Goal: Task Accomplishment & Management: Manage account settings

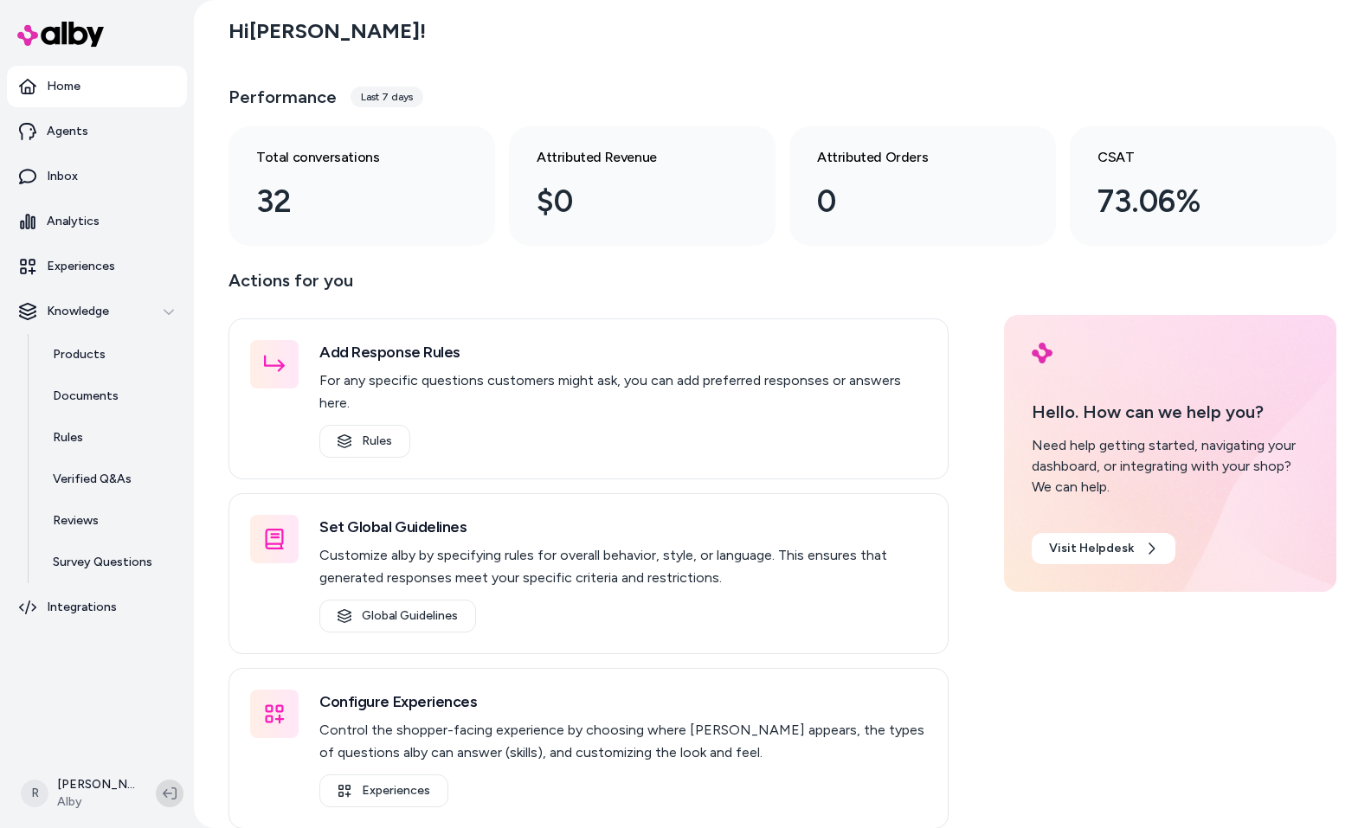
click at [164, 793] on icon at bounding box center [170, 794] width 14 height 12
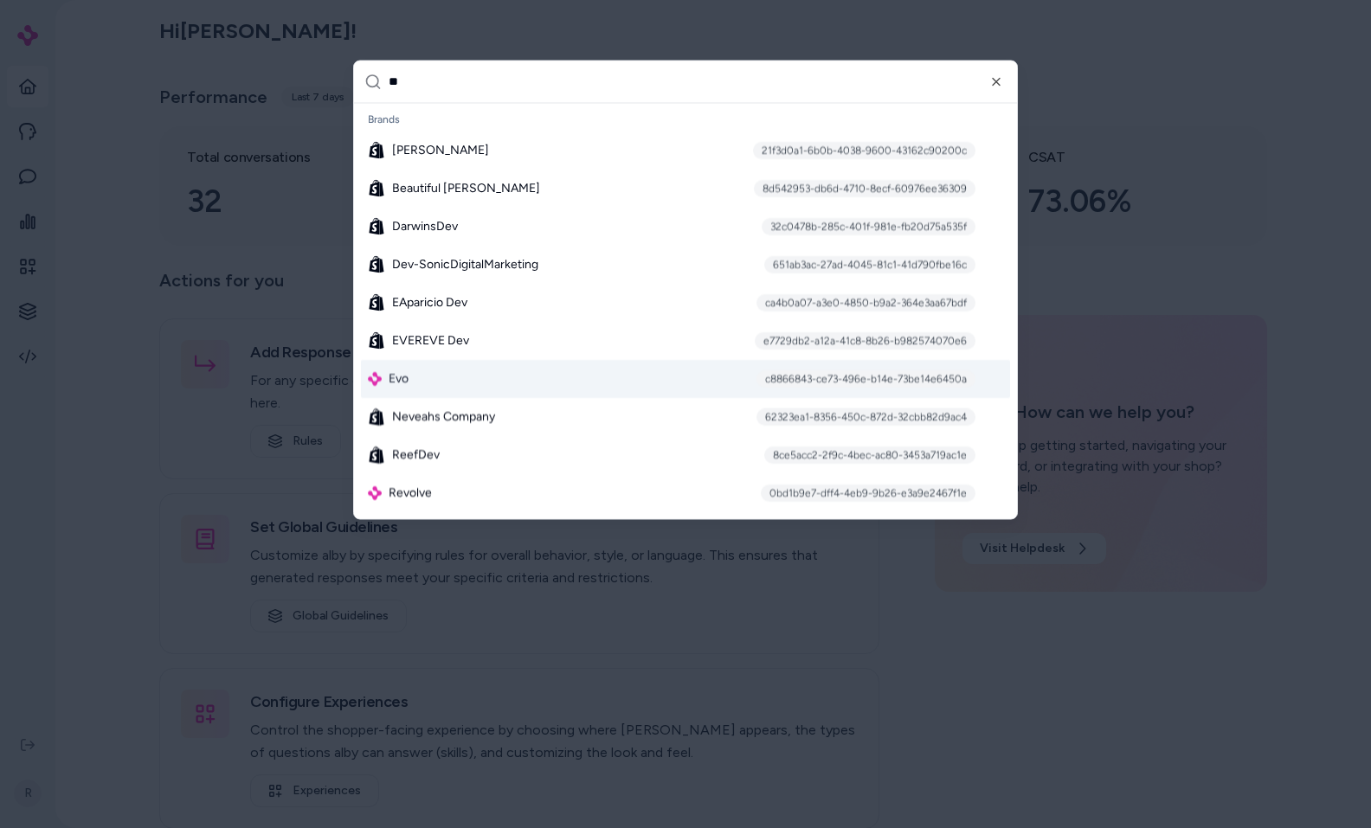
type input "**"
click at [403, 371] on span "Evo" at bounding box center [399, 378] width 20 height 17
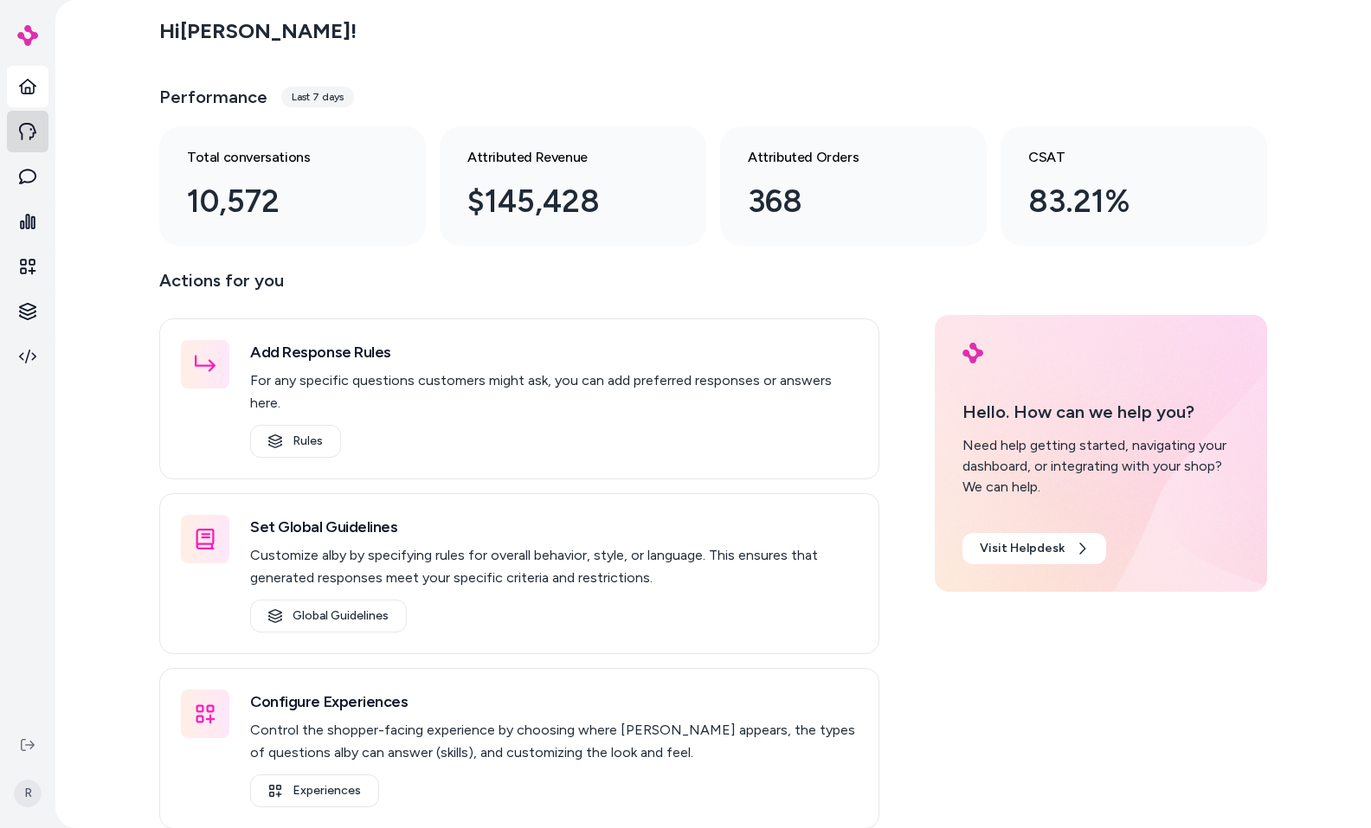
click at [28, 126] on icon at bounding box center [27, 131] width 17 height 17
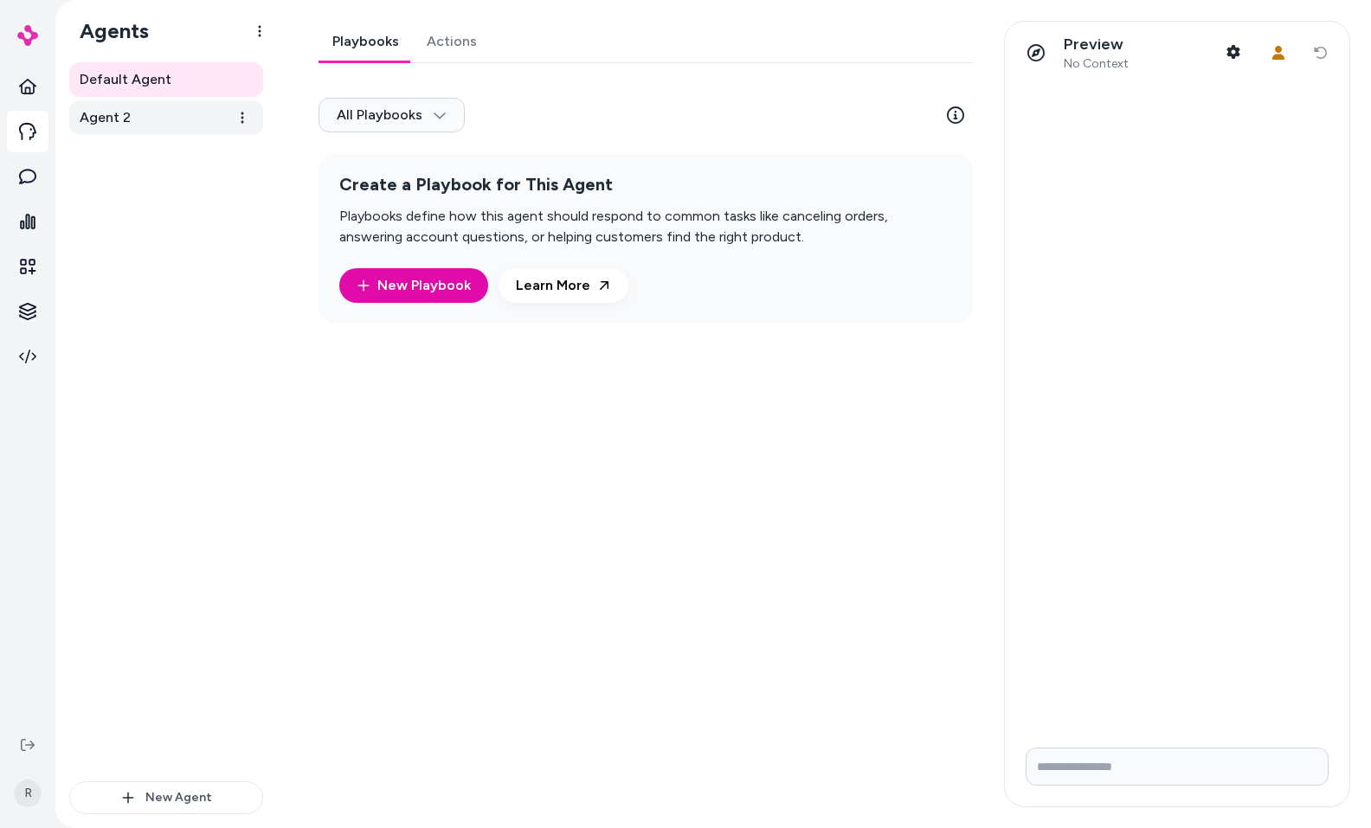
click at [154, 122] on link "Agent 2" at bounding box center [166, 117] width 194 height 35
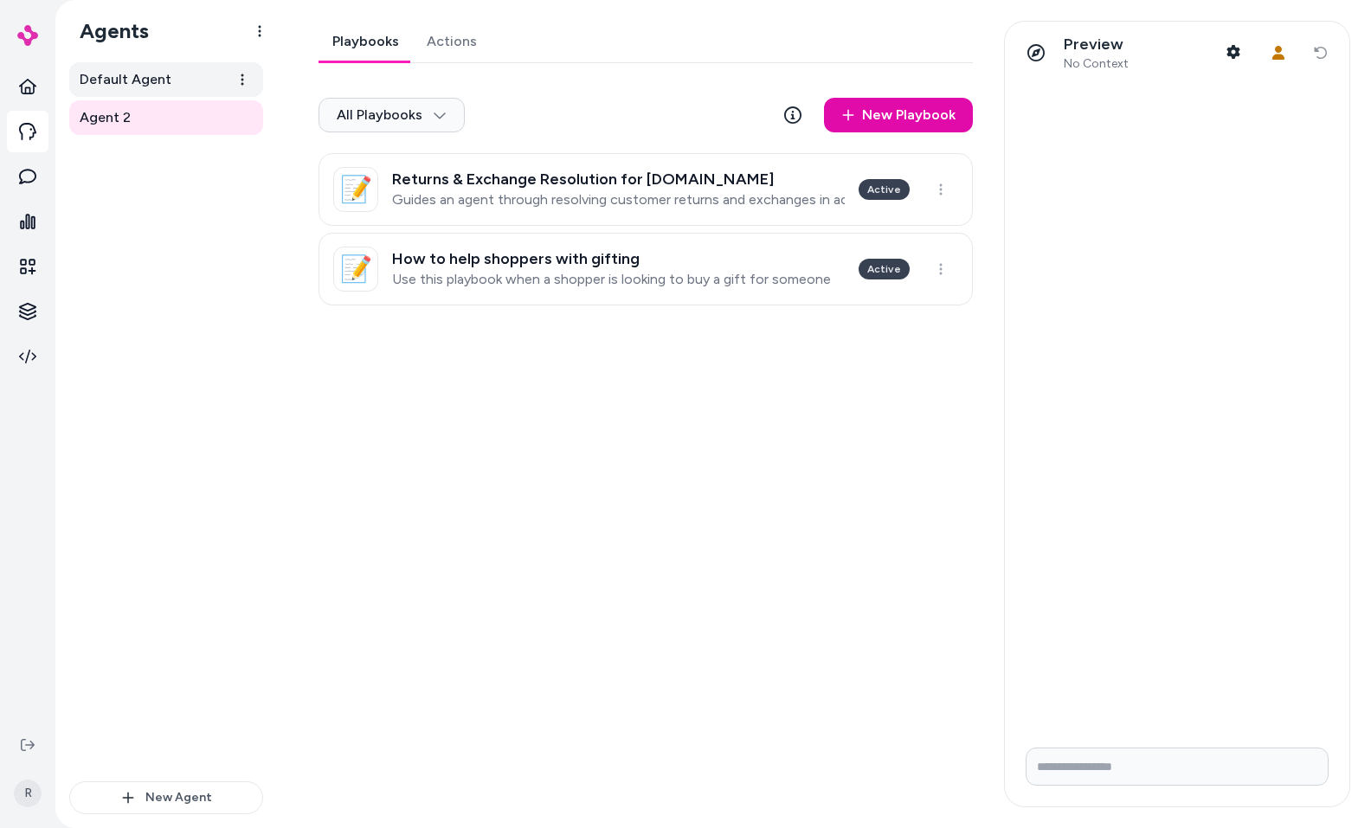
click at [153, 86] on span "Default Agent" at bounding box center [126, 79] width 92 height 21
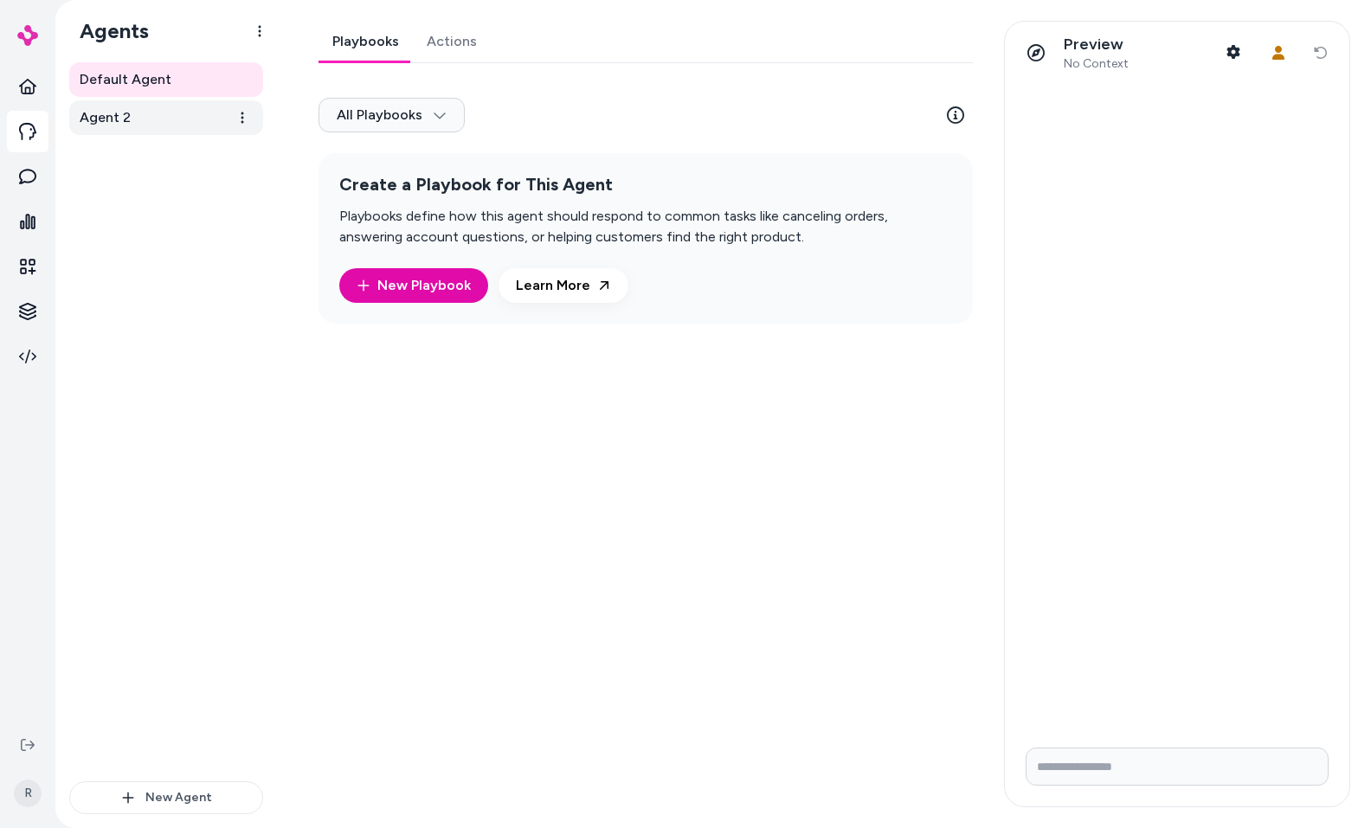
click at [129, 113] on link "Agent 2" at bounding box center [166, 117] width 194 height 35
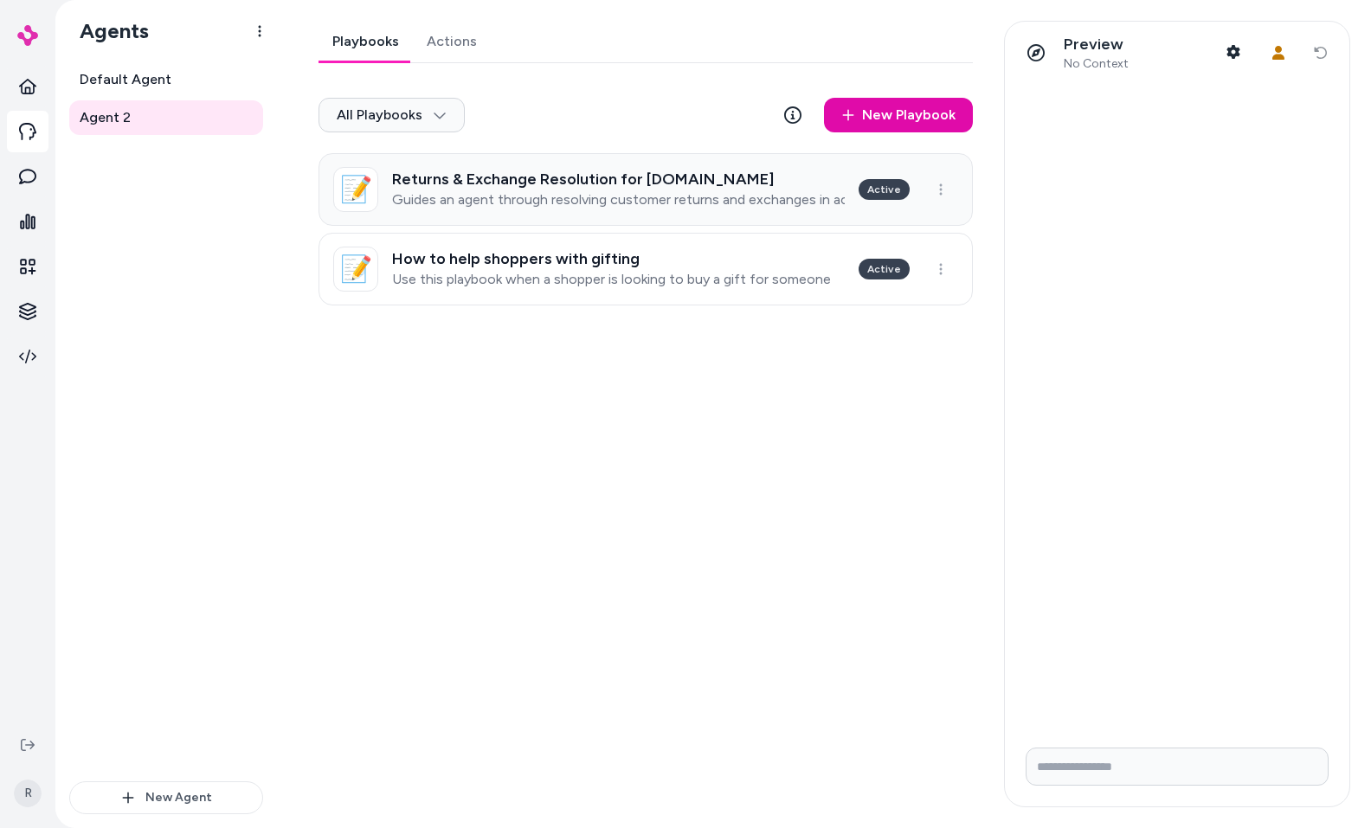
click at [655, 192] on p "Guides an agent through resolving customer returns and exchanges in accordance …" at bounding box center [618, 199] width 453 height 17
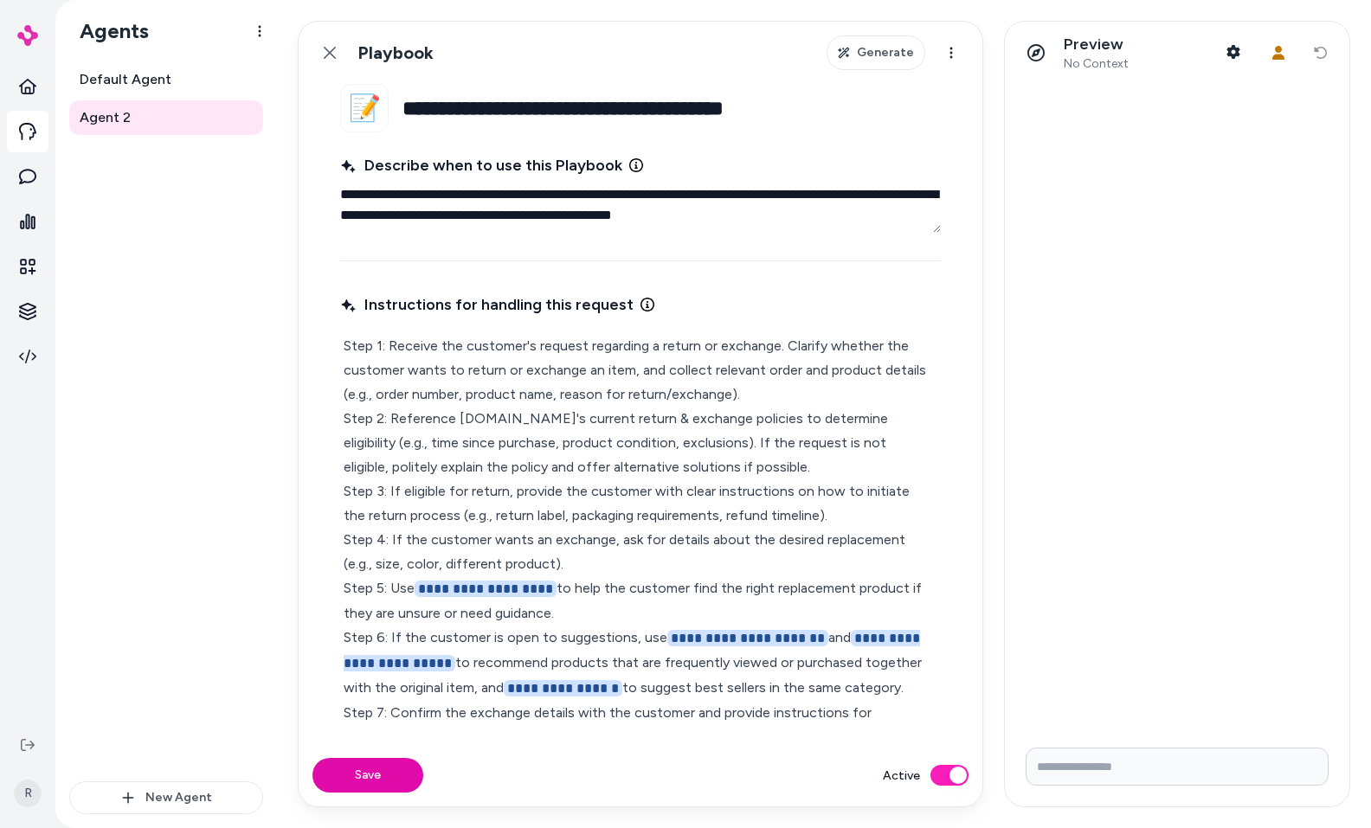
drag, startPoint x: 409, startPoint y: 108, endPoint x: 822, endPoint y: 107, distance: 412.9
click at [822, 107] on input "**********" at bounding box center [672, 108] width 538 height 48
click at [703, 153] on label "Describe when to use this Playbook" at bounding box center [640, 165] width 601 height 24
click at [703, 177] on textarea "**********" at bounding box center [640, 204] width 601 height 55
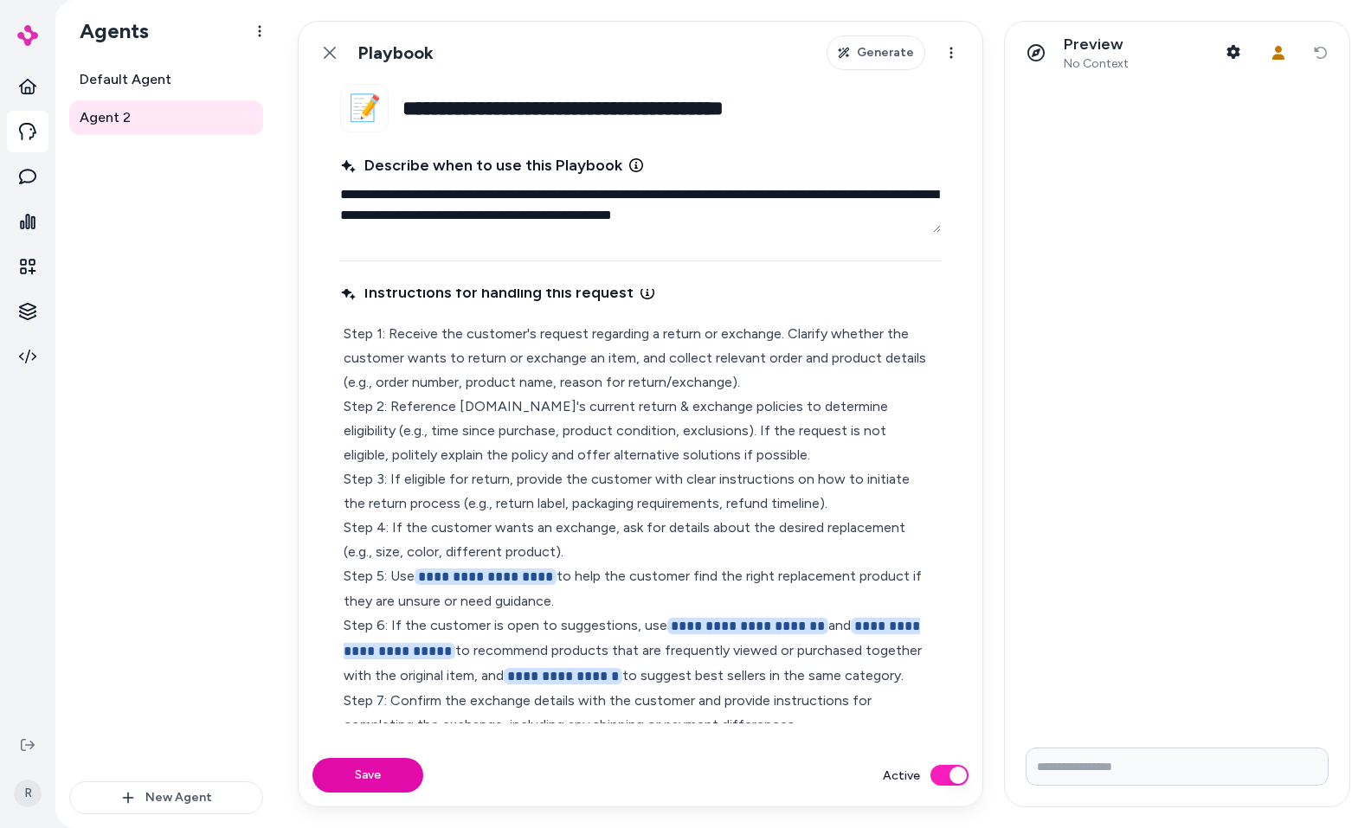
scroll to position [32, 0]
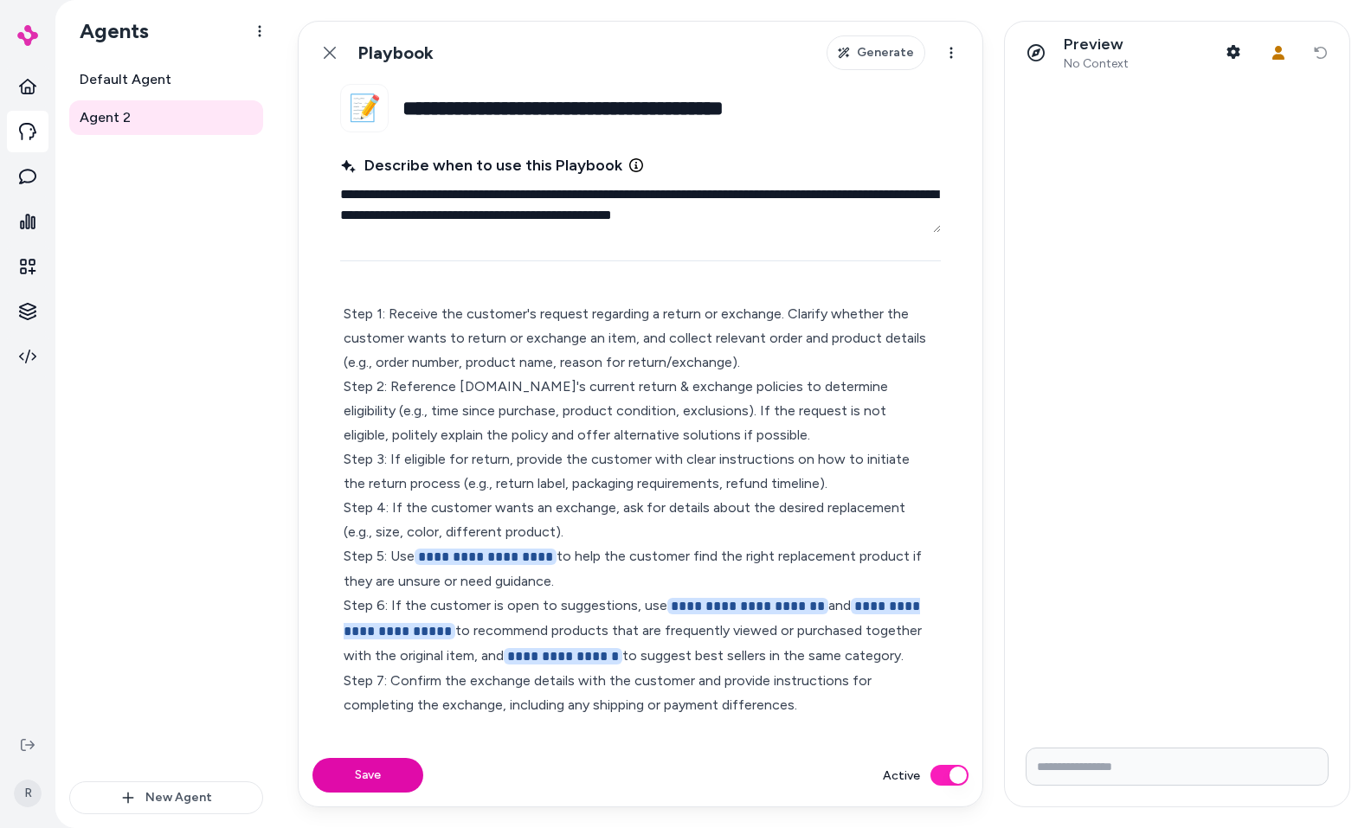
type textarea "*"
click at [1192, 758] on input "Write your prompt here" at bounding box center [1177, 767] width 303 height 38
type input "**********"
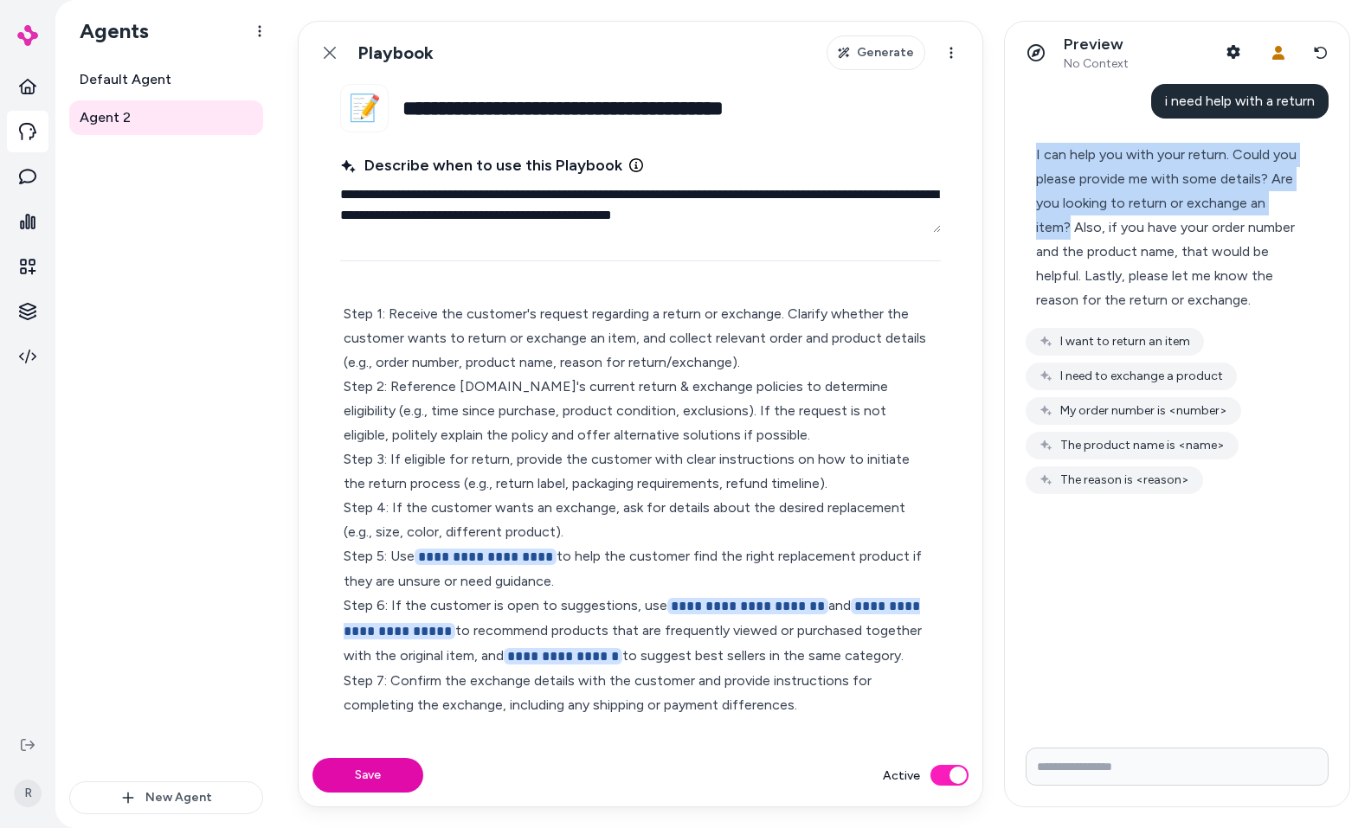
drag, startPoint x: 1073, startPoint y: 155, endPoint x: 1303, endPoint y: 198, distance: 233.5
click at [1303, 198] on div "I can help you with your return. Could you please provide me with some details?…" at bounding box center [1170, 227] width 288 height 190
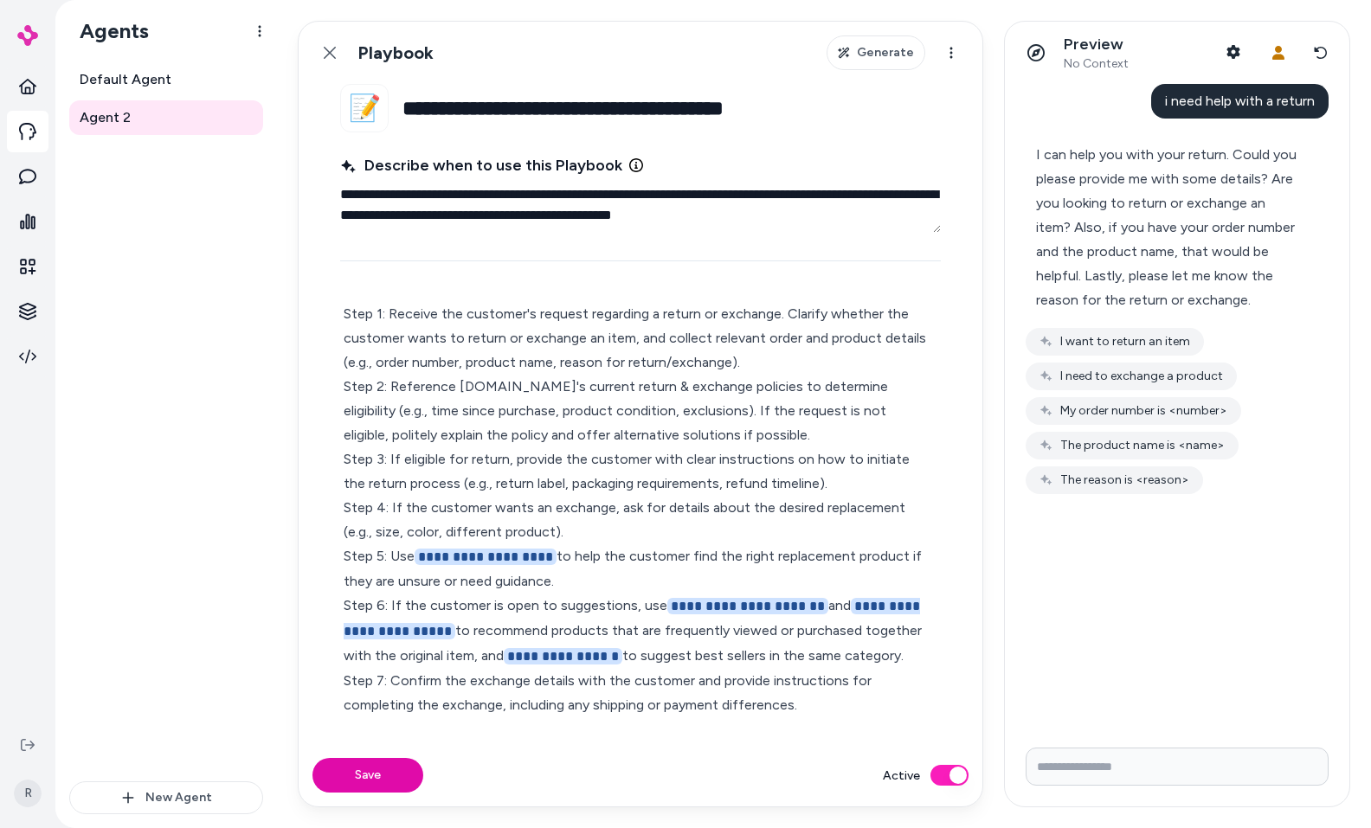
click at [423, 409] on p "**********" at bounding box center [641, 546] width 594 height 488
drag, startPoint x: 388, startPoint y: 313, endPoint x: 824, endPoint y: 321, distance: 436.4
click at [824, 321] on p "**********" at bounding box center [641, 546] width 594 height 488
click at [809, 317] on p "**********" at bounding box center [641, 546] width 594 height 488
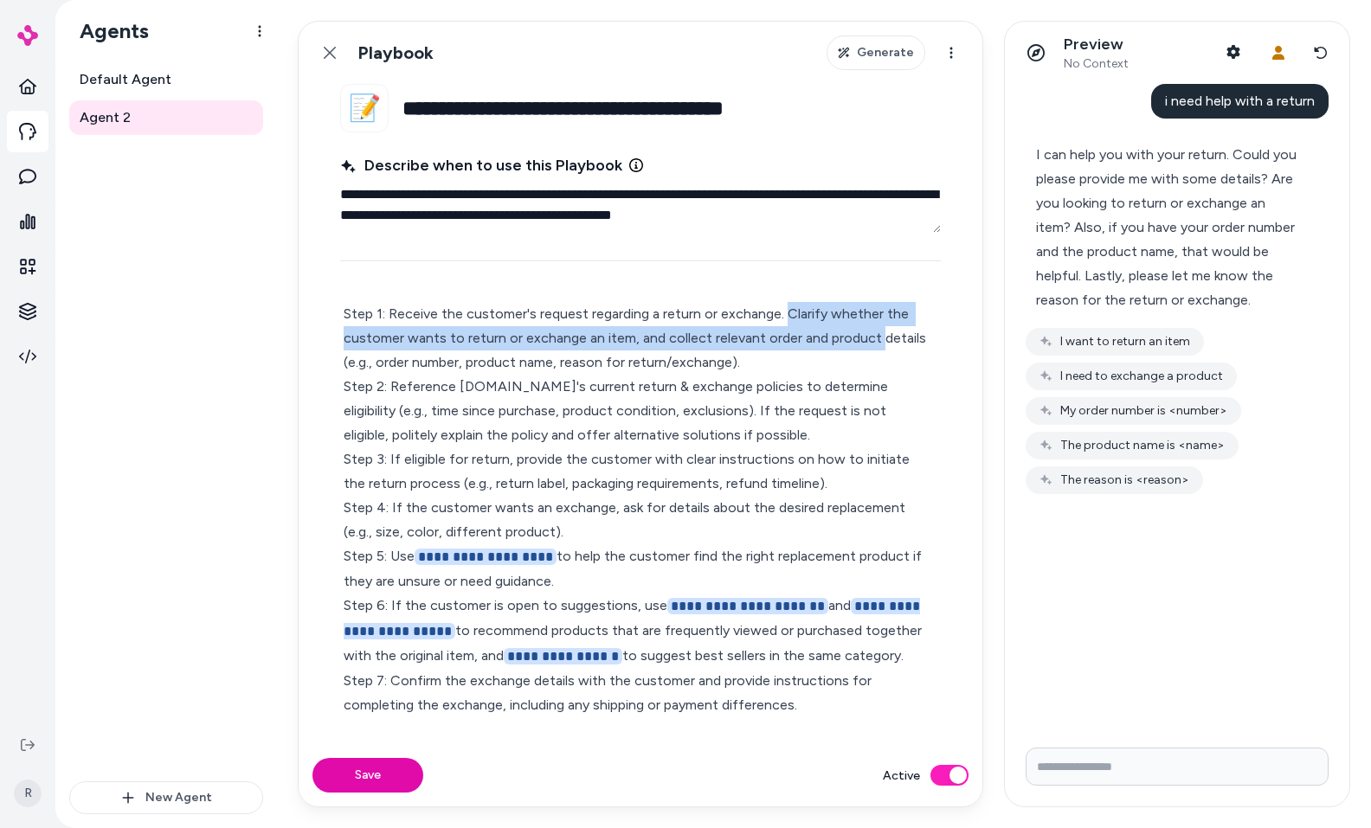
drag, startPoint x: 794, startPoint y: 319, endPoint x: 880, endPoint y: 350, distance: 92.0
click at [880, 350] on p "**********" at bounding box center [641, 546] width 594 height 488
click at [535, 337] on p "**********" at bounding box center [641, 546] width 594 height 488
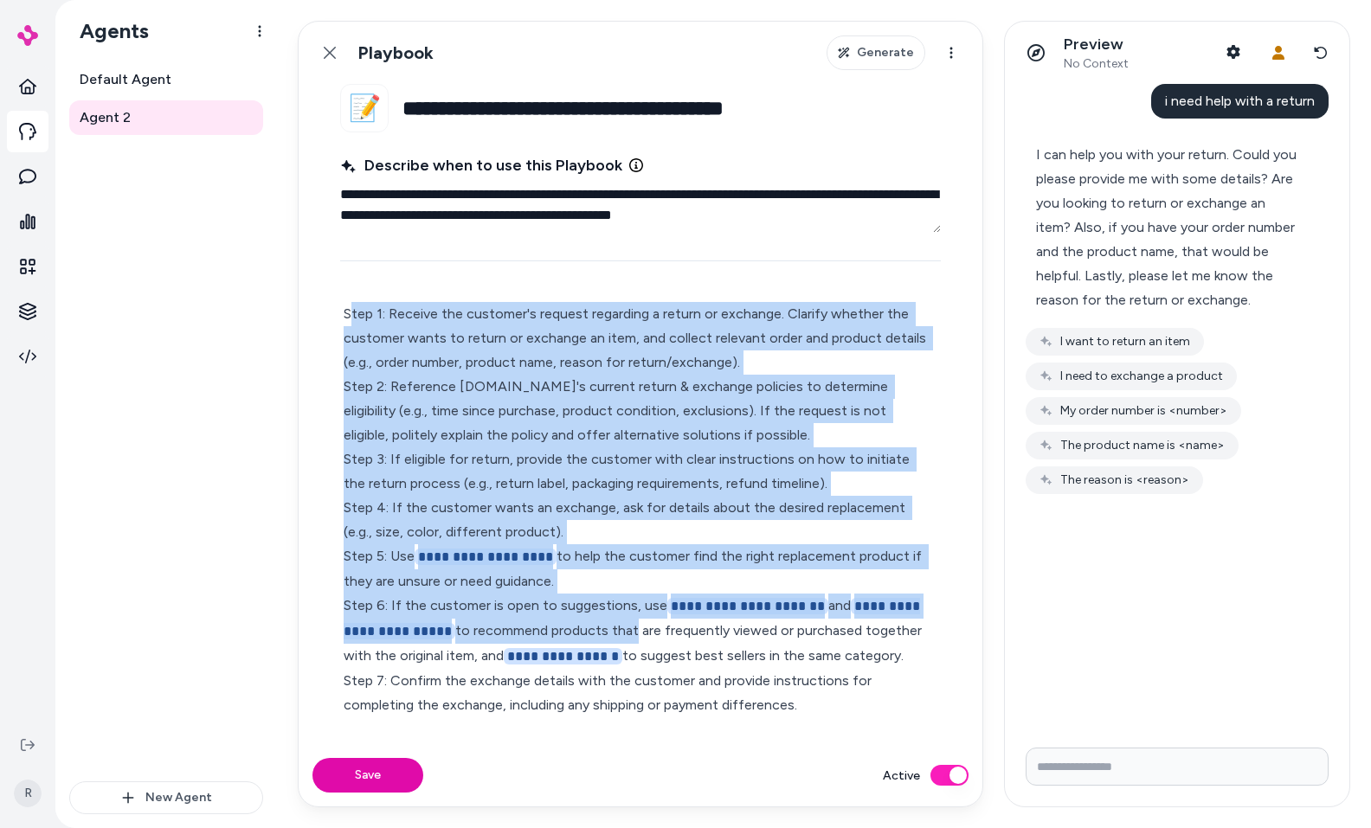
drag, startPoint x: 350, startPoint y: 316, endPoint x: 674, endPoint y: 621, distance: 445.3
click at [649, 629] on p "**********" at bounding box center [641, 546] width 594 height 488
click at [560, 605] on p "**********" at bounding box center [641, 546] width 594 height 488
click at [508, 554] on span "**********" at bounding box center [486, 557] width 142 height 16
click at [564, 581] on p "**********" at bounding box center [641, 546] width 594 height 488
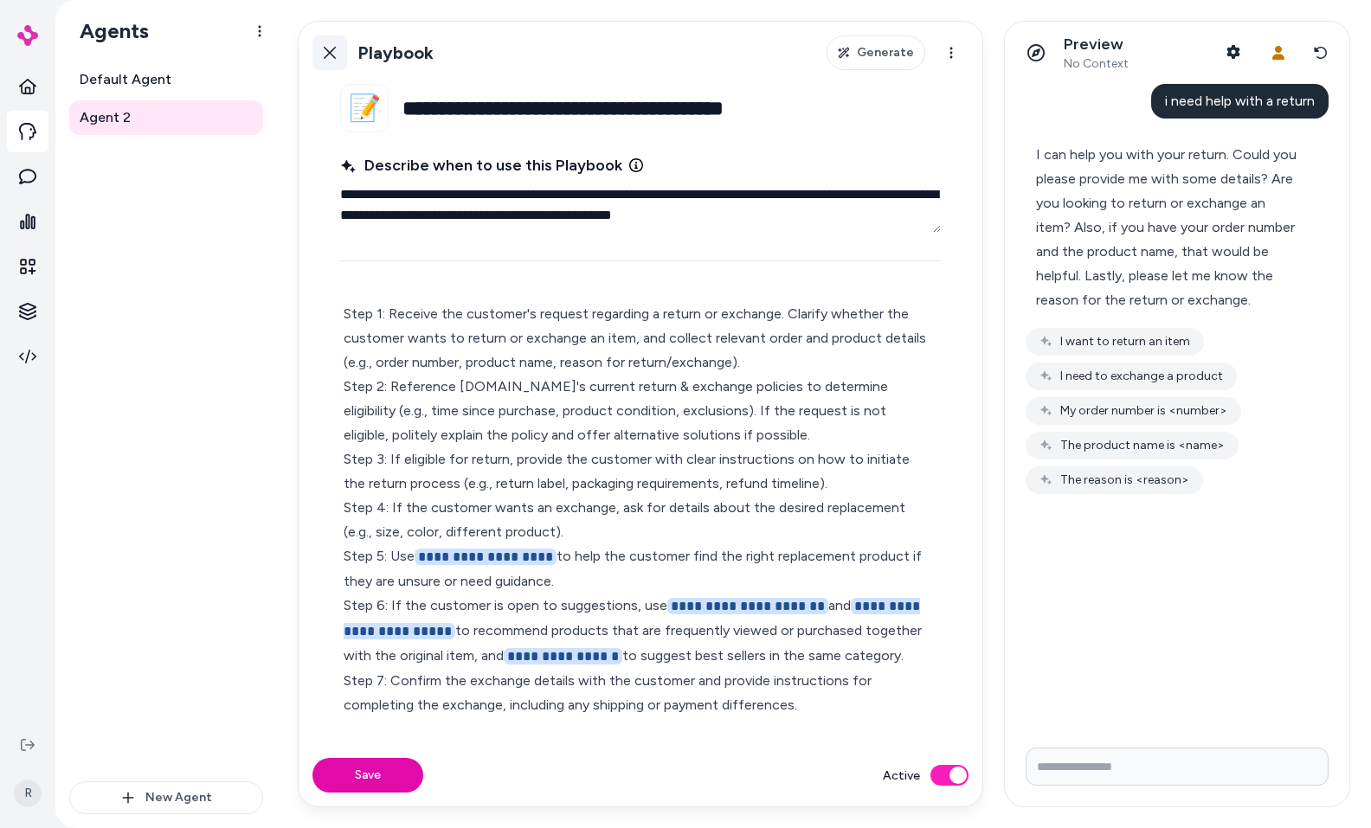
click at [339, 54] on link "Back" at bounding box center [330, 52] width 35 height 35
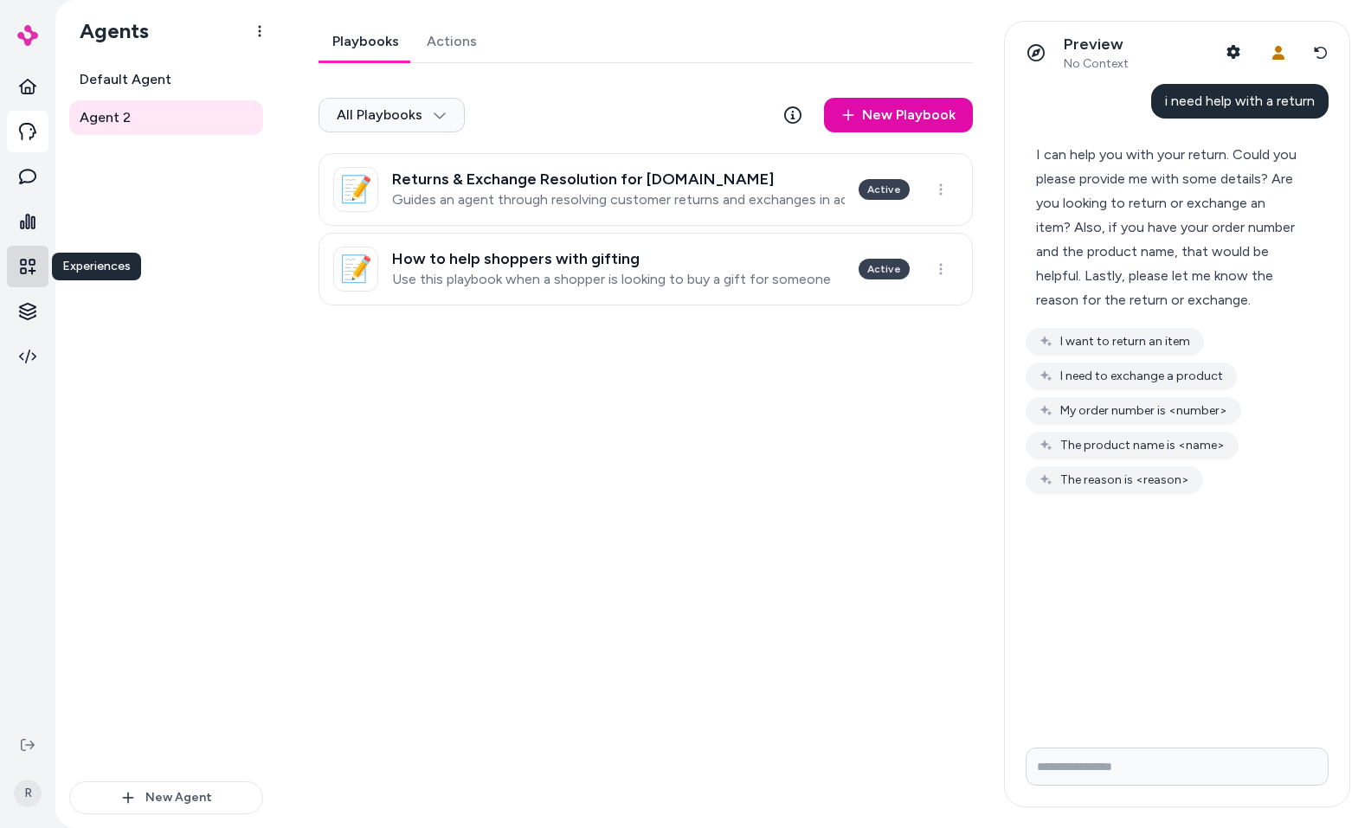
click at [37, 263] on link at bounding box center [28, 267] width 42 height 42
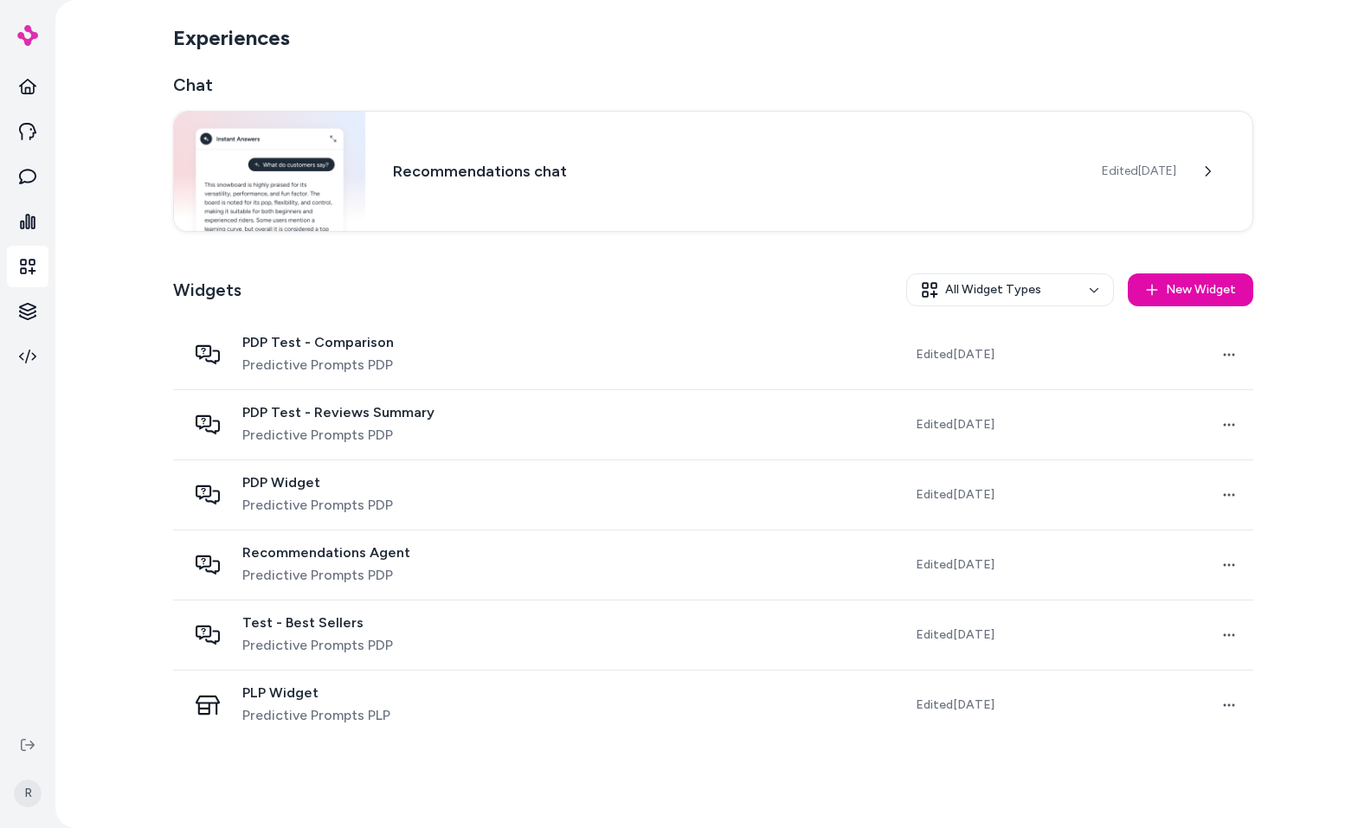
click at [603, 282] on div "Widgets All Widget Types New Widget" at bounding box center [713, 290] width 1080 height 61
click at [737, 155] on div "Recommendations chat Edited [DATE]" at bounding box center [713, 169] width 1080 height 121
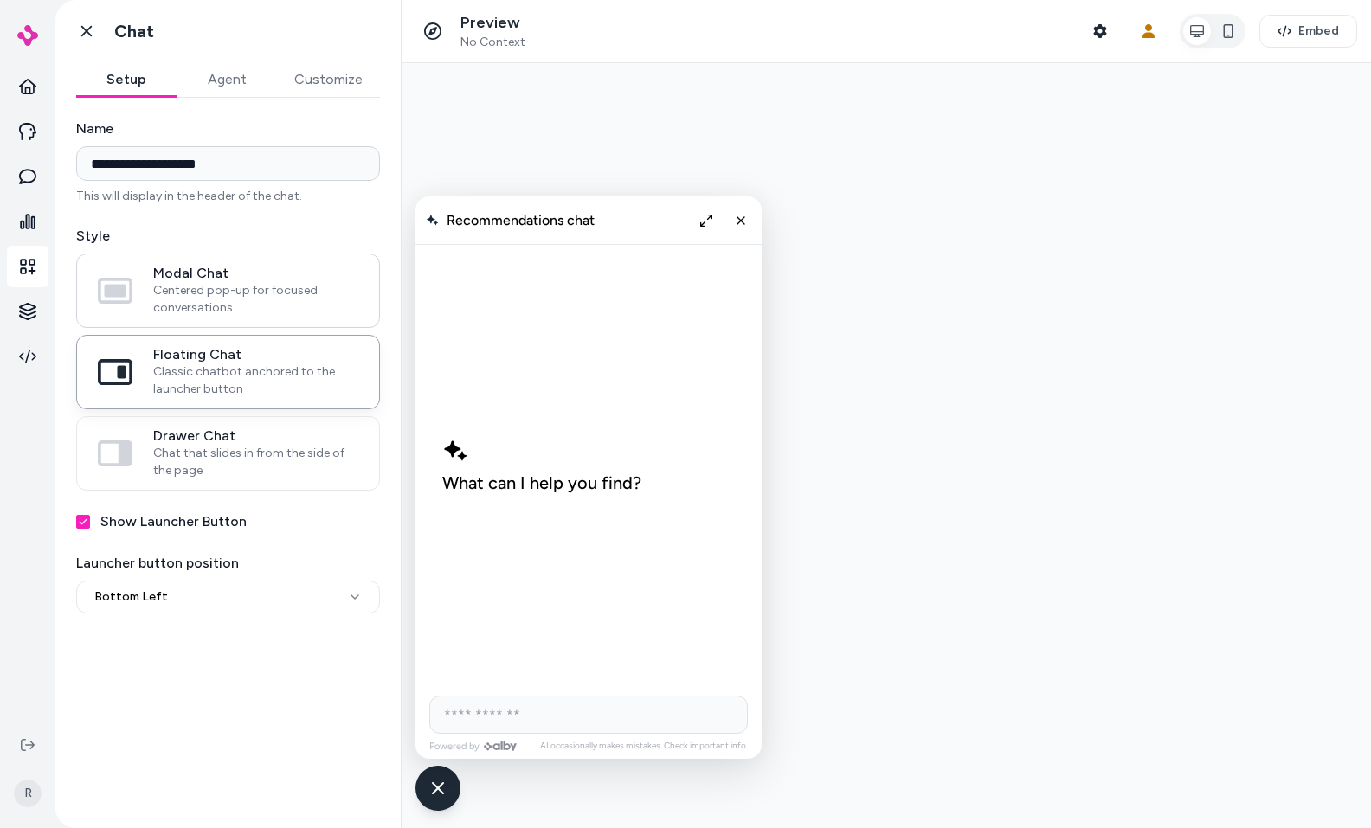
click at [246, 274] on span "Modal Chat" at bounding box center [255, 273] width 205 height 17
click at [0, 0] on button "Modal Chat Centered pop-up for focused conversations" at bounding box center [0, 0] width 0 height 0
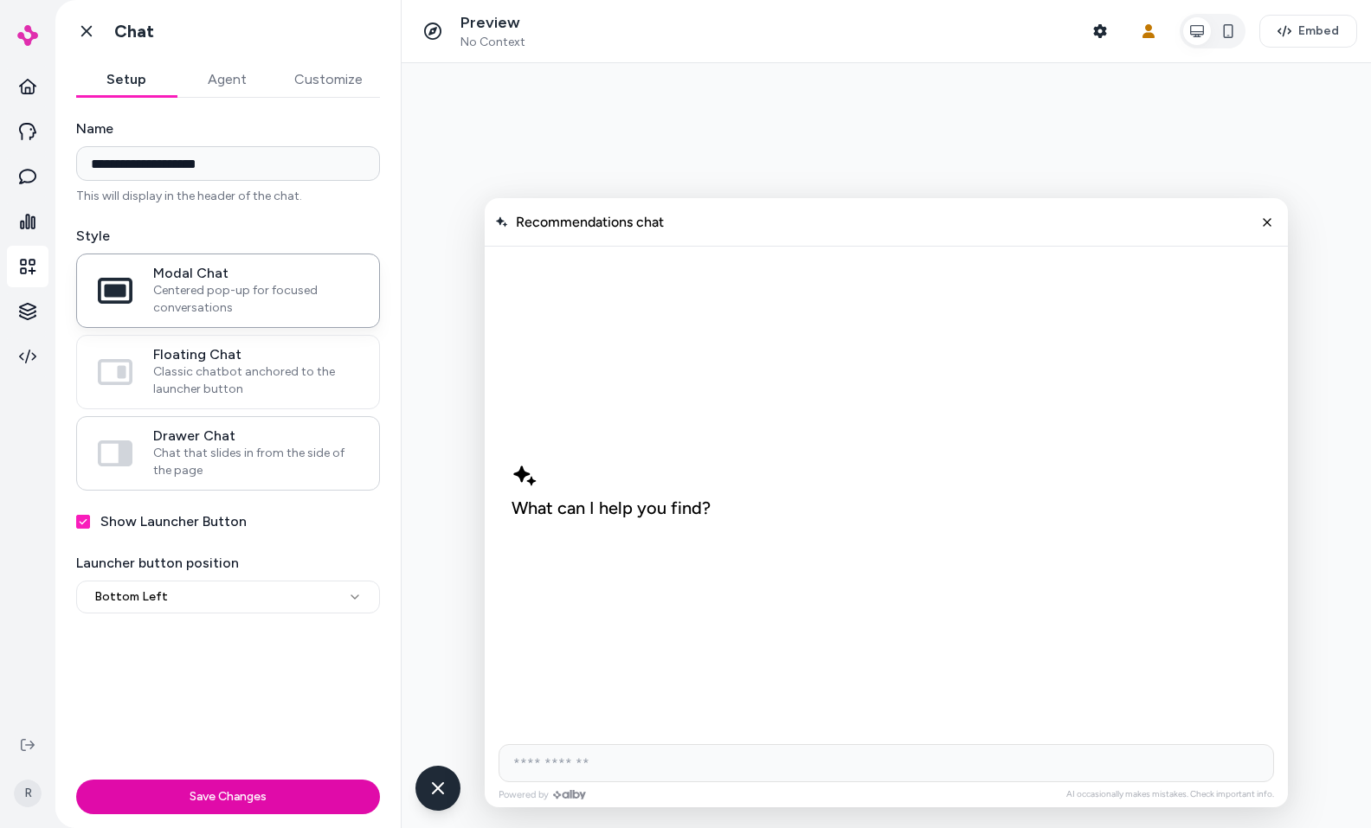
click at [274, 442] on span "Drawer Chat" at bounding box center [255, 436] width 205 height 17
click at [0, 0] on button "Drawer Chat Chat that slides in from the side of the page" at bounding box center [0, 0] width 0 height 0
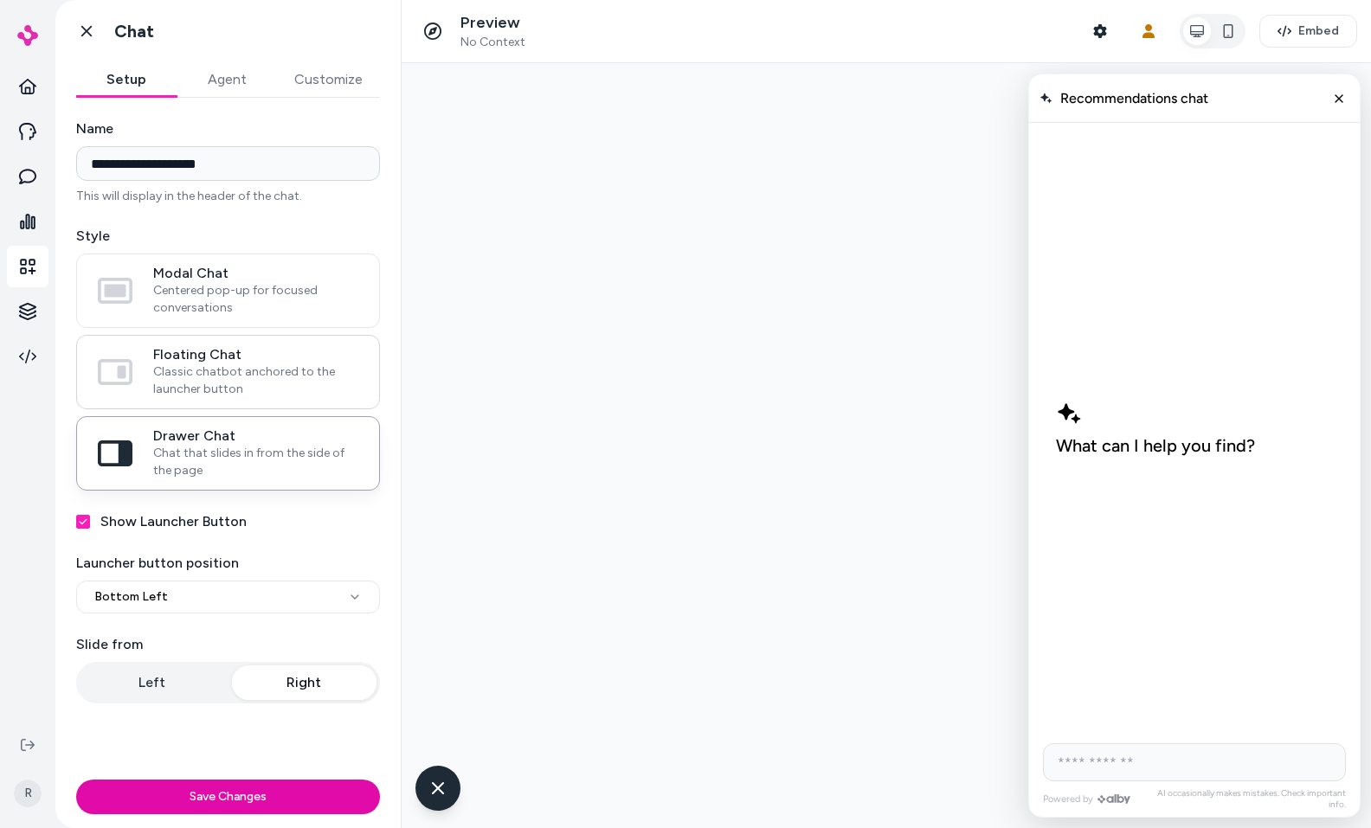
click at [279, 369] on span "Classic chatbot anchored to the launcher button" at bounding box center [255, 381] width 205 height 35
click at [0, 0] on button "Floating Chat Classic chatbot anchored to the launcher button" at bounding box center [0, 0] width 0 height 0
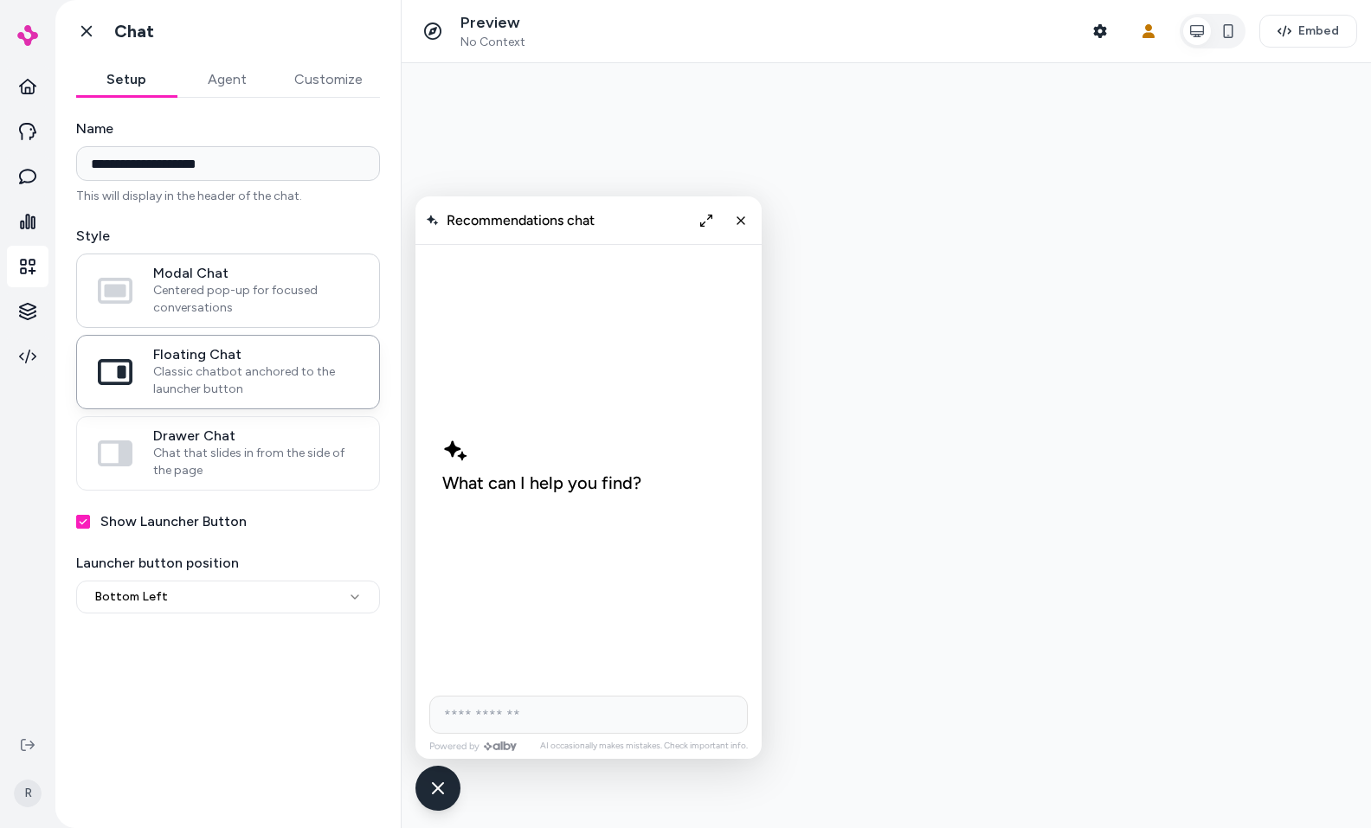
click at [224, 307] on span "Centered pop-up for focused conversations" at bounding box center [255, 299] width 205 height 35
click at [0, 0] on button "Modal Chat Centered pop-up for focused conversations" at bounding box center [0, 0] width 0 height 0
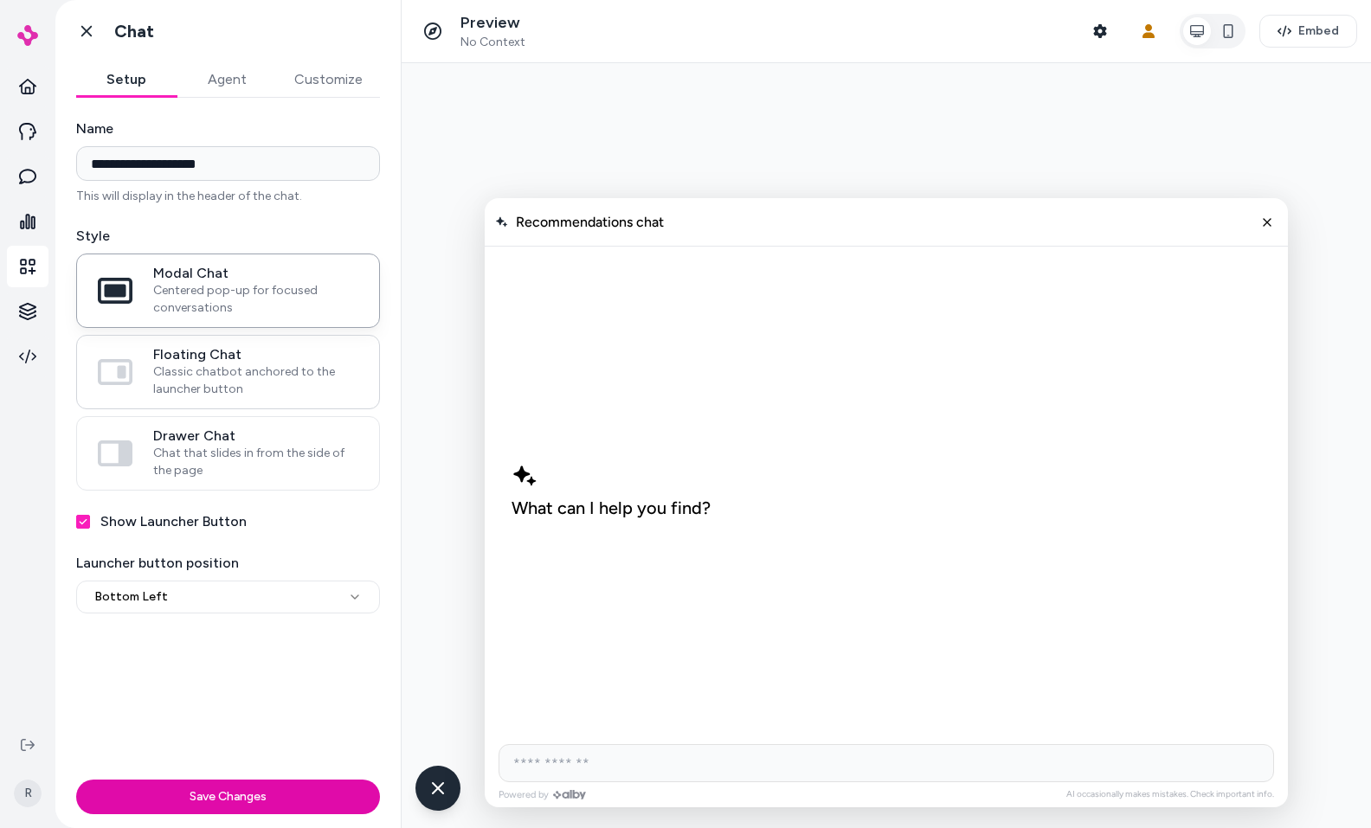
click at [235, 355] on span "Floating Chat" at bounding box center [255, 354] width 205 height 17
click at [0, 0] on button "Floating Chat Classic chatbot anchored to the launcher button" at bounding box center [0, 0] width 0 height 0
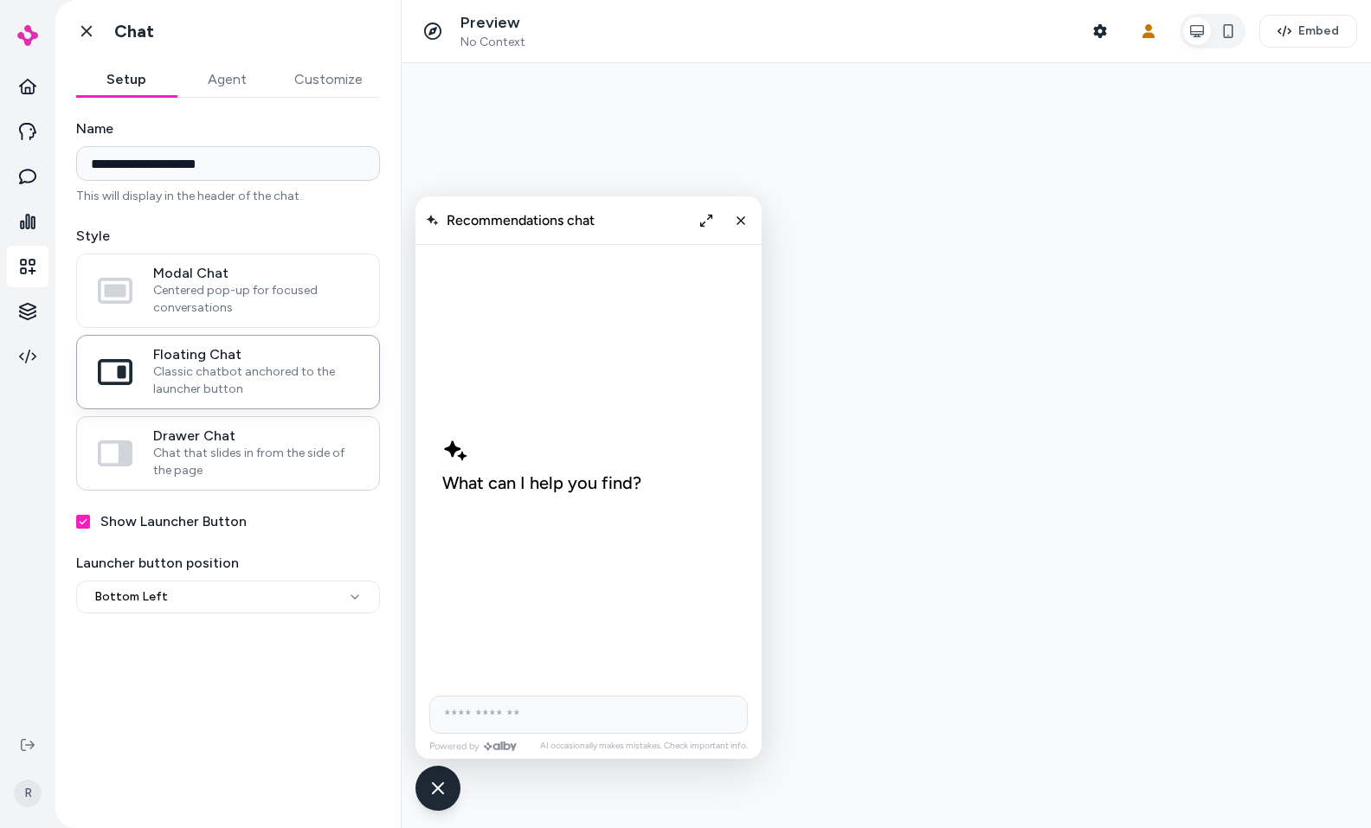
click at [243, 443] on span "Drawer Chat" at bounding box center [255, 436] width 205 height 17
click at [0, 0] on button "Drawer Chat Chat that slides in from the side of the page" at bounding box center [0, 0] width 0 height 0
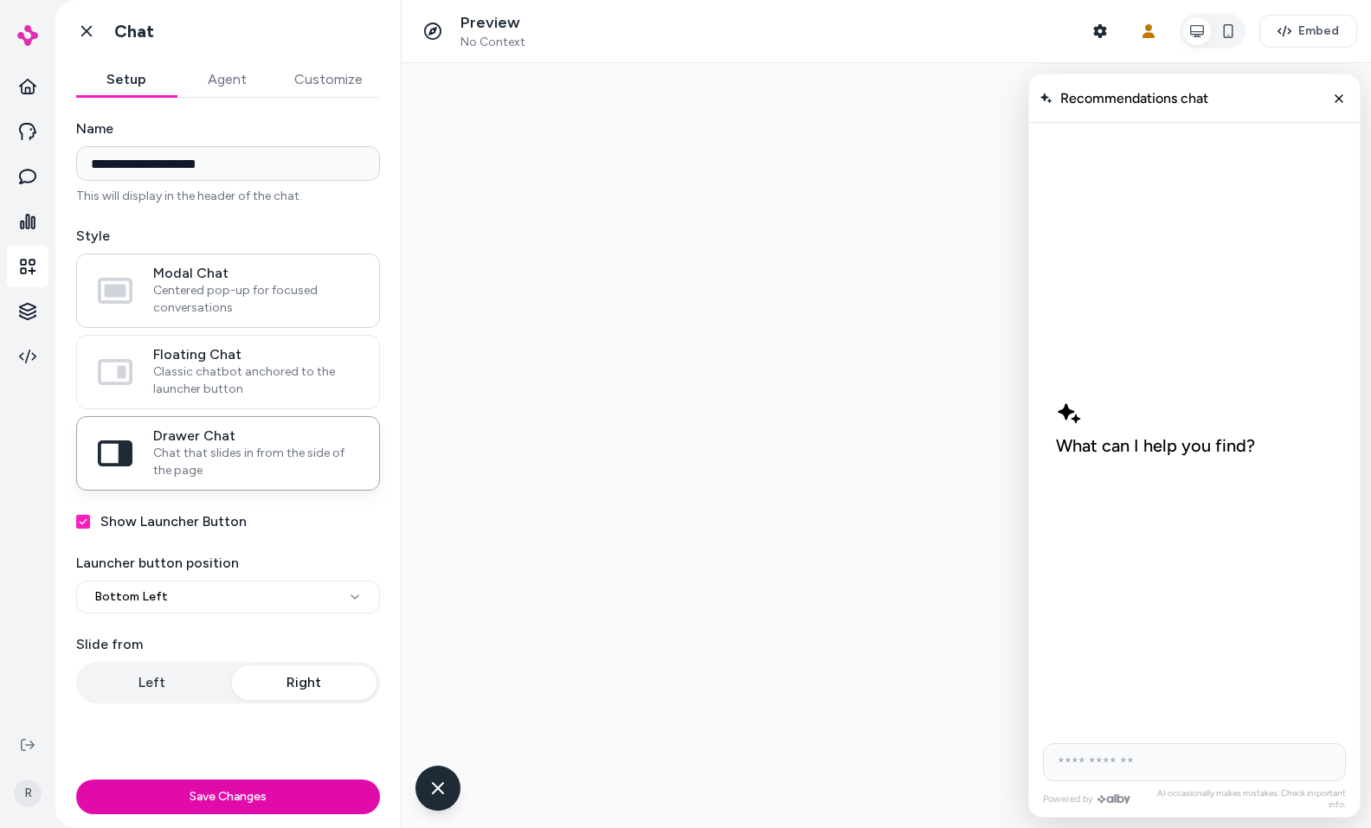
click at [229, 270] on span "Modal Chat" at bounding box center [255, 273] width 205 height 17
click at [0, 0] on button "Modal Chat Centered pop-up for focused conversations" at bounding box center [0, 0] width 0 height 0
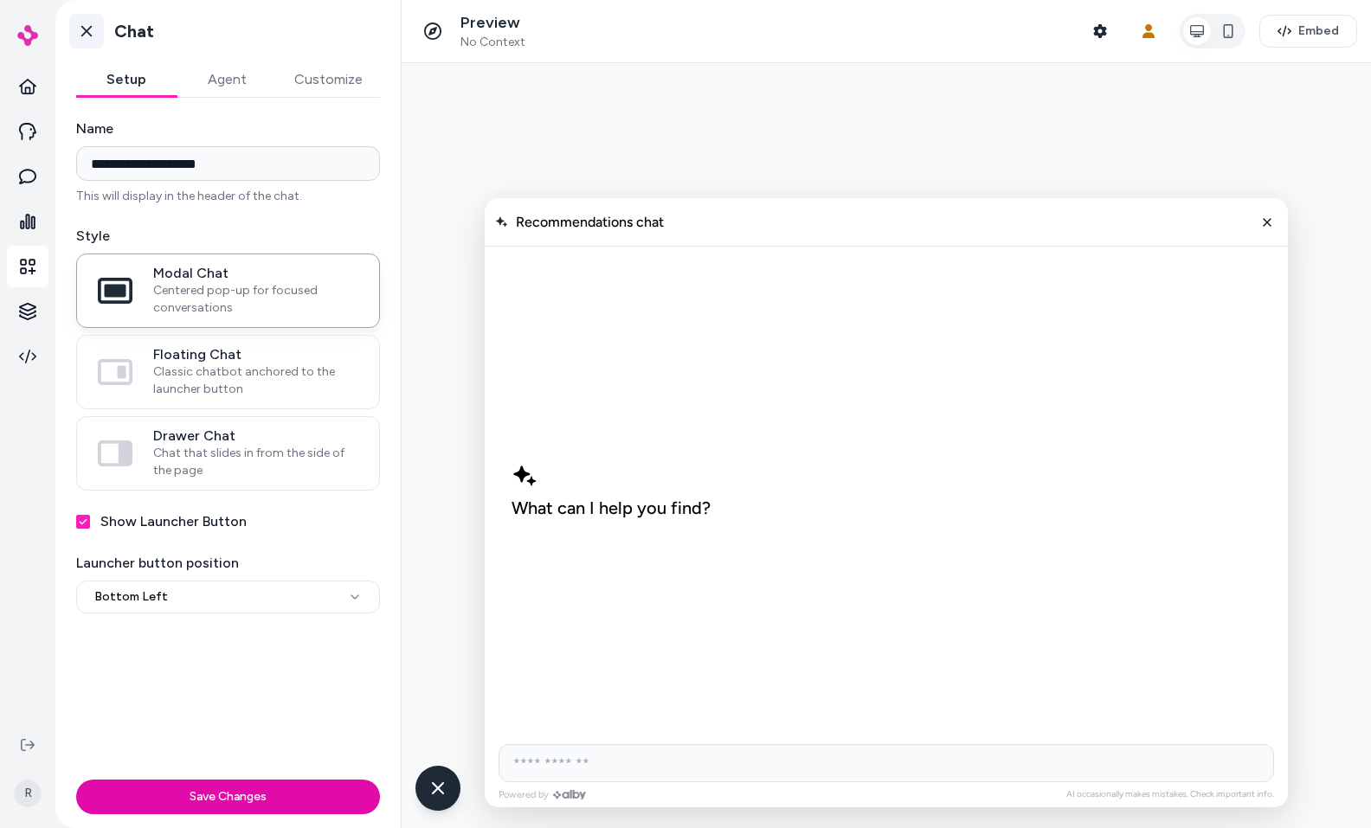
click at [96, 32] on link "Go back" at bounding box center [86, 31] width 35 height 35
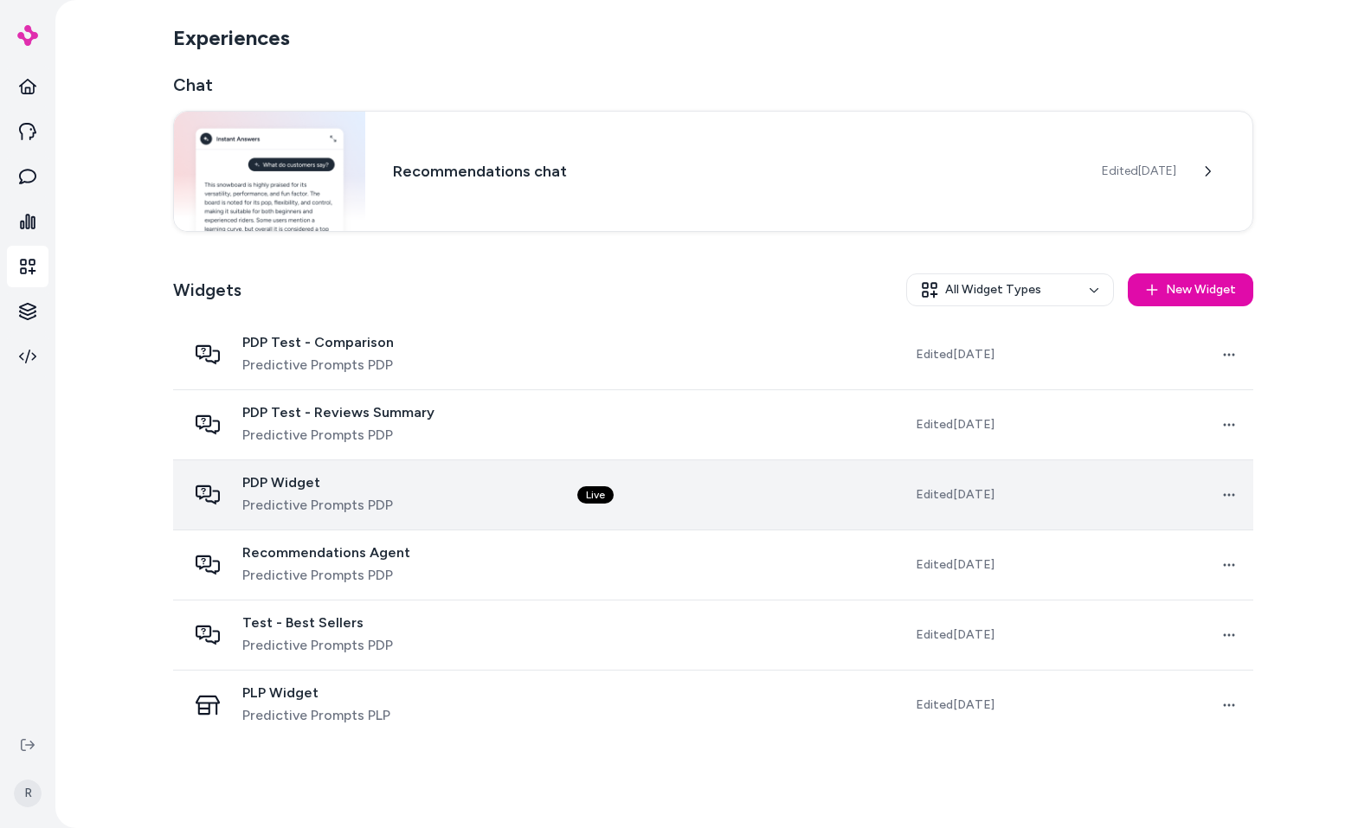
click at [675, 488] on td "Live" at bounding box center [686, 496] width 245 height 70
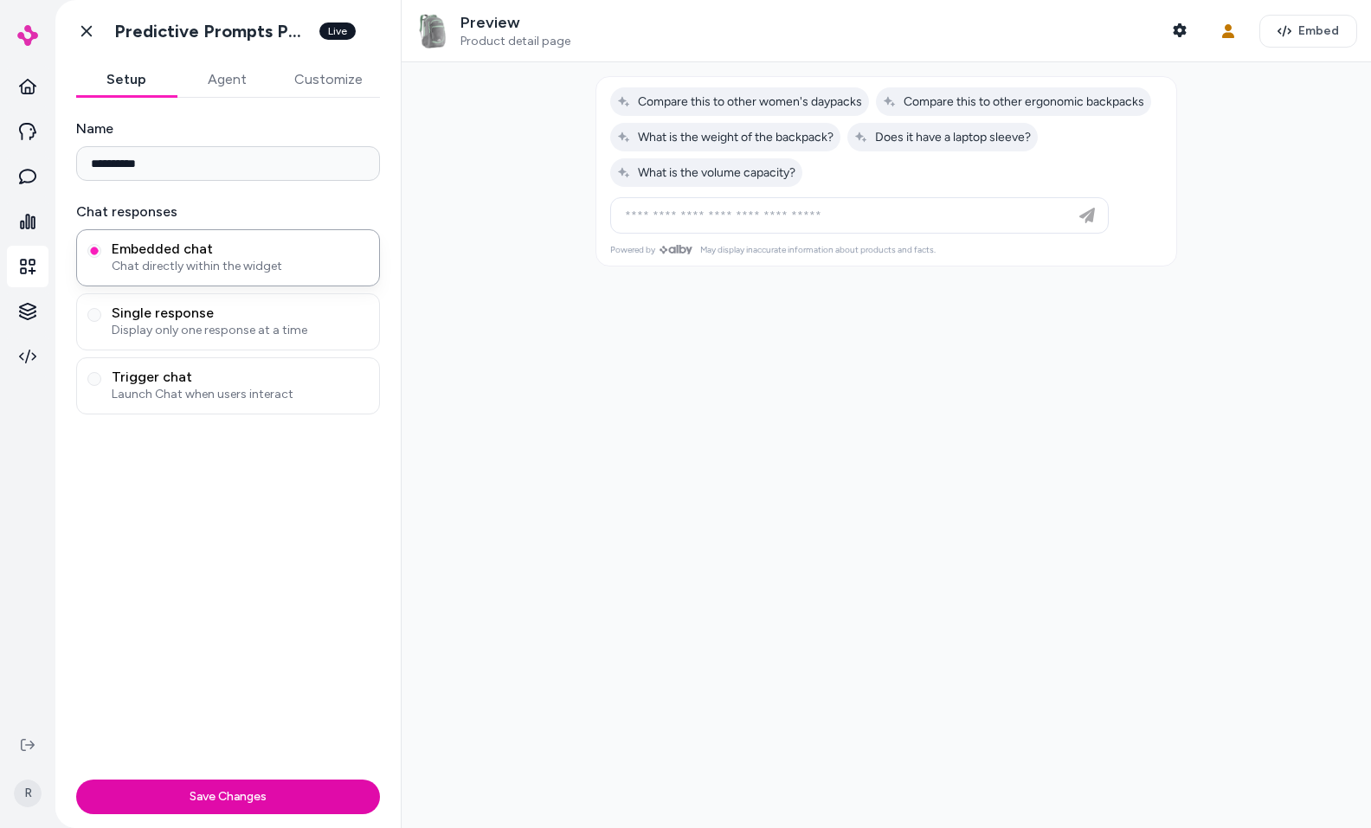
click at [1058, 549] on div at bounding box center [887, 445] width 970 height 766
click at [748, 106] on span "Compare this to other women's daypacks" at bounding box center [739, 101] width 245 height 15
type input "**********"
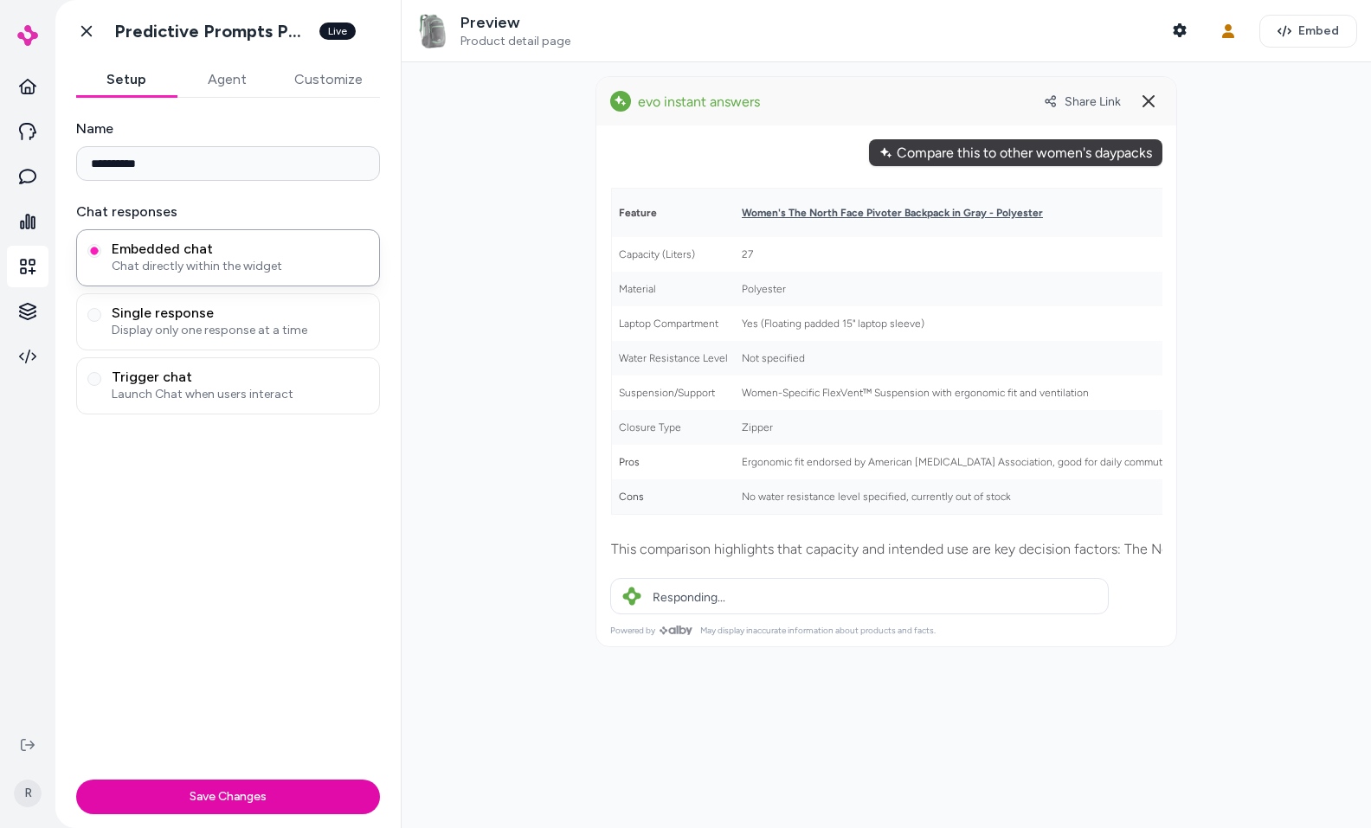
click at [1167, 106] on alby-header "Share Link" at bounding box center [886, 101] width 580 height 48
click at [1162, 106] on alby-header "Share Link" at bounding box center [886, 101] width 580 height 48
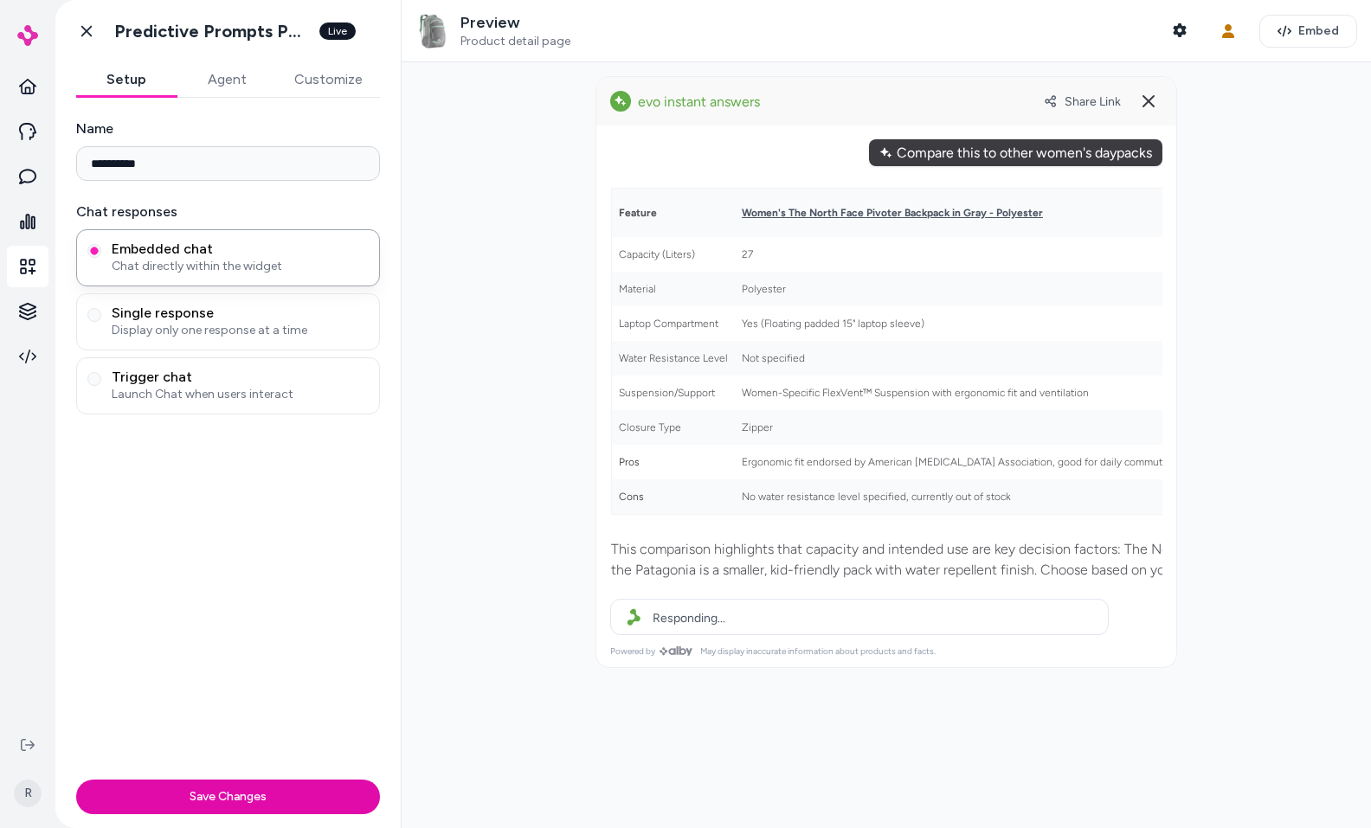
click at [1144, 106] on icon at bounding box center [1148, 101] width 21 height 21
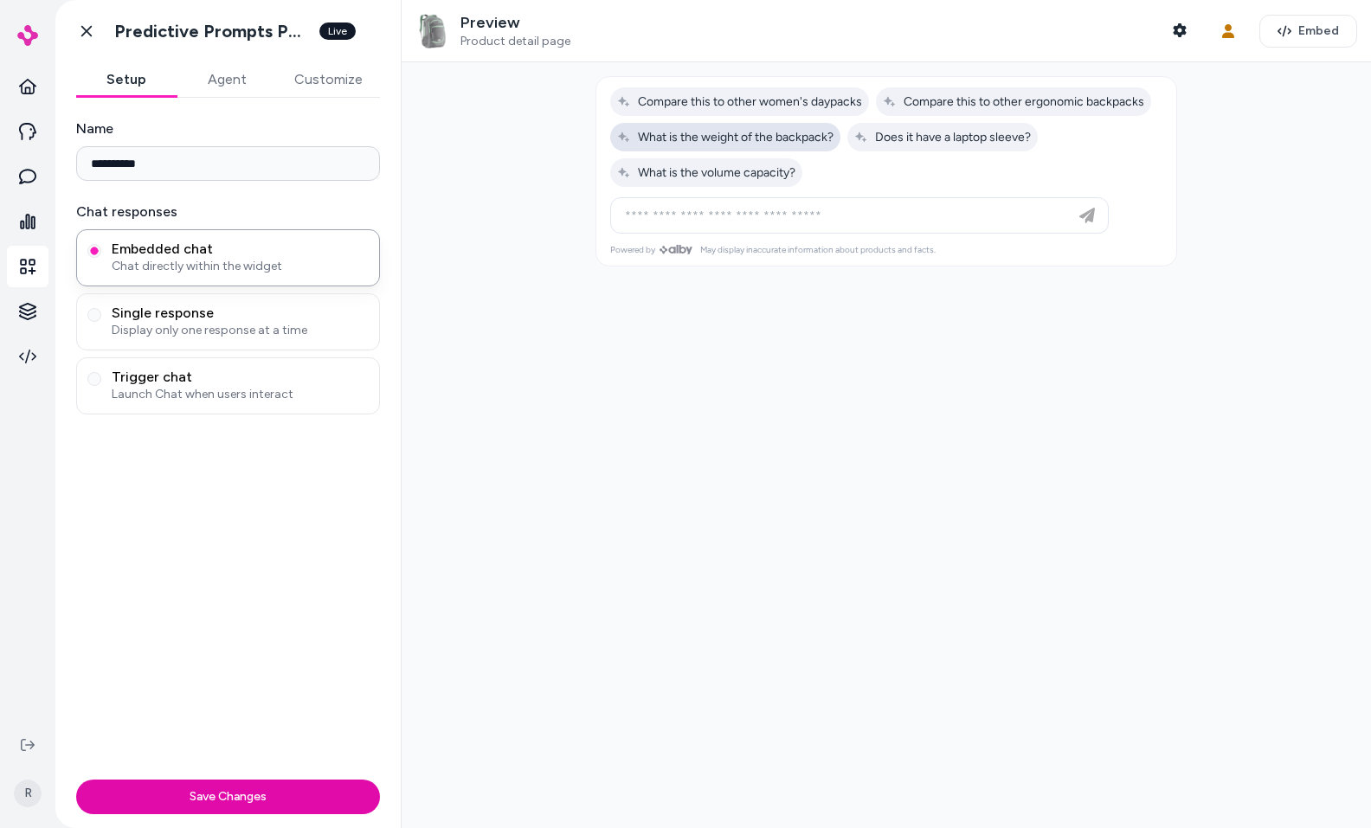
click at [711, 141] on span "What is the weight of the backpack?" at bounding box center [725, 137] width 216 height 15
type input "**********"
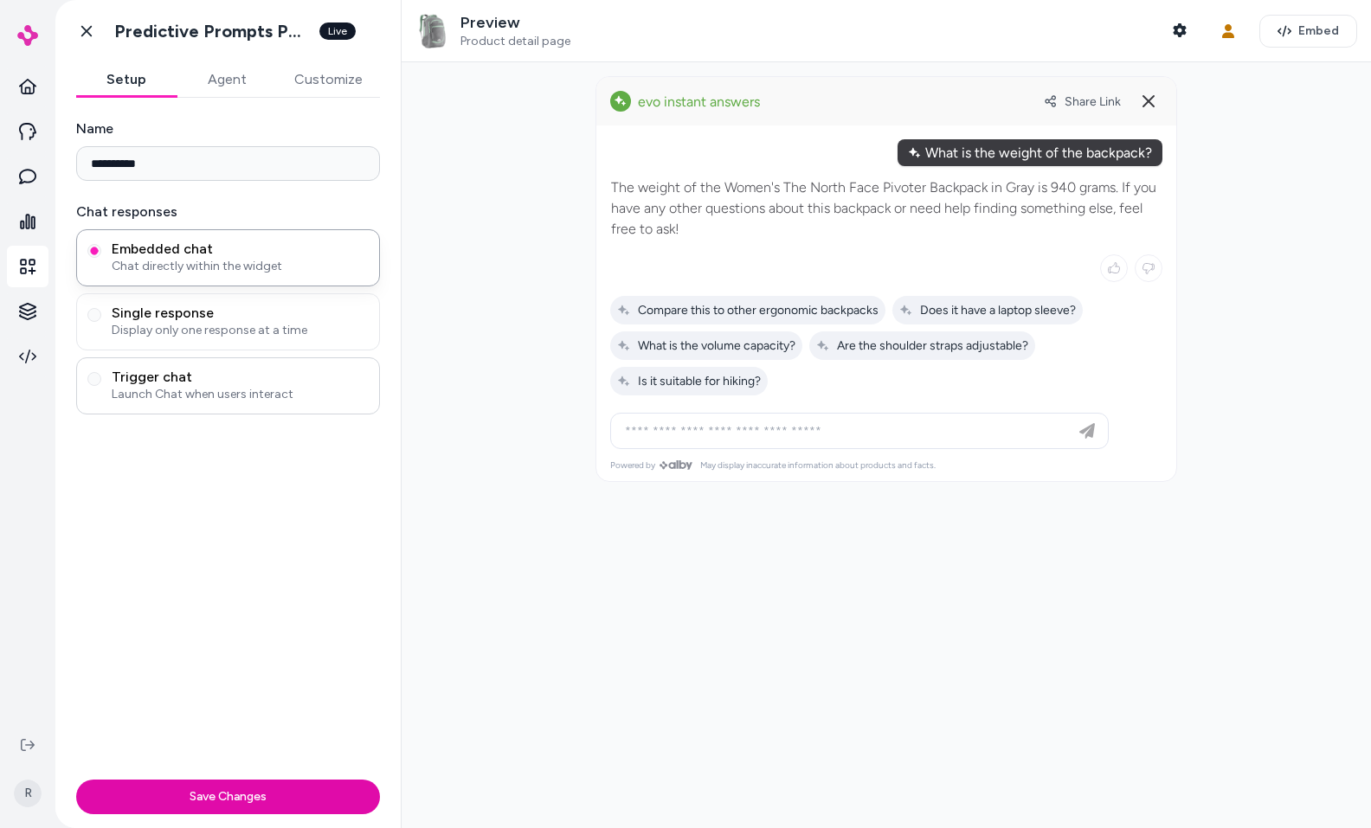
click at [231, 397] on span "Launch Chat when users interact" at bounding box center [240, 394] width 257 height 17
click at [101, 386] on button "Trigger chat Launch Chat when users interact" at bounding box center [94, 379] width 14 height 14
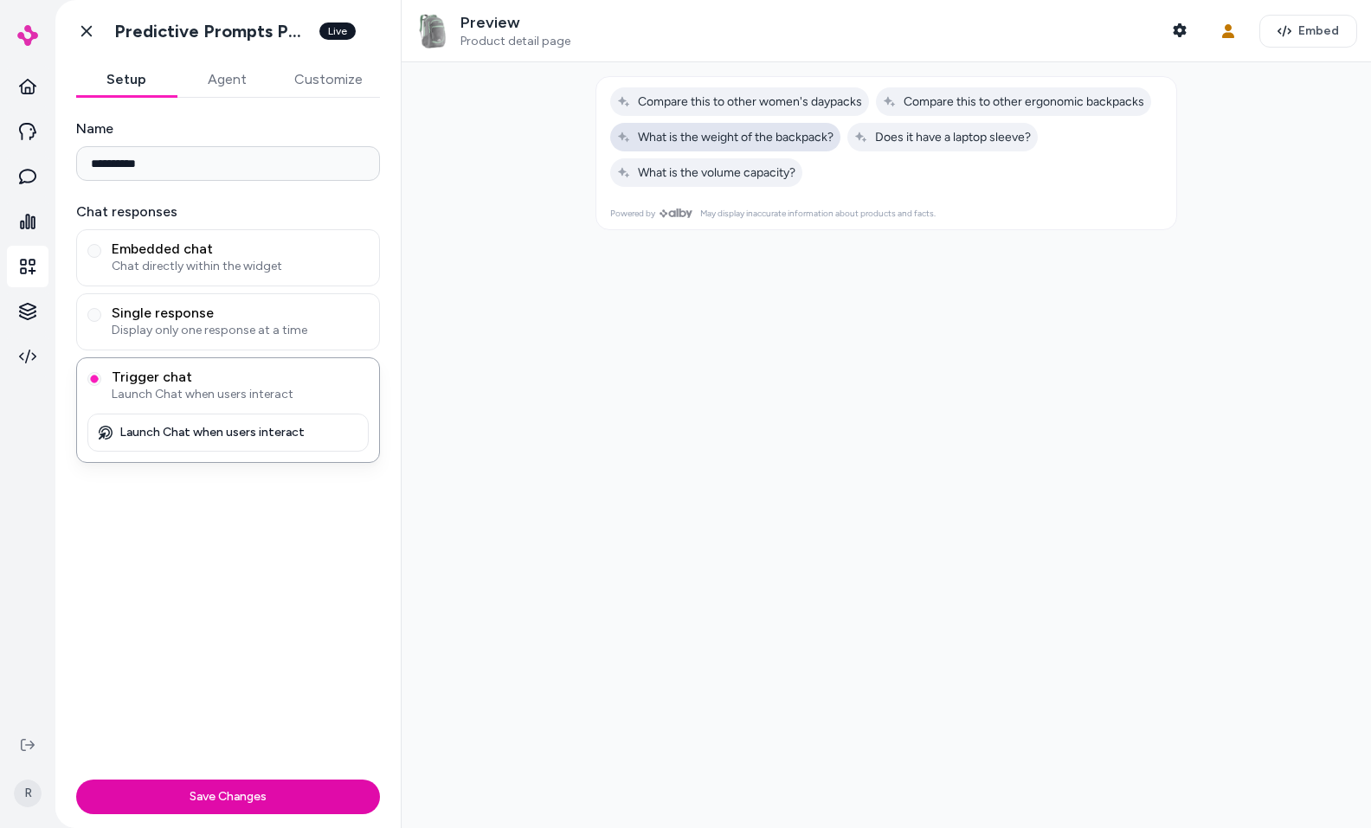
click at [659, 134] on span "What is the weight of the backpack?" at bounding box center [725, 137] width 216 height 15
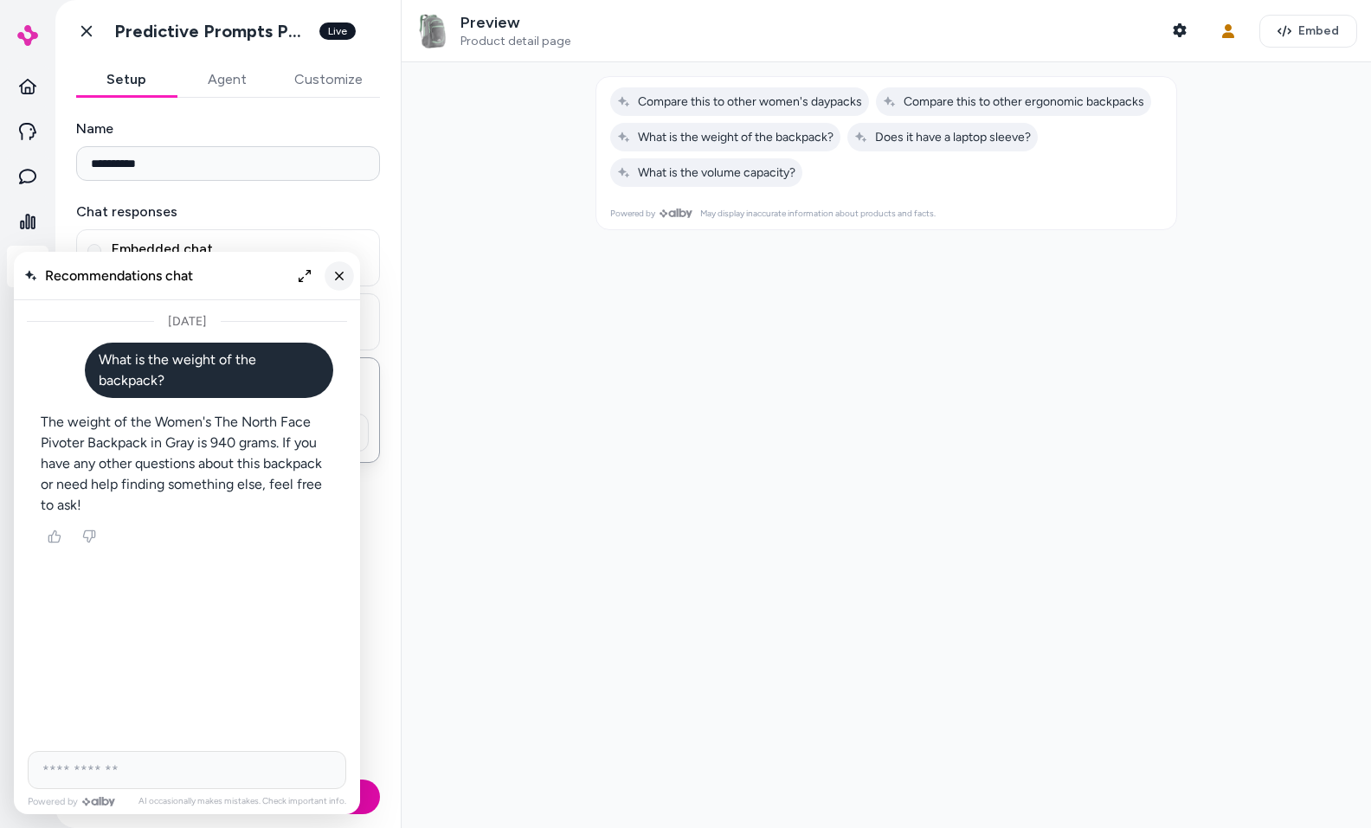
click at [331, 278] on button "Close chat" at bounding box center [339, 275] width 29 height 29
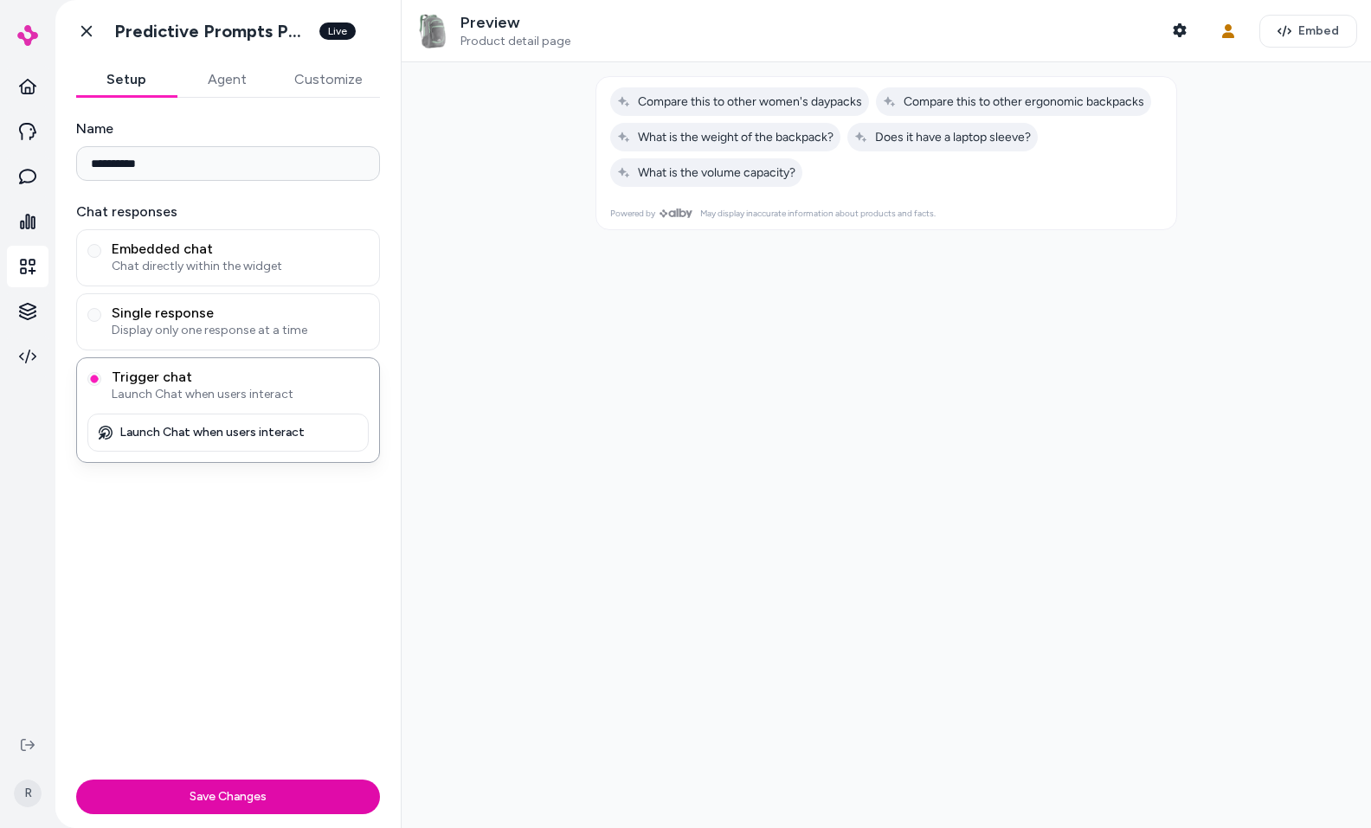
click at [87, 29] on icon at bounding box center [86, 31] width 10 height 11
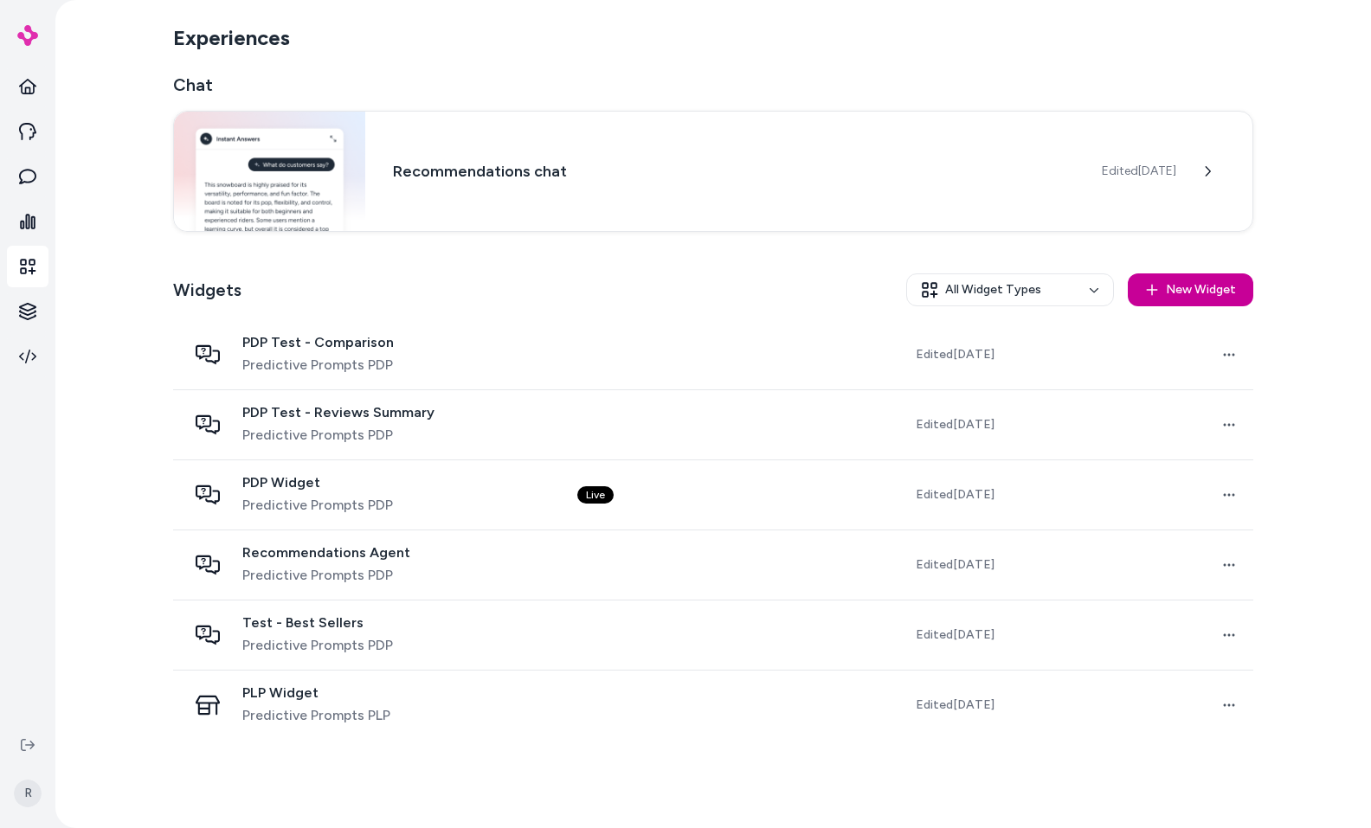
click at [1173, 284] on button "New Widget" at bounding box center [1191, 290] width 126 height 33
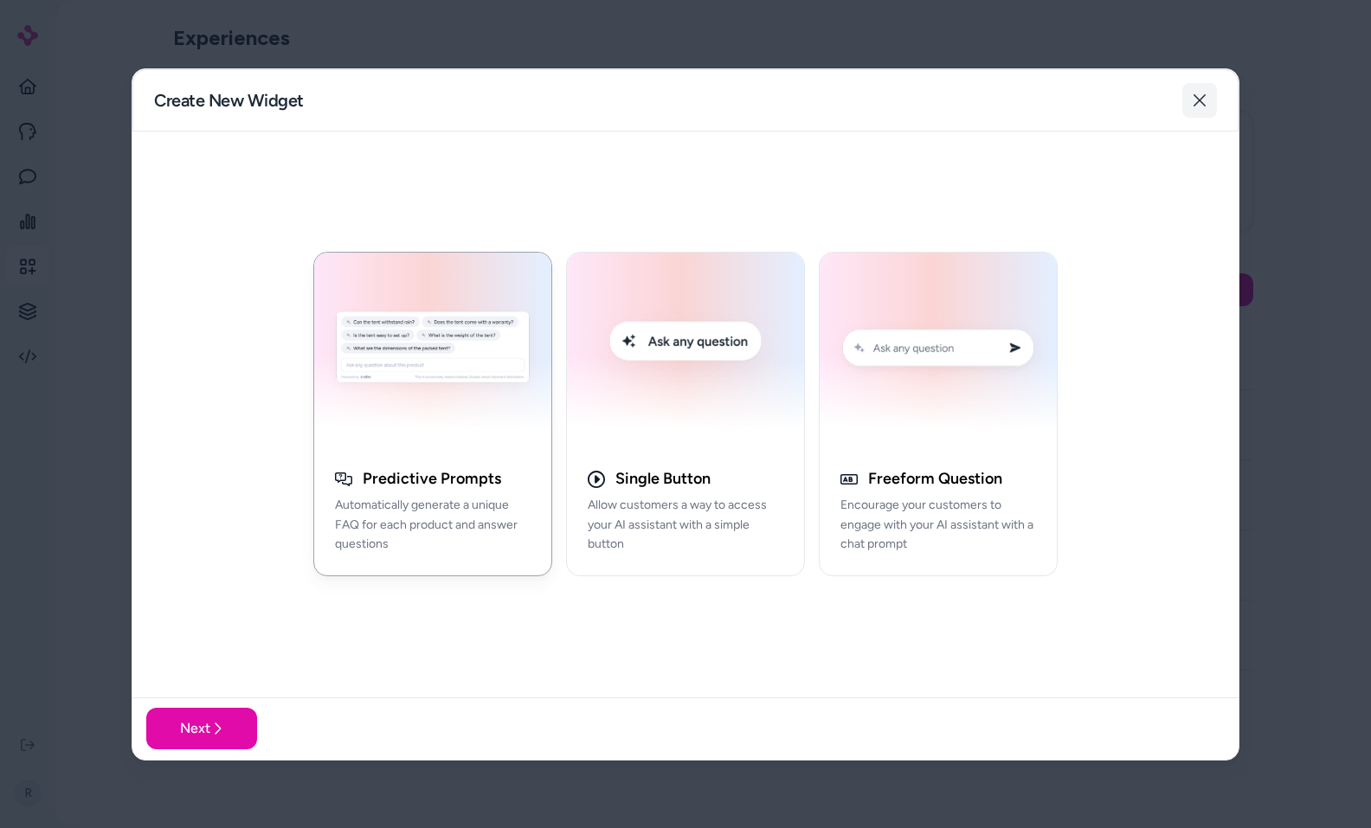
click at [1209, 111] on button "Close" at bounding box center [1200, 100] width 35 height 35
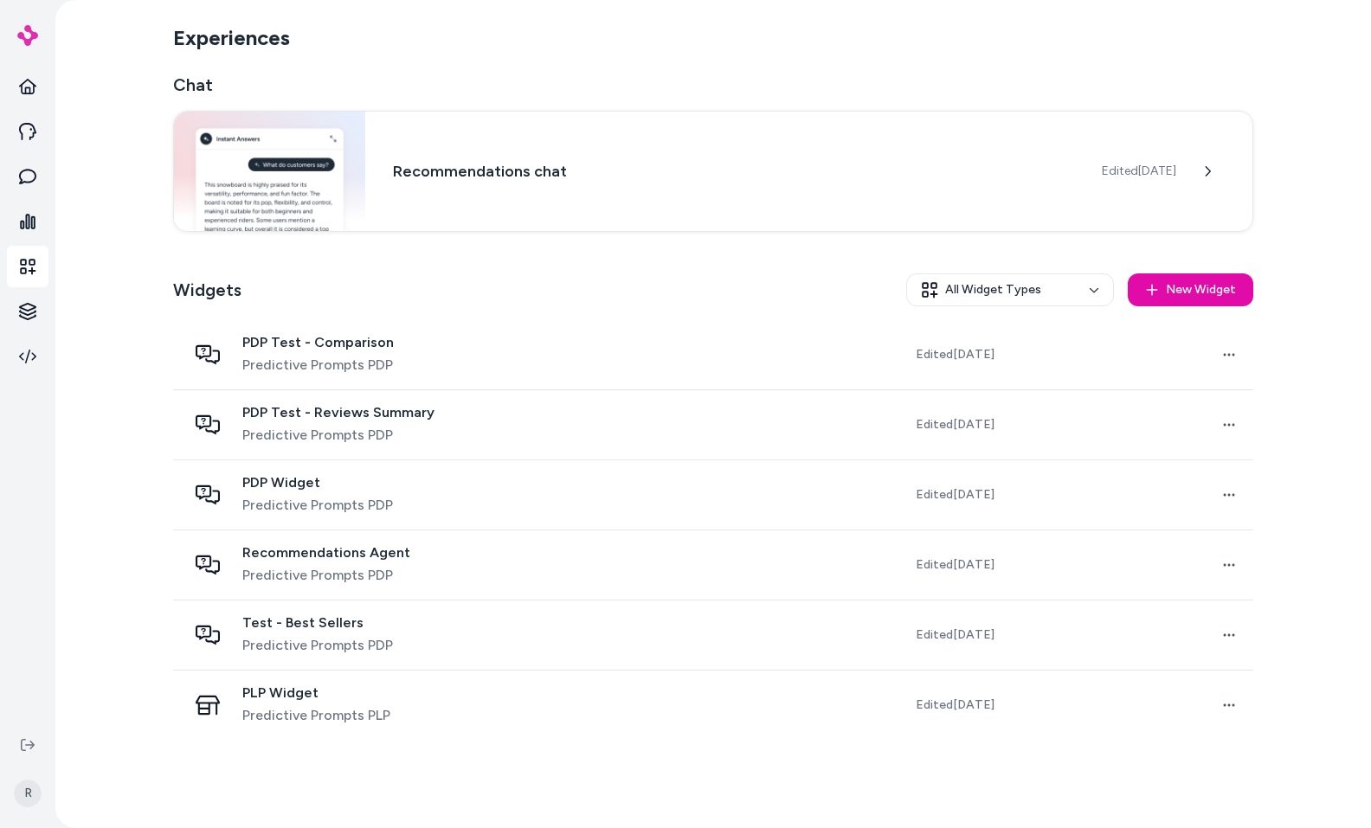
click at [513, 262] on div "Widgets All Widget Types New Widget" at bounding box center [713, 290] width 1080 height 61
click at [32, 307] on html "Knowledge Knowledge R Experiences Chat Recommendations chat Edited Jun 26, 2025…" at bounding box center [685, 414] width 1371 height 828
click at [161, 305] on link "Products" at bounding box center [121, 310] width 126 height 31
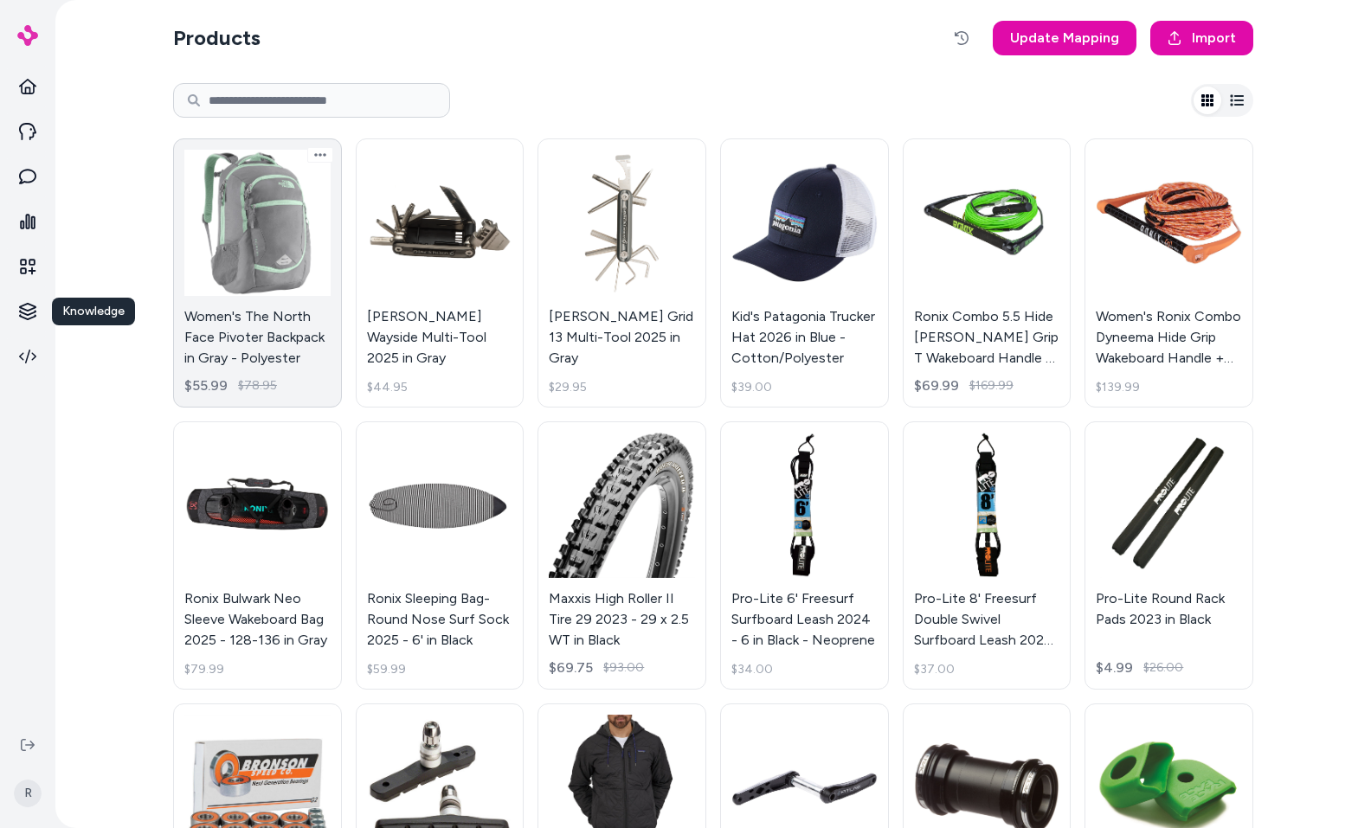
click at [286, 273] on link "Women's The North Face Pivoter Backpack in Gray - Polyester $55.99 $78.95" at bounding box center [257, 273] width 169 height 269
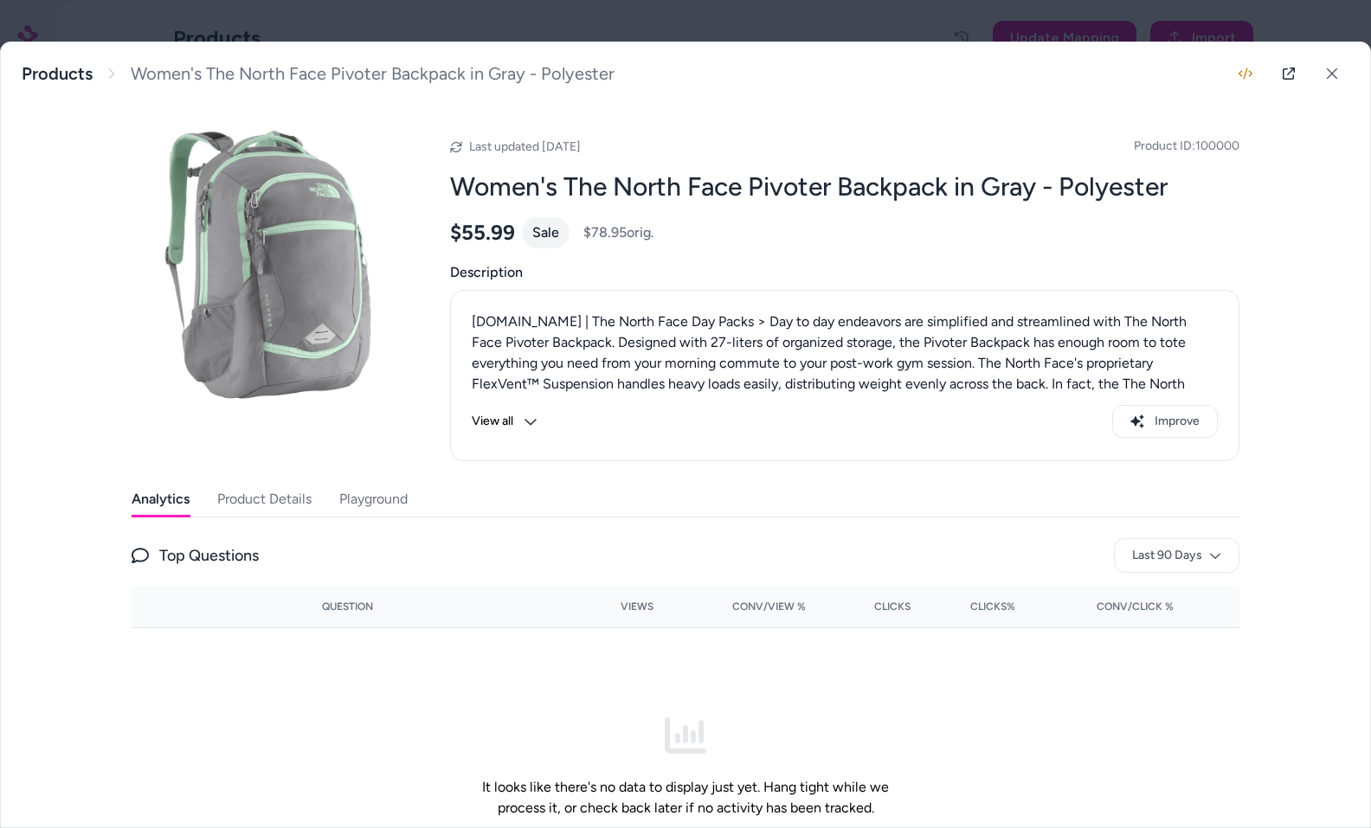
click at [251, 503] on button "Product Details" at bounding box center [264, 499] width 94 height 35
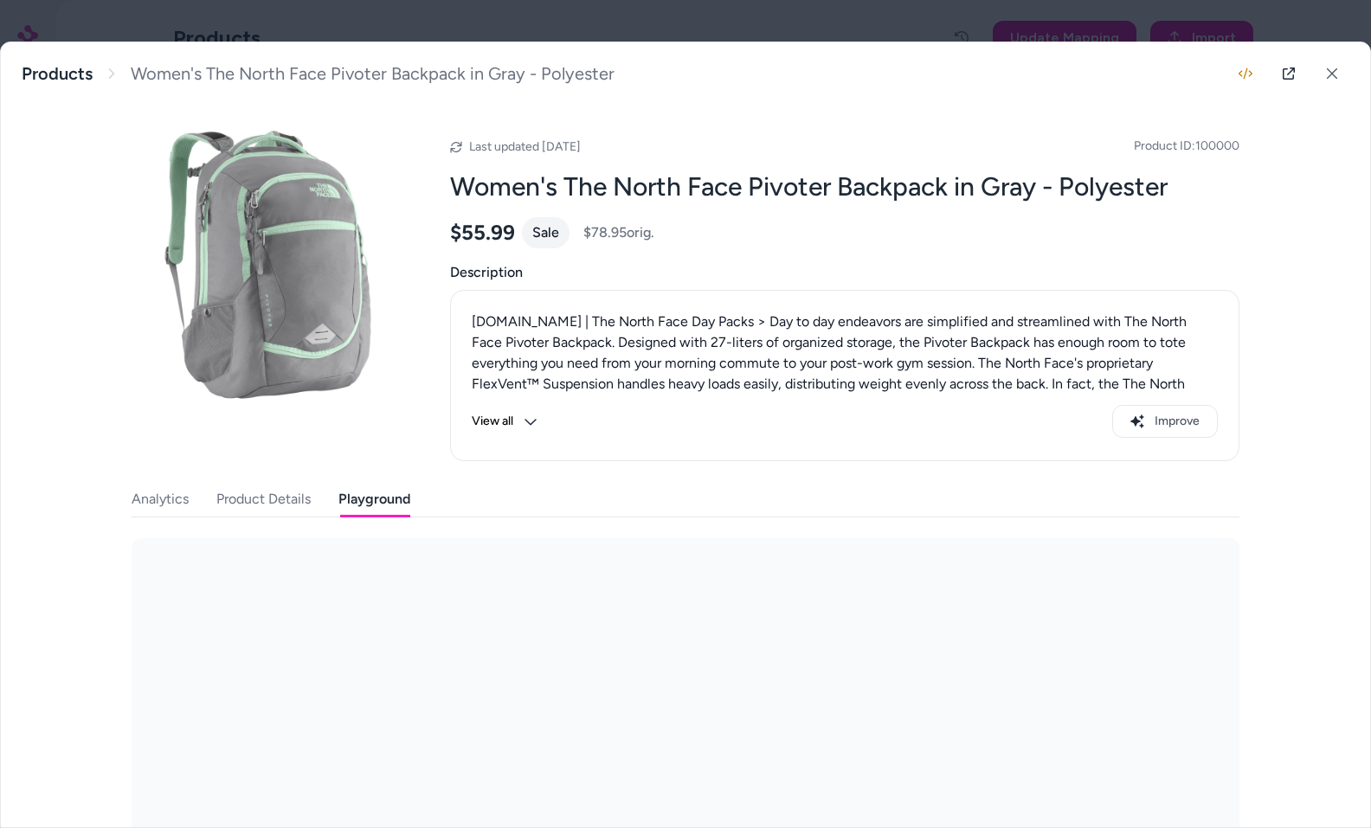
click at [361, 487] on button "Playground" at bounding box center [374, 499] width 72 height 35
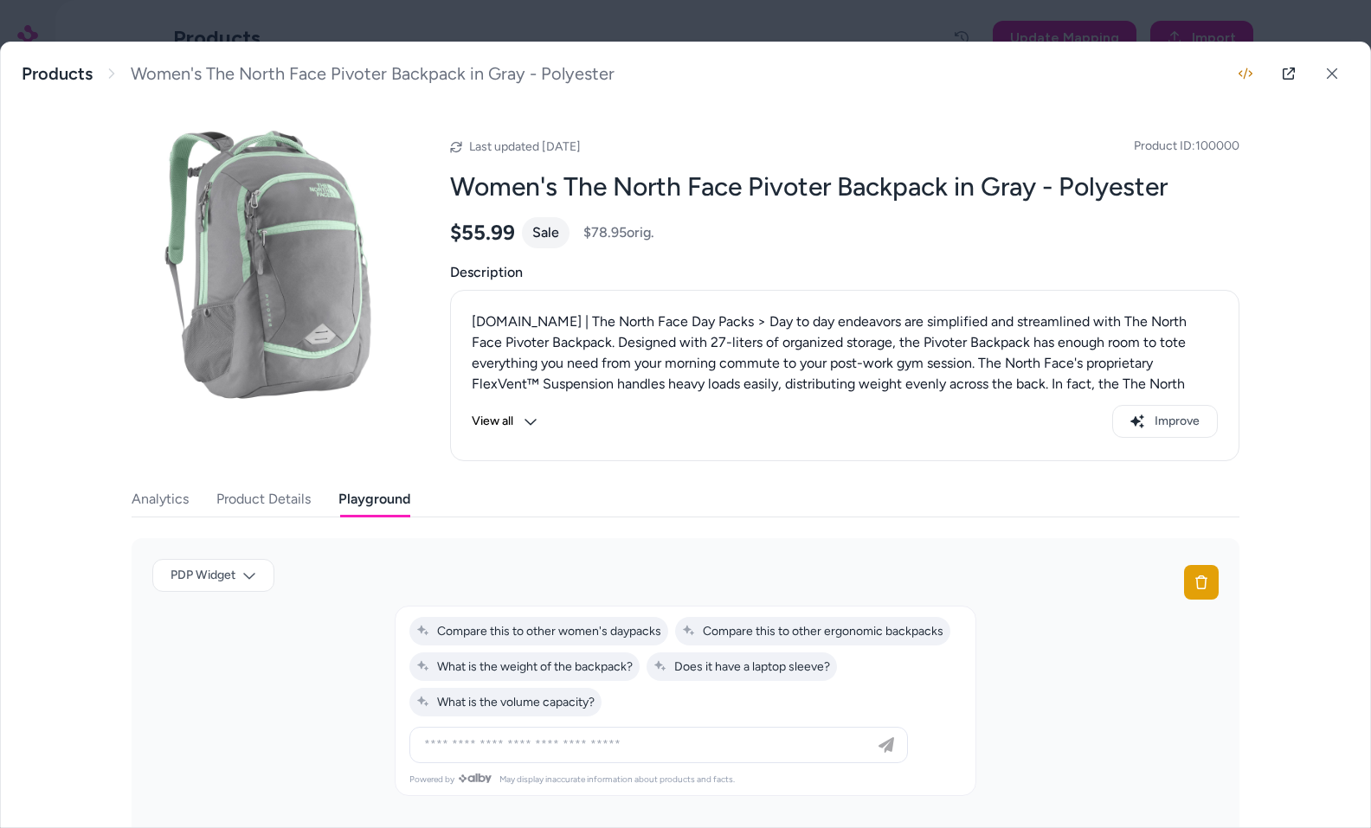
click at [1330, 75] on button at bounding box center [1332, 73] width 35 height 35
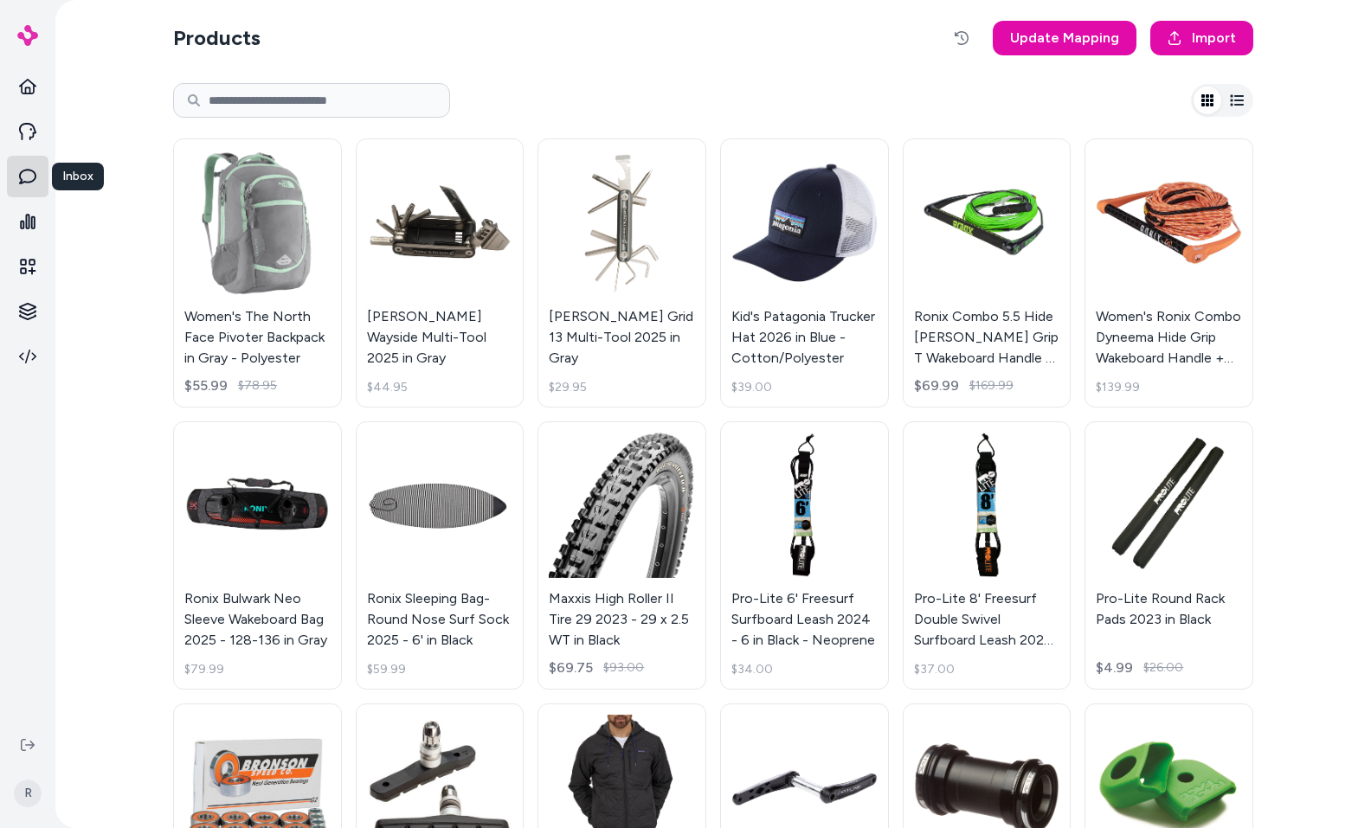
click at [27, 195] on link at bounding box center [28, 177] width 42 height 42
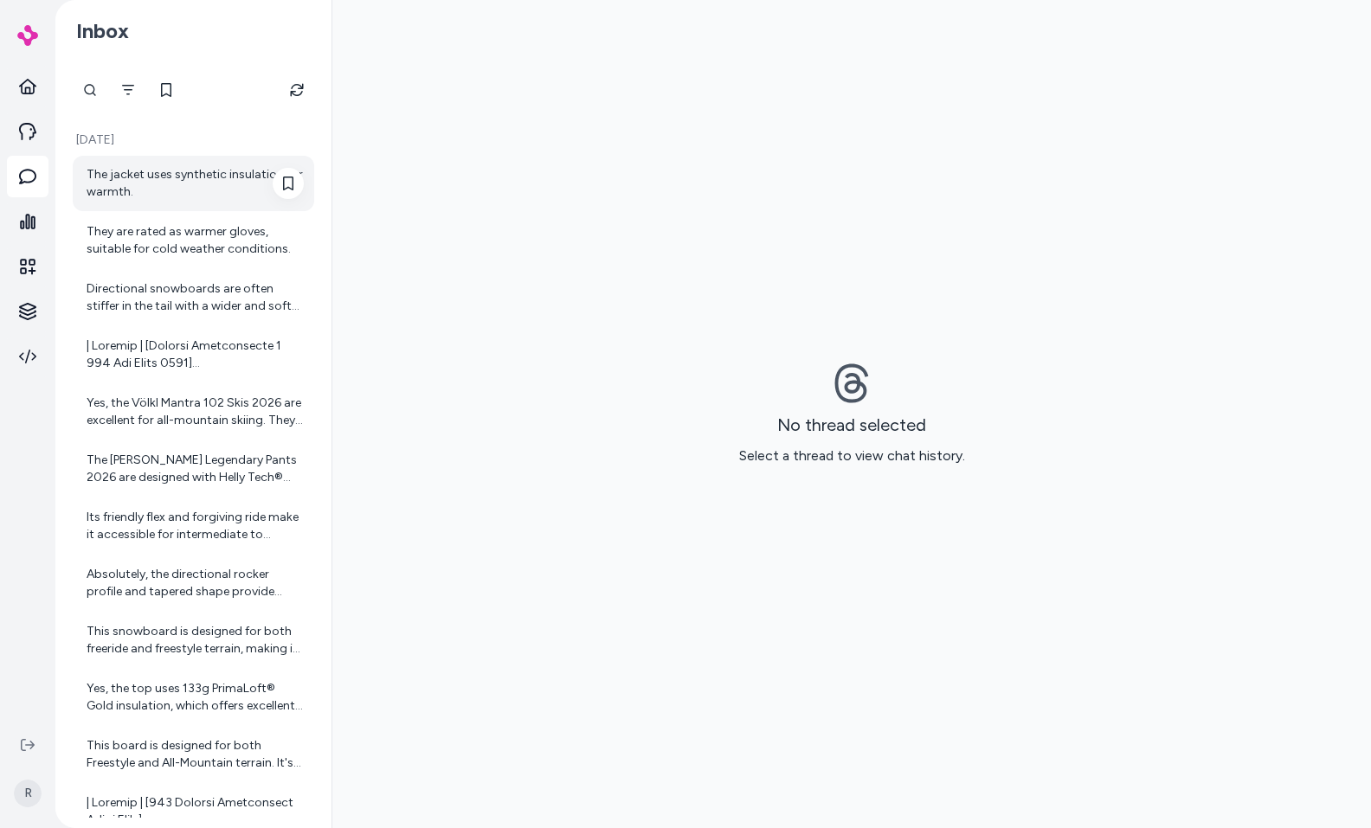
click at [170, 178] on div "The jacket uses synthetic insulation for warmth." at bounding box center [195, 183] width 217 height 35
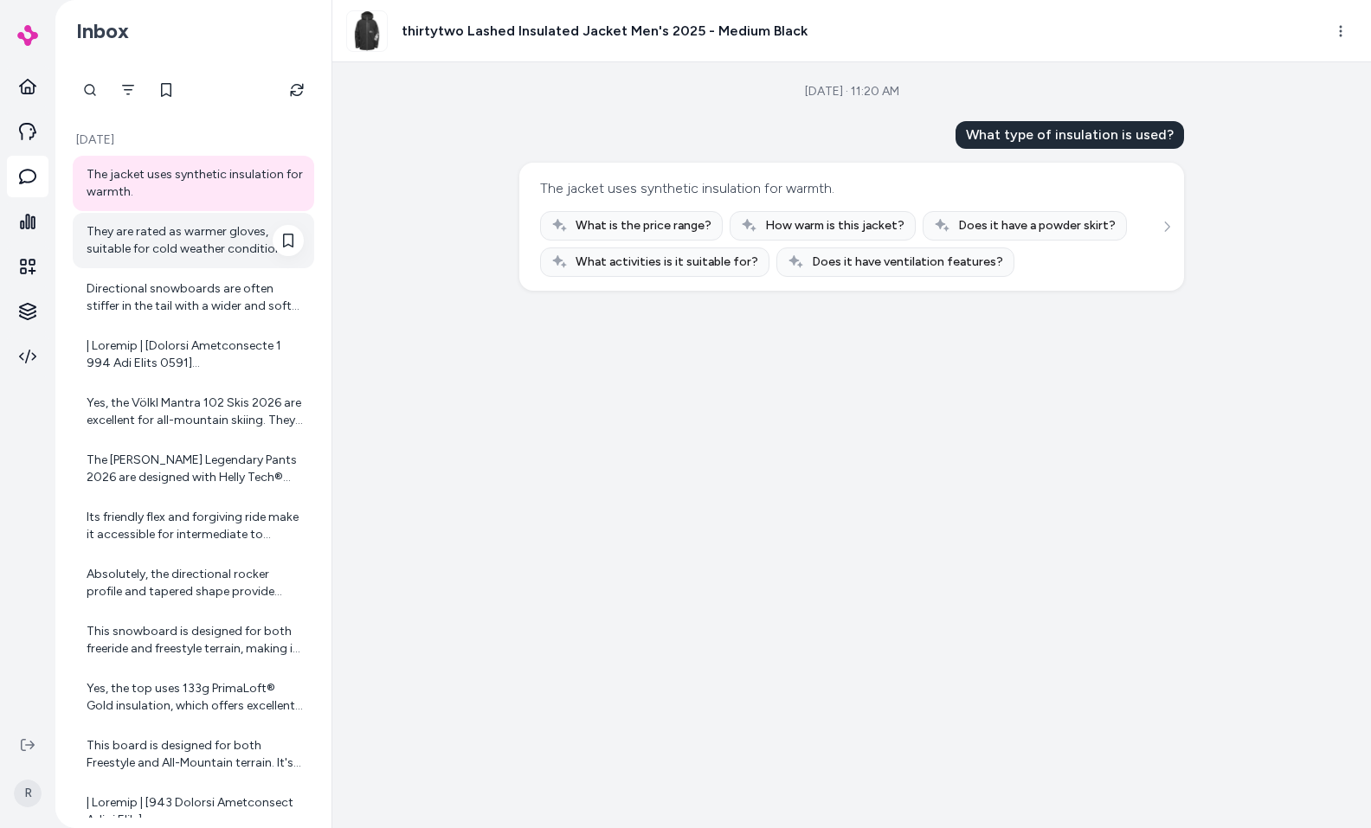
click at [159, 240] on div "They are rated as warmer gloves, suitable for cold weather conditions." at bounding box center [195, 240] width 217 height 35
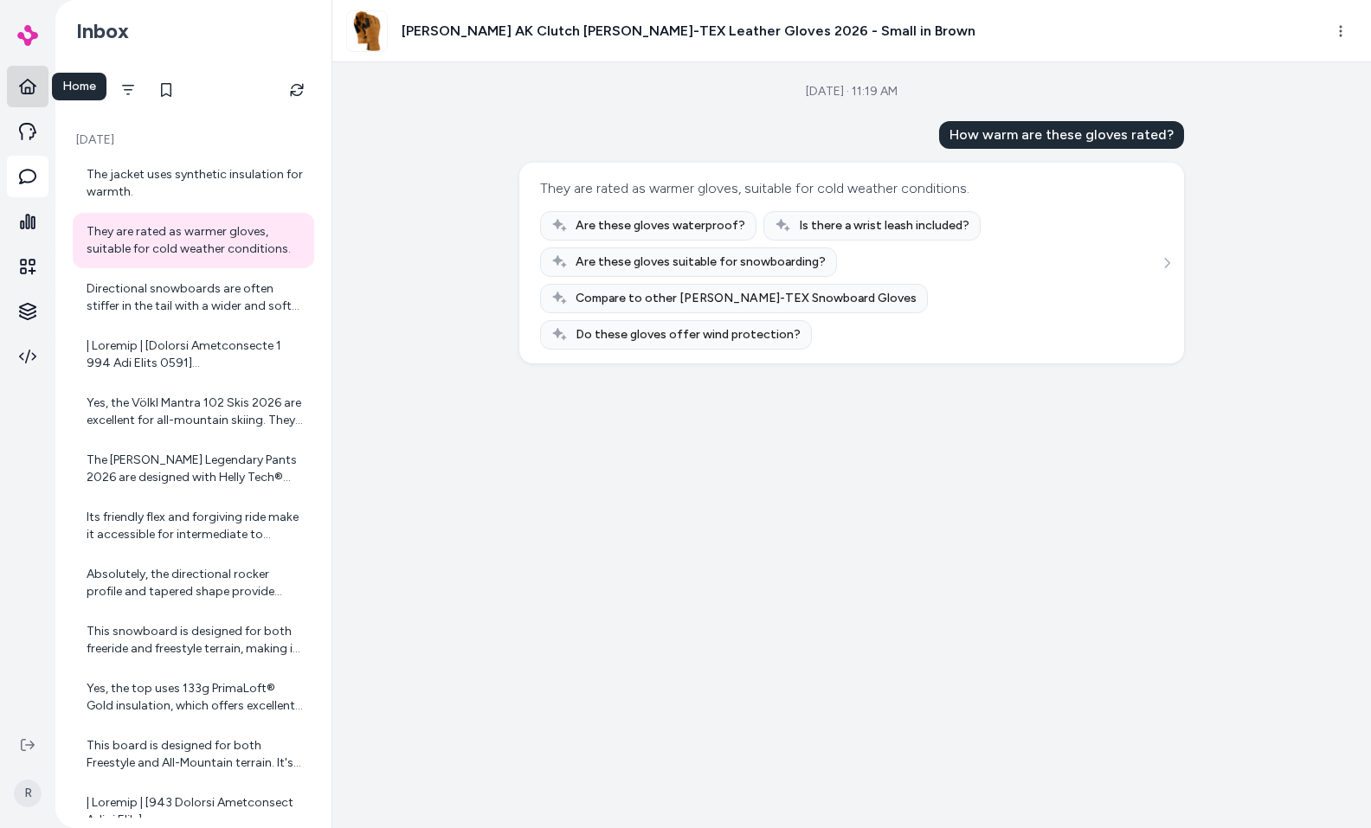
click at [25, 82] on icon at bounding box center [27, 86] width 17 height 17
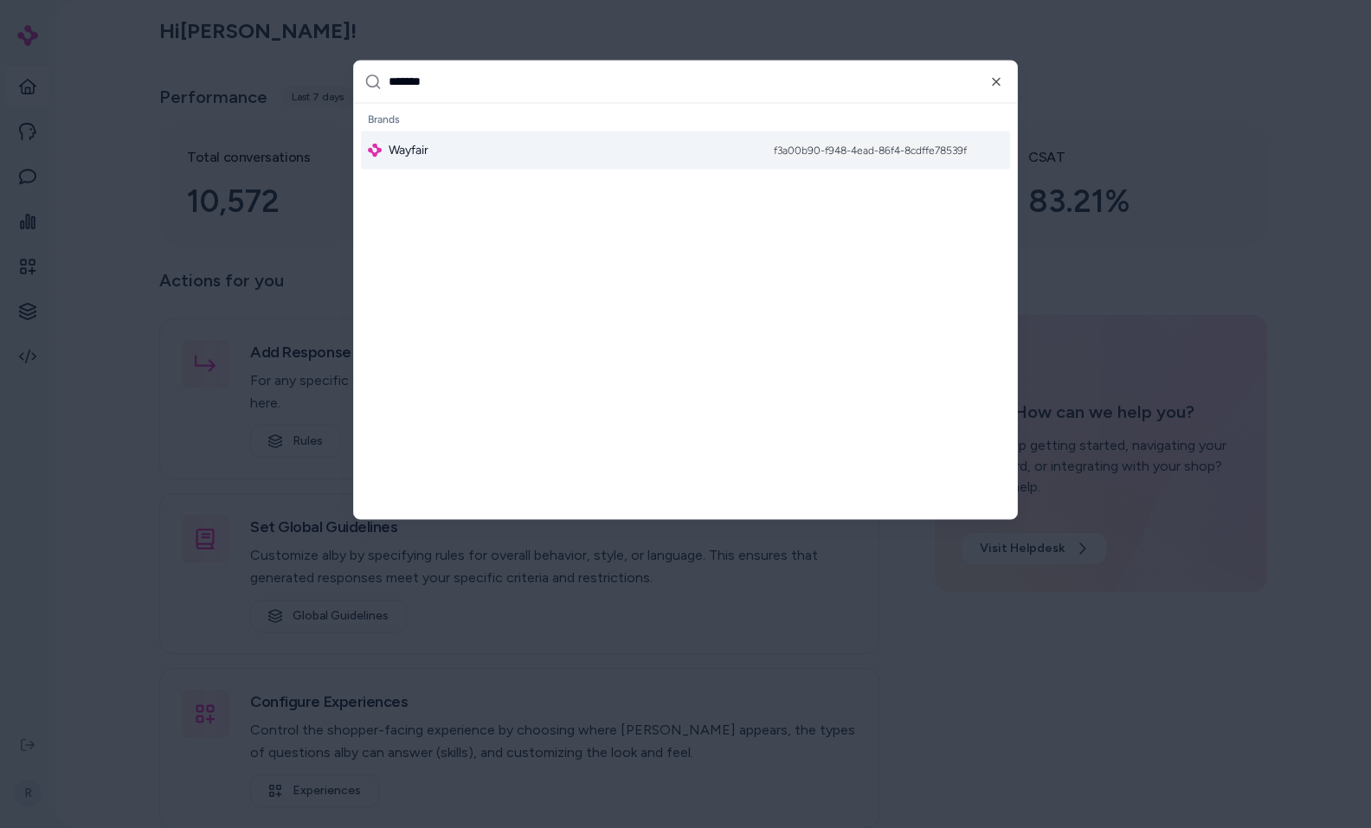
type input "*******"
click at [457, 152] on div "Wayfair f3a00b90-f948-4ead-86f4-8cdffe78539f" at bounding box center [685, 150] width 649 height 38
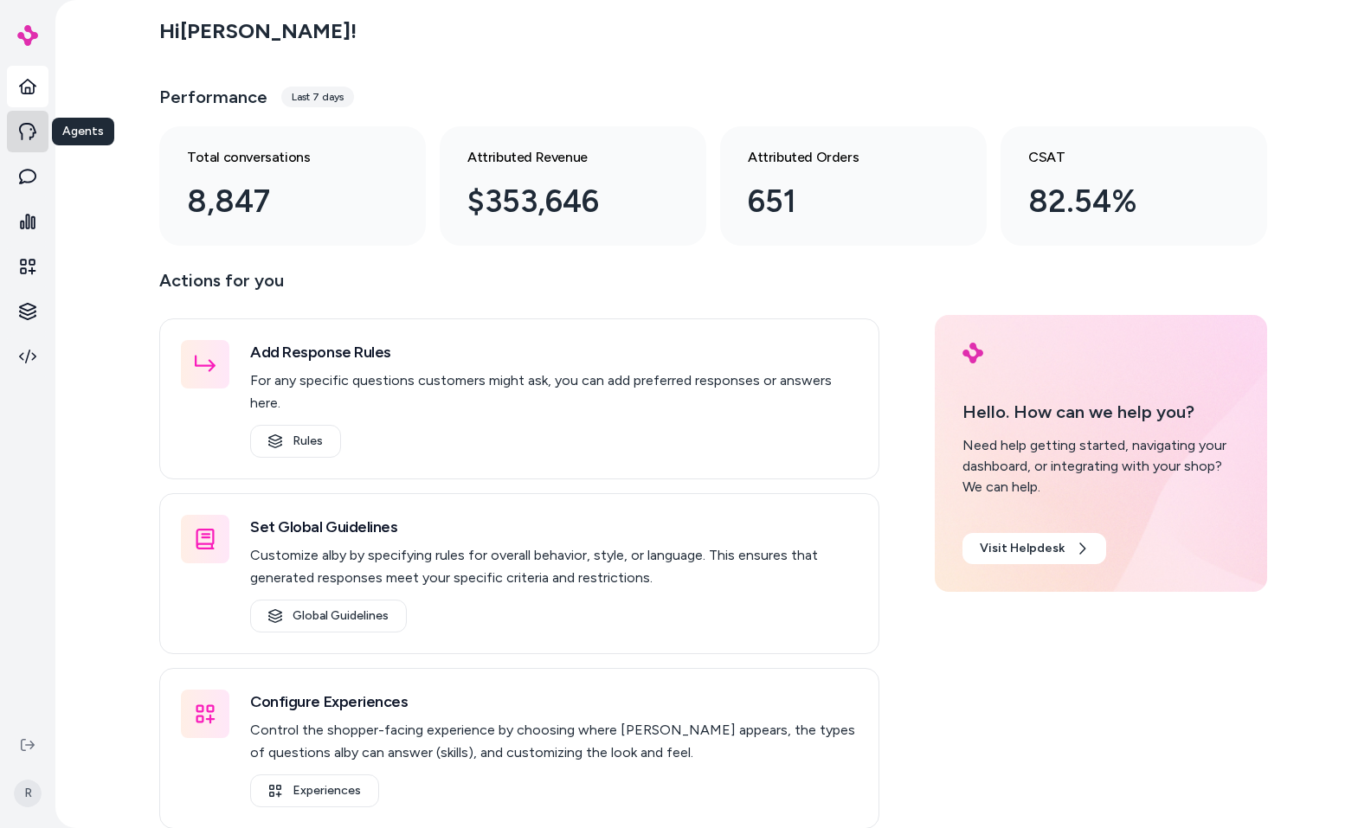
click at [20, 134] on icon at bounding box center [27, 131] width 17 height 17
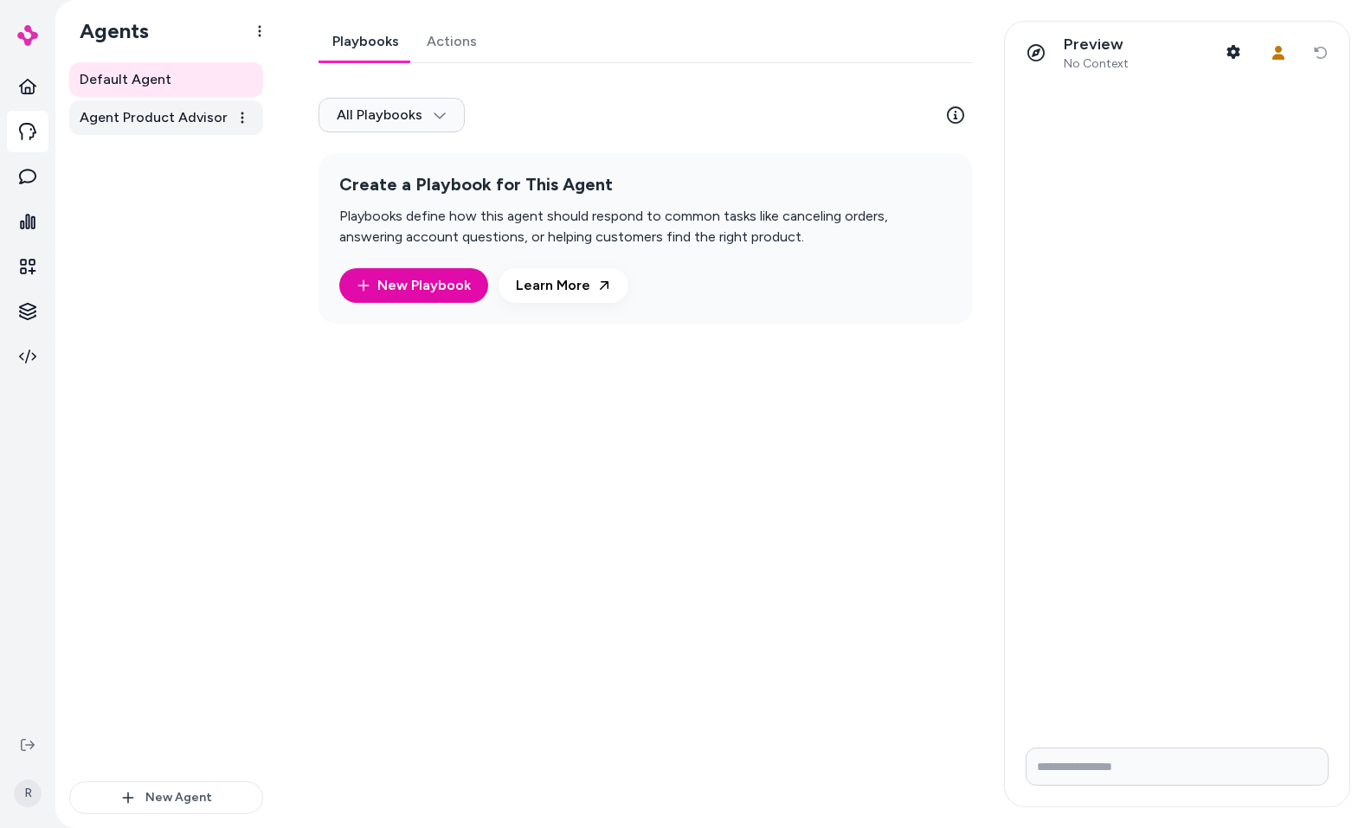
click at [154, 126] on span "Agent Product Advisor" at bounding box center [154, 117] width 148 height 21
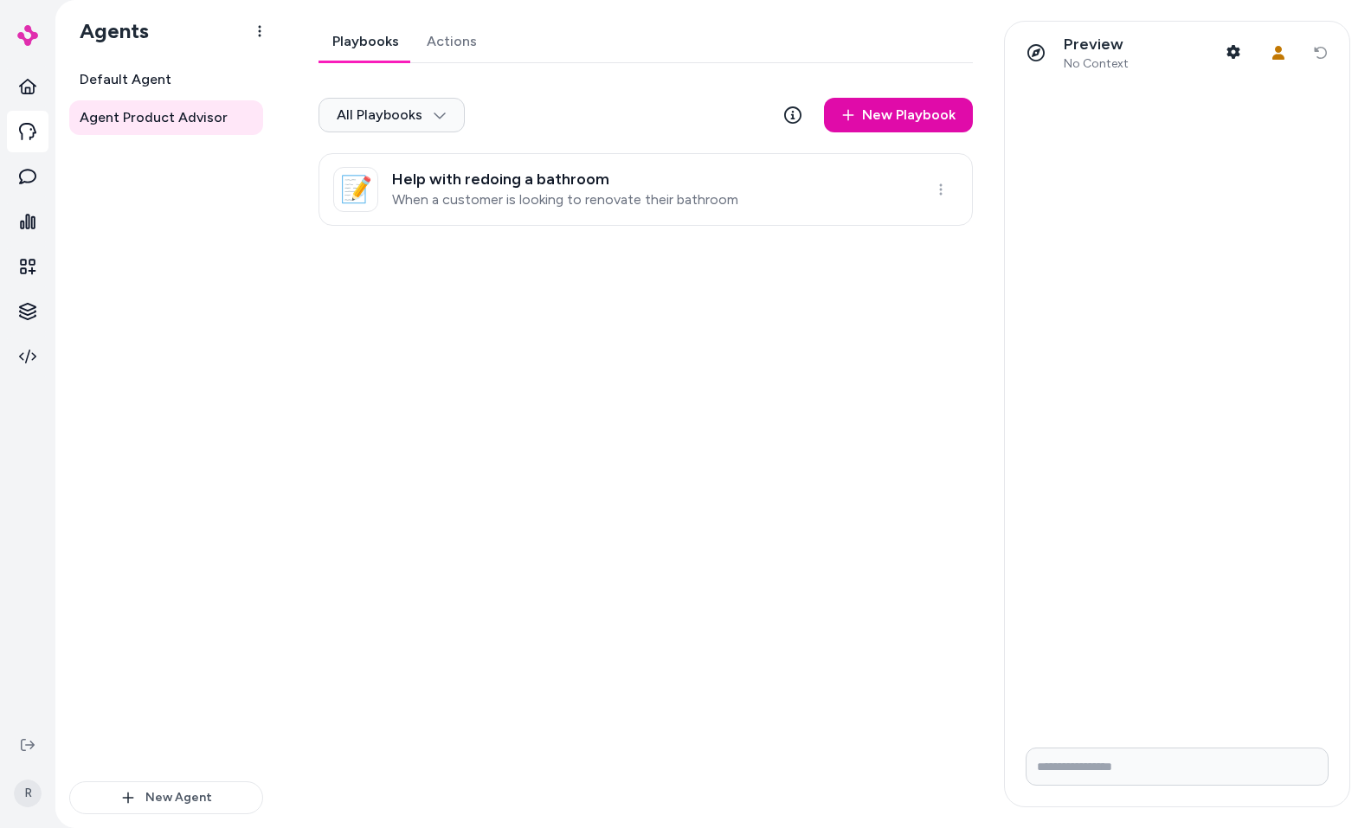
click at [472, 377] on div "Playbooks Actions All Playbooks New Playbook 📝 Help with redoing a bathroom Whe…" at bounding box center [641, 414] width 686 height 787
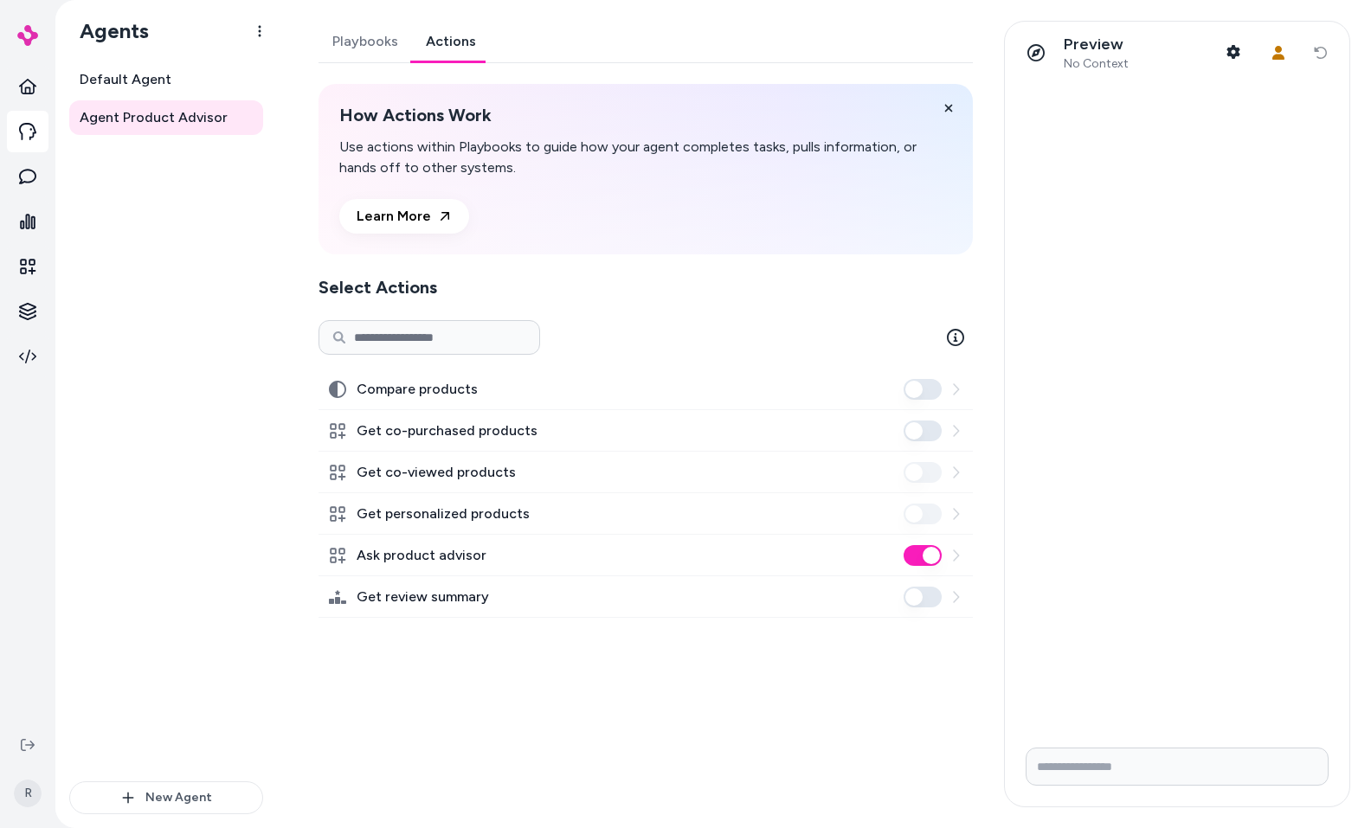
click at [457, 46] on link "Actions" at bounding box center [451, 42] width 78 height 42
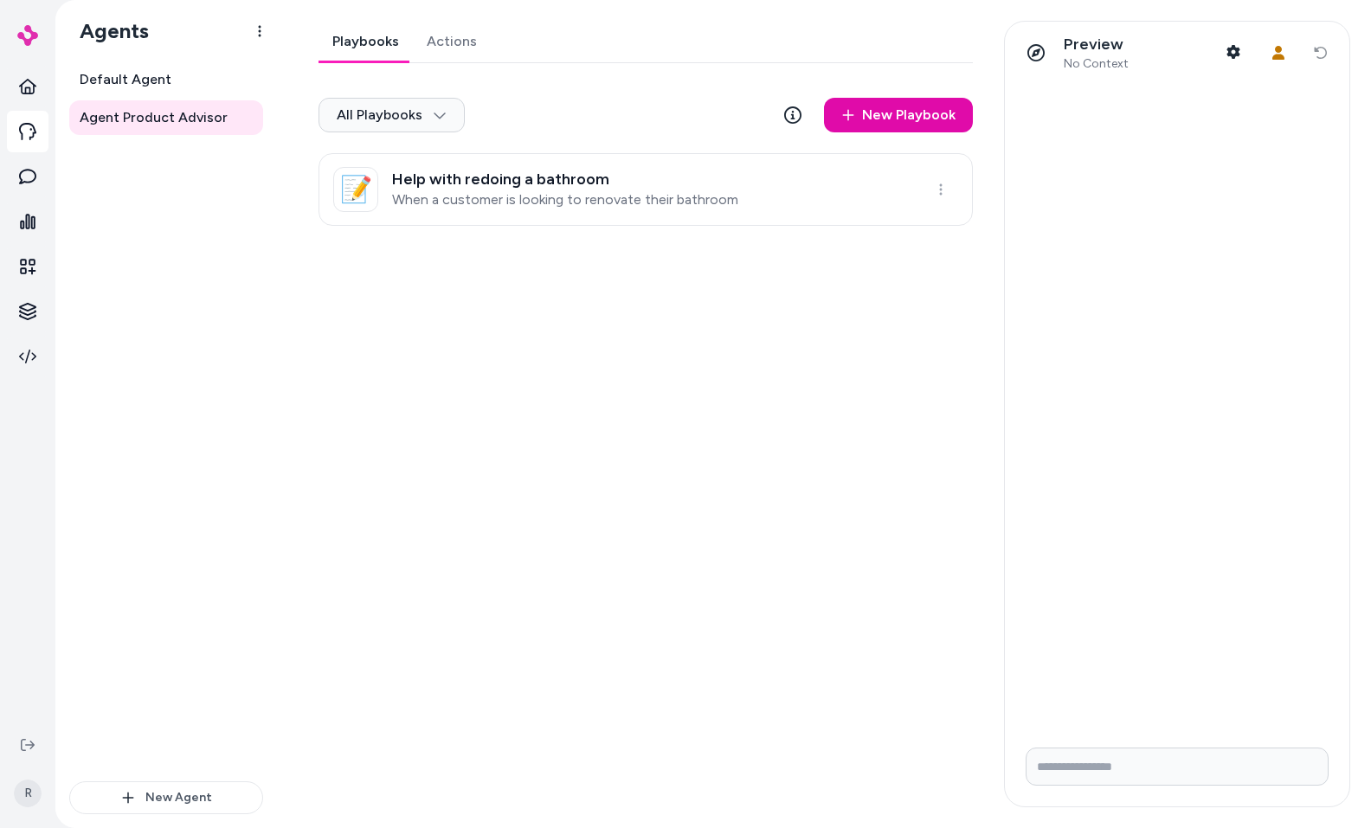
click at [348, 35] on link "Playbooks" at bounding box center [366, 42] width 94 height 42
click at [557, 179] on h3 "Help with redoing a bathroom" at bounding box center [565, 179] width 346 height 17
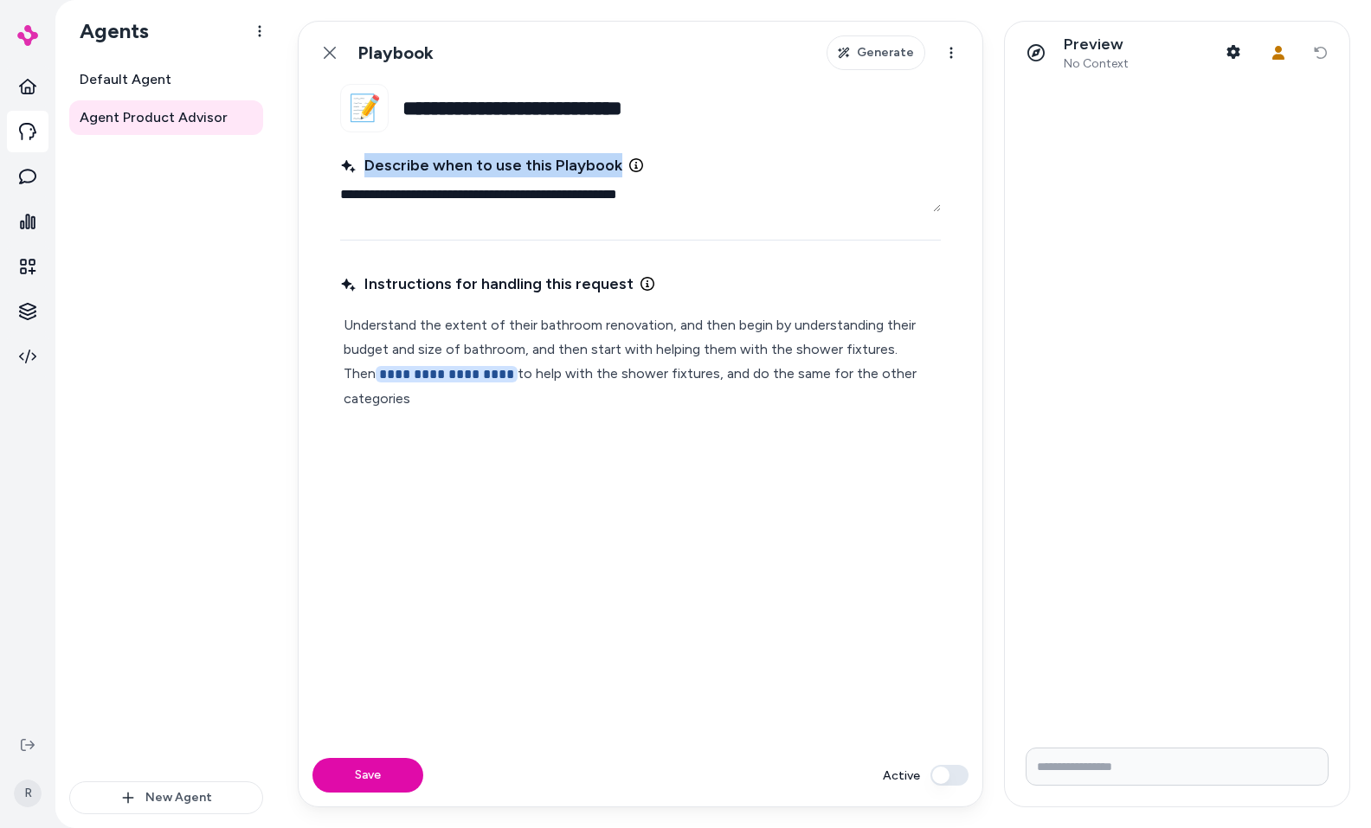
drag, startPoint x: 371, startPoint y: 165, endPoint x: 612, endPoint y: 170, distance: 241.6
click at [612, 170] on span "Describe when to use this Playbook" at bounding box center [481, 165] width 282 height 24
click at [653, 184] on textarea "**********" at bounding box center [640, 194] width 601 height 35
drag, startPoint x: 344, startPoint y: 194, endPoint x: 703, endPoint y: 205, distance: 359.4
click at [702, 204] on textarea "**********" at bounding box center [640, 194] width 601 height 35
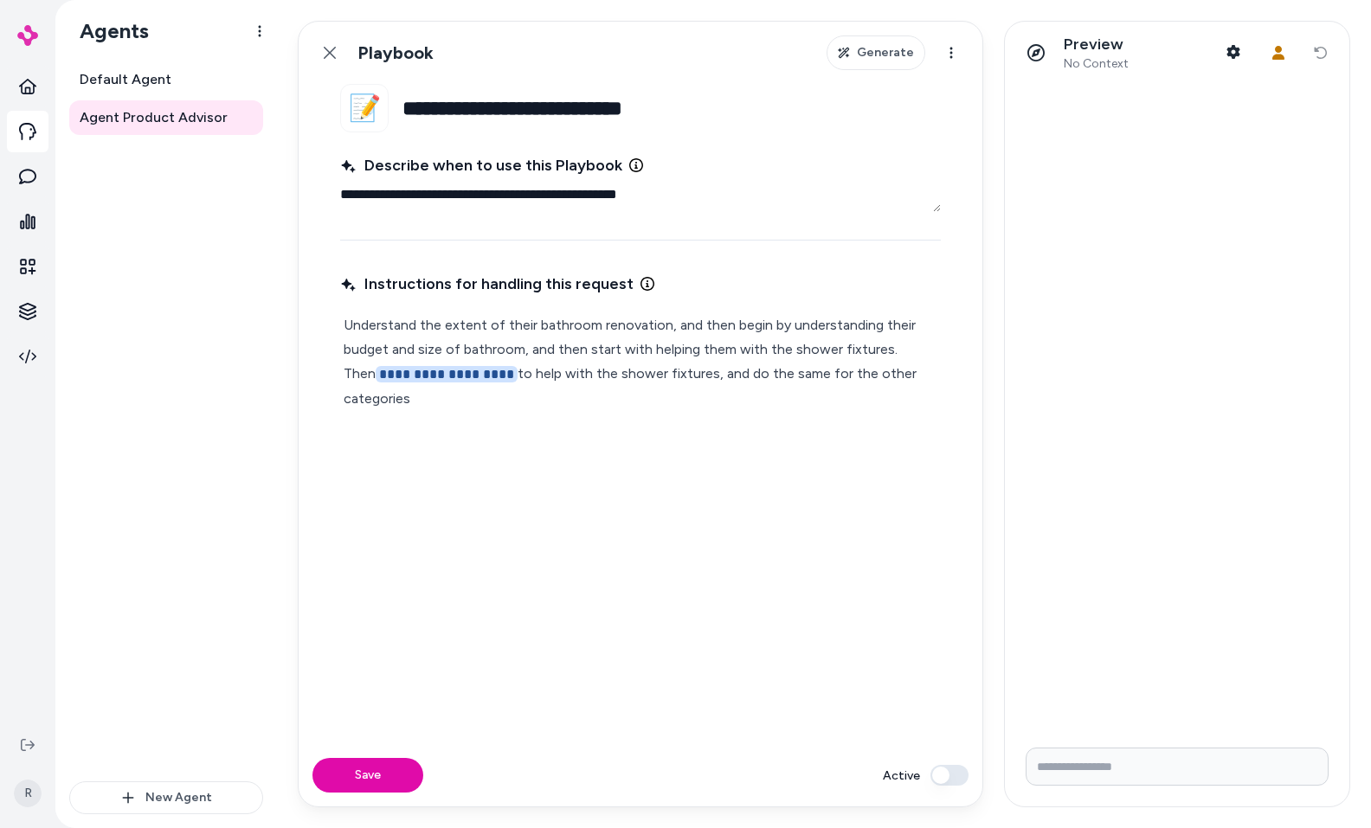
click at [703, 202] on textarea "**********" at bounding box center [640, 194] width 601 height 35
type textarea "*"
drag, startPoint x: 348, startPoint y: 322, endPoint x: 498, endPoint y: 329, distance: 149.9
click at [498, 329] on p "**********" at bounding box center [641, 362] width 594 height 98
click at [550, 352] on p "**********" at bounding box center [641, 362] width 594 height 98
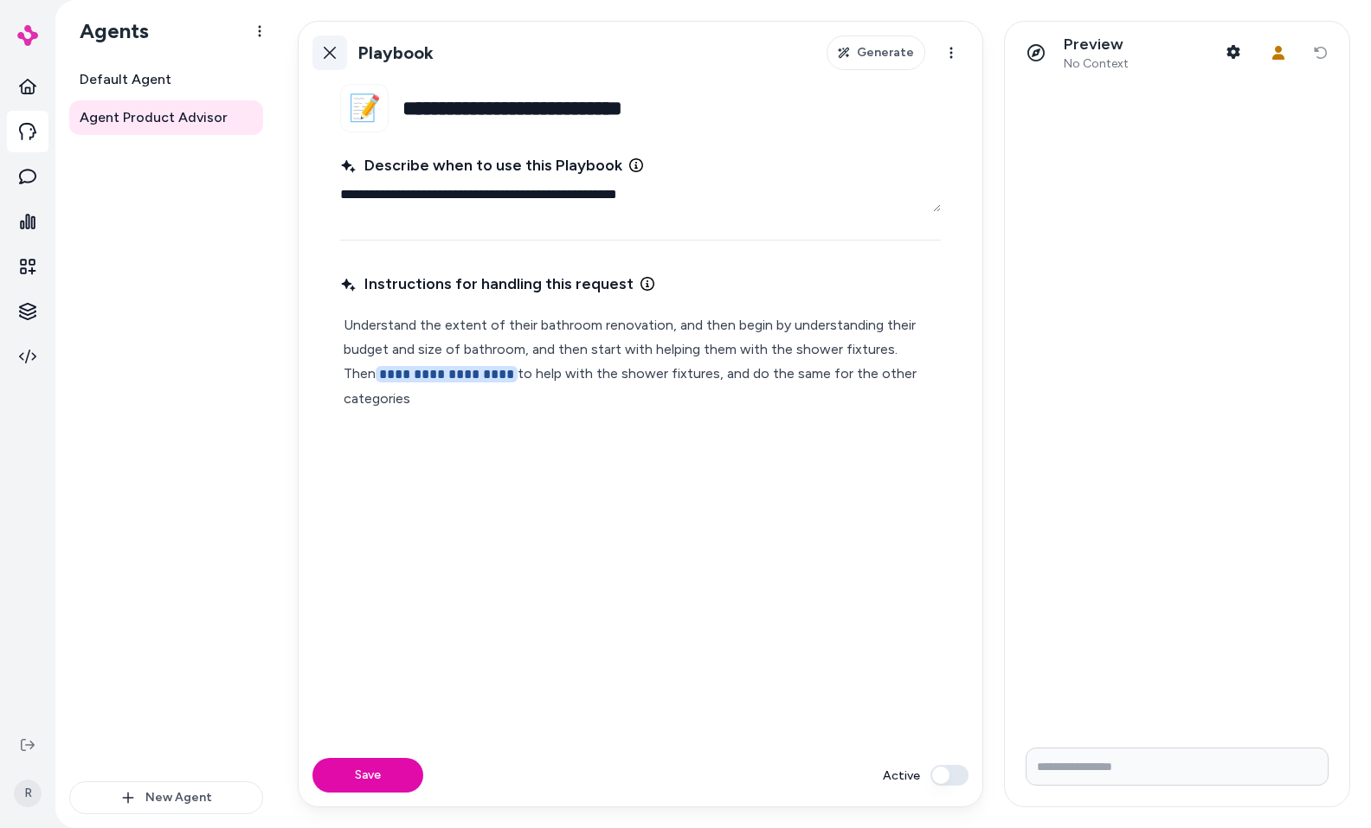
click at [339, 47] on link "Back" at bounding box center [330, 52] width 35 height 35
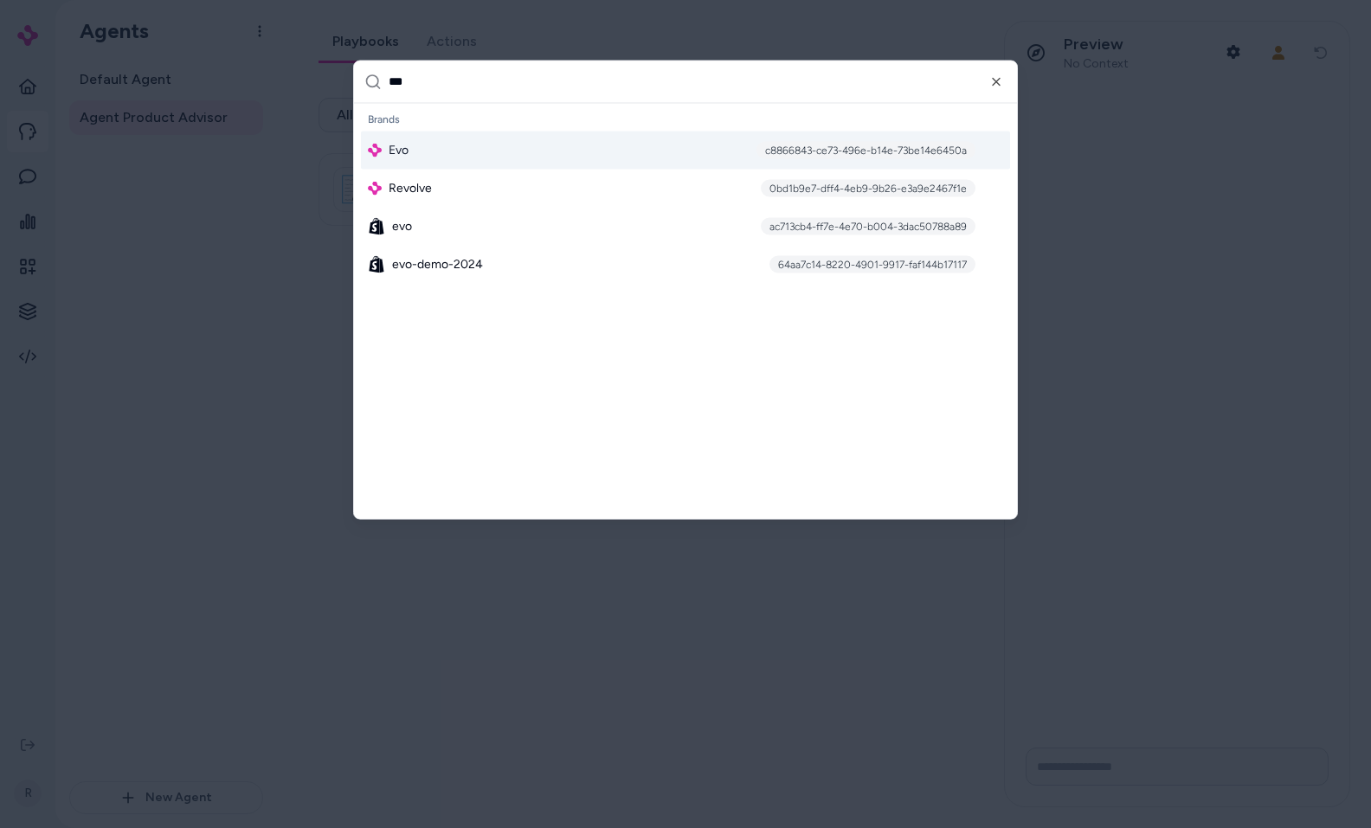
type input "***"
click at [479, 159] on div "Evo c8866843-ce73-496e-b14e-73be14e6450a" at bounding box center [685, 150] width 649 height 38
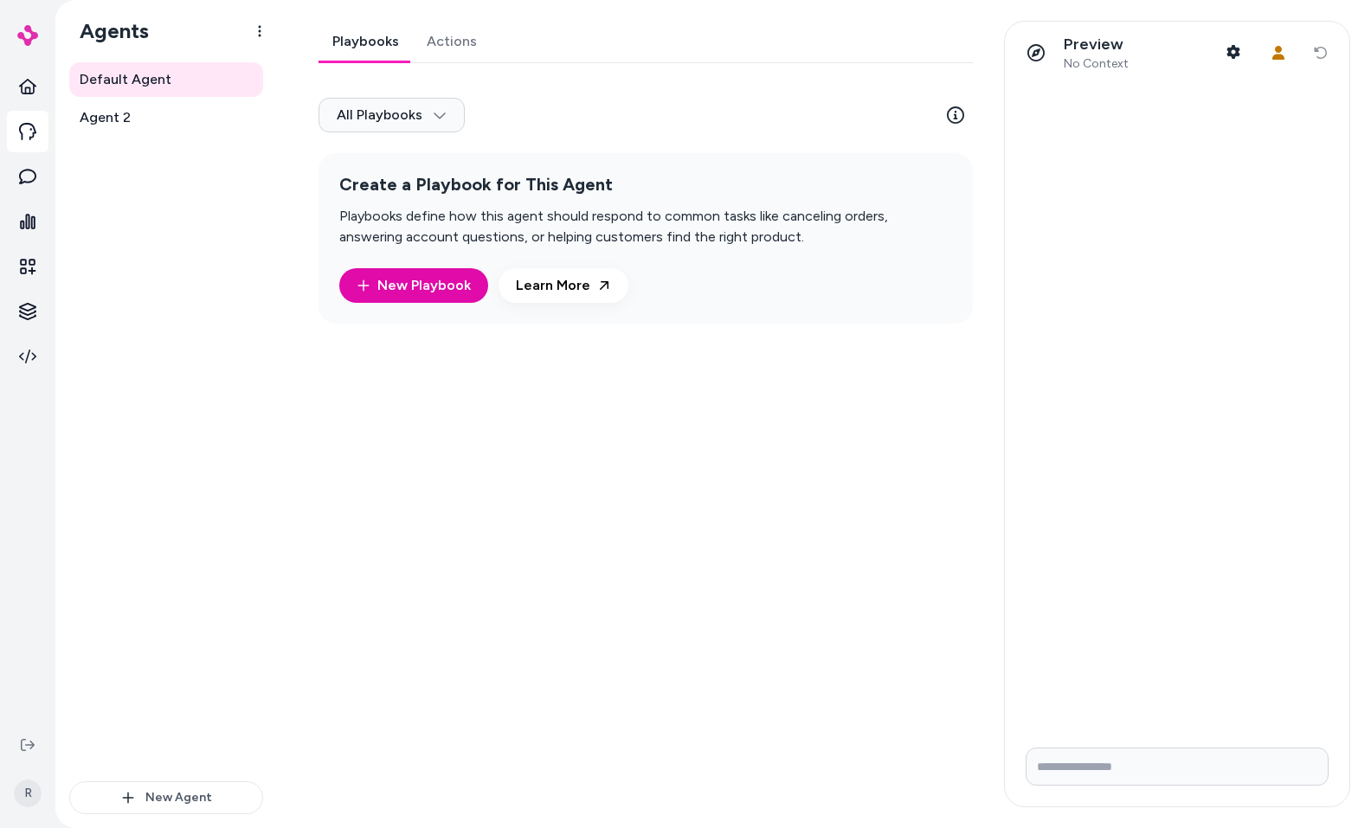
click at [831, 519] on div "Playbooks Actions All Playbooks Create a Playbook for This Agent Playbooks defi…" at bounding box center [641, 414] width 686 height 787
click at [146, 118] on link "Agent 2" at bounding box center [166, 117] width 194 height 35
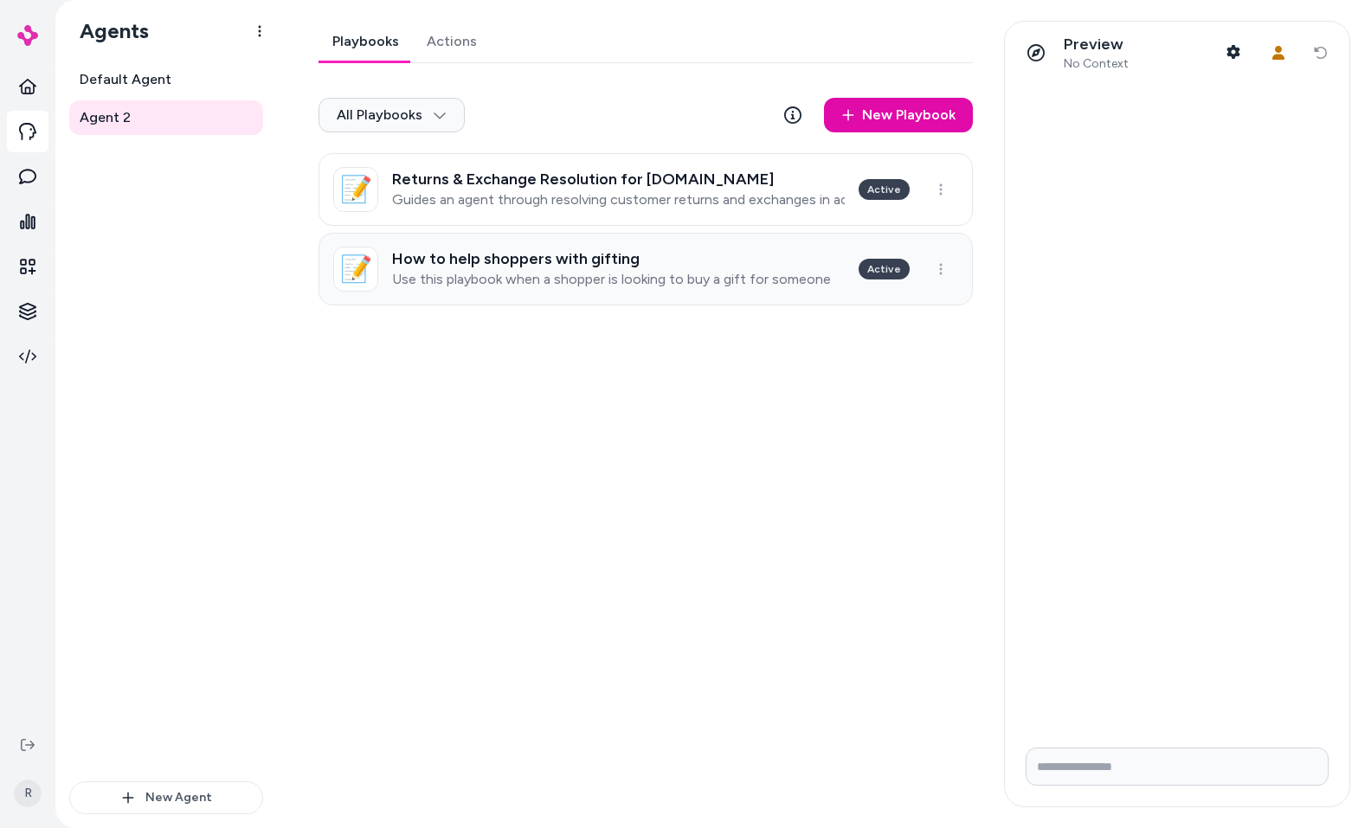
click at [611, 293] on link "📝 How to help shoppers with gifting Use this playbook when a shopper is looking…" at bounding box center [646, 269] width 654 height 73
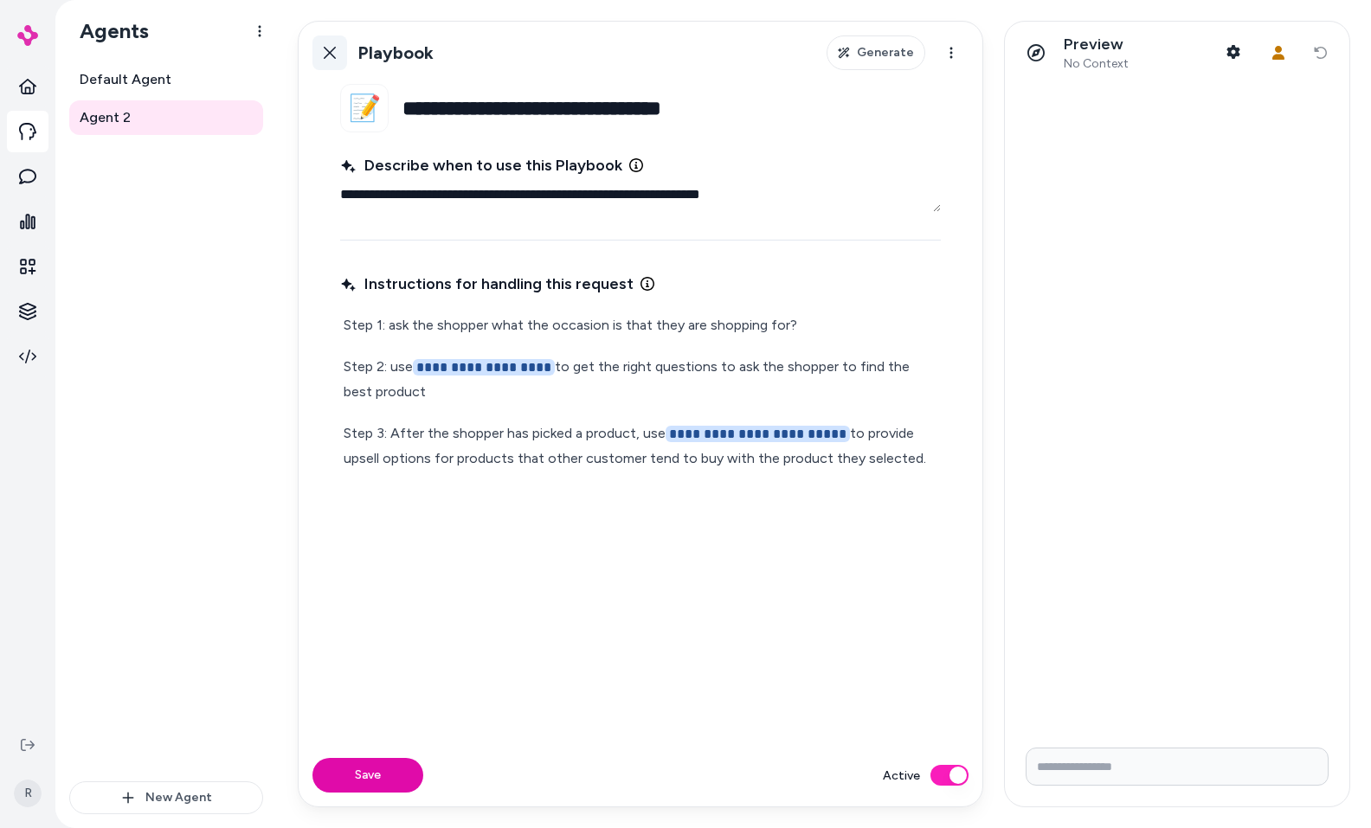
click at [336, 34] on div "Back Playbook Generate Actions" at bounding box center [641, 53] width 684 height 62
click at [332, 49] on icon at bounding box center [330, 53] width 12 height 12
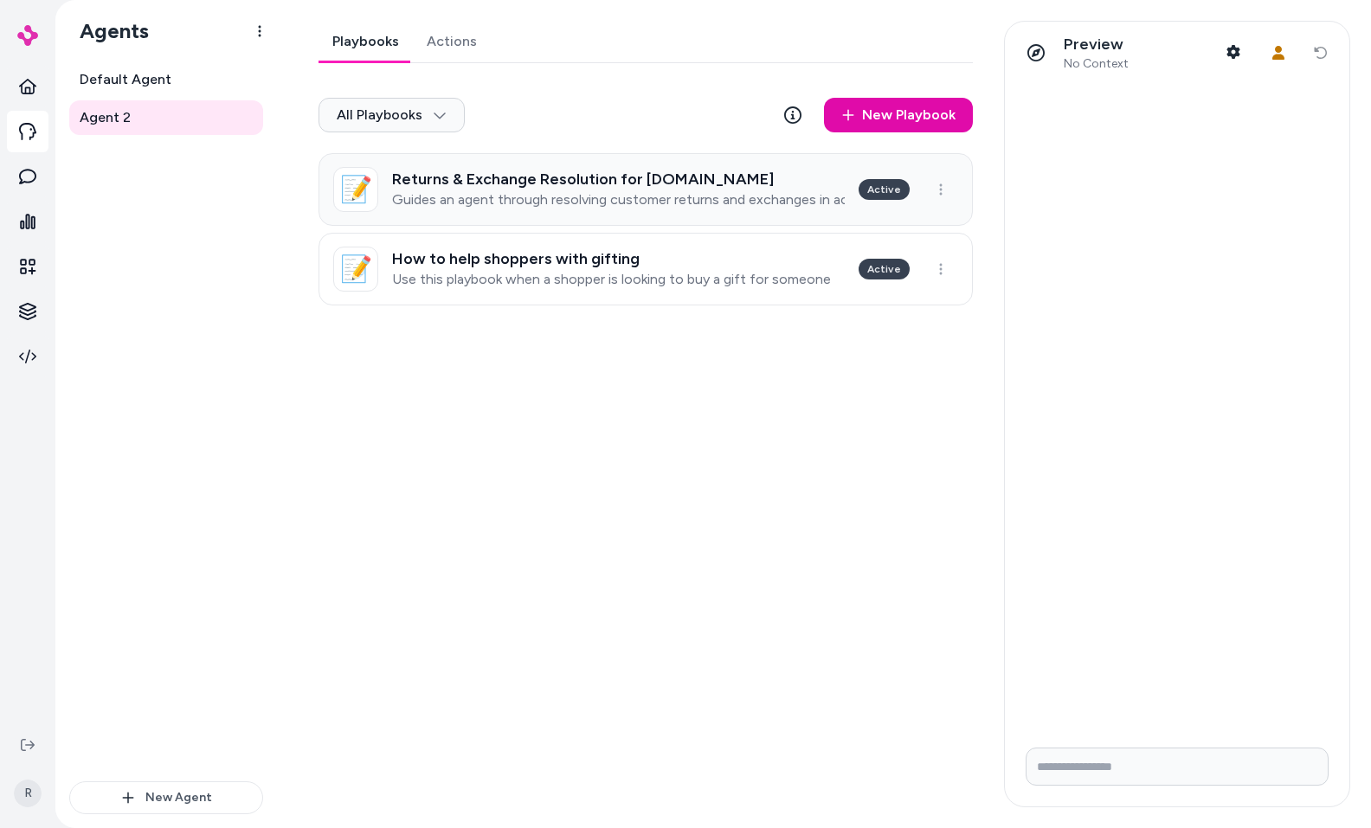
click at [578, 196] on p "Guides an agent through resolving customer returns and exchanges in accordance …" at bounding box center [618, 199] width 453 height 17
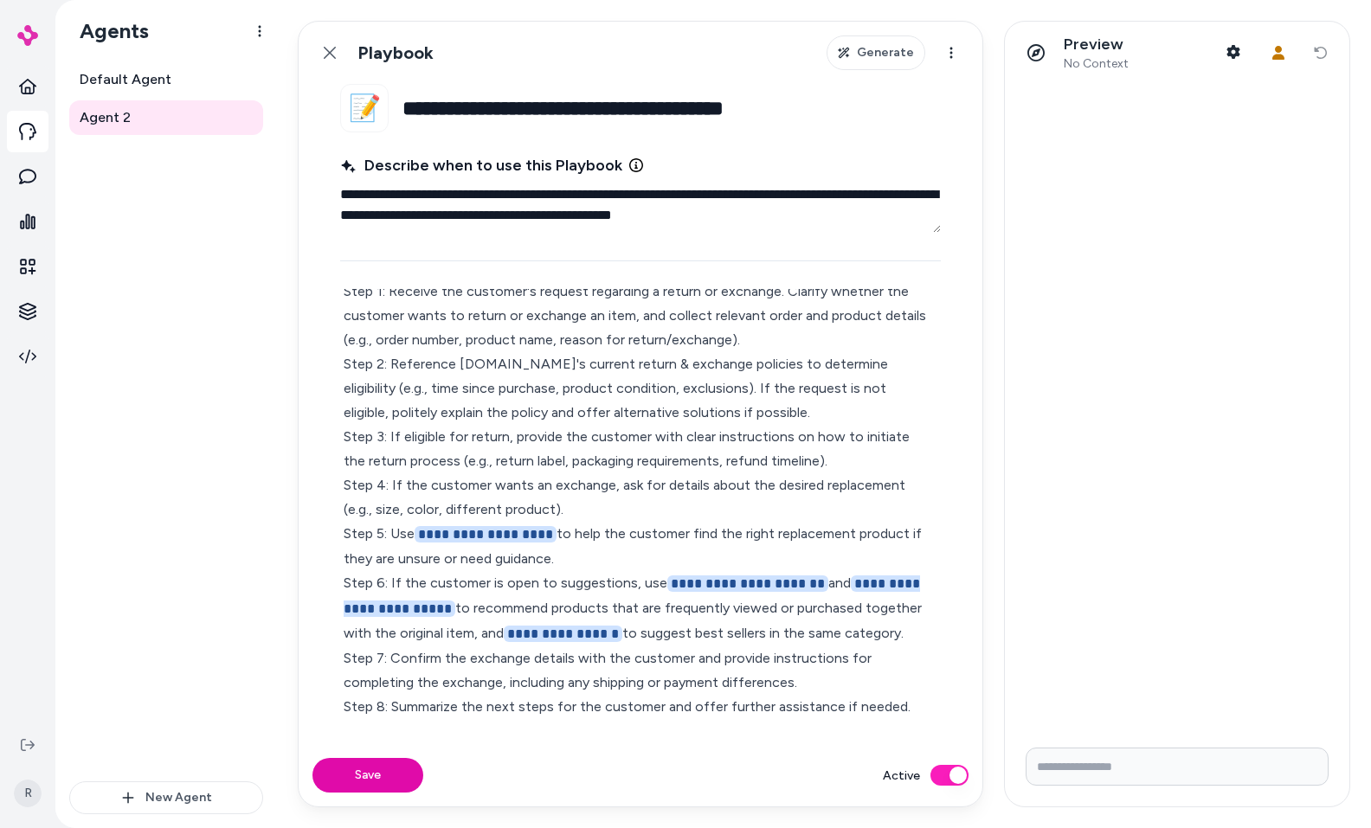
scroll to position [123, 0]
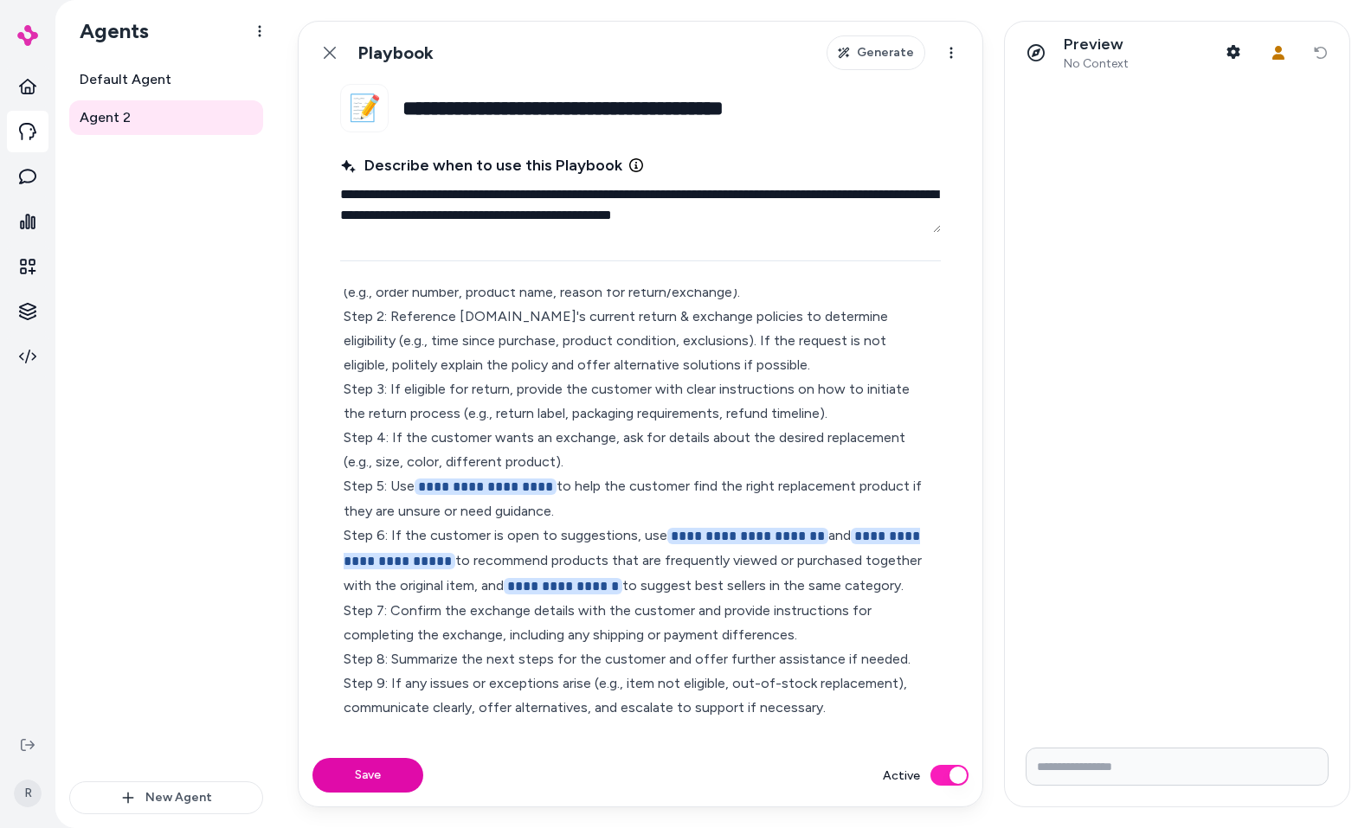
click at [835, 721] on div "**********" at bounding box center [640, 476] width 601 height 495
type textarea "*"
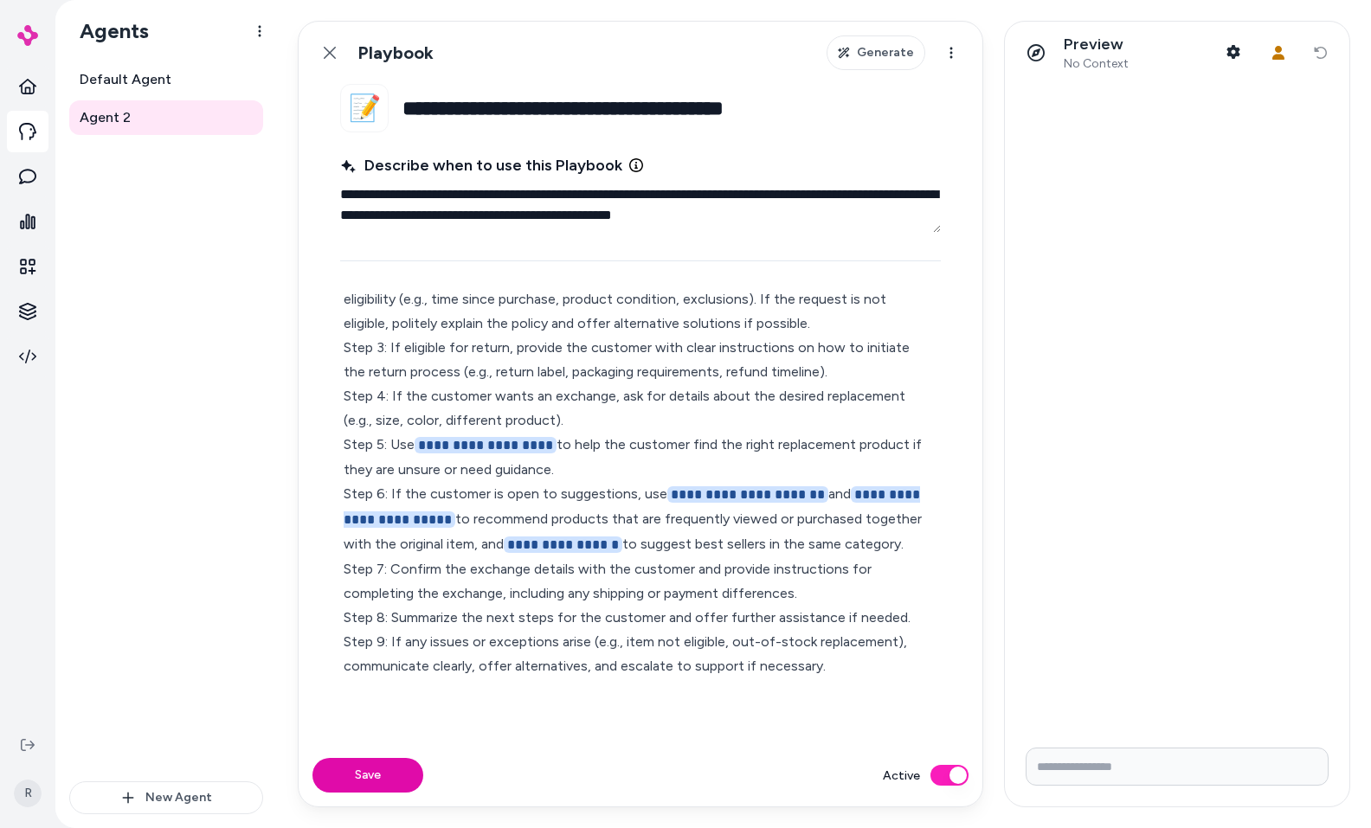
scroll to position [171, 0]
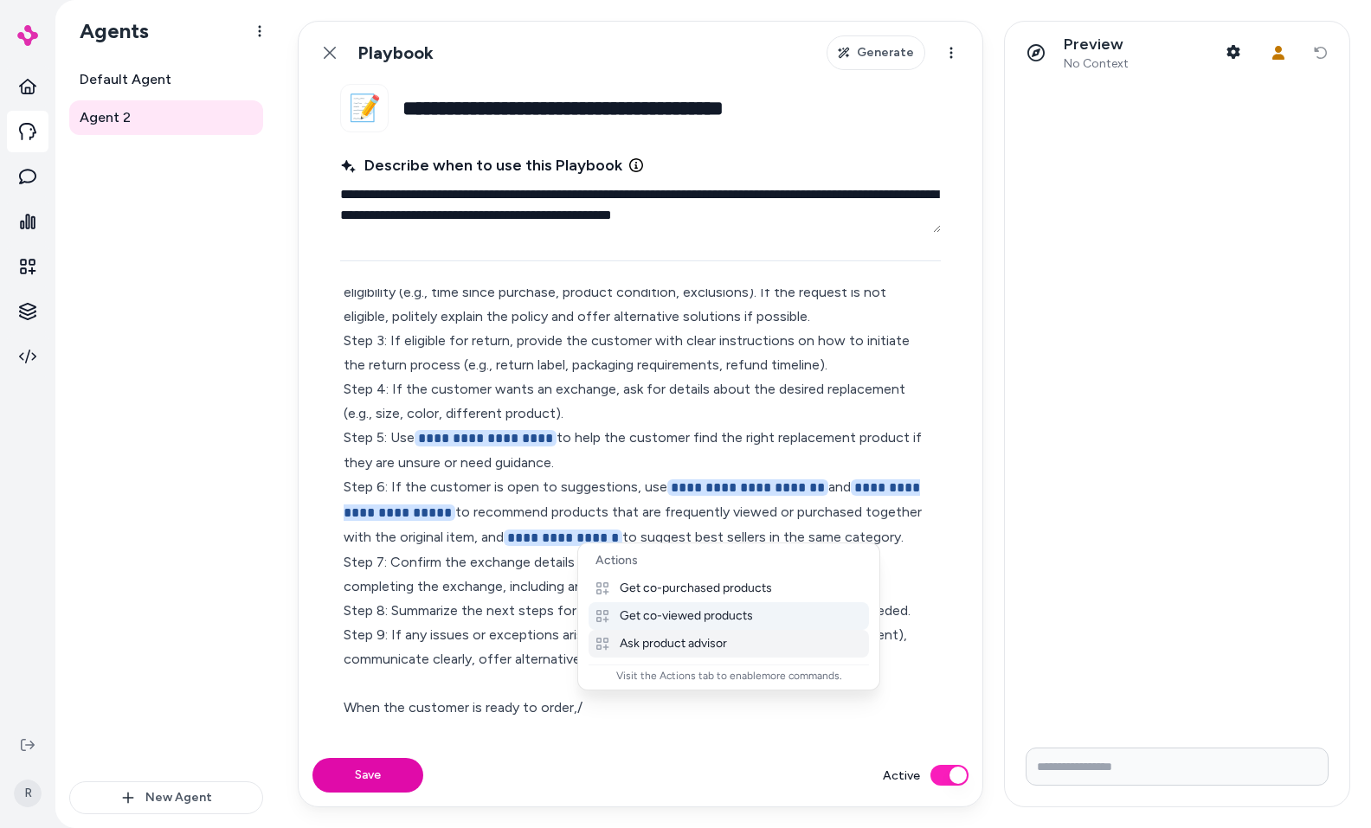
type textarea "*"
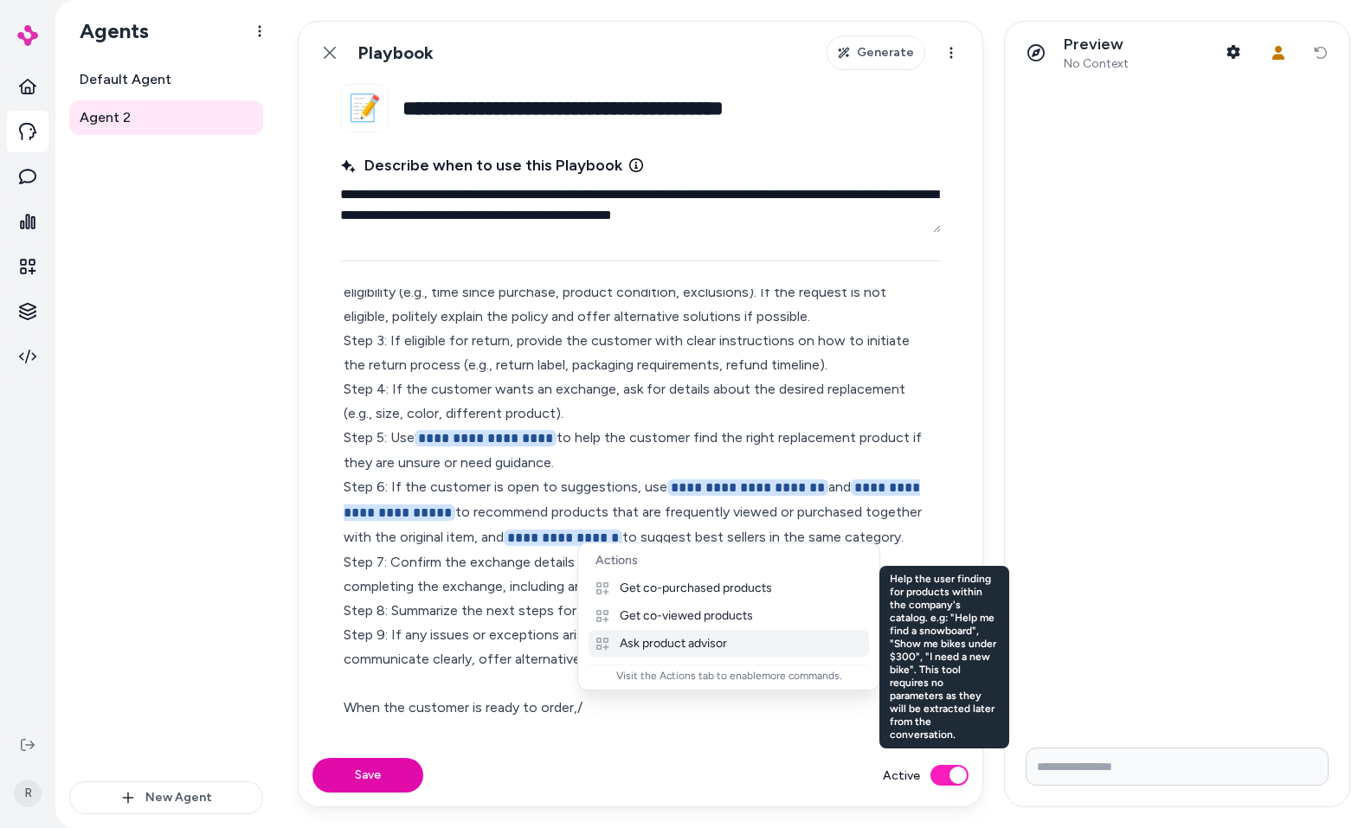
click at [674, 641] on p "Ask product advisor" at bounding box center [673, 644] width 107 height 16
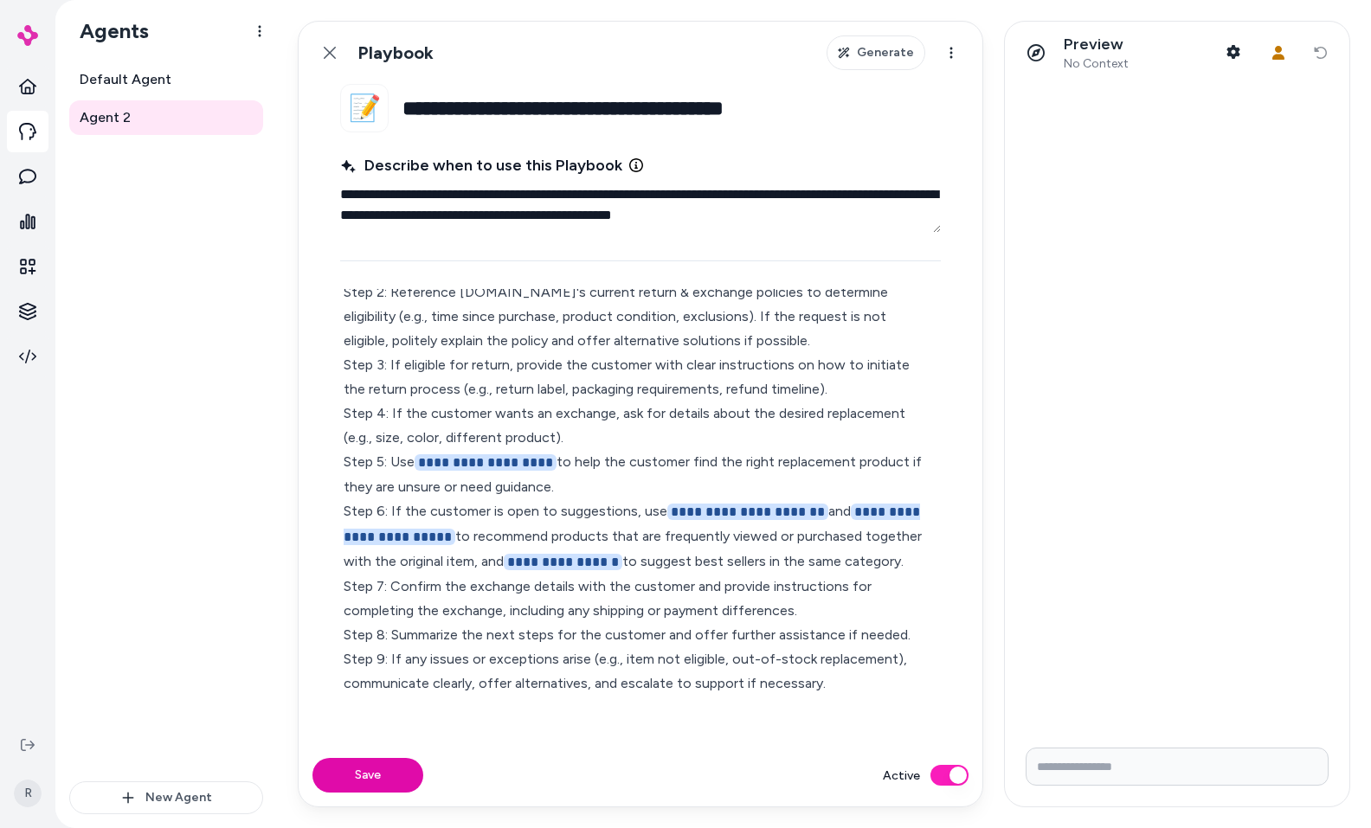
scroll to position [123, 0]
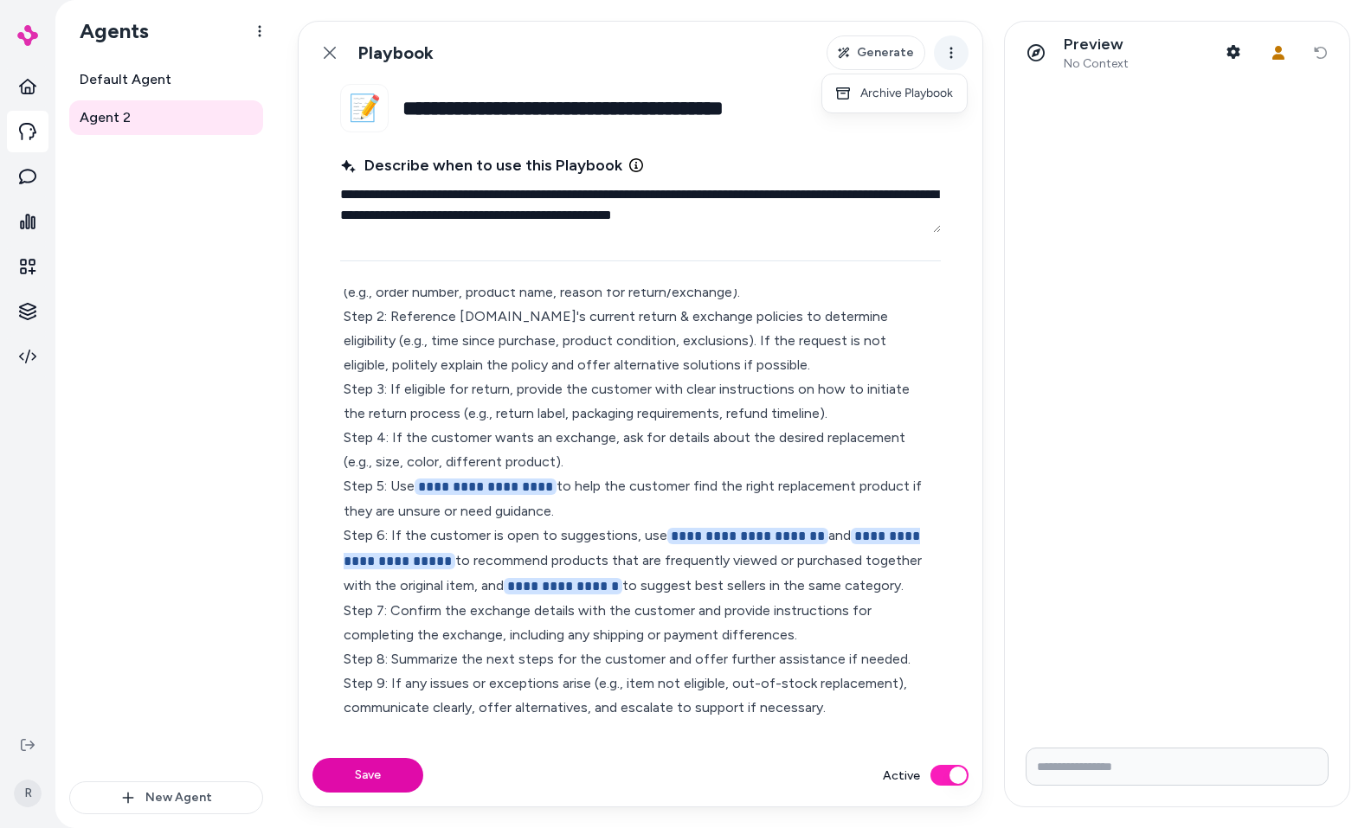
click at [954, 51] on html "**********" at bounding box center [685, 414] width 1371 height 828
click at [333, 52] on icon at bounding box center [330, 53] width 14 height 14
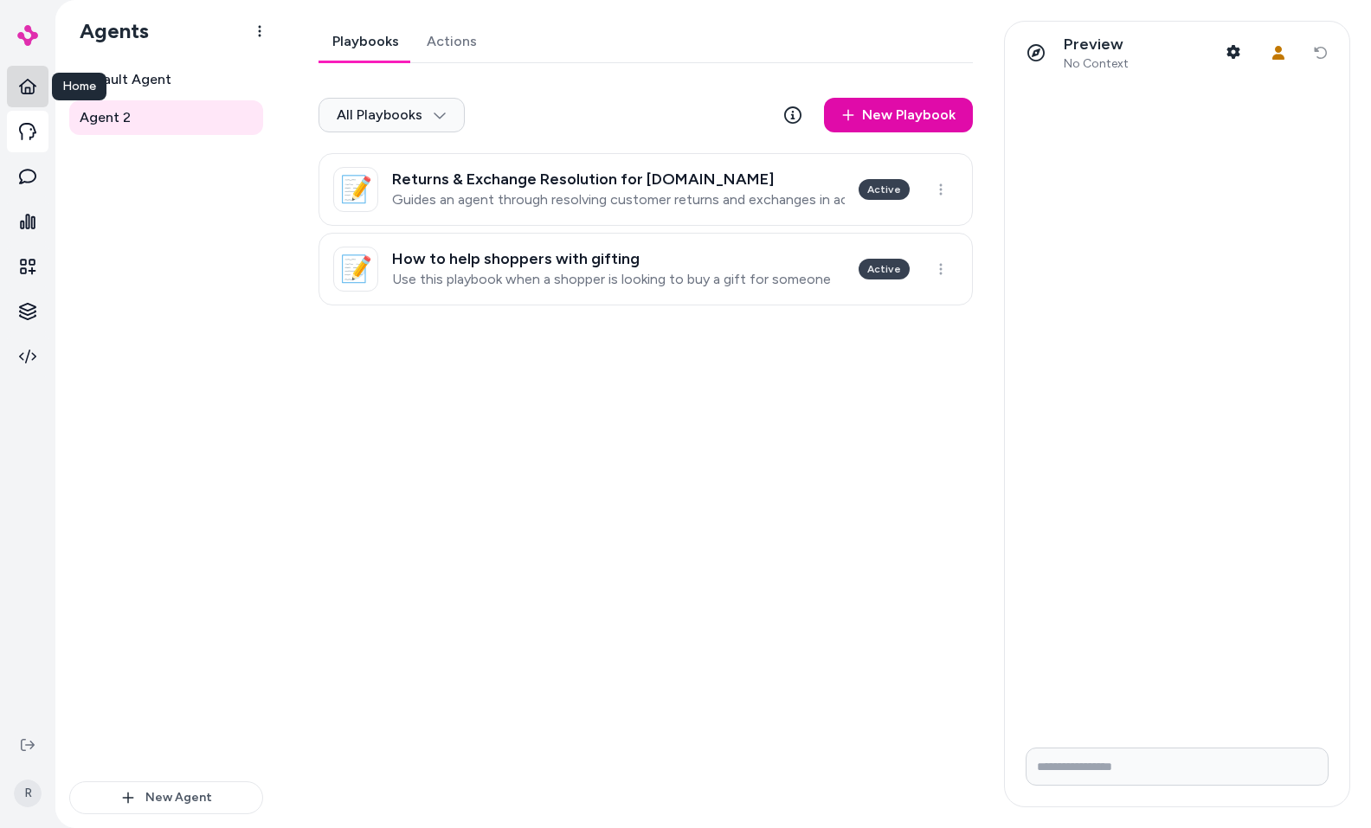
click at [32, 99] on link at bounding box center [28, 87] width 42 height 42
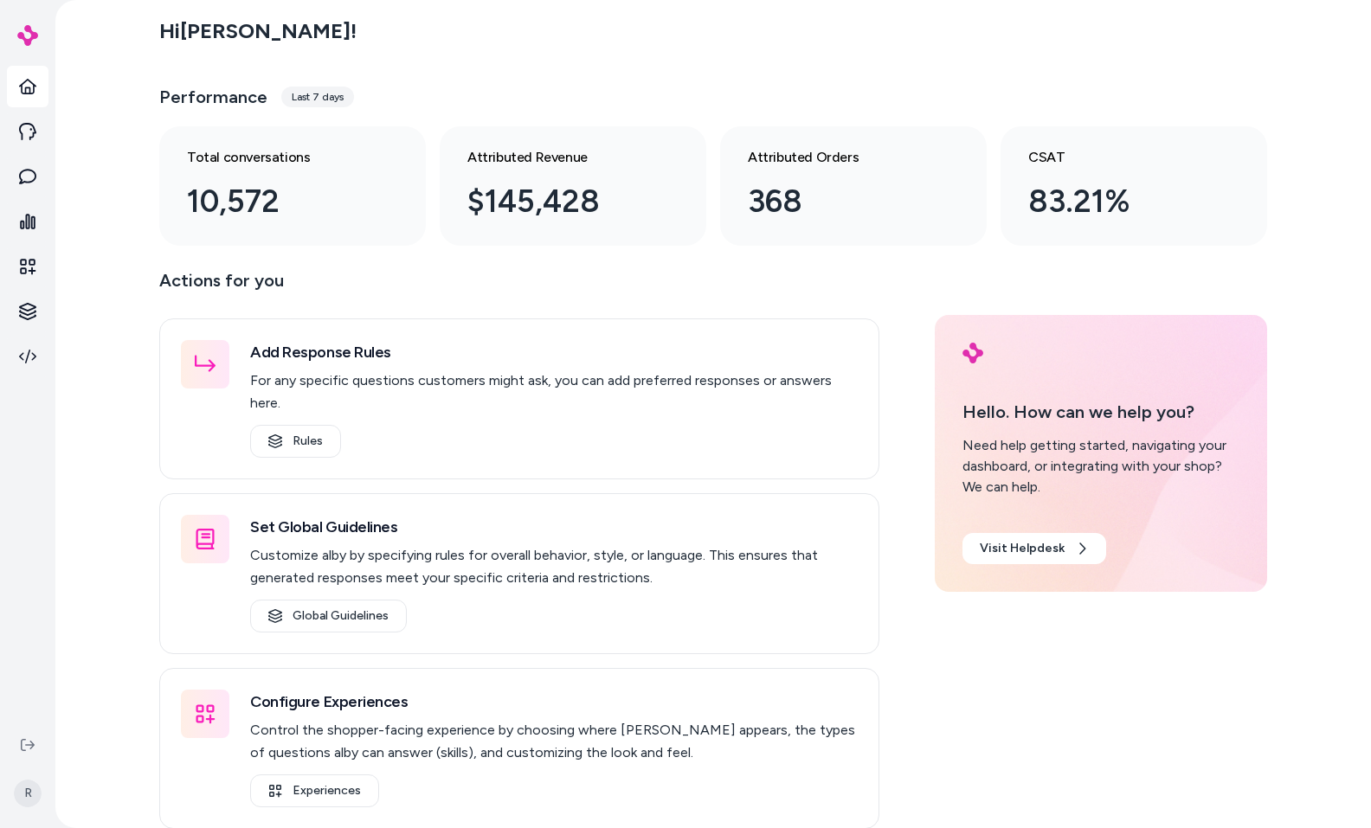
click at [494, 282] on p "Actions for you" at bounding box center [519, 288] width 720 height 42
click at [42, 136] on link at bounding box center [28, 132] width 42 height 42
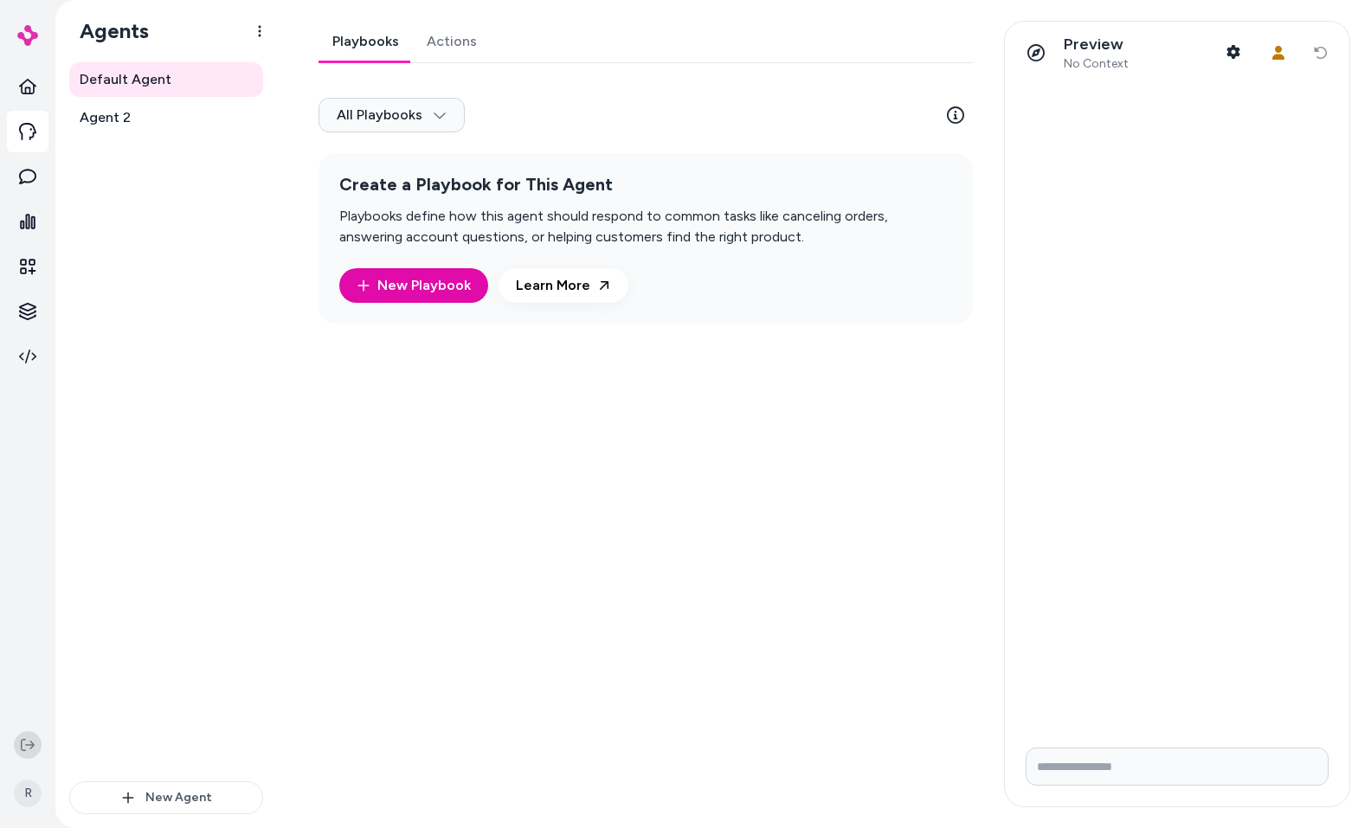
click at [30, 744] on icon at bounding box center [28, 745] width 14 height 14
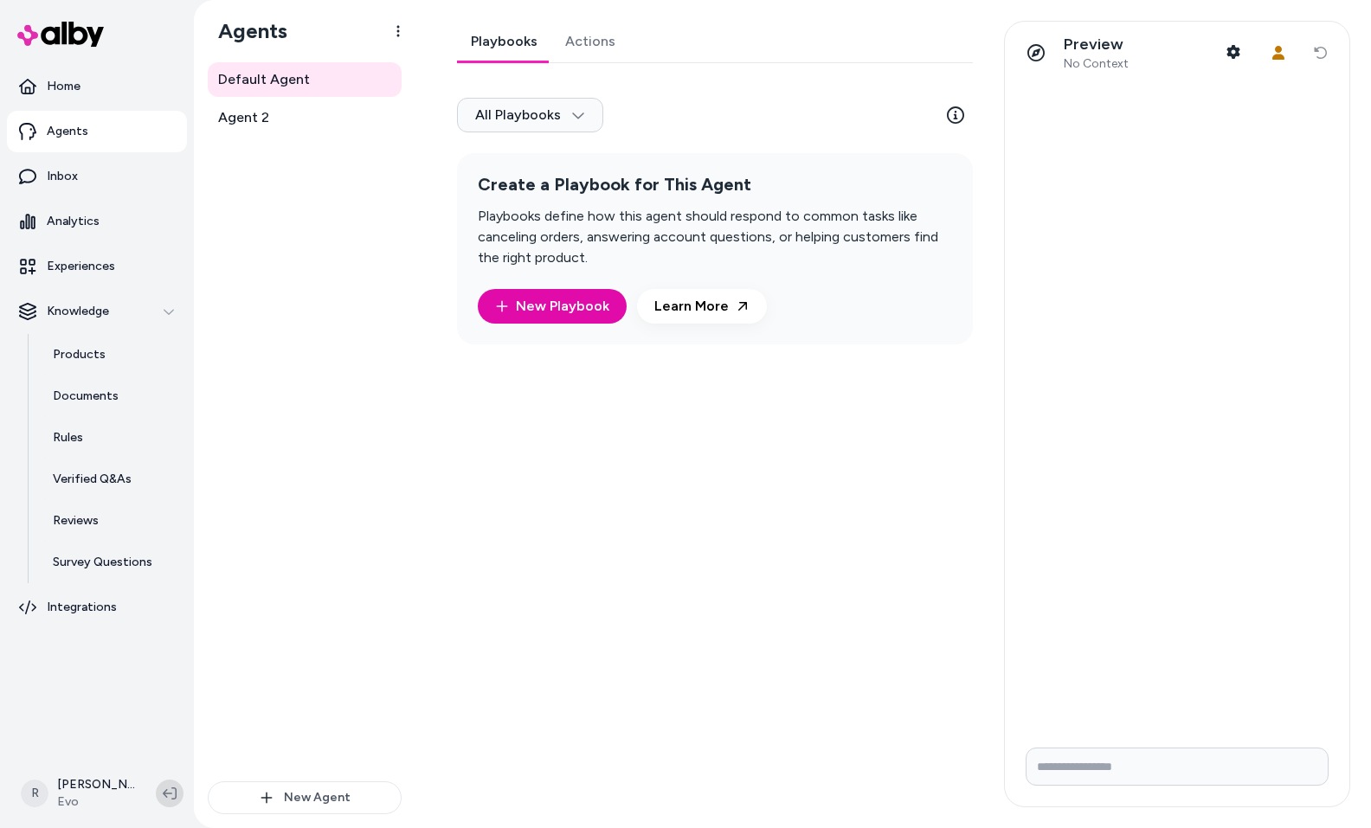
click at [165, 791] on icon at bounding box center [170, 794] width 14 height 12
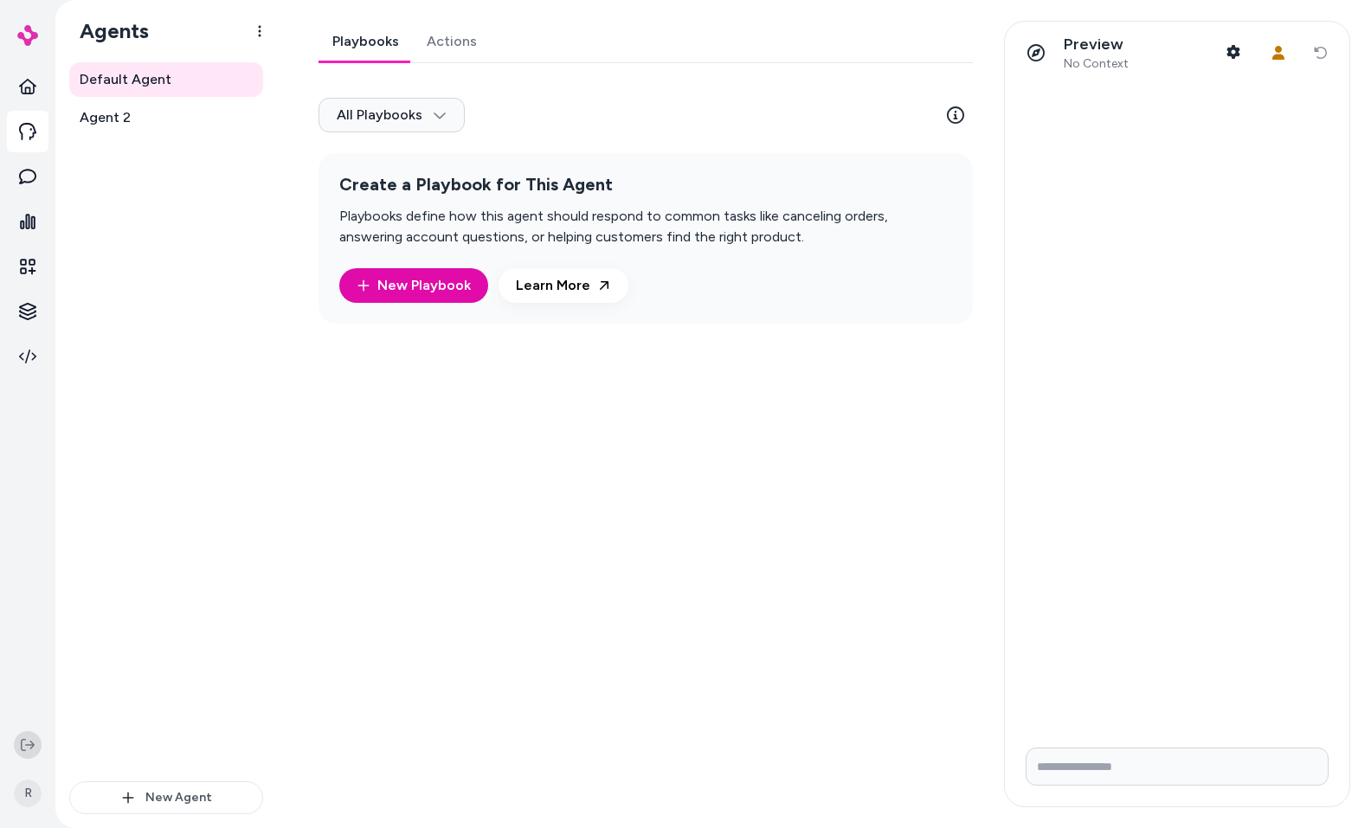
click at [37, 747] on button at bounding box center [28, 746] width 28 height 28
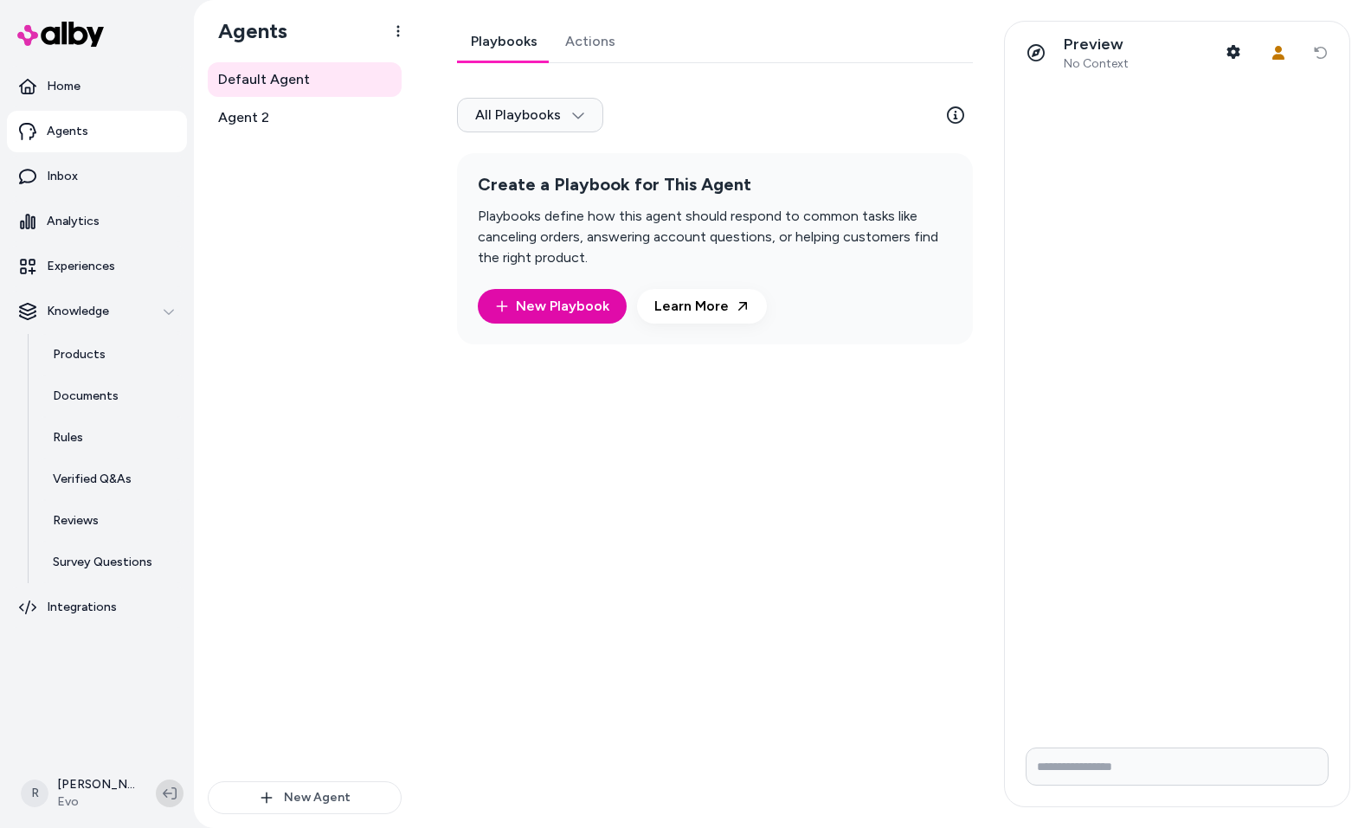
click at [173, 796] on icon at bounding box center [170, 794] width 14 height 14
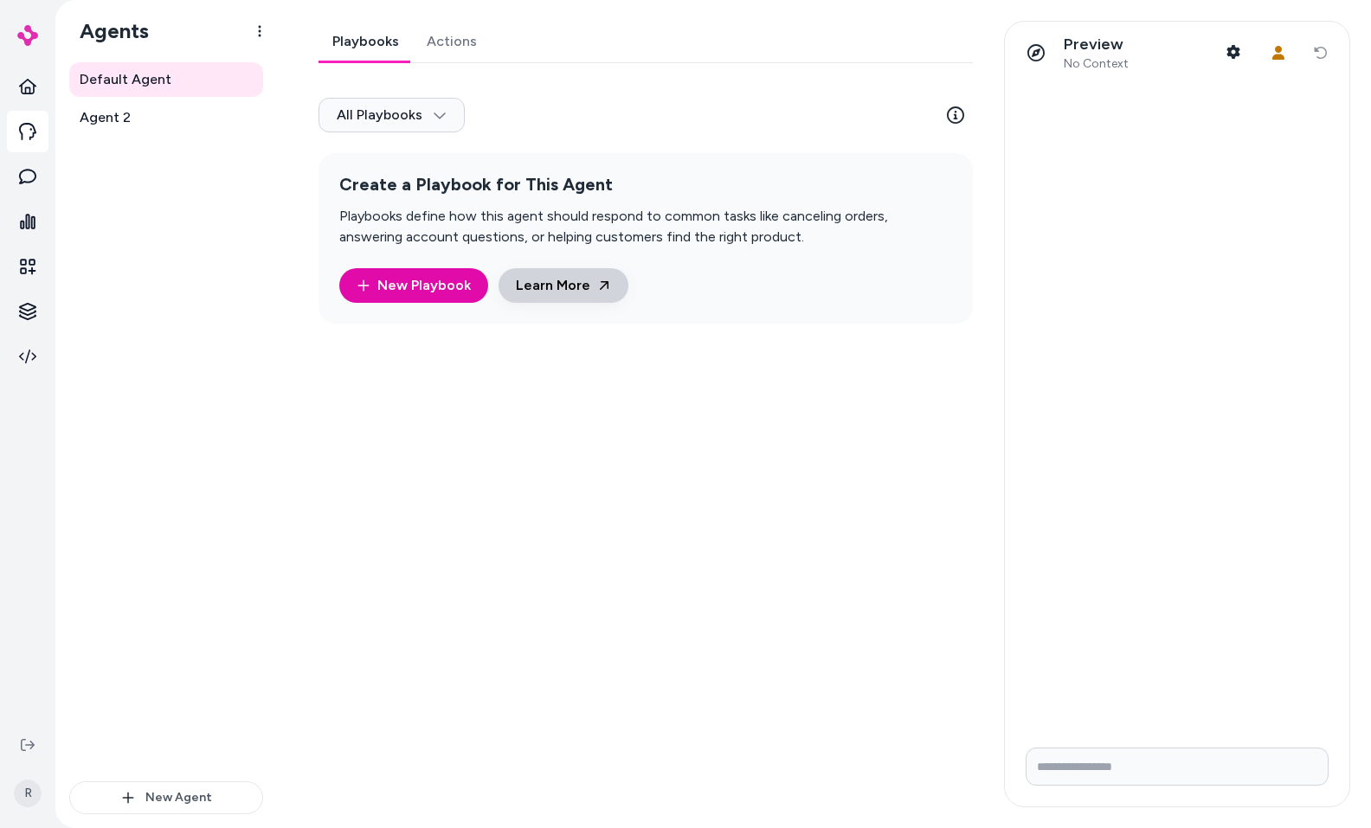
click at [590, 299] on link "Learn More" at bounding box center [564, 285] width 130 height 35
drag, startPoint x: 694, startPoint y: 601, endPoint x: 886, endPoint y: 530, distance: 204.9
click at [695, 601] on div "Playbooks Actions All Playbooks Create a Playbook for This Agent Playbooks defi…" at bounding box center [641, 414] width 686 height 787
click at [158, 106] on link "Agent 2" at bounding box center [166, 117] width 194 height 35
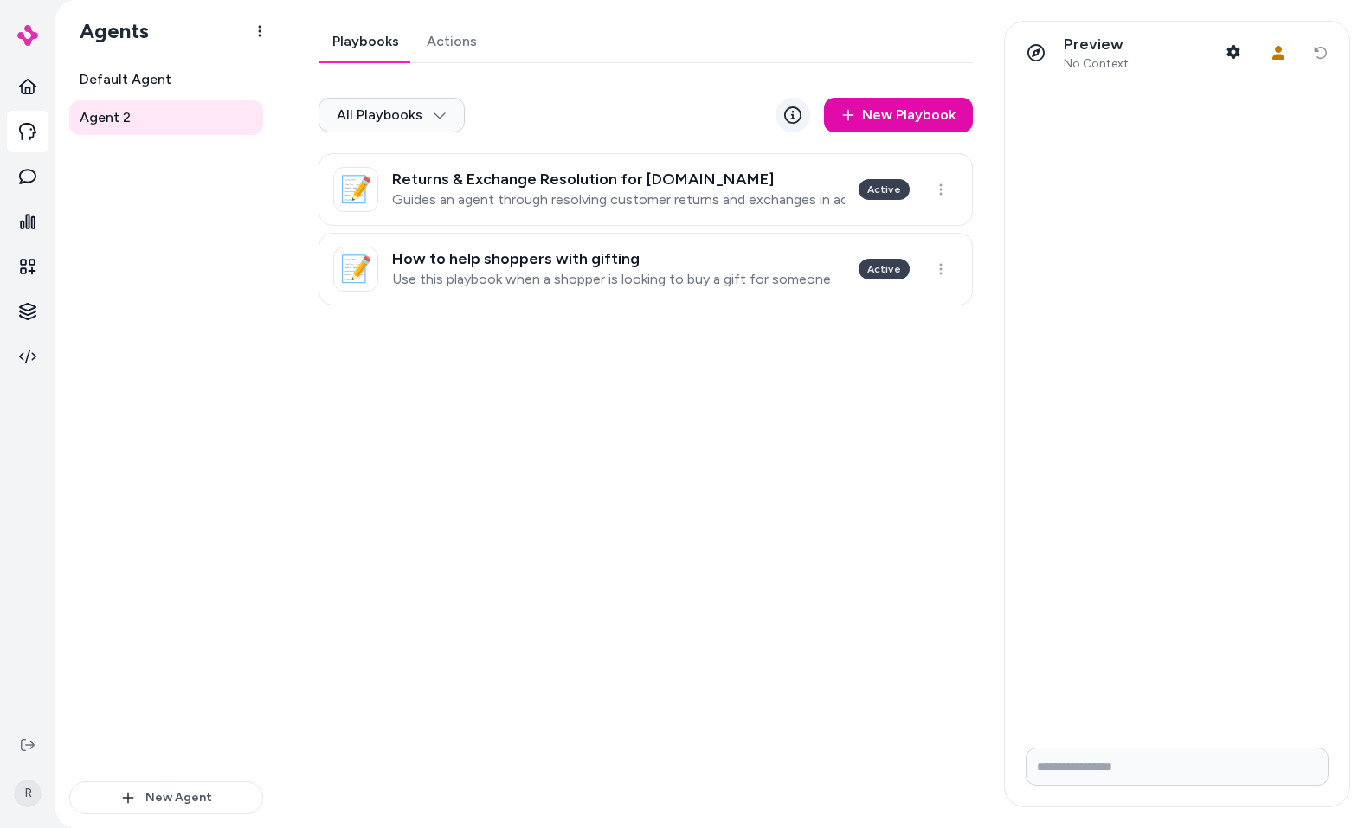
click at [790, 117] on icon at bounding box center [792, 114] width 17 height 17
drag, startPoint x: 563, startPoint y: 541, endPoint x: 618, endPoint y: 505, distance: 66.3
click at [564, 540] on div "Playbooks Actions All Playbooks New Playbook 📝 Returns & Exchange Resolution fo…" at bounding box center [641, 414] width 686 height 787
click at [452, 62] on div "Playbooks Actions" at bounding box center [646, 42] width 654 height 42
click at [31, 270] on icon at bounding box center [28, 267] width 16 height 16
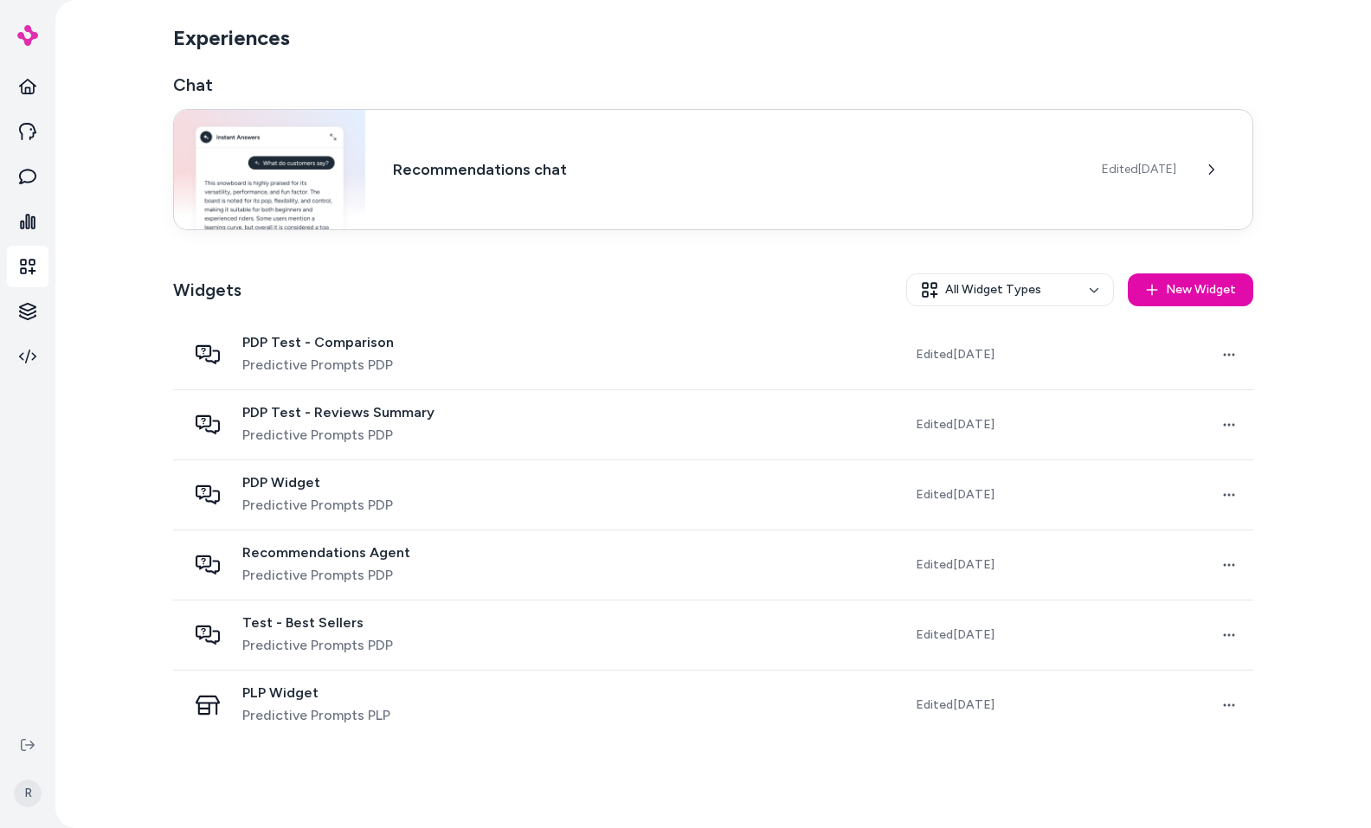
click at [769, 193] on div "Recommendations chat Edited [DATE]" at bounding box center [713, 169] width 1080 height 121
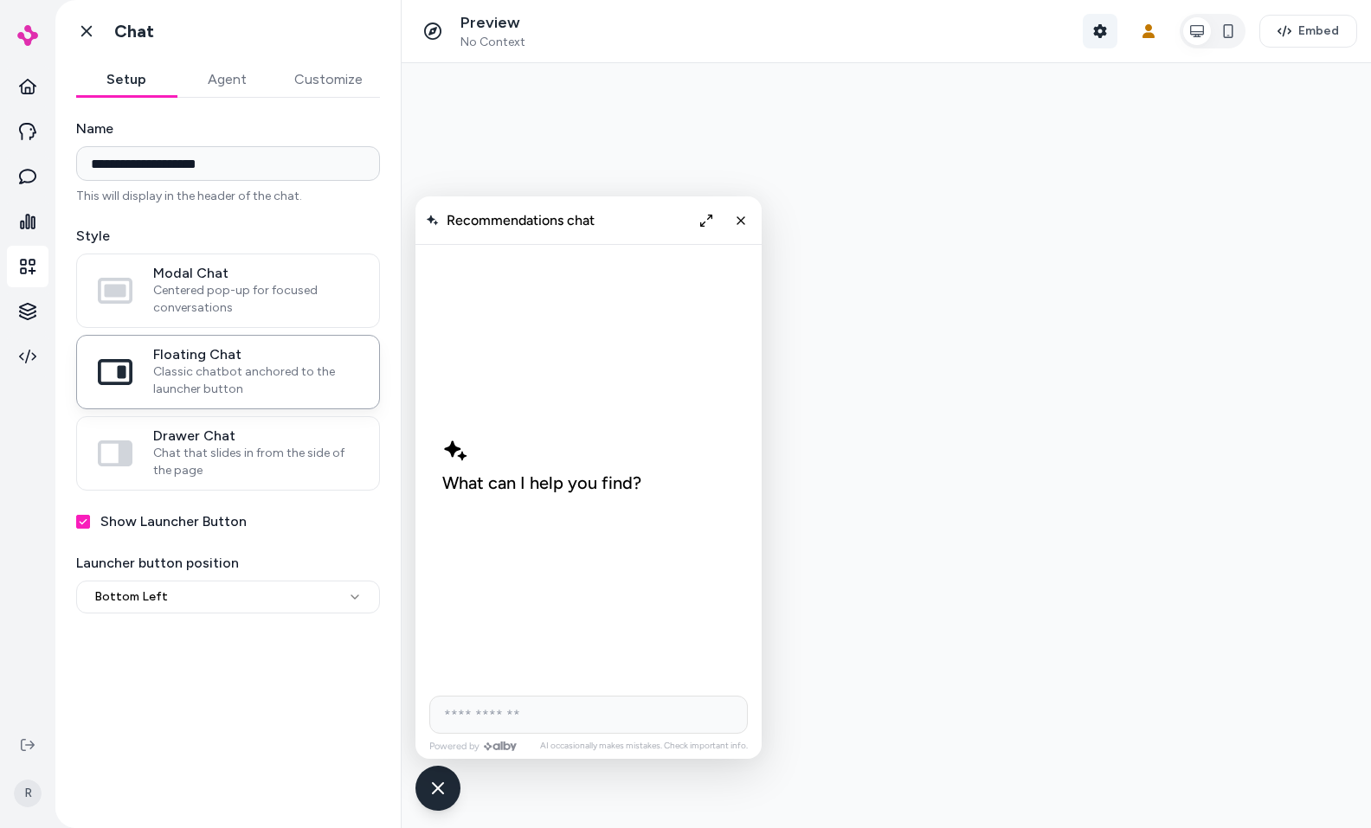
click at [1106, 30] on icon "button" at bounding box center [1099, 31] width 13 height 14
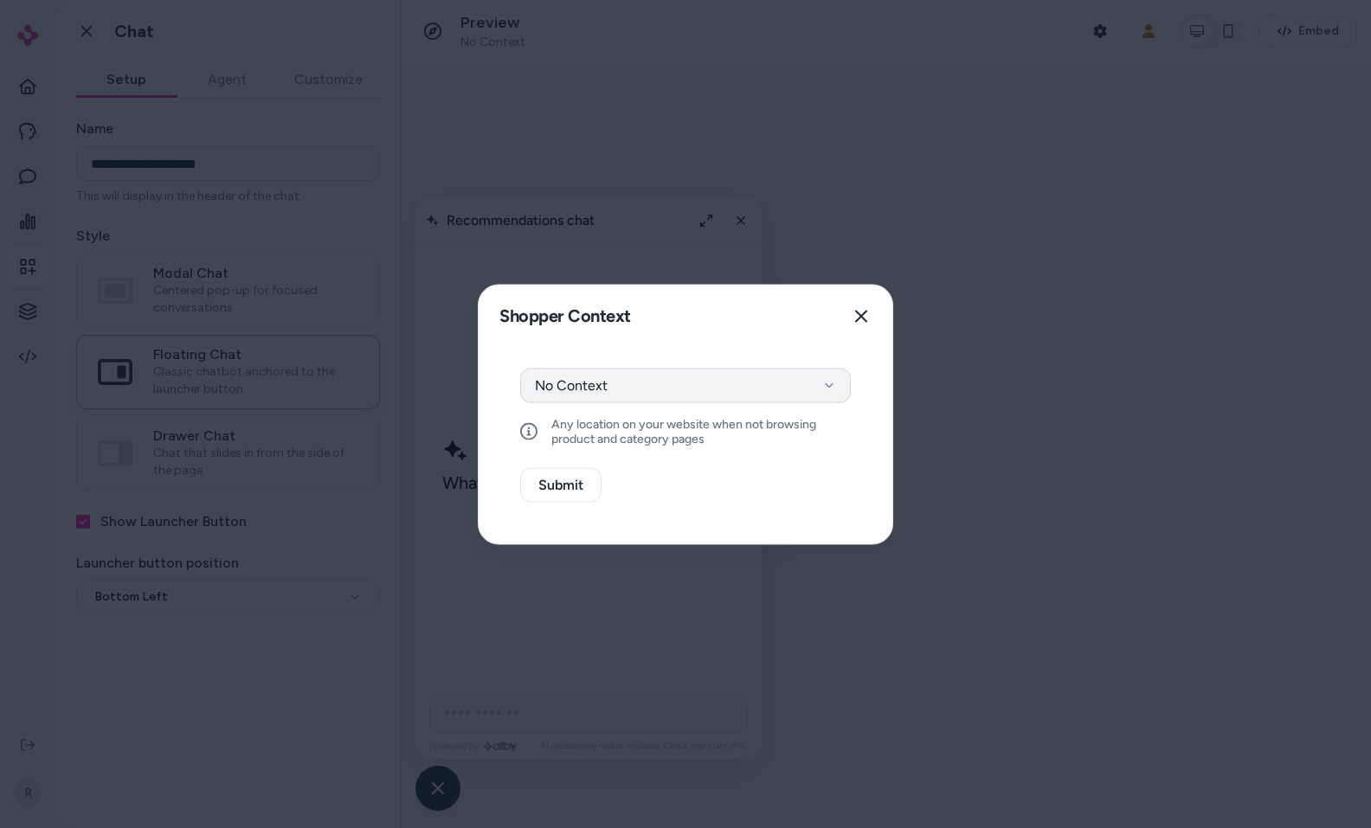
click at [703, 378] on button "No Context" at bounding box center [685, 385] width 331 height 35
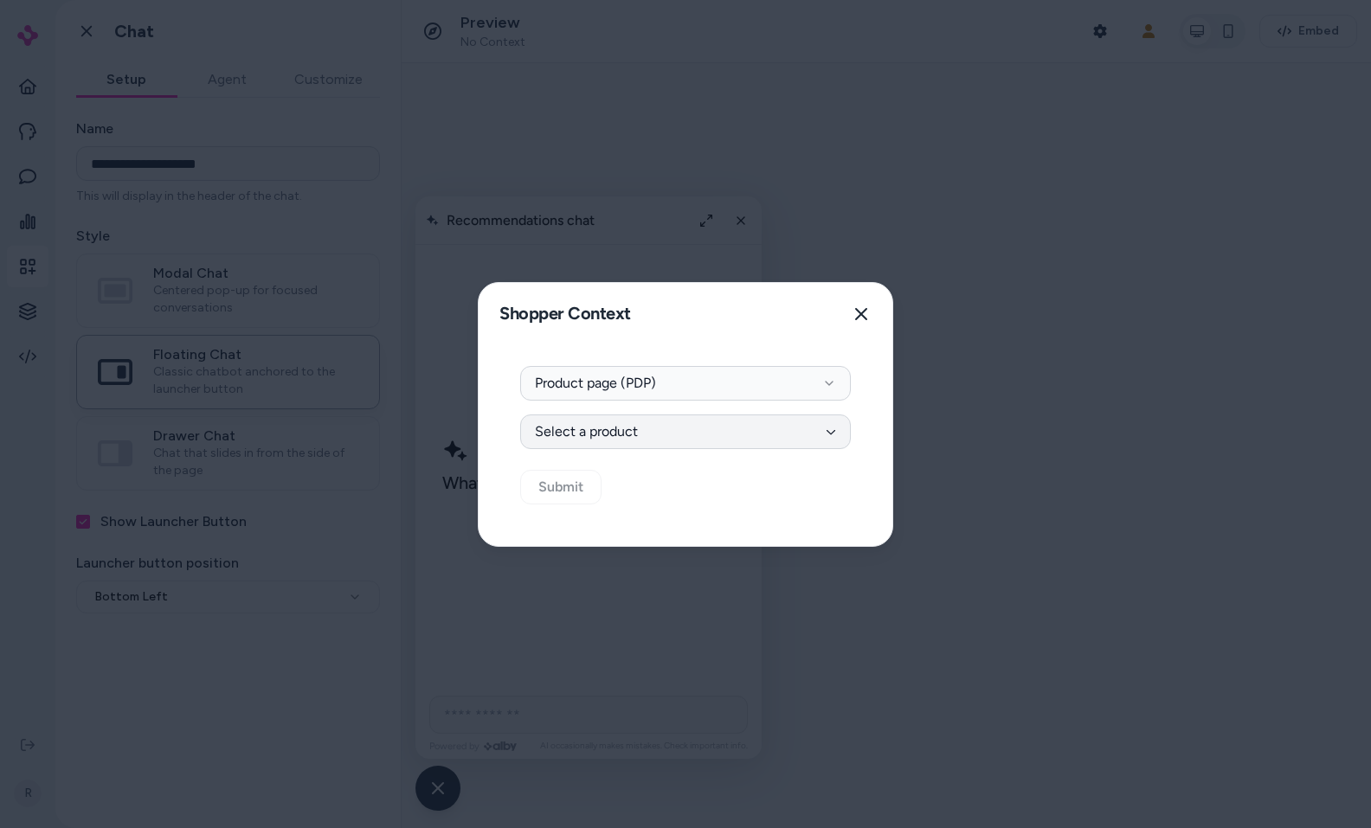
click at [719, 435] on button "Select a product" at bounding box center [685, 432] width 331 height 35
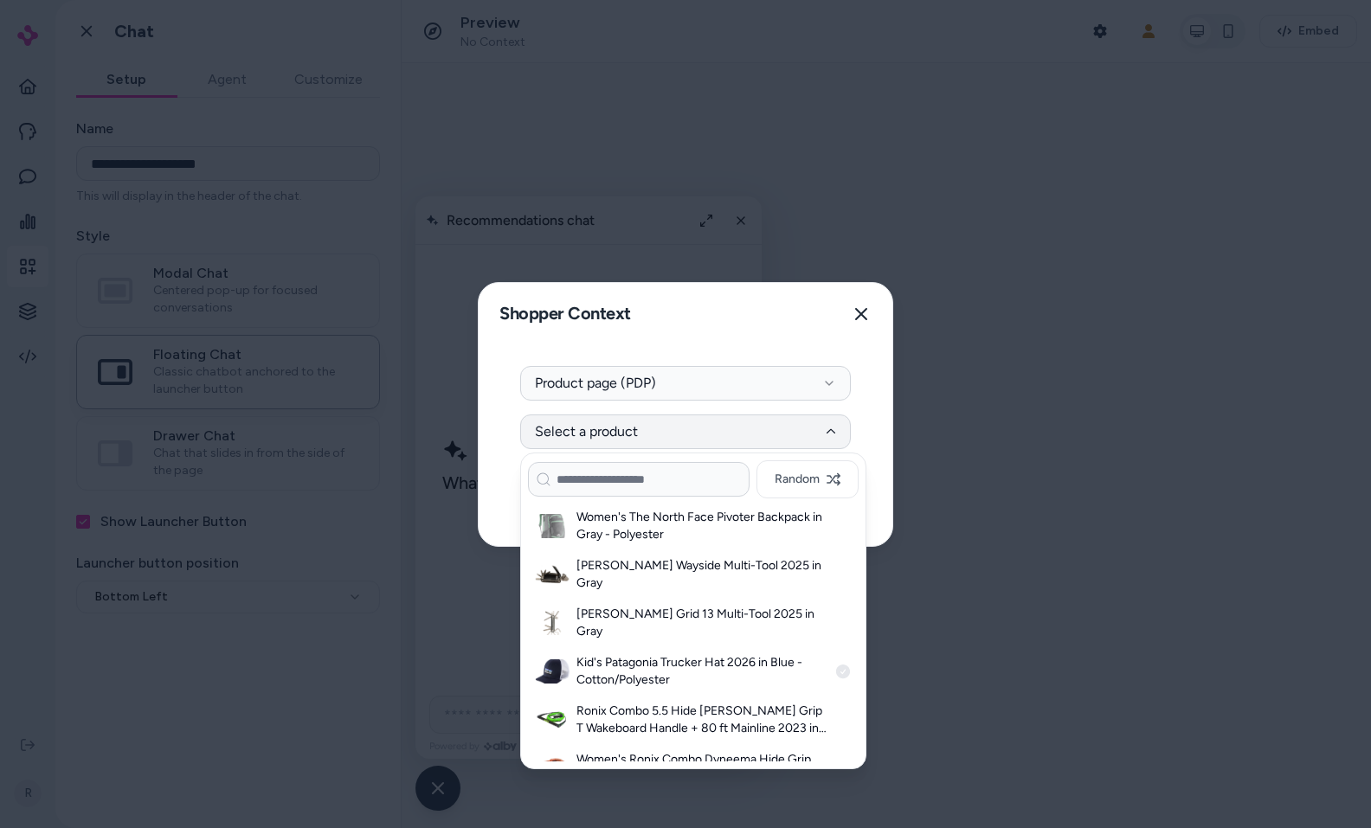
click at [610, 654] on h3 "Kid's Patagonia Trucker Hat 2026 in Blue - Cotton/Polyester" at bounding box center [702, 671] width 251 height 35
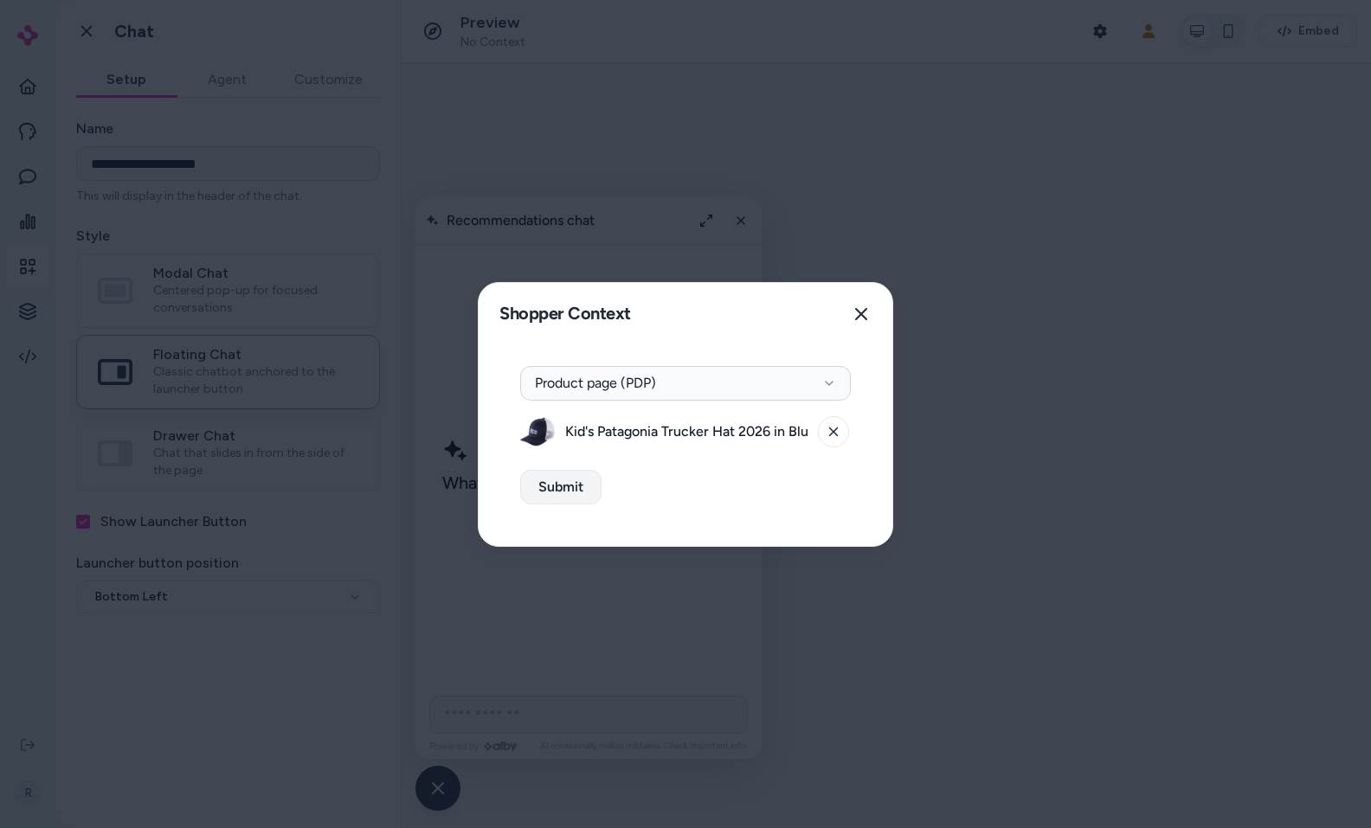
click at [552, 493] on button "Submit" at bounding box center [560, 487] width 81 height 35
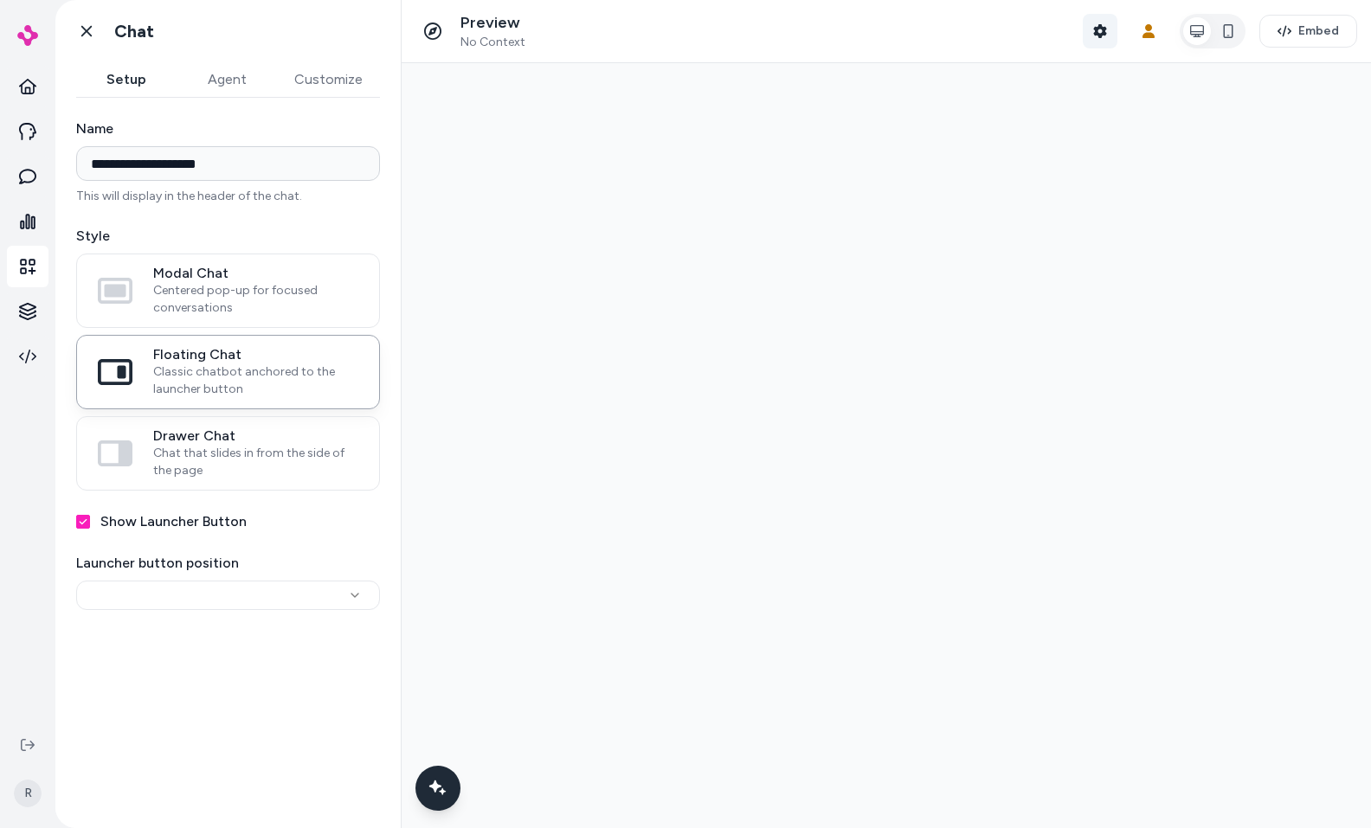
type input "**********"
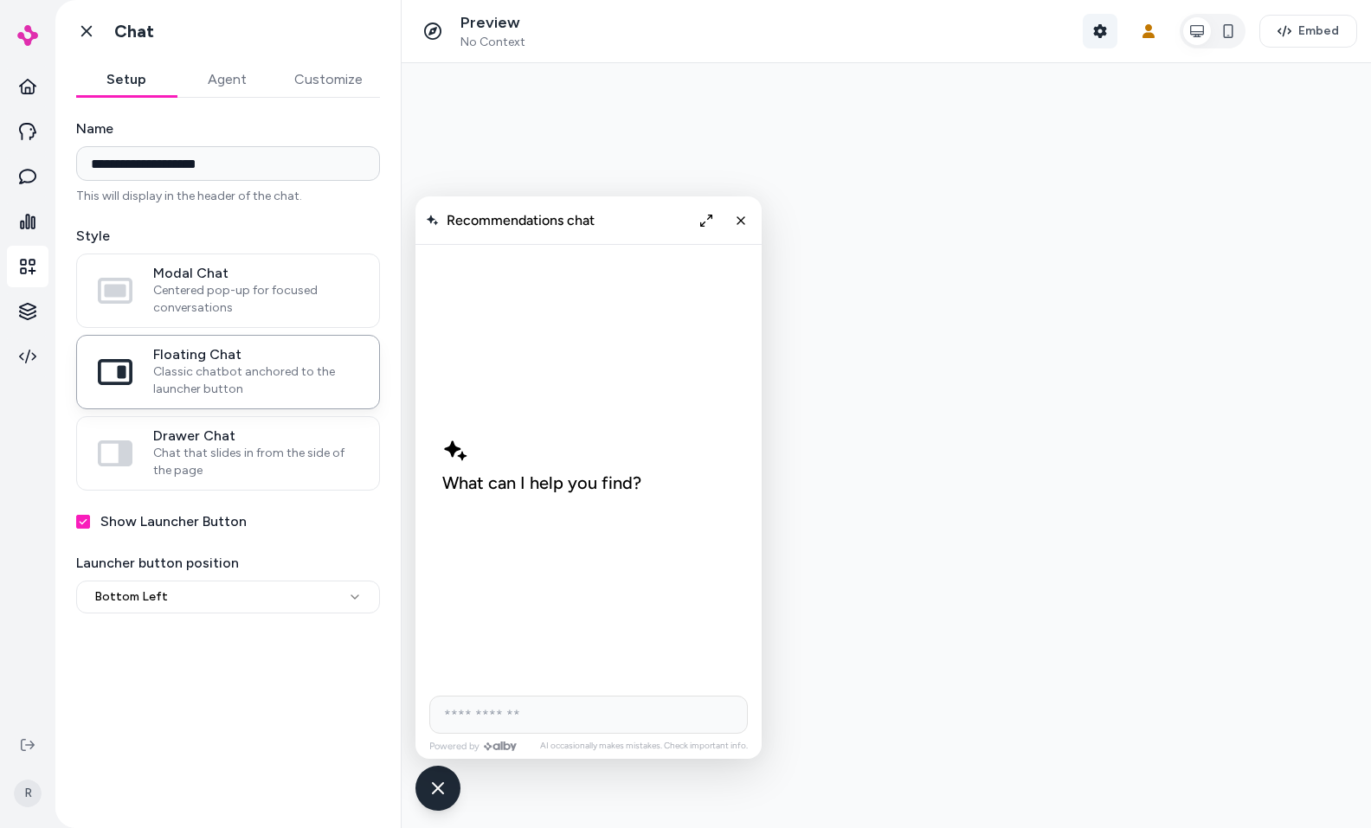
click at [1098, 30] on icon "button" at bounding box center [1099, 31] width 13 height 14
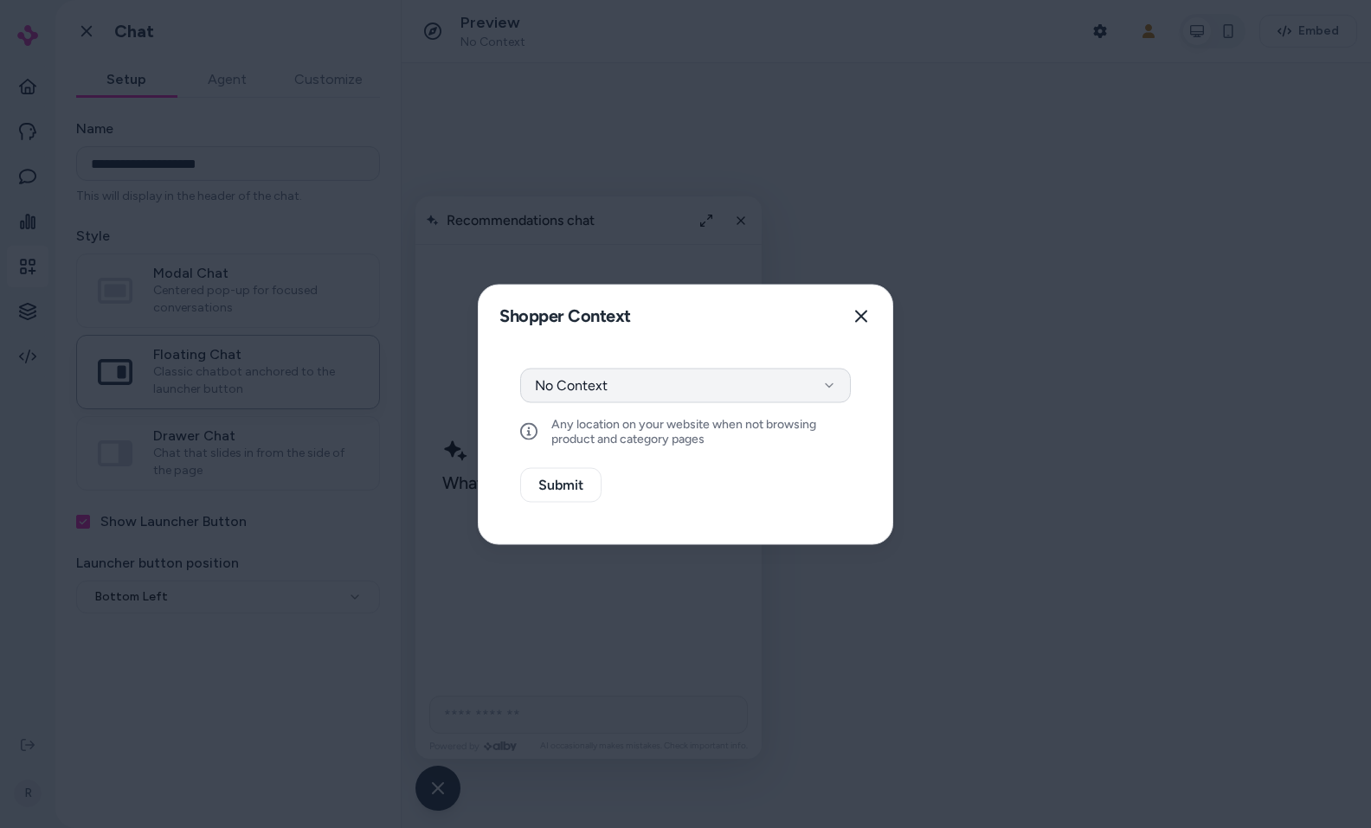
click at [649, 372] on button "No Context" at bounding box center [685, 385] width 331 height 35
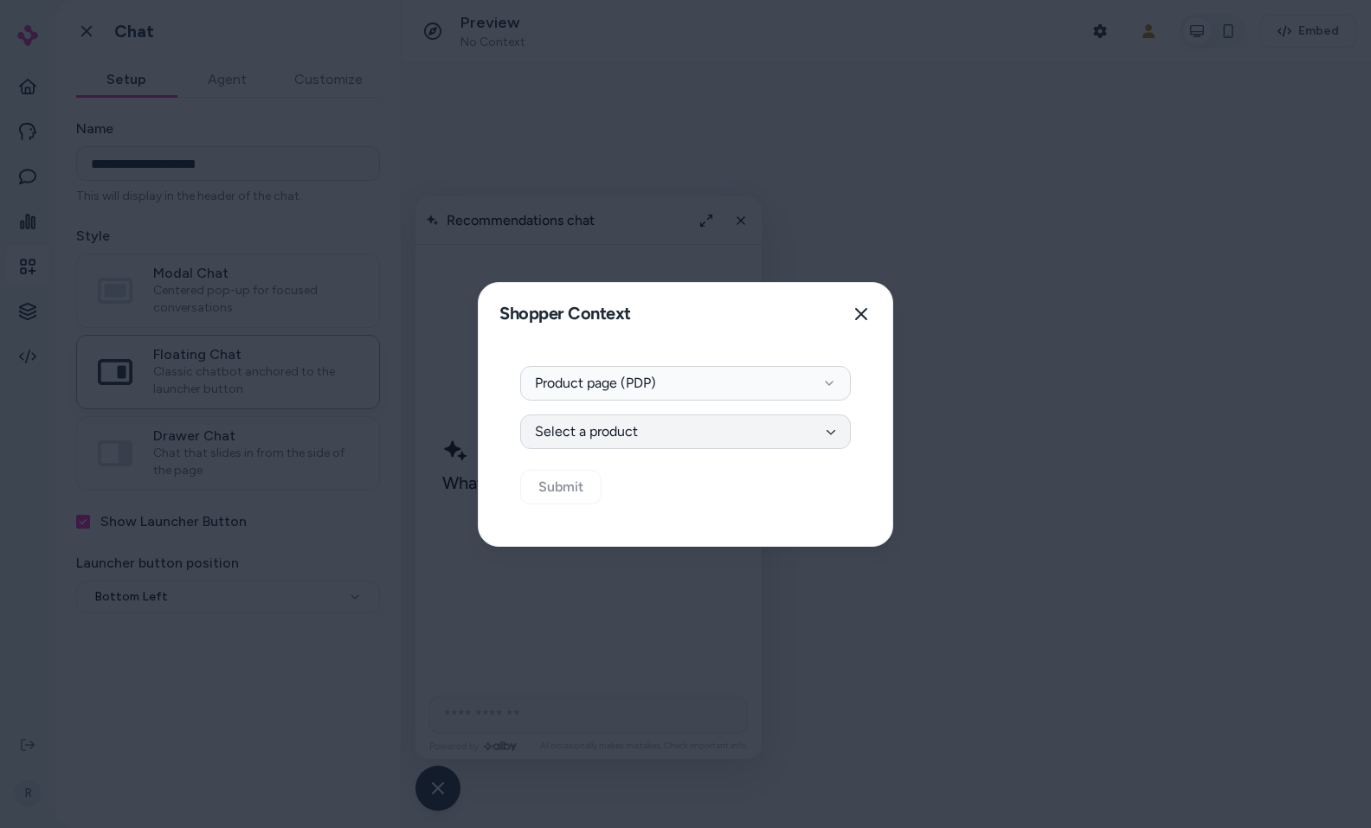
click at [626, 434] on button "Select a product" at bounding box center [685, 432] width 331 height 35
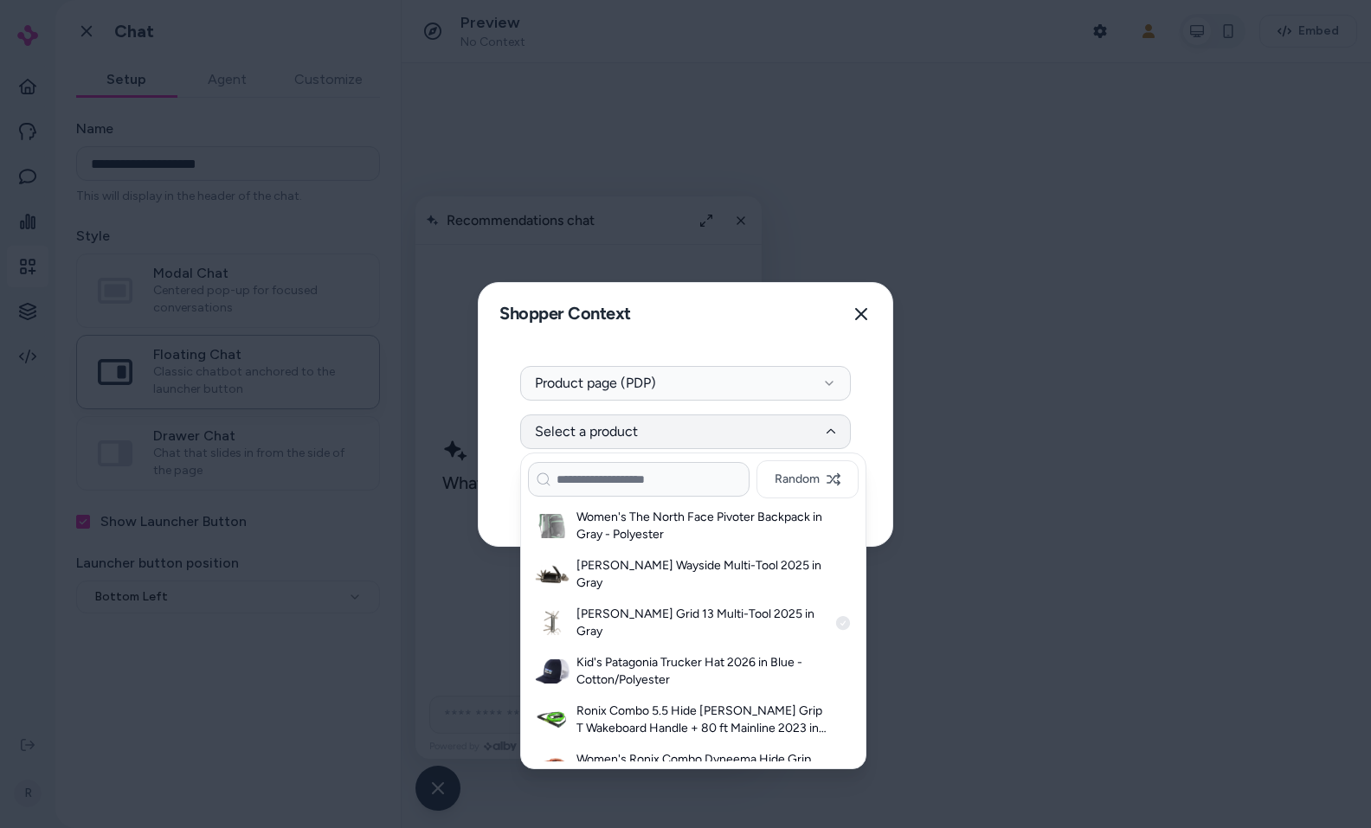
click at [607, 606] on h3 "[PERSON_NAME] Grid 13 Multi-Tool 2025 in Gray" at bounding box center [702, 623] width 251 height 35
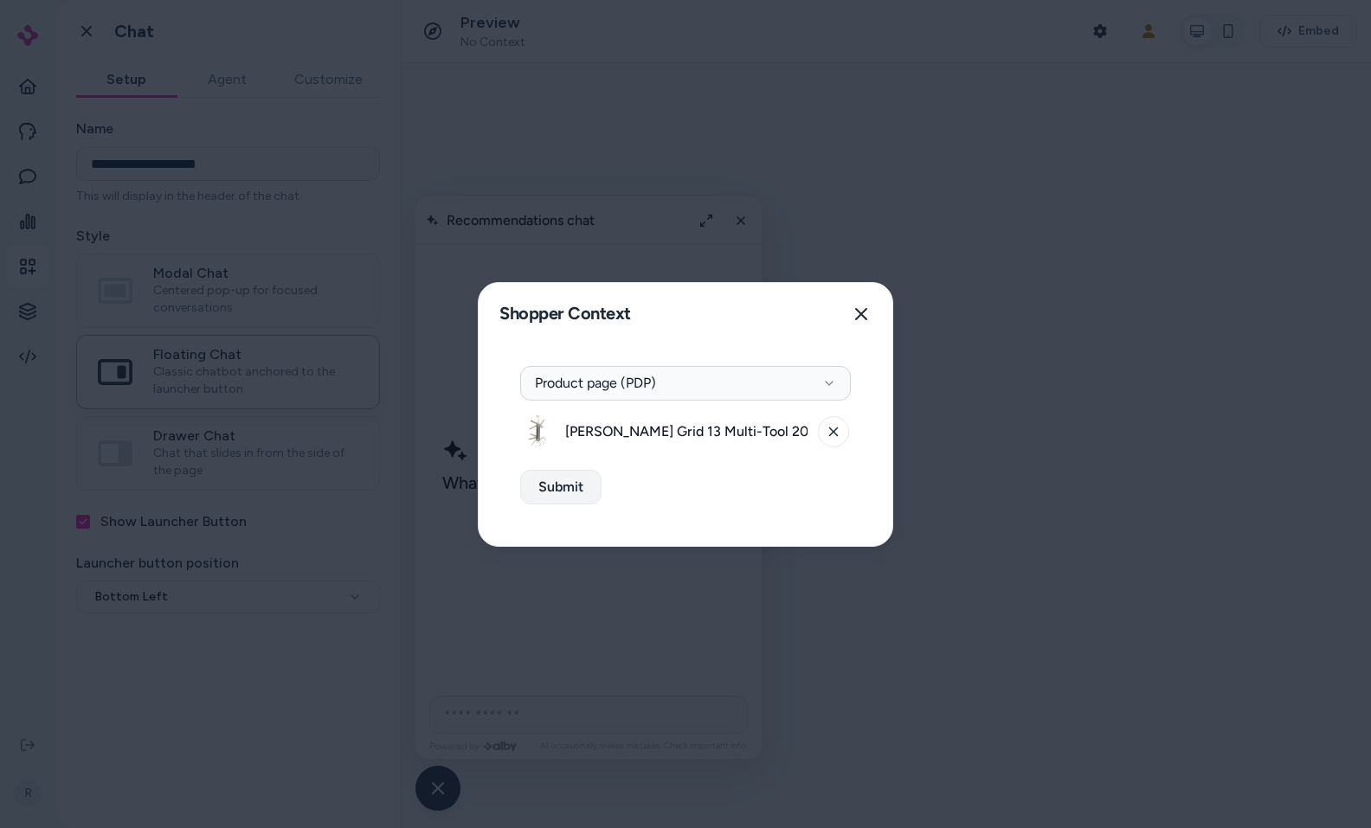
click at [577, 493] on button "Submit" at bounding box center [560, 487] width 81 height 35
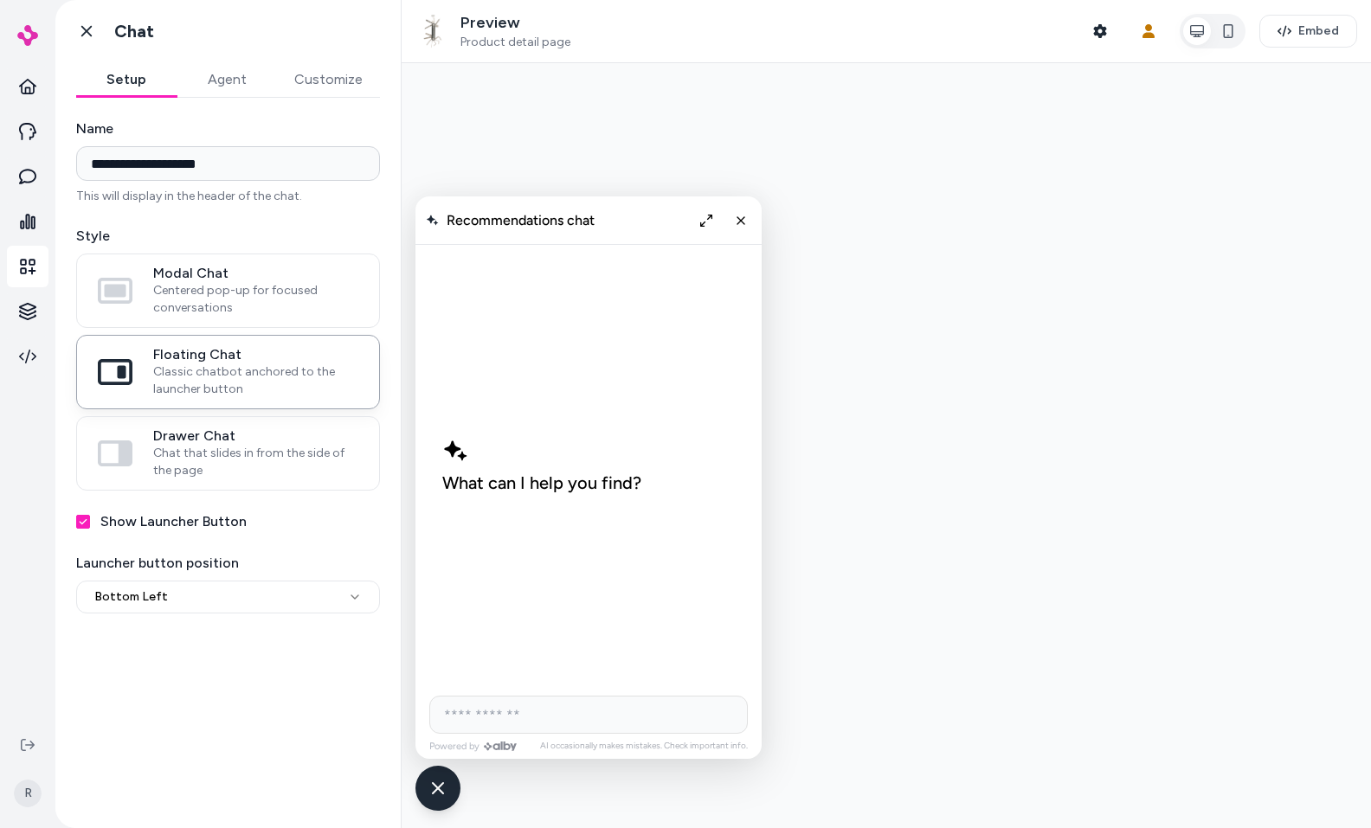
click at [517, 721] on input "AI Shopping Assistant" at bounding box center [588, 715] width 319 height 38
click at [552, 719] on input "AI Shopping Assistant" at bounding box center [588, 715] width 319 height 38
click at [564, 645] on div "What can I help you find?" at bounding box center [589, 465] width 320 height 441
click at [554, 699] on input "AI Shopping Assistant" at bounding box center [588, 715] width 319 height 38
click at [579, 654] on div "What can I help you find?" at bounding box center [589, 465] width 320 height 441
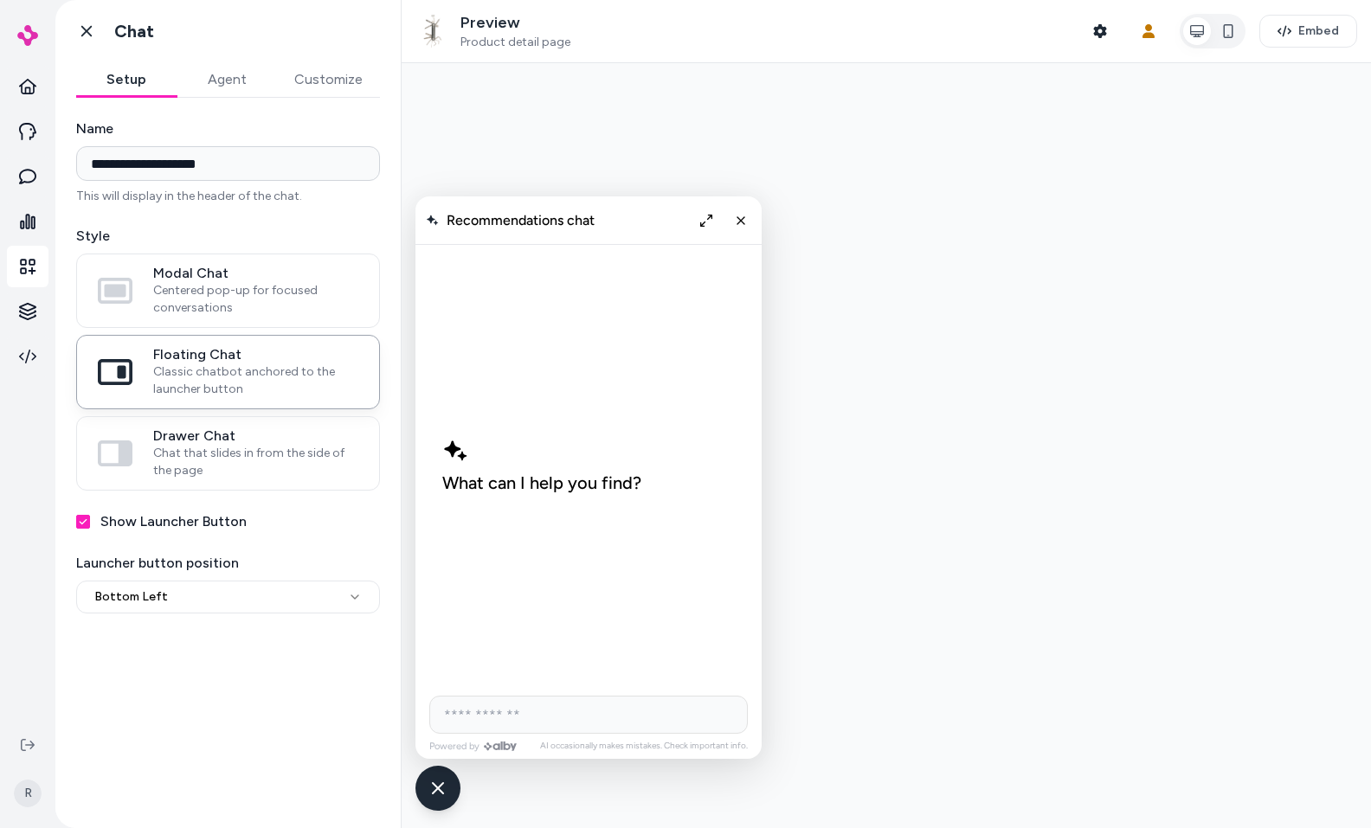
click at [563, 712] on input "AI Shopping Assistant" at bounding box center [588, 715] width 319 height 38
click at [559, 683] on div "What can I help you find?" at bounding box center [589, 465] width 320 height 441
click at [553, 716] on input "AI Shopping Assistant" at bounding box center [588, 715] width 319 height 38
click at [118, 598] on html "**********" at bounding box center [685, 414] width 1371 height 828
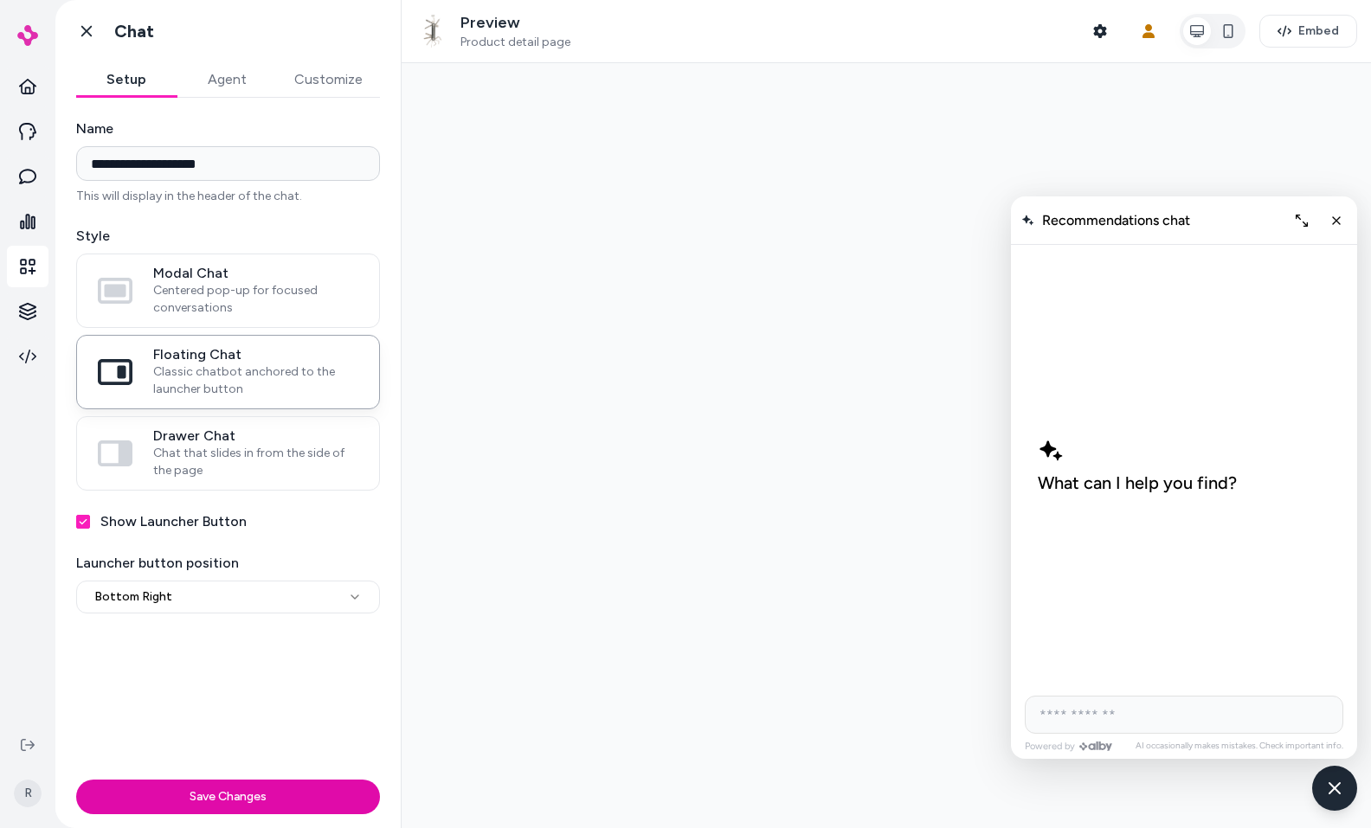
click at [156, 599] on html "**********" at bounding box center [685, 414] width 1371 height 828
select select "**********"
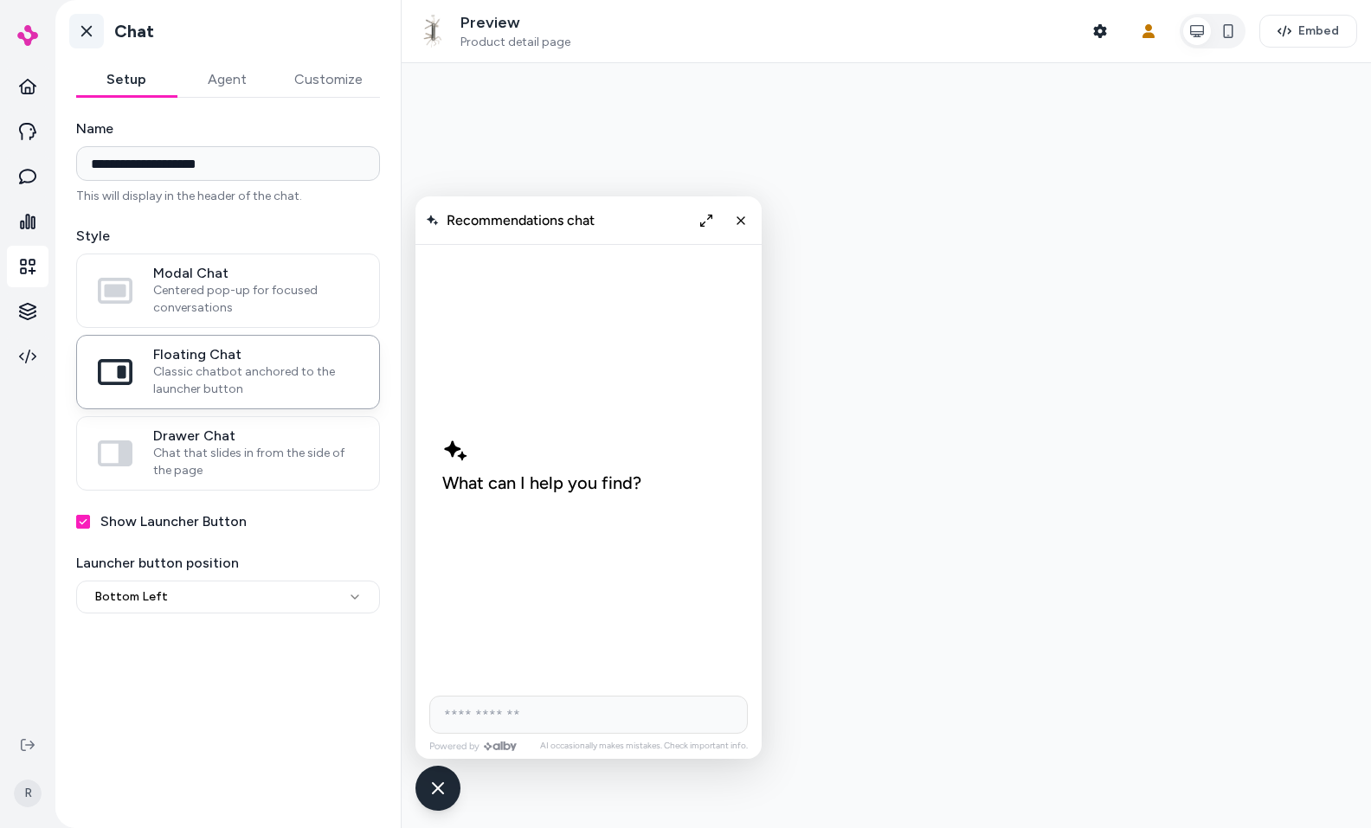
click at [83, 34] on icon at bounding box center [86, 31] width 10 height 11
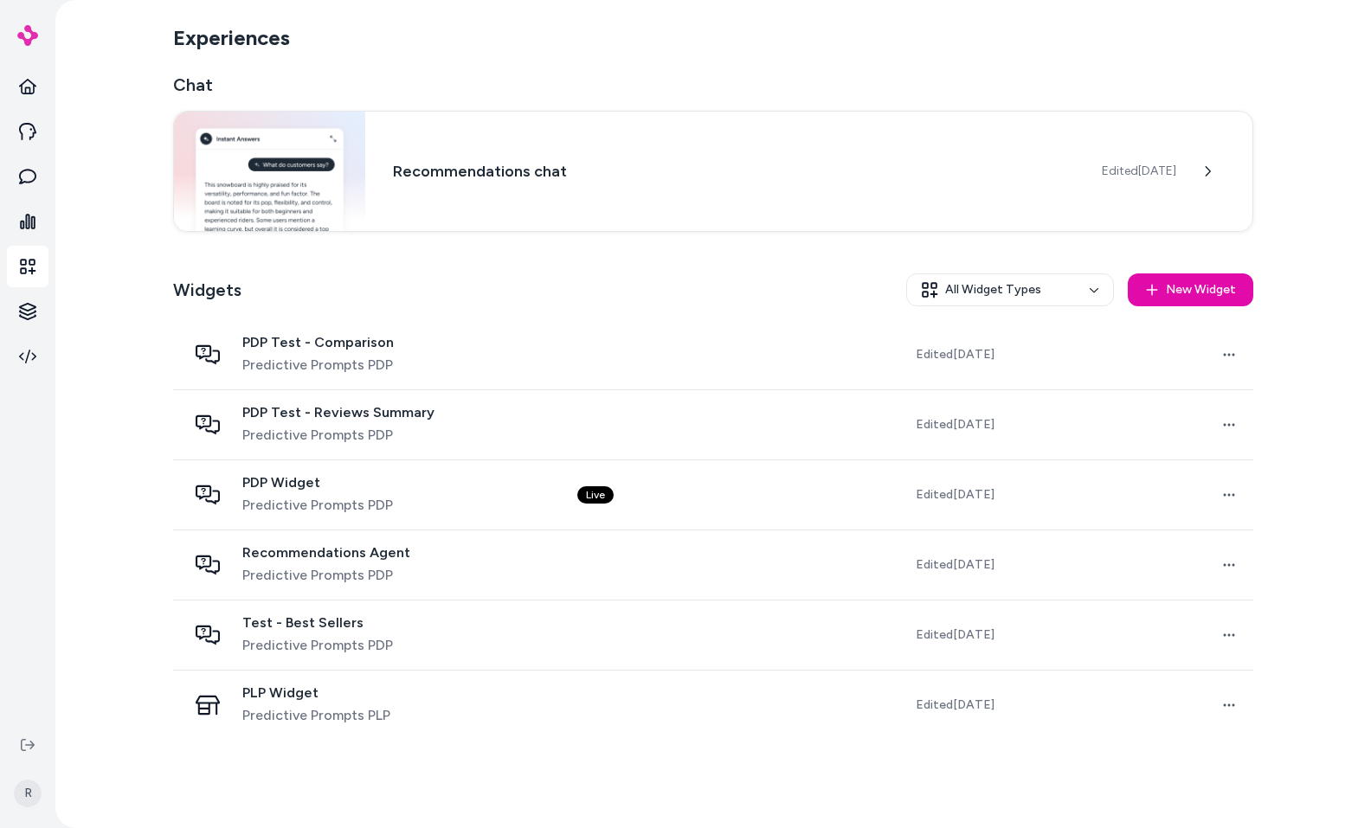
click at [133, 268] on div "Experiences Chat Recommendations chat Edited [DATE] Widgets All Widget Types Ne…" at bounding box center [713, 414] width 1316 height 828
click at [32, 174] on icon at bounding box center [27, 176] width 17 height 17
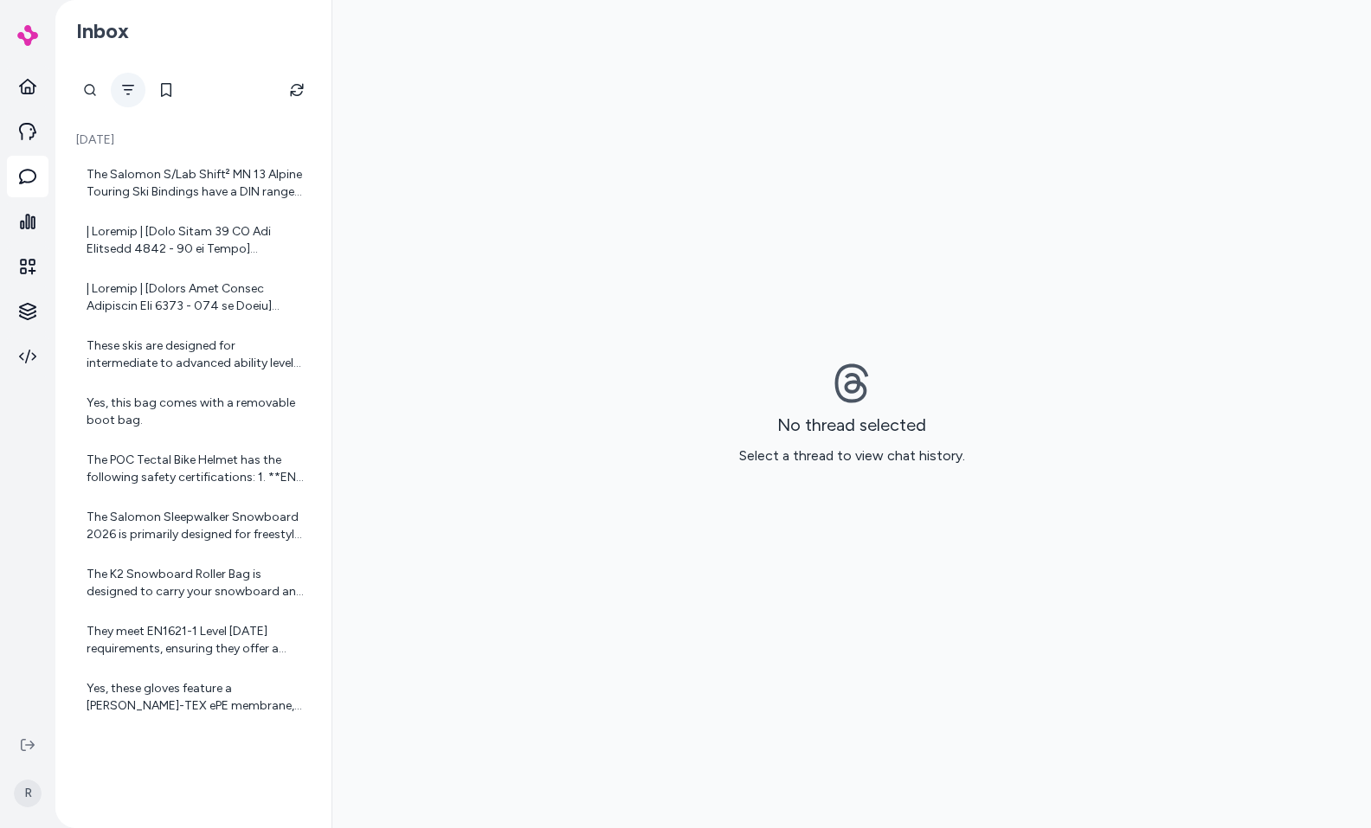
click at [119, 85] on button "Filter" at bounding box center [128, 90] width 35 height 35
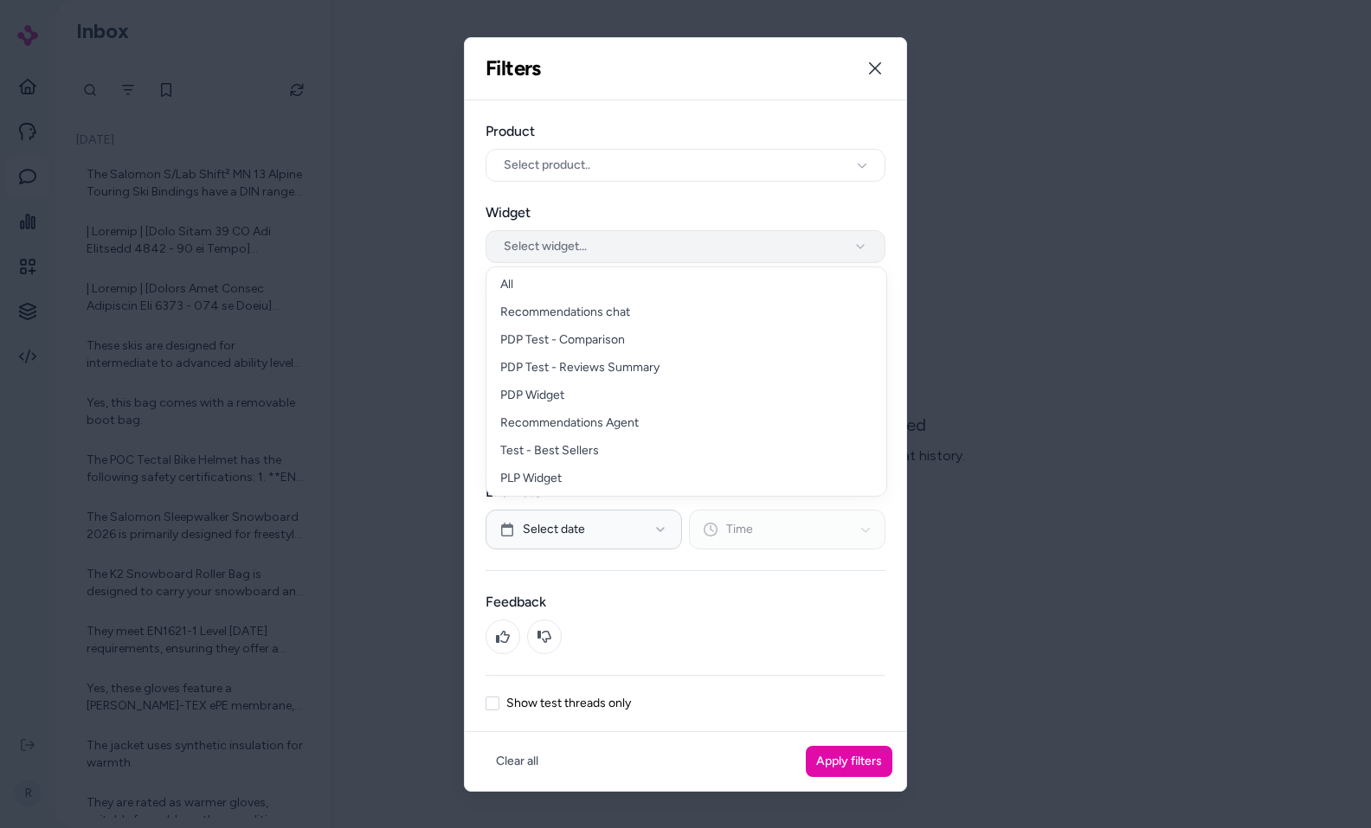
click at [532, 239] on button "Select widget..." at bounding box center [686, 246] width 400 height 33
click at [625, 73] on div "Filters Filter threads by date range, widget, product, and test mode. Close" at bounding box center [686, 69] width 442 height 62
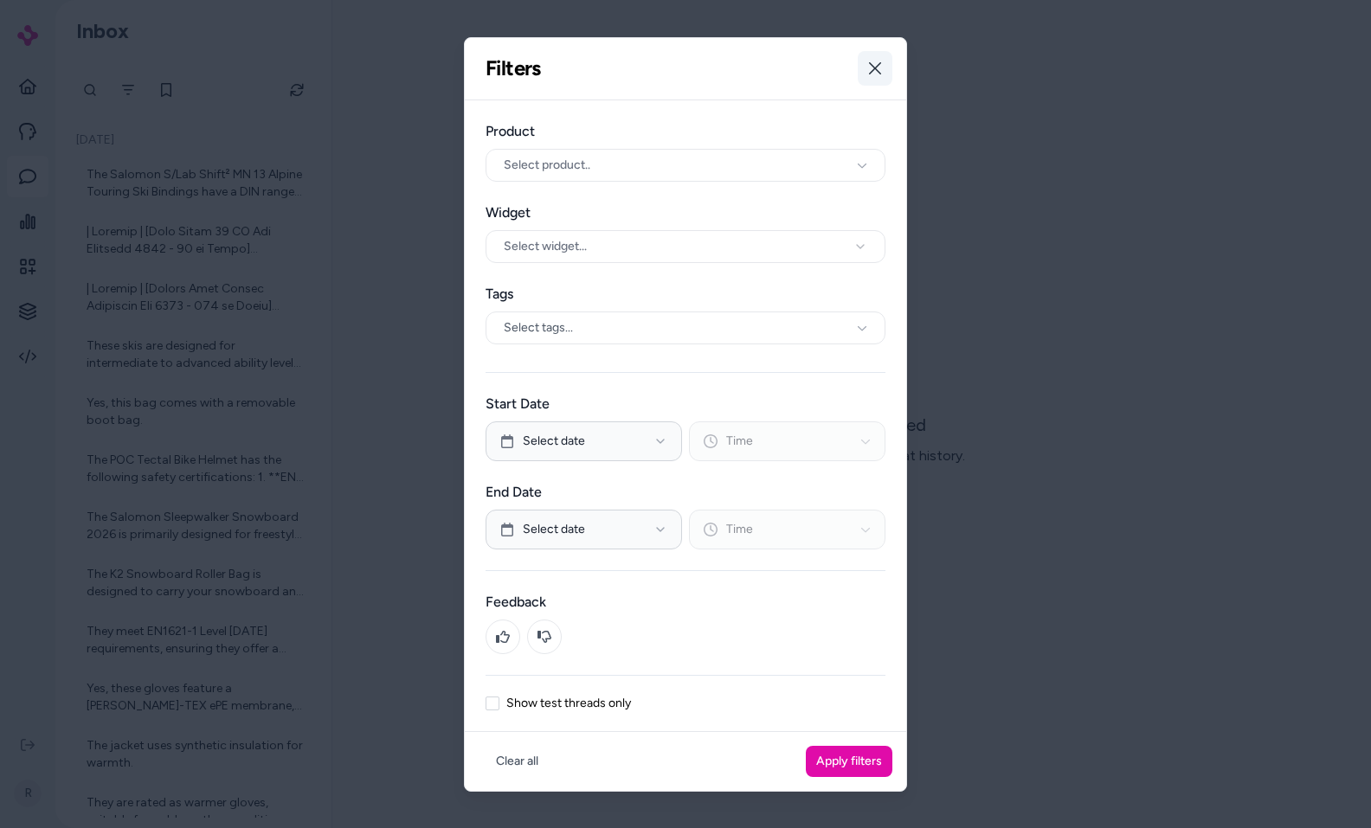
click at [881, 71] on icon "button" at bounding box center [875, 68] width 14 height 14
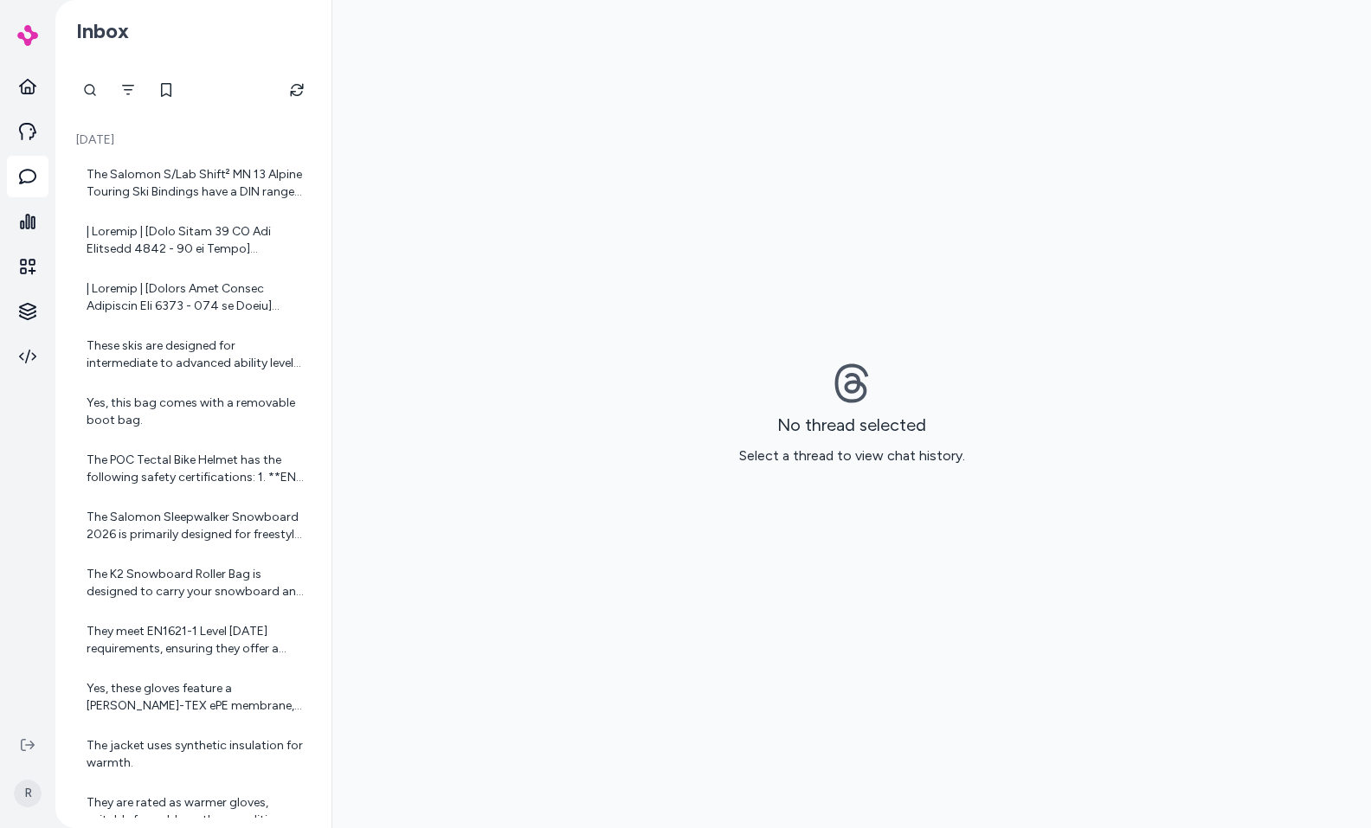
click at [145, 92] on div at bounding box center [193, 90] width 255 height 35
click at [139, 90] on button "Filter" at bounding box center [128, 90] width 35 height 35
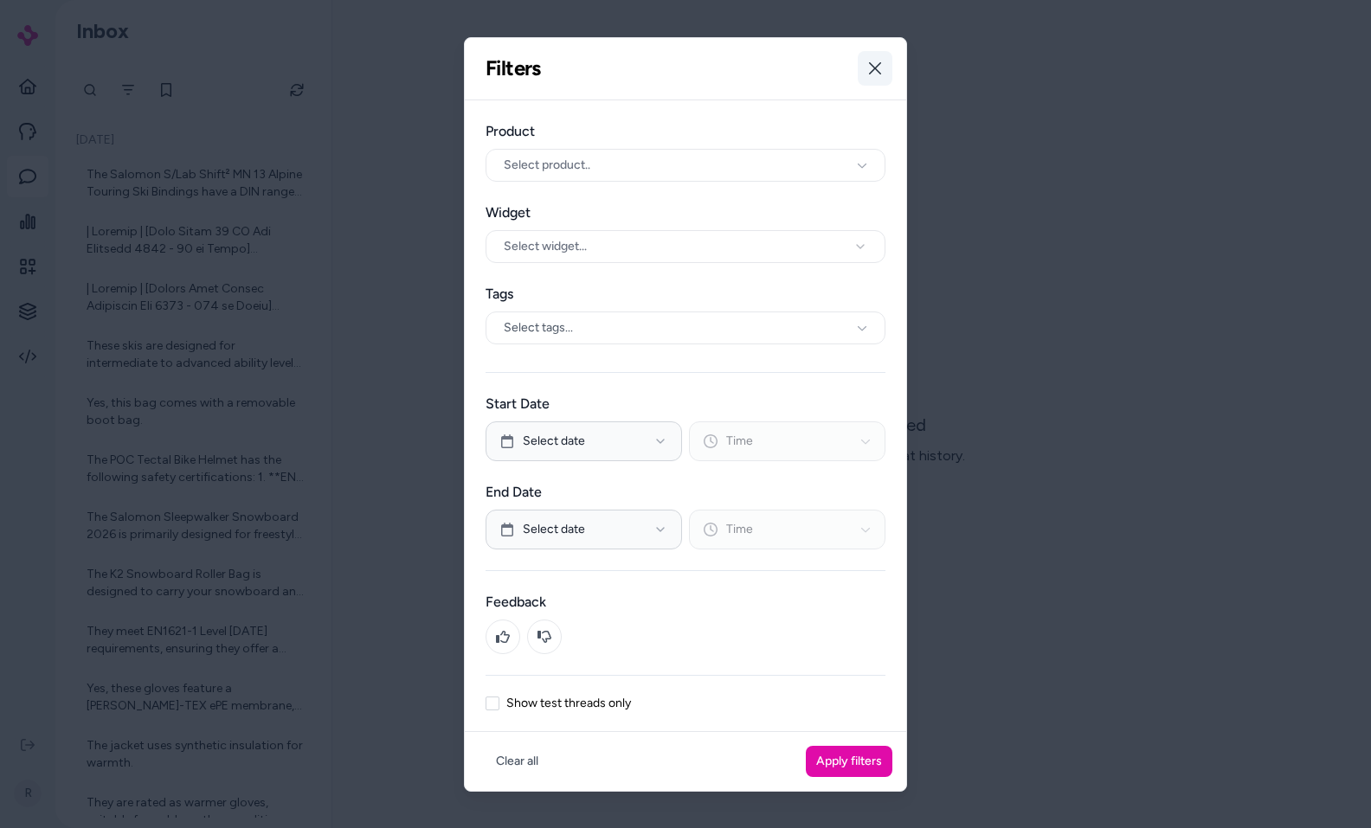
click at [868, 65] on icon "button" at bounding box center [875, 68] width 14 height 14
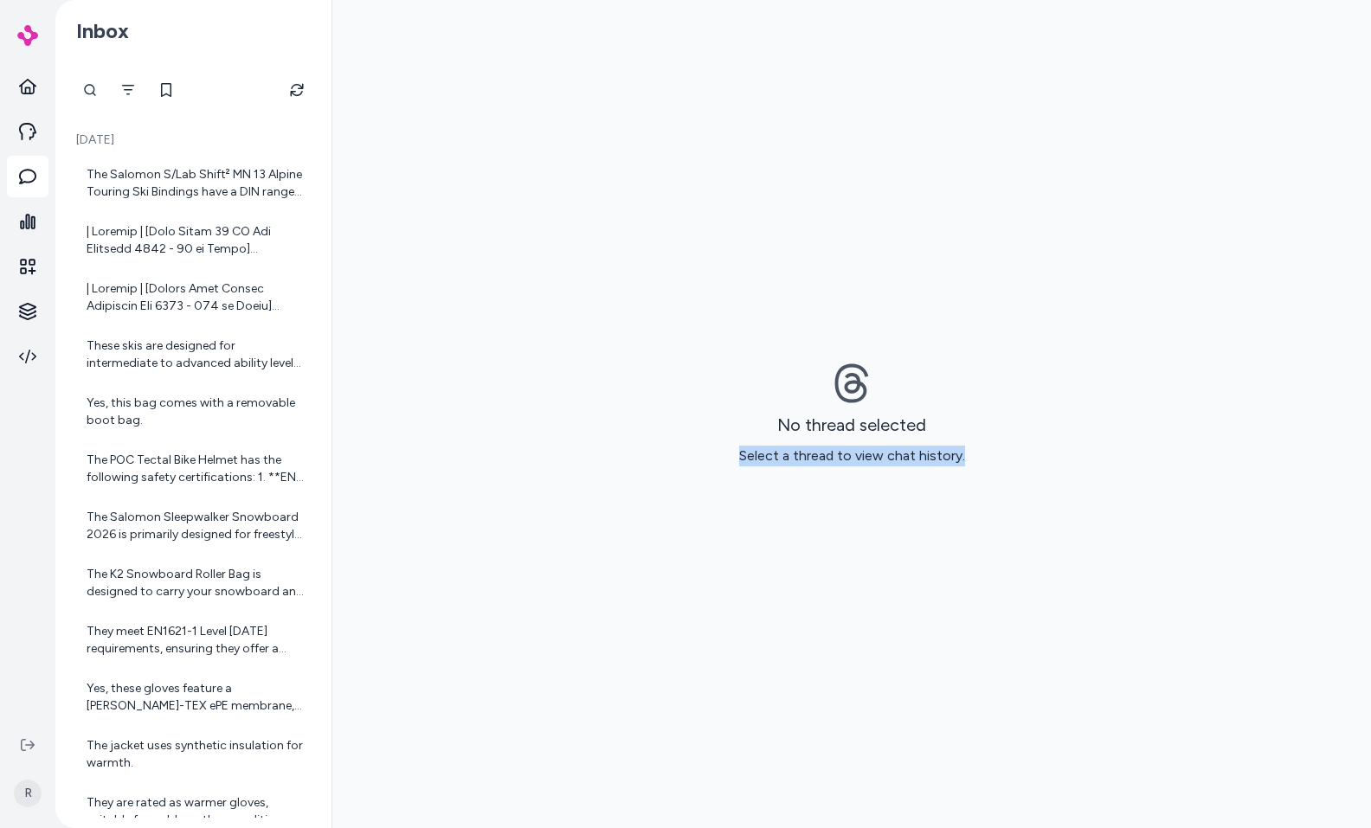
drag, startPoint x: 990, startPoint y: 689, endPoint x: 1148, endPoint y: 828, distance: 209.8
click at [1147, 828] on html "R Inbox [DATE] The Salomon S/Lab Shift² MN 13 Alpine Touring Ski Bindings have …" at bounding box center [685, 414] width 1371 height 828
click at [1140, 730] on div "No thread selected Select a thread to view chat history." at bounding box center [851, 414] width 1039 height 828
drag, startPoint x: 1136, startPoint y: 722, endPoint x: 771, endPoint y: 351, distance: 520.4
click at [771, 351] on div "No thread selected Select a thread to view chat history." at bounding box center [851, 414] width 1039 height 828
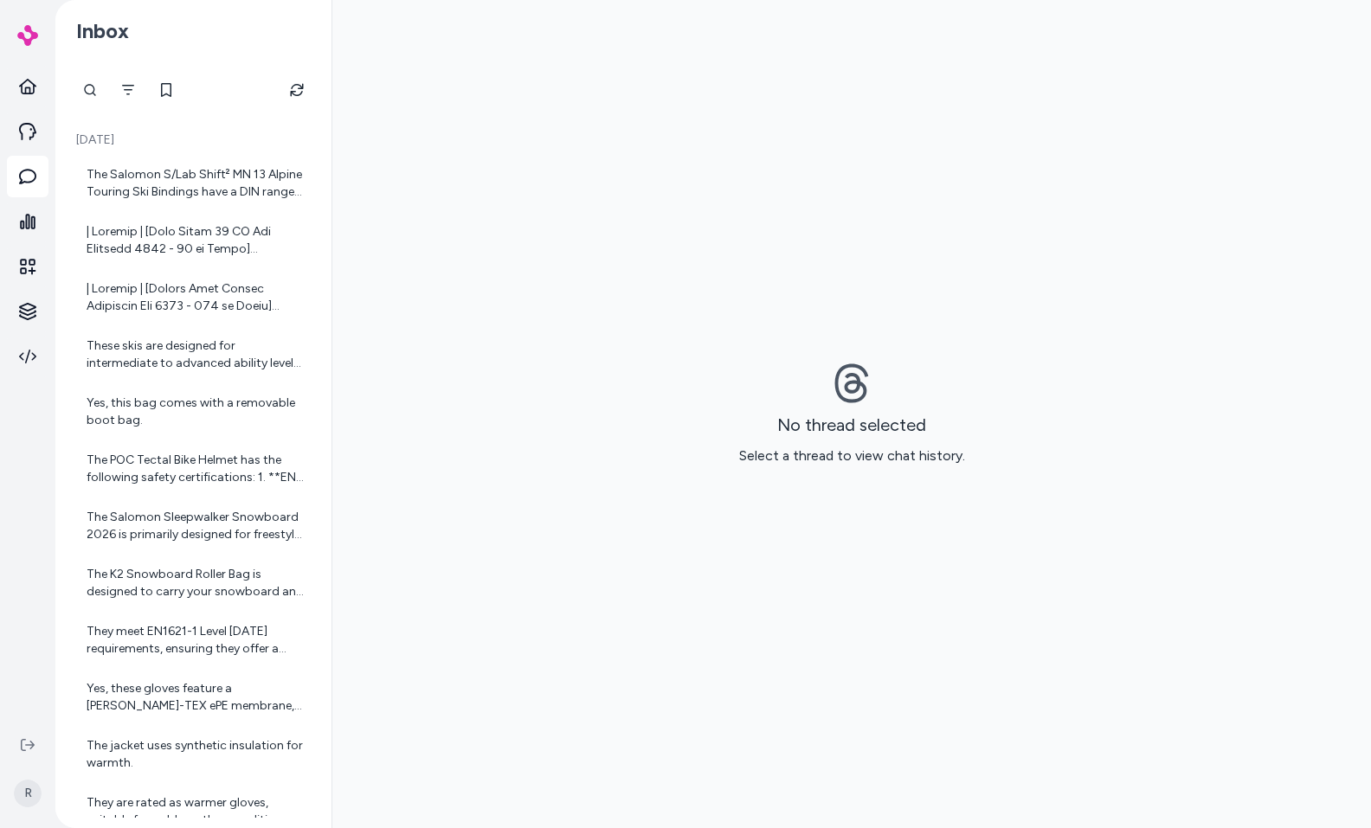
click at [771, 351] on div "No thread selected Select a thread to view chat history." at bounding box center [851, 414] width 1039 height 828
click at [147, 351] on div "These skis are designed for intermediate to advanced ability levels. They are s…" at bounding box center [195, 355] width 217 height 35
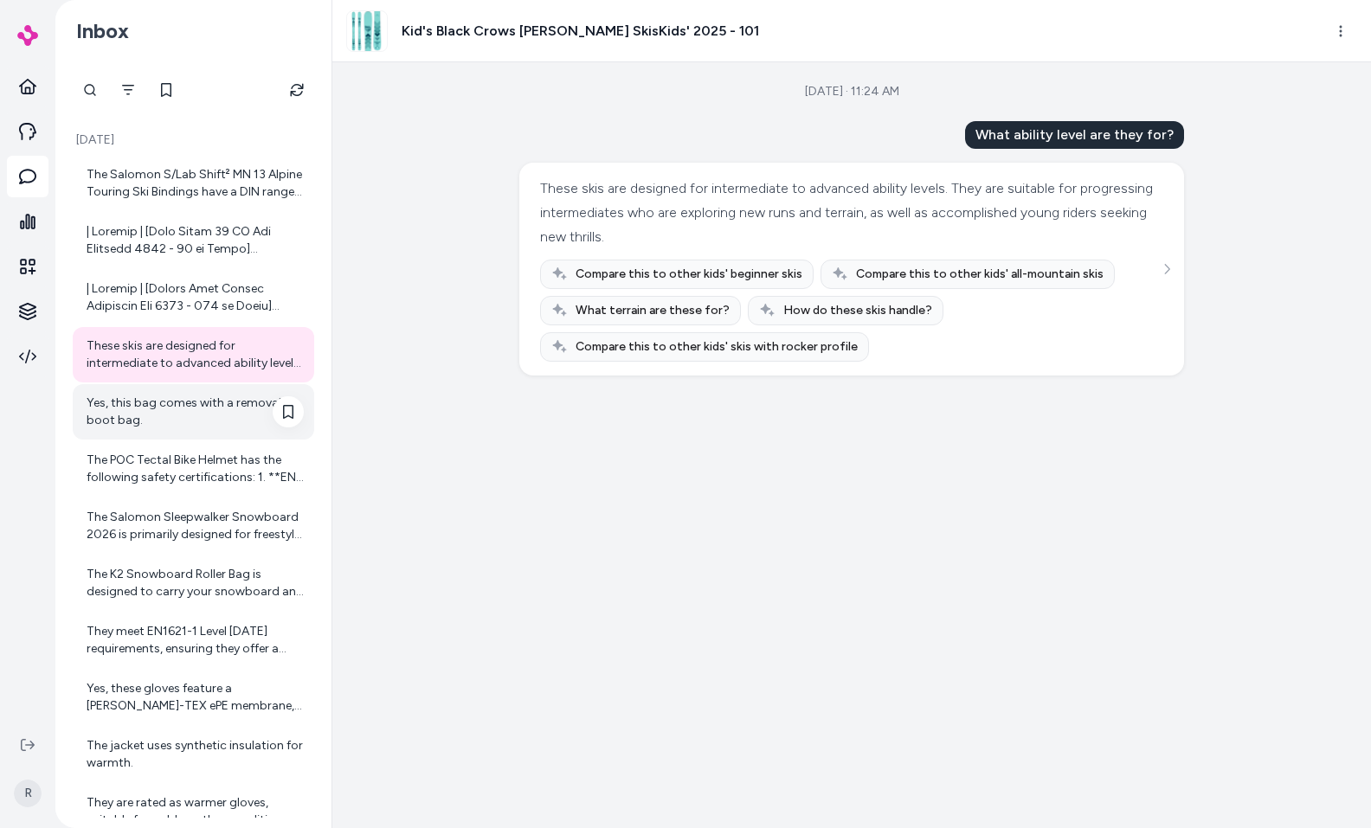
click at [196, 401] on div "Yes, this bag comes with a removable boot bag." at bounding box center [195, 412] width 217 height 35
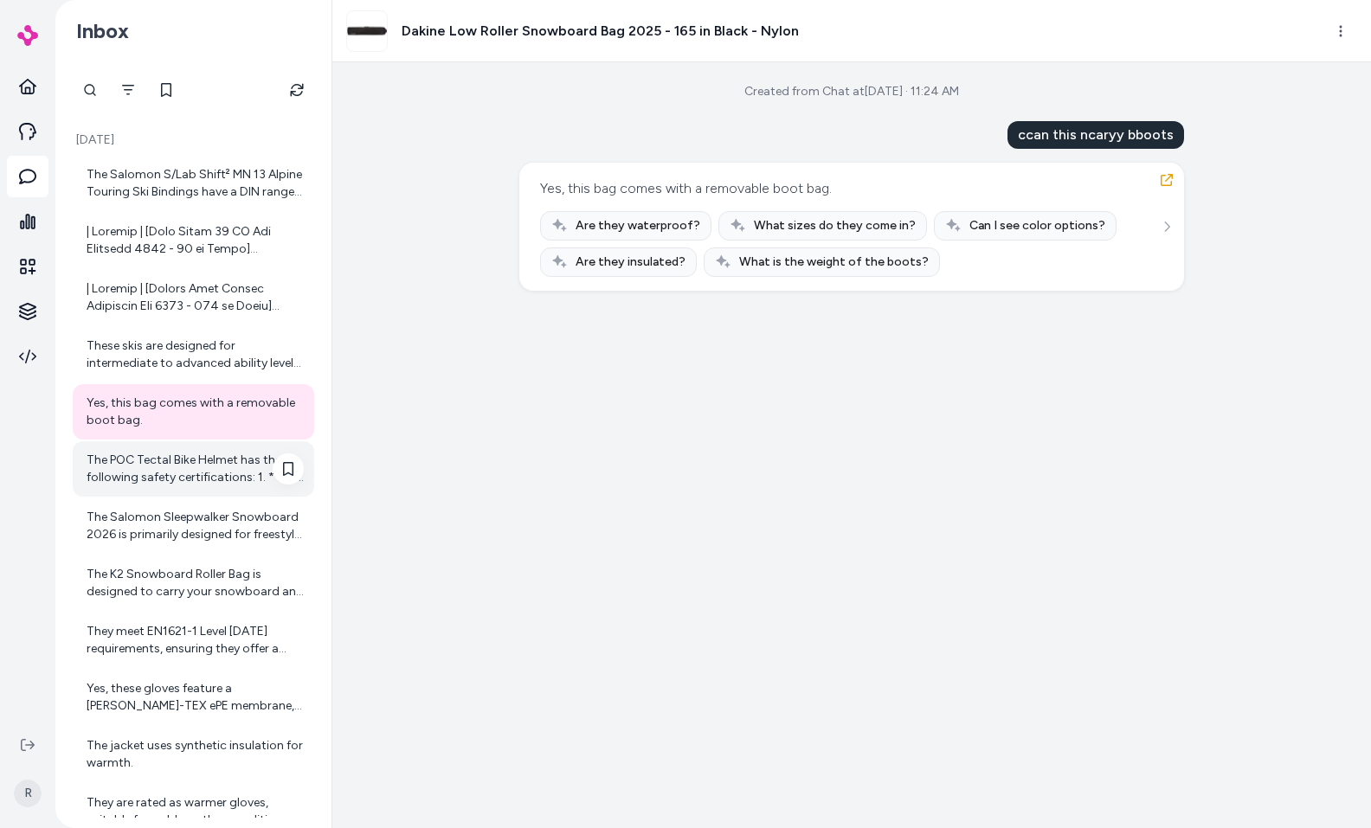
click at [168, 485] on div "The POC Tectal Bike Helmet has the following safety certifications: 1. **EN 107…" at bounding box center [195, 469] width 217 height 35
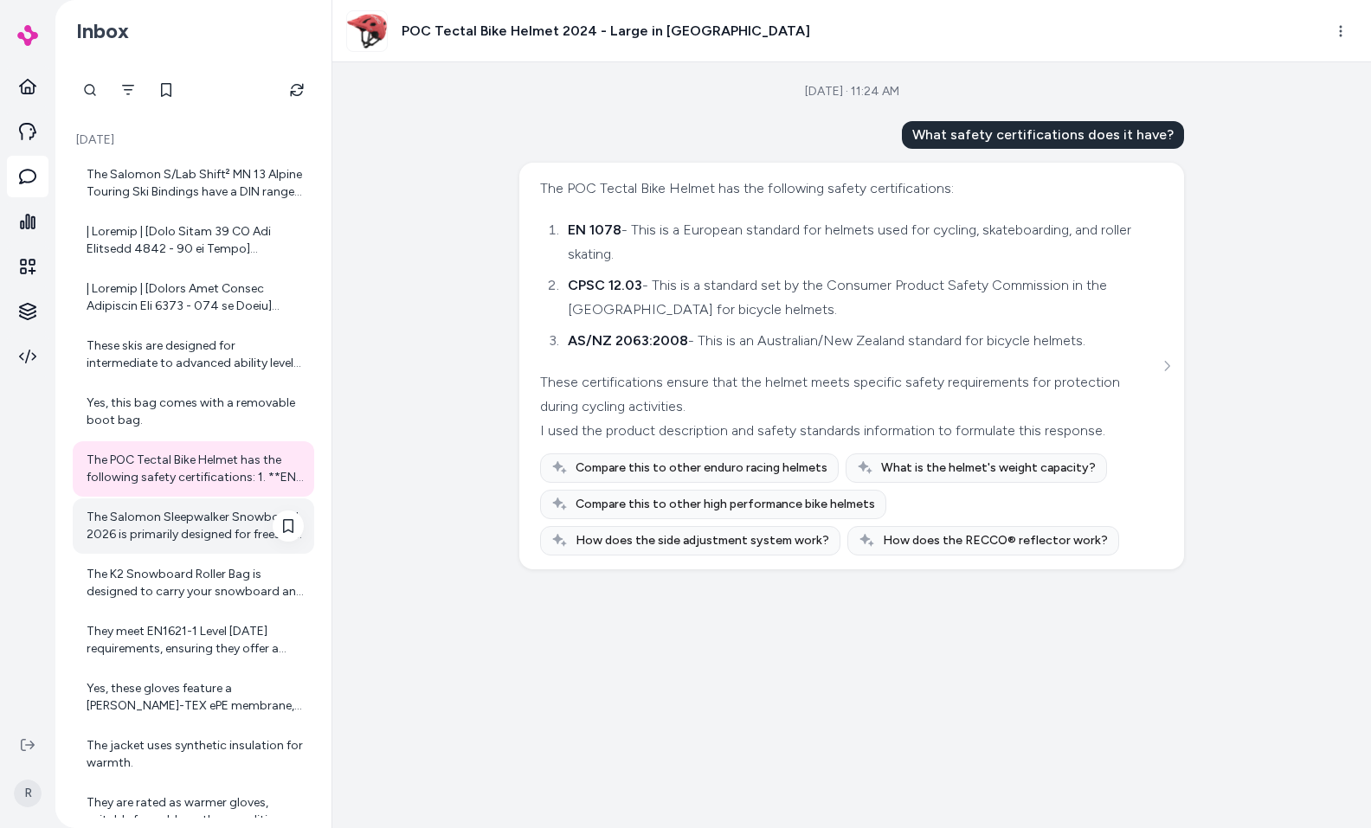
click at [159, 538] on div "The Salomon Sleepwalker Snowboard 2026 is primarily designed for freestyle ridi…" at bounding box center [195, 526] width 217 height 35
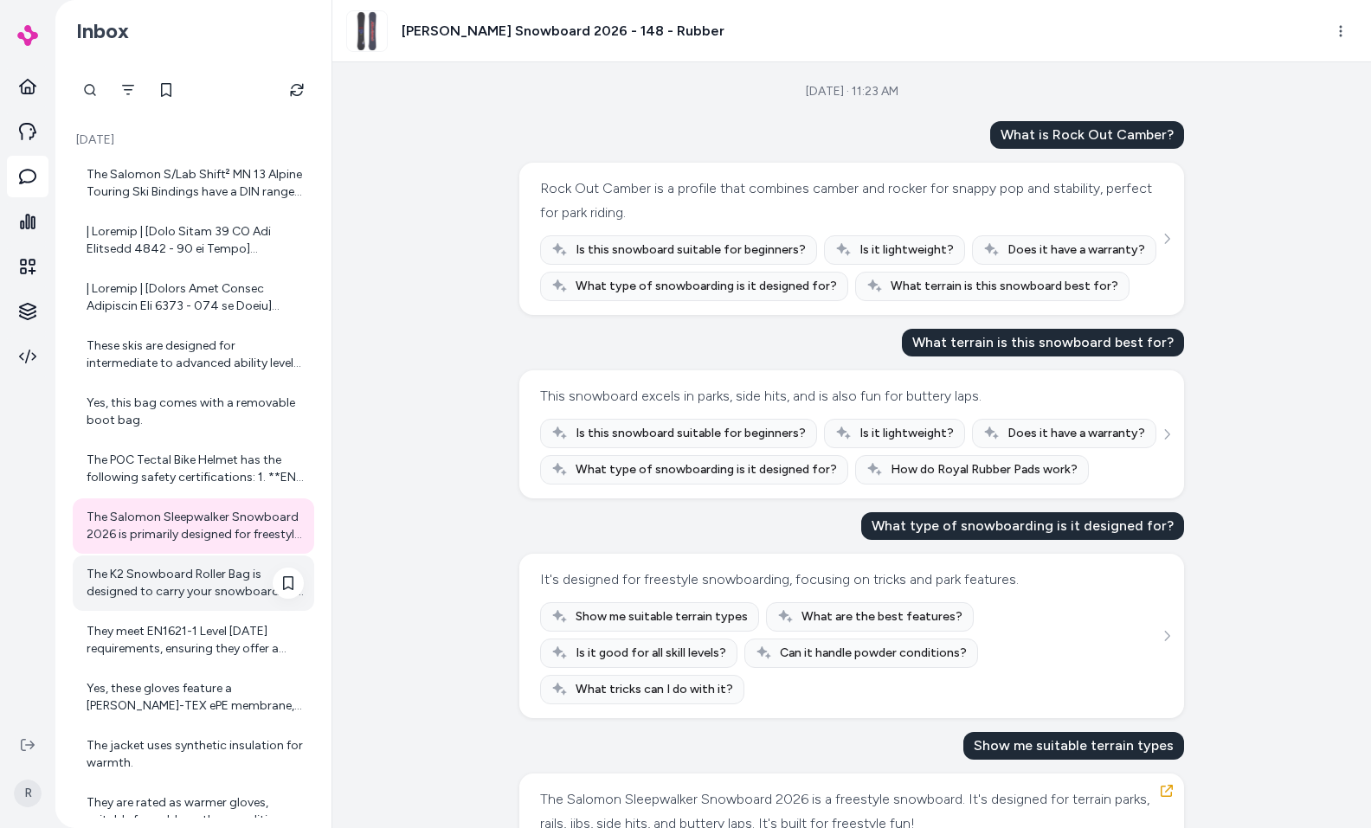
click at [158, 579] on div "The K2 Snowboard Roller Bag is designed to carry your snowboard and protect it …" at bounding box center [195, 583] width 217 height 35
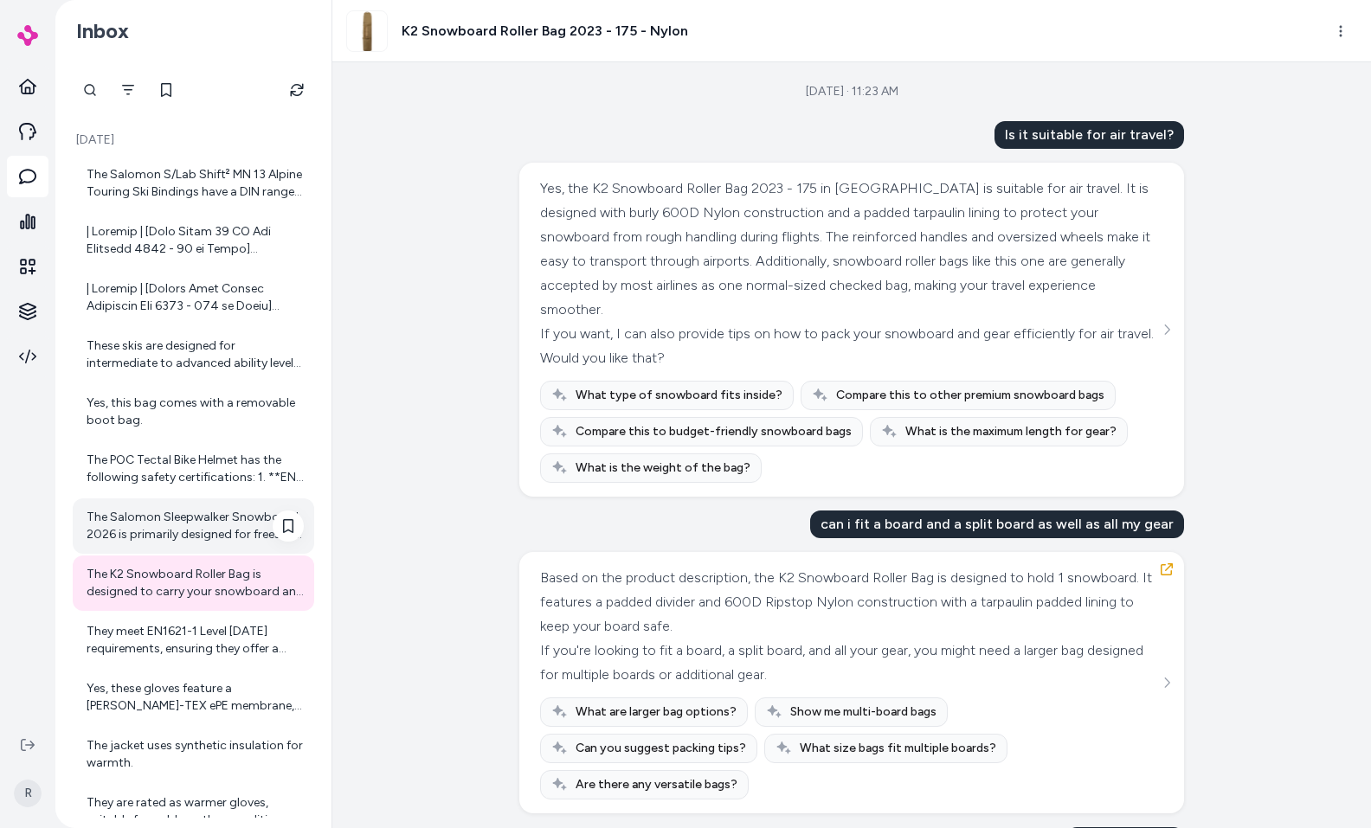
click at [177, 532] on div "The Salomon Sleepwalker Snowboard 2026 is primarily designed for freestyle ridi…" at bounding box center [195, 526] width 217 height 35
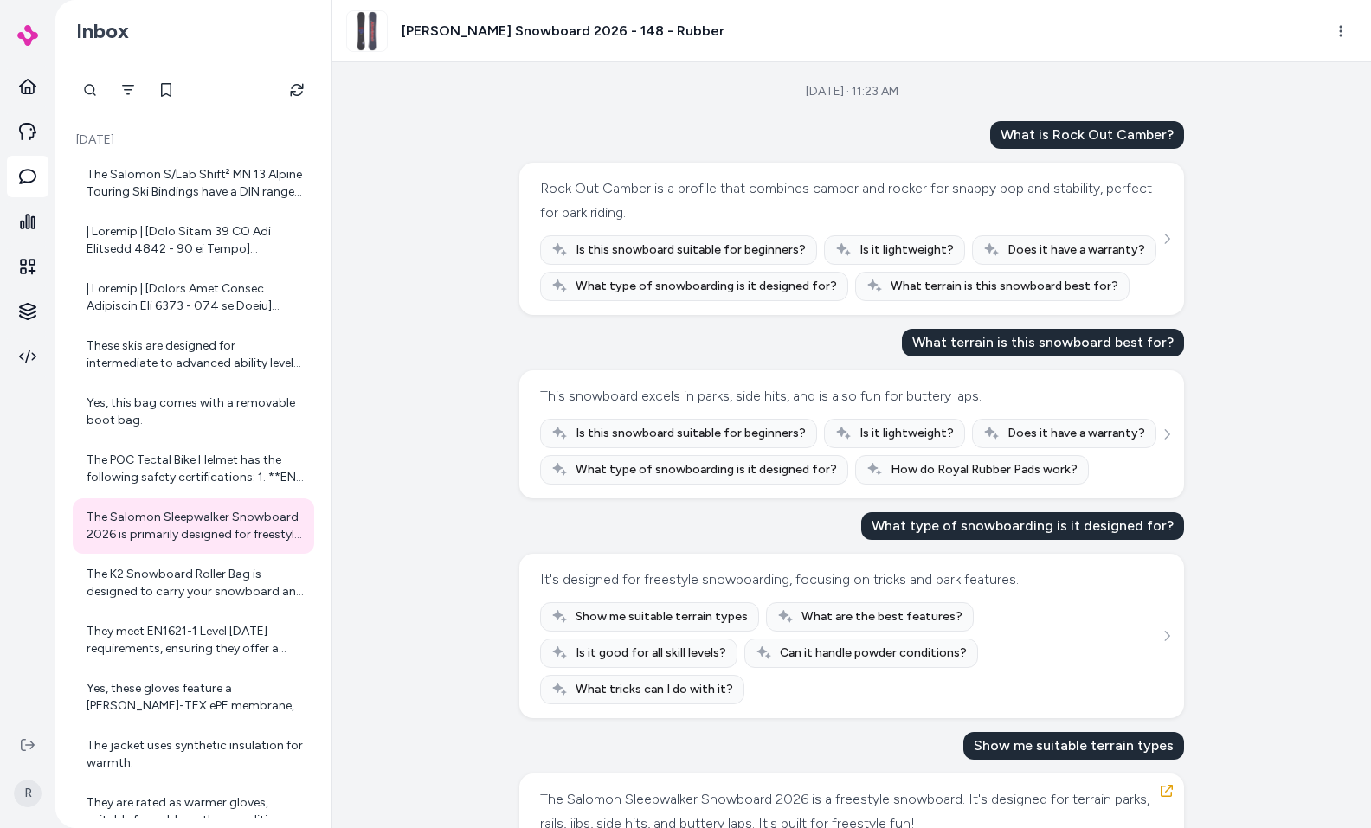
click at [500, 538] on div "[DATE] · 11:23 AM What is Rock Out Camber? Rock Out Camber is a profile that co…" at bounding box center [851, 445] width 1039 height 766
click at [492, 198] on div "[DATE] · 11:23 AM What is Rock Out Camber? Rock Out Camber is a profile that co…" at bounding box center [851, 445] width 1039 height 766
click at [474, 153] on div "[DATE] · 11:23 AM What is Rock Out Camber? Rock Out Camber is a profile that co…" at bounding box center [851, 445] width 1039 height 766
click at [43, 79] on link at bounding box center [28, 87] width 42 height 42
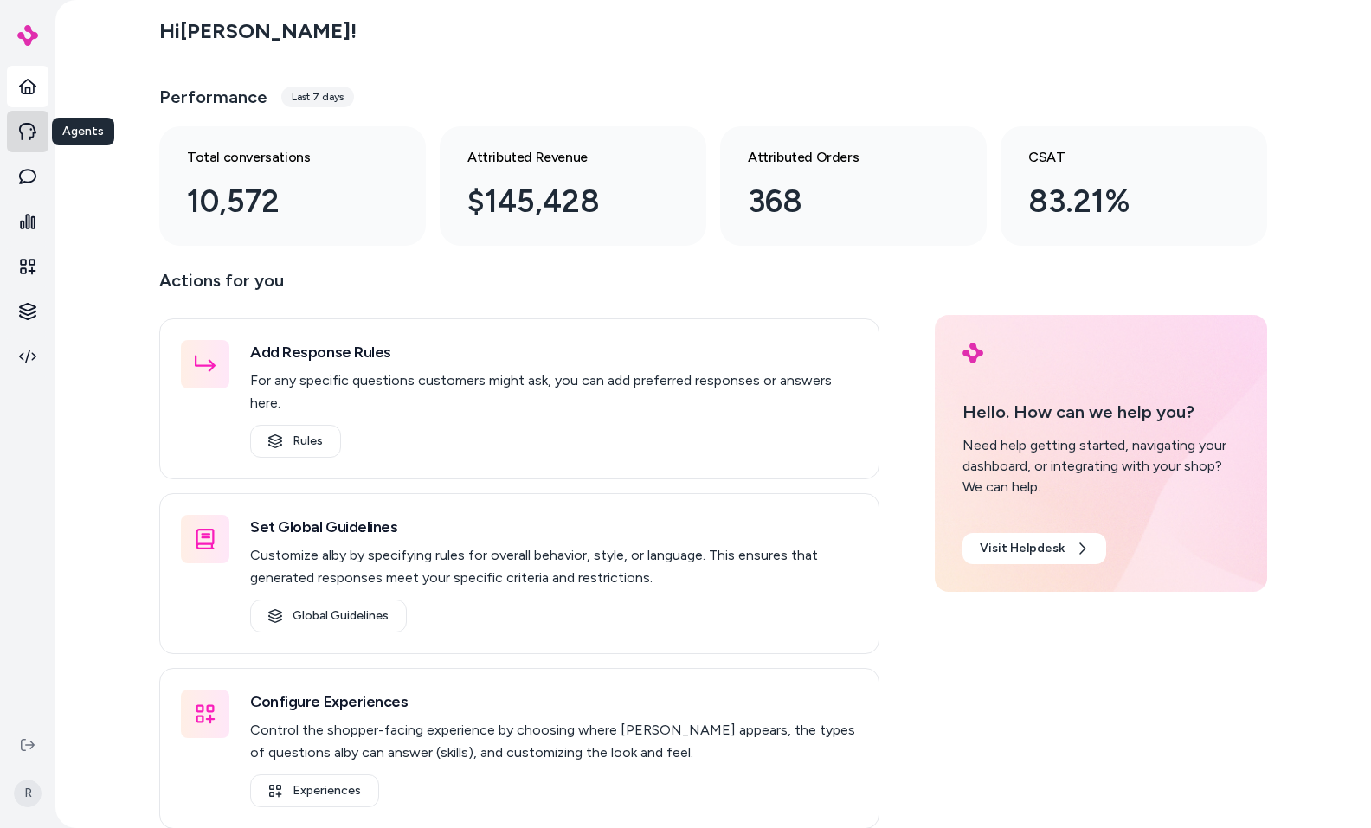
click at [27, 130] on icon at bounding box center [27, 131] width 17 height 17
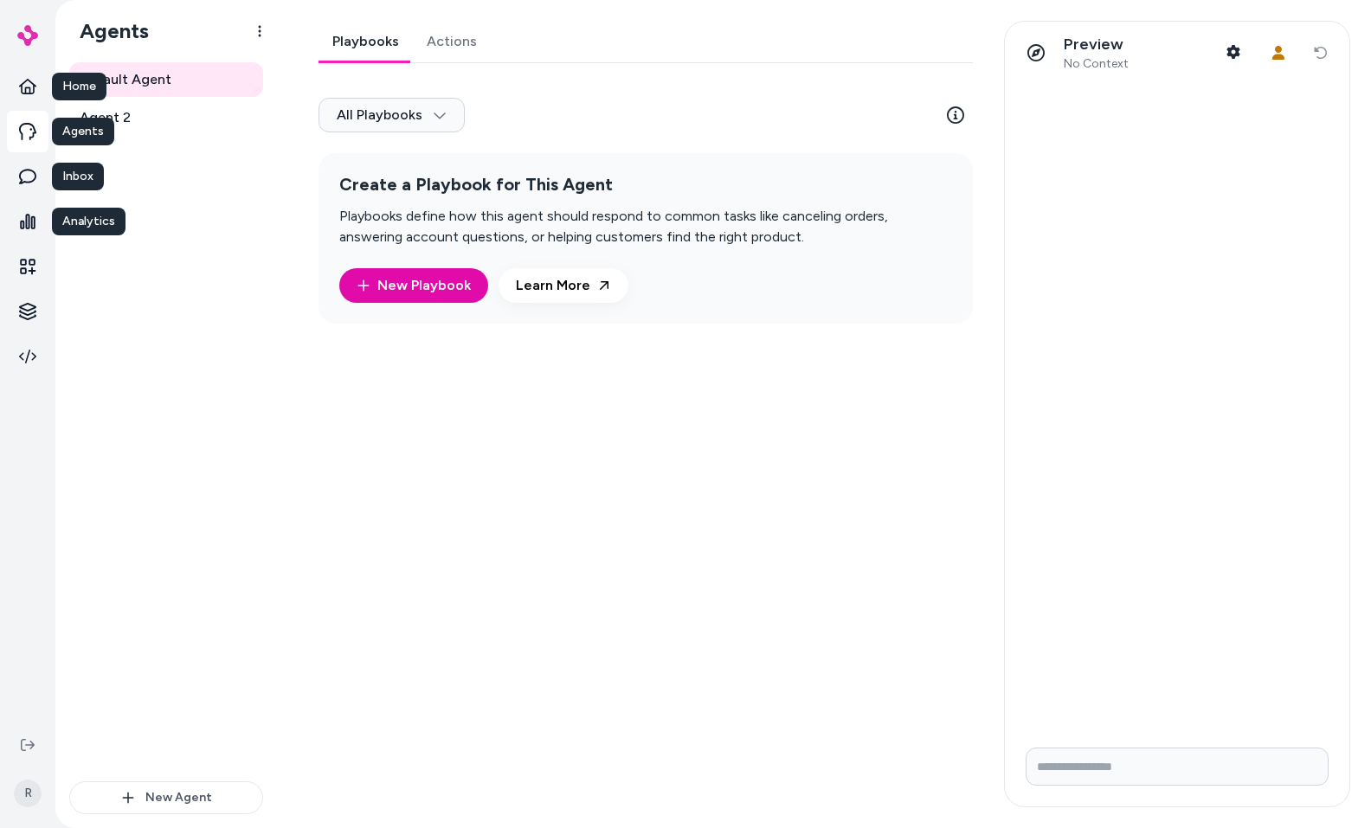
click at [588, 488] on div "Playbooks Actions All Playbooks Create a Playbook for This Agent Playbooks defi…" at bounding box center [641, 414] width 686 height 787
click at [178, 135] on div "Default Agent Agent 2" at bounding box center [166, 421] width 194 height 719
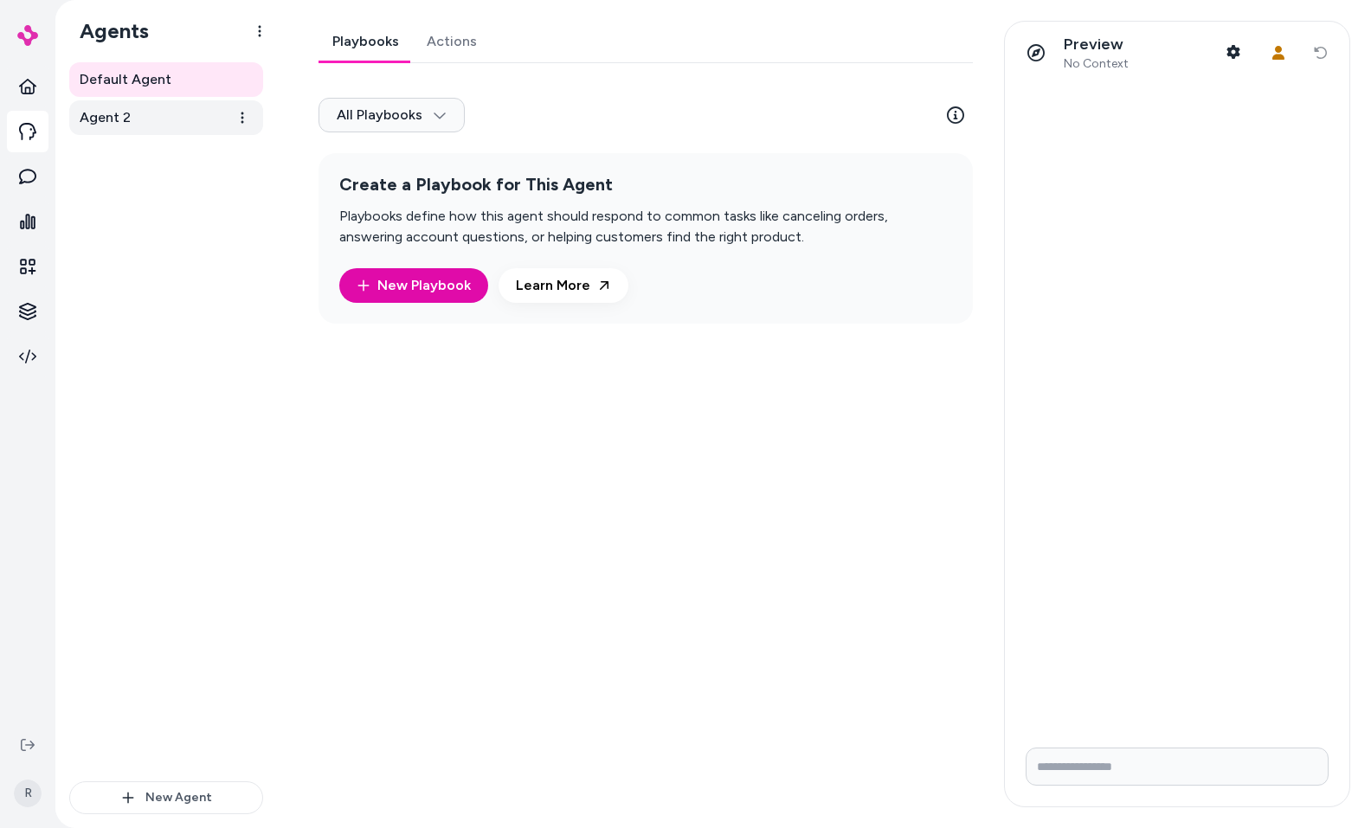
click at [161, 122] on link "Agent 2" at bounding box center [166, 117] width 194 height 35
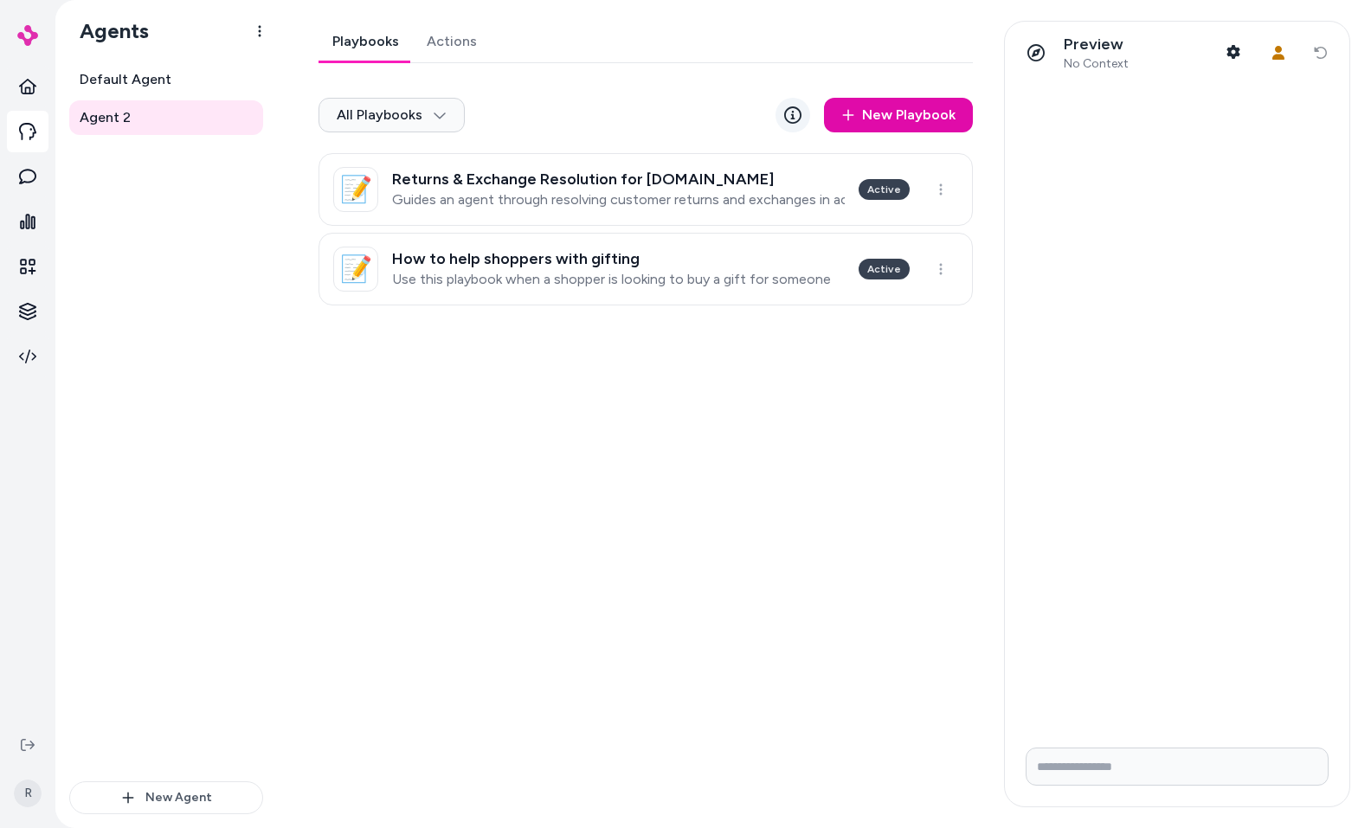
click at [808, 117] on link at bounding box center [793, 115] width 35 height 35
click at [681, 371] on div "Playbooks Actions All Playbooks New Playbook 📝 Returns & Exchange Resolution fo…" at bounding box center [641, 414] width 686 height 787
click at [113, 29] on h1 "Agents" at bounding box center [107, 31] width 83 height 26
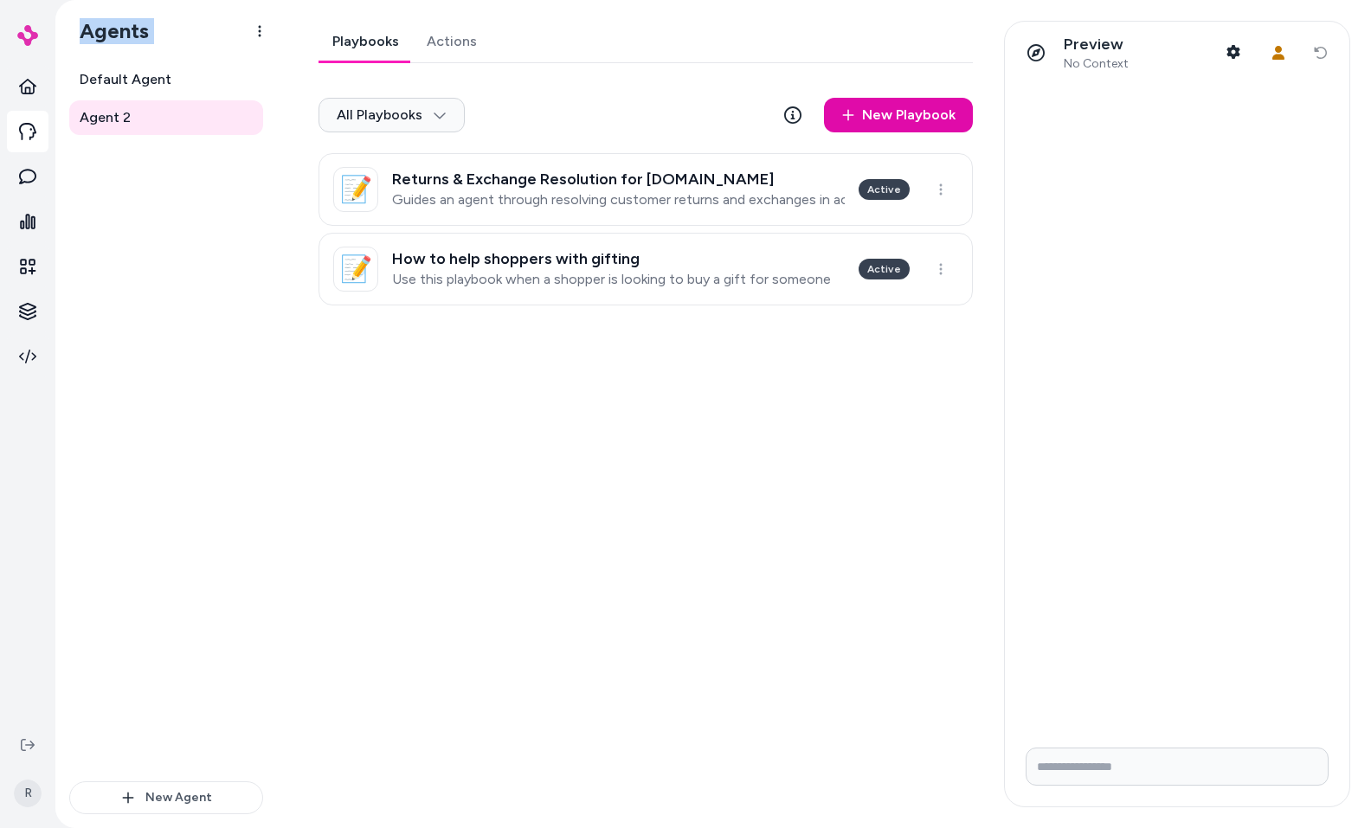
click at [197, 44] on div "Agents" at bounding box center [166, 31] width 222 height 62
click at [419, 48] on link "Actions" at bounding box center [452, 42] width 78 height 42
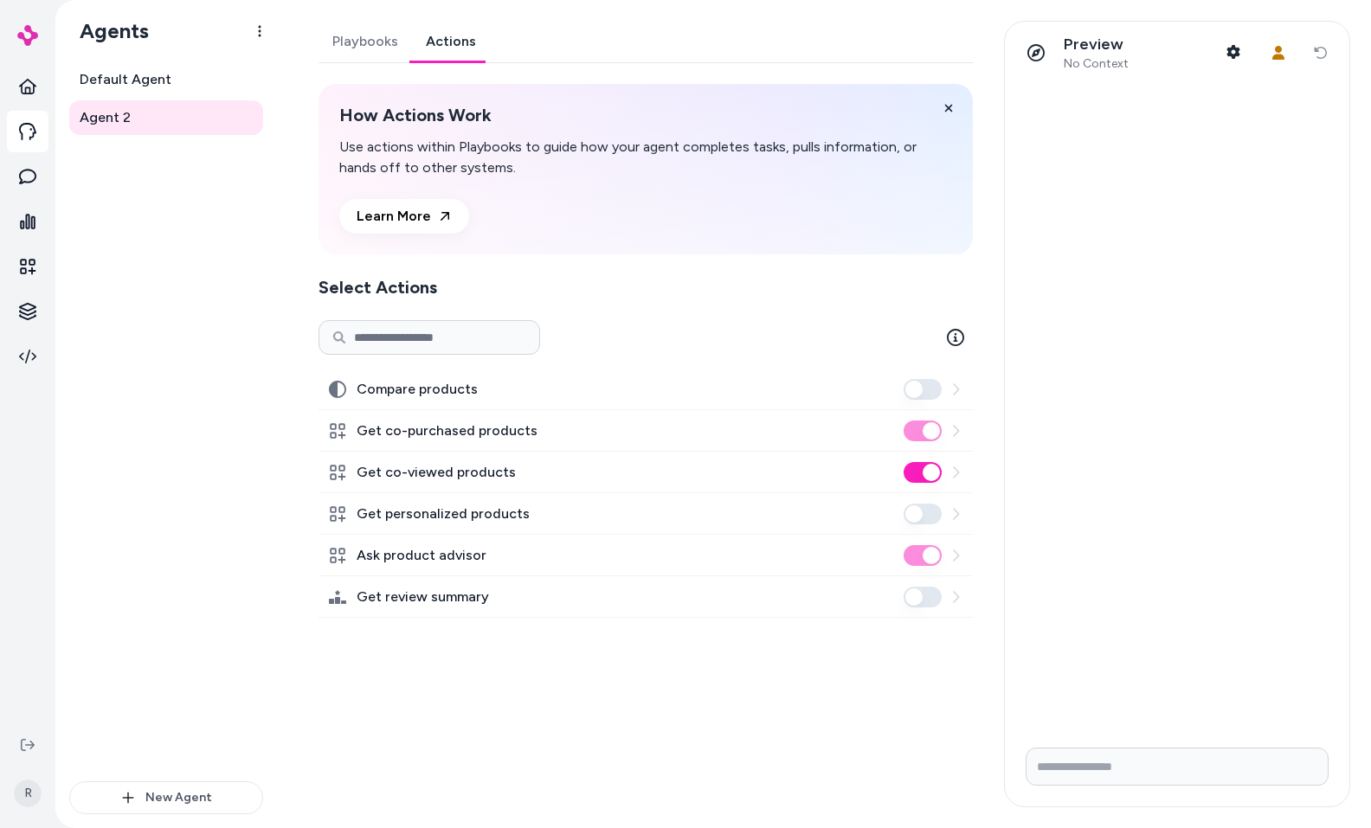
click at [669, 403] on div "Compare products" at bounding box center [646, 390] width 654 height 42
click at [613, 351] on div at bounding box center [646, 337] width 654 height 35
click at [368, 60] on link "Playbooks" at bounding box center [365, 42] width 93 height 42
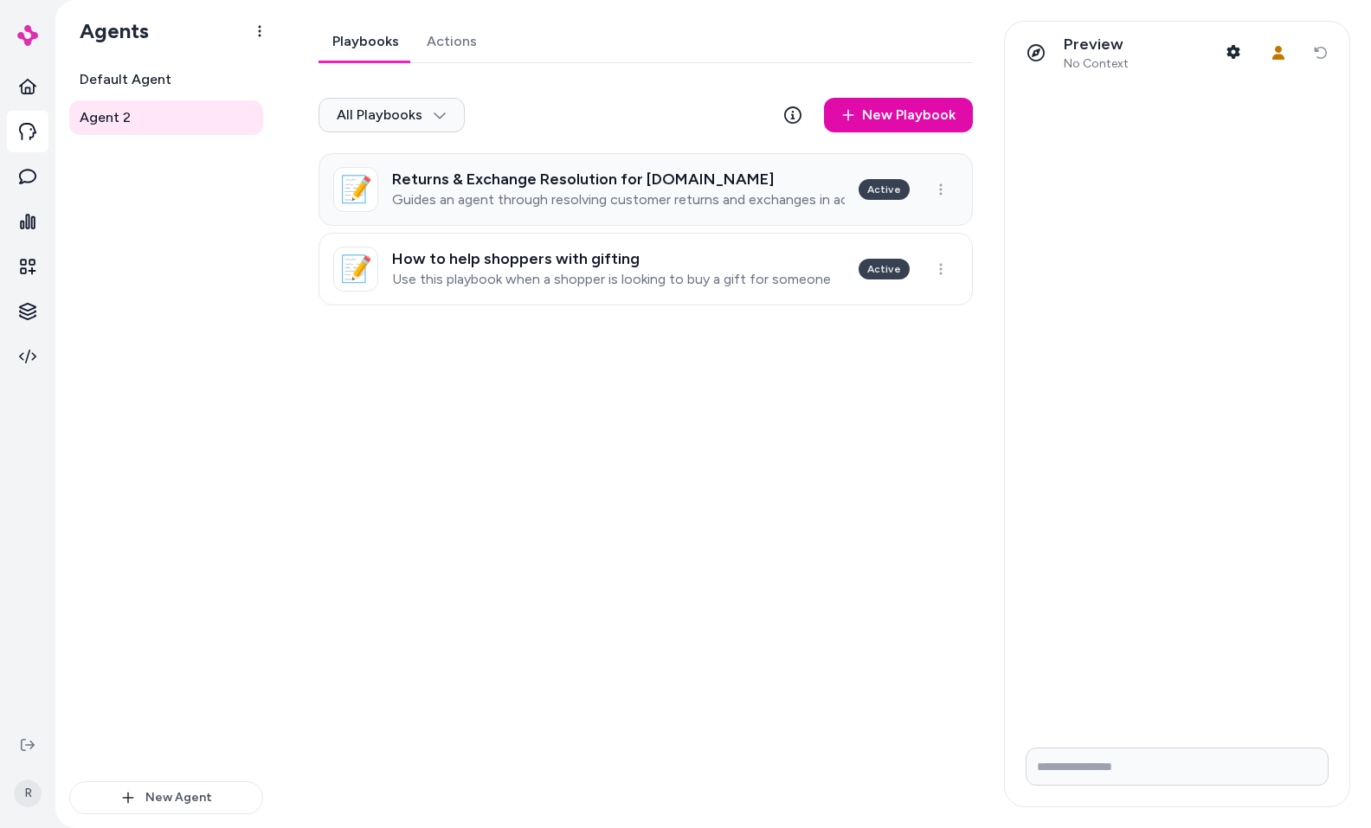
click at [585, 210] on link "📝 Returns & Exchange Resolution for [DOMAIN_NAME] Guides an agent through resol…" at bounding box center [646, 189] width 654 height 73
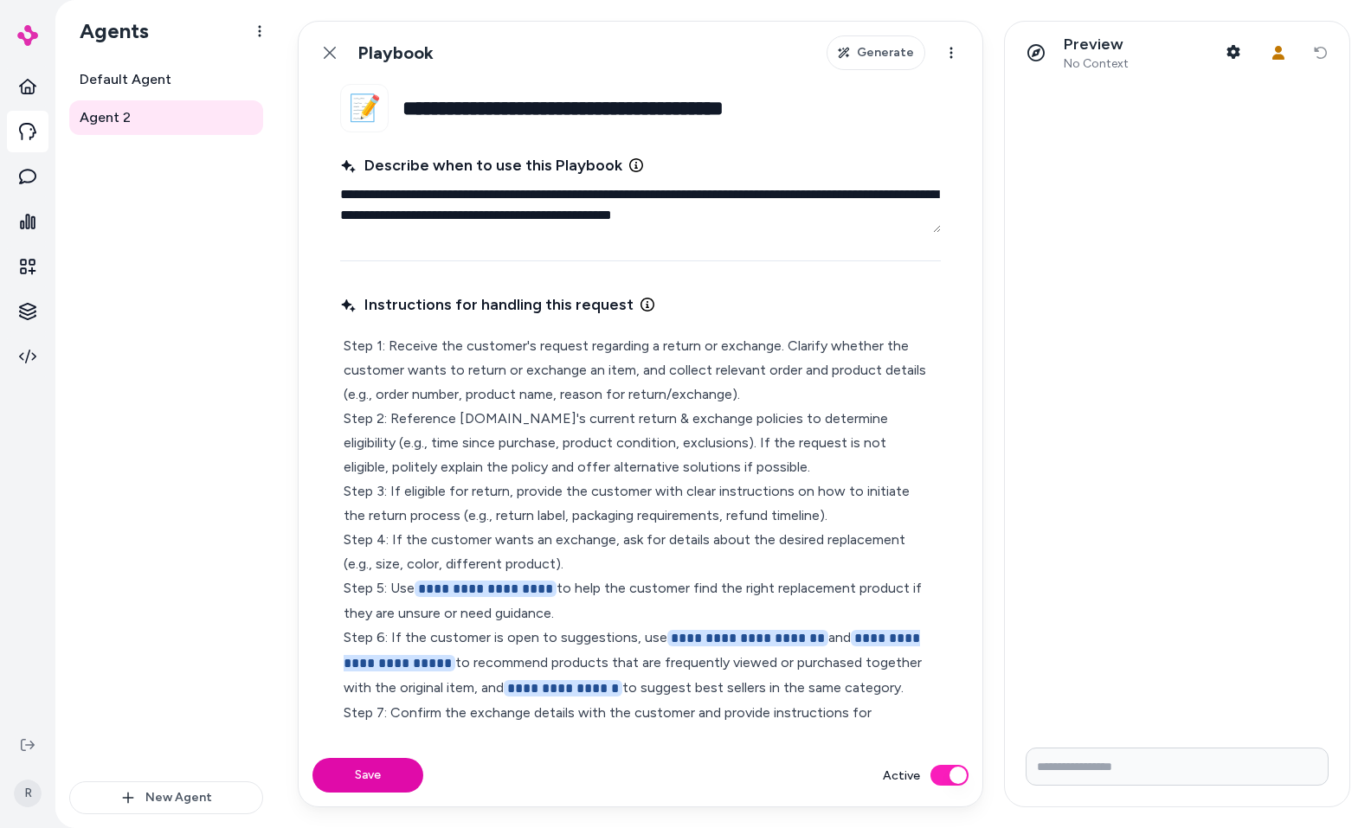
drag, startPoint x: 341, startPoint y: 191, endPoint x: 871, endPoint y: 215, distance: 530.3
click at [871, 215] on textarea "**********" at bounding box center [640, 204] width 601 height 55
click at [870, 216] on textarea "**********" at bounding box center [640, 204] width 601 height 55
type textarea "*"
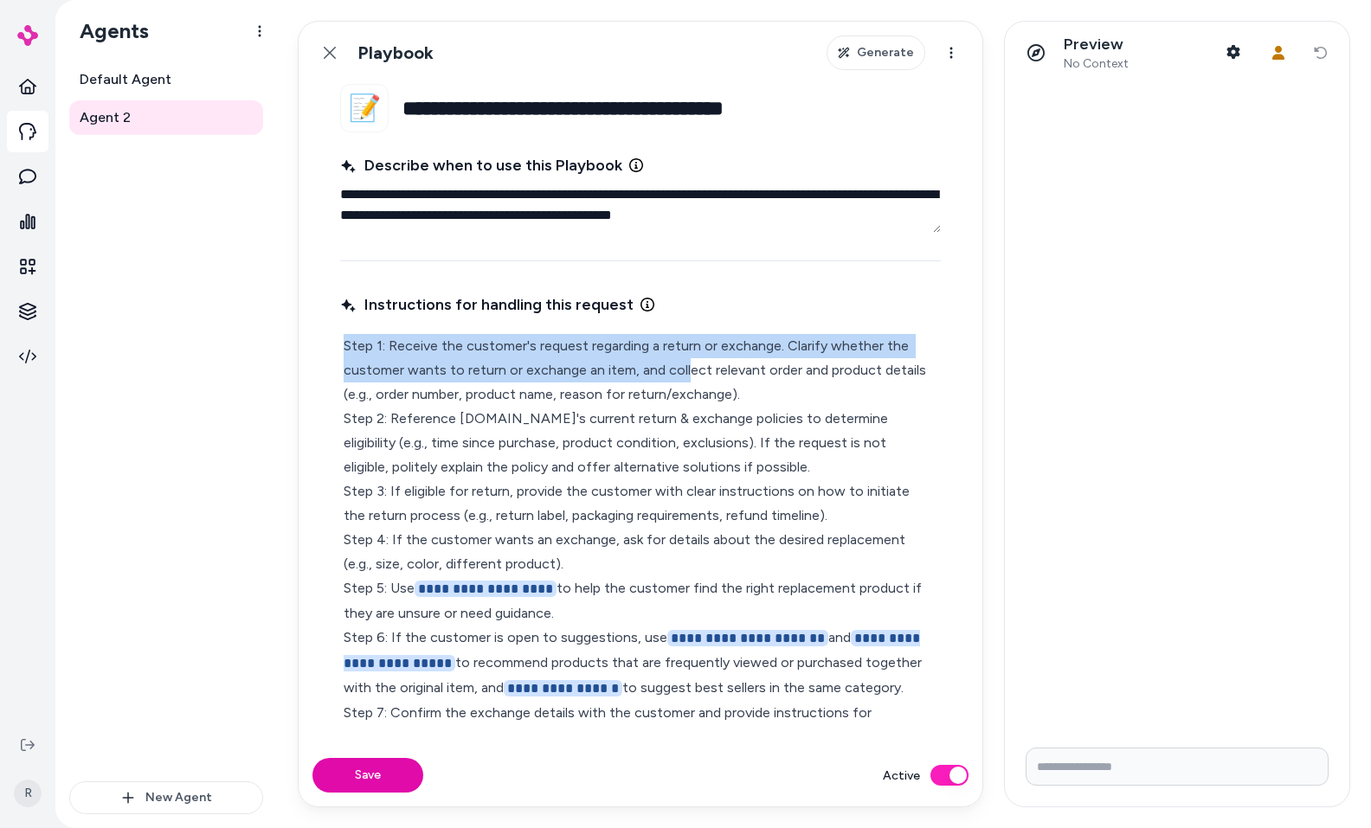
drag, startPoint x: 350, startPoint y: 346, endPoint x: 604, endPoint y: 366, distance: 255.3
click at [681, 366] on p "**********" at bounding box center [641, 578] width 594 height 488
click at [419, 358] on p "**********" at bounding box center [641, 578] width 594 height 488
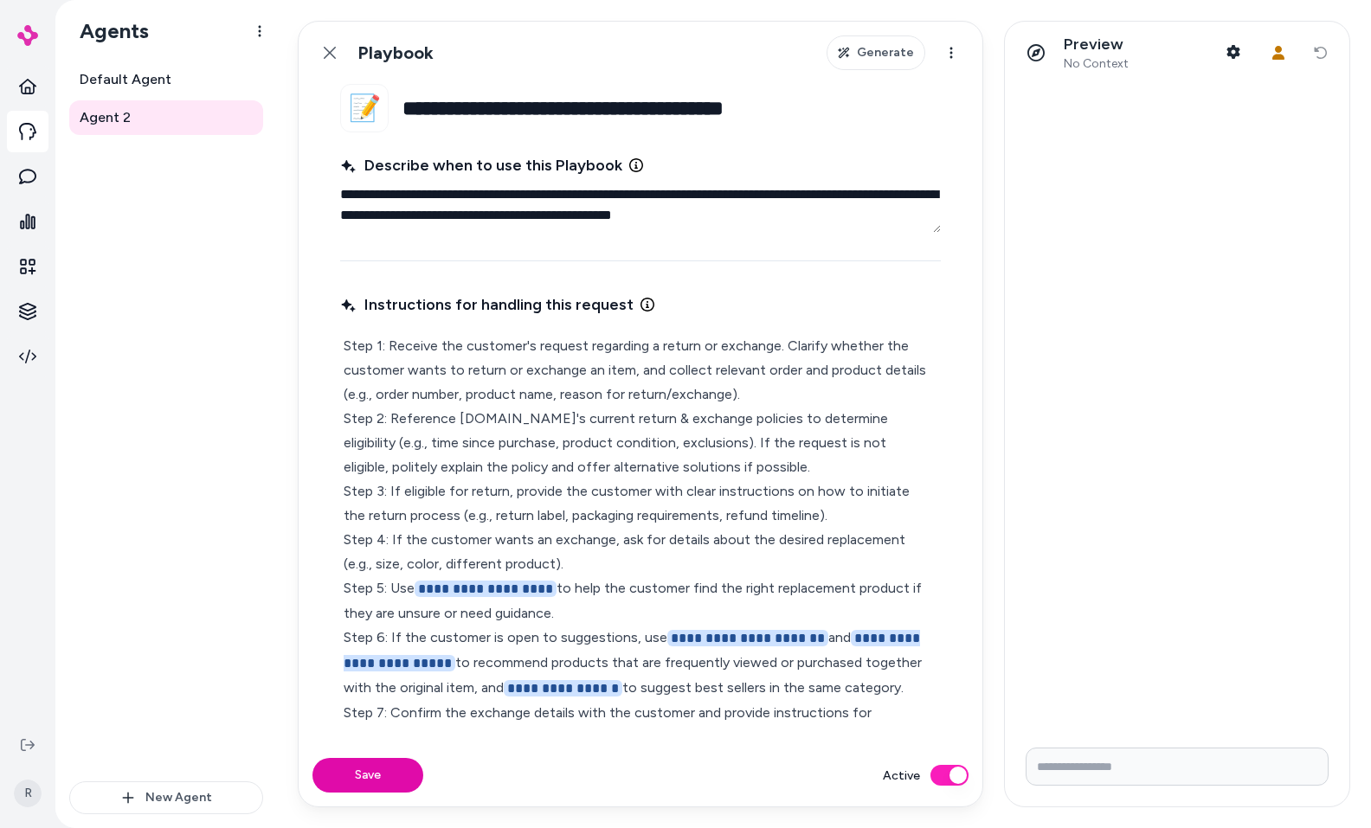
click at [1157, 776] on input "Write your prompt here" at bounding box center [1177, 767] width 303 height 38
type input "**********"
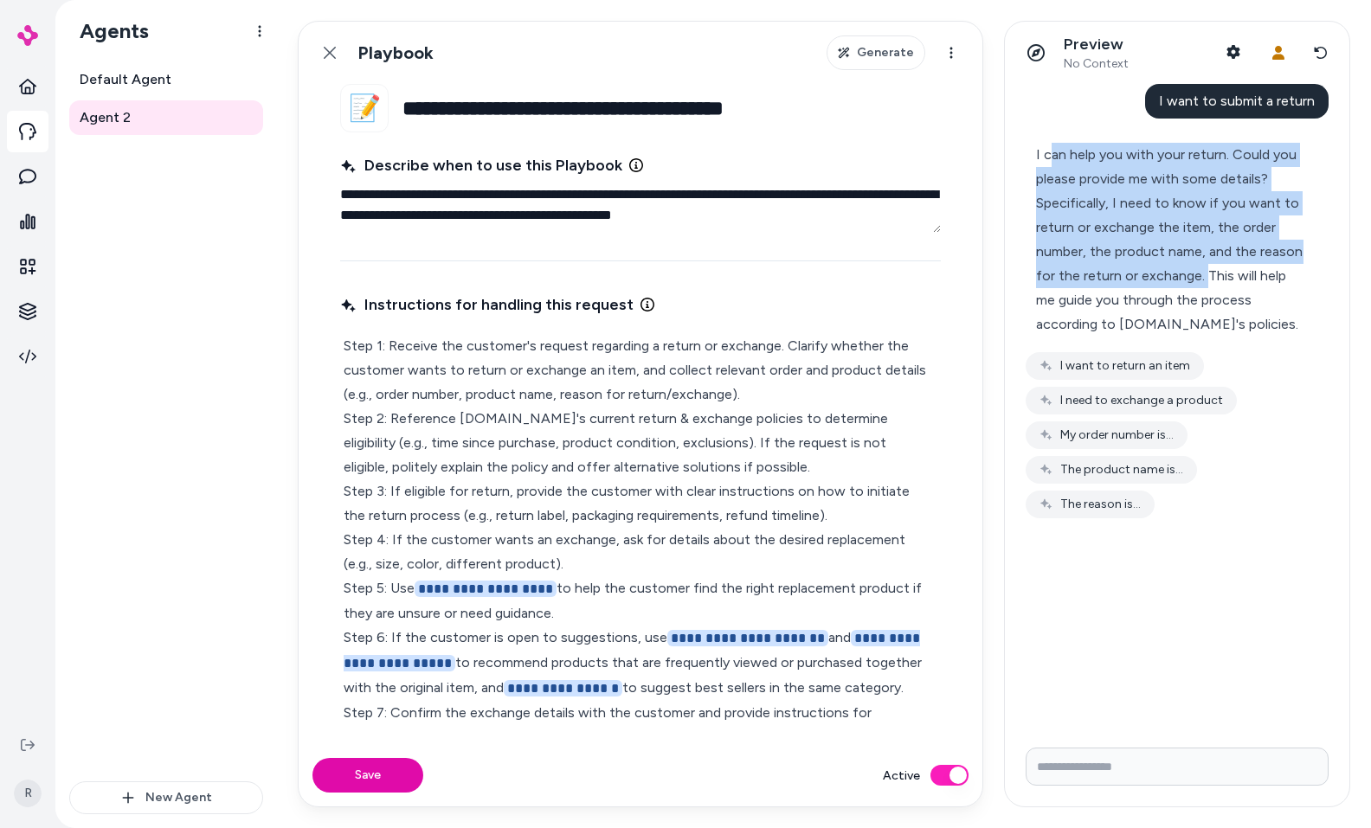
drag, startPoint x: 1048, startPoint y: 154, endPoint x: 1204, endPoint y: 283, distance: 202.3
click at [1204, 283] on div "I can help you with your return. Could you please provide me with some details?…" at bounding box center [1170, 240] width 268 height 194
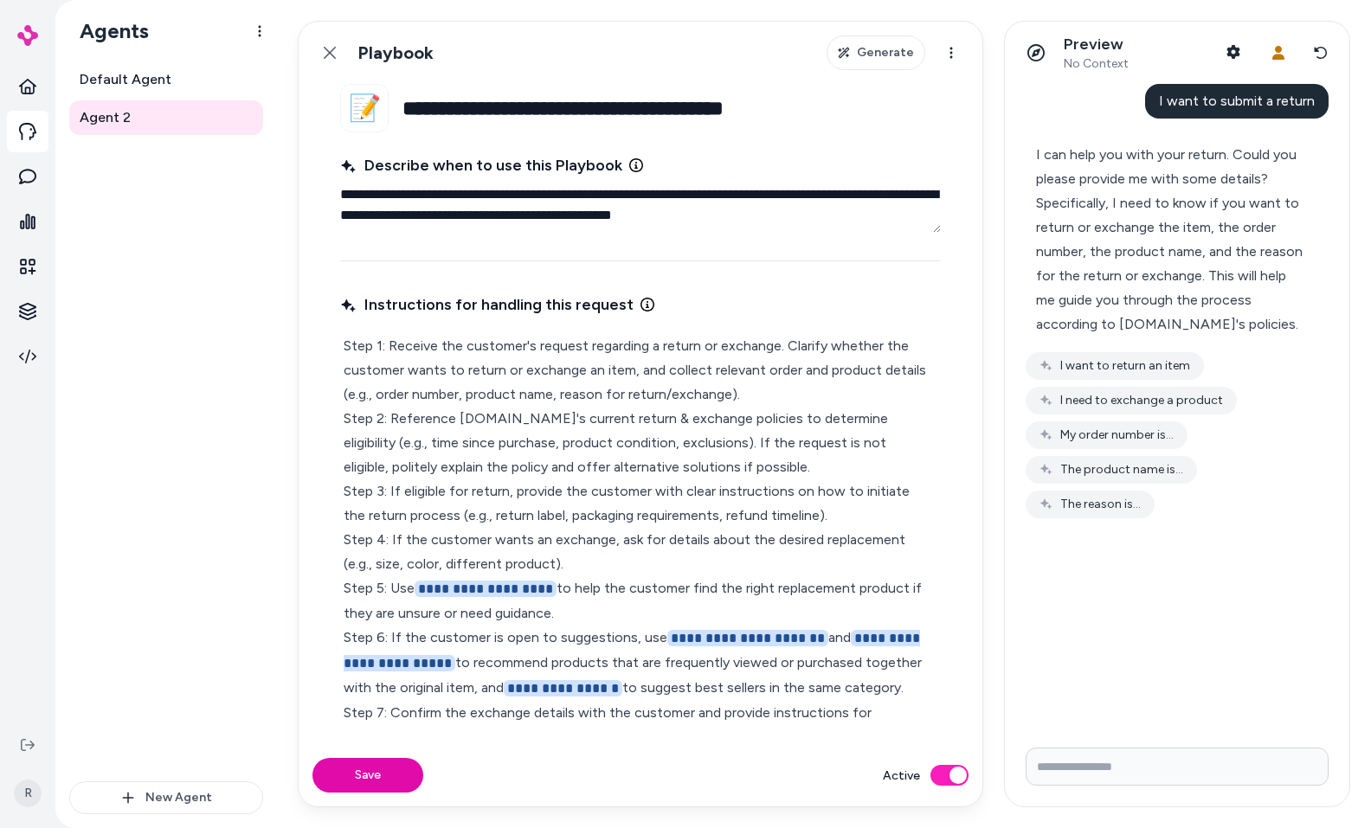
click at [1207, 255] on div "I can help you with your return. Could you please provide me with some details?…" at bounding box center [1170, 240] width 268 height 194
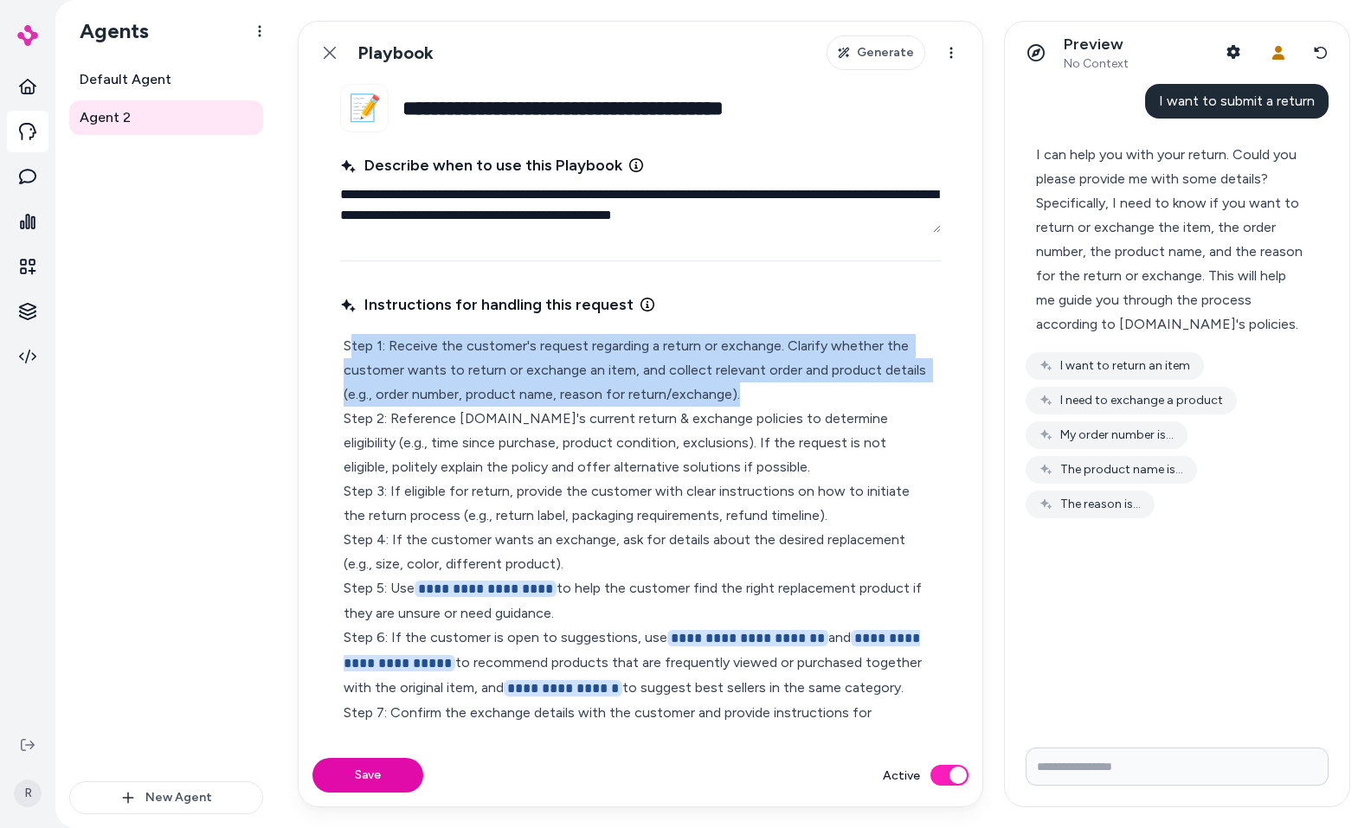
drag, startPoint x: 350, startPoint y: 344, endPoint x: 752, endPoint y: 384, distance: 404.6
click at [752, 384] on p "**********" at bounding box center [641, 578] width 594 height 488
click at [752, 394] on p "**********" at bounding box center [641, 578] width 594 height 488
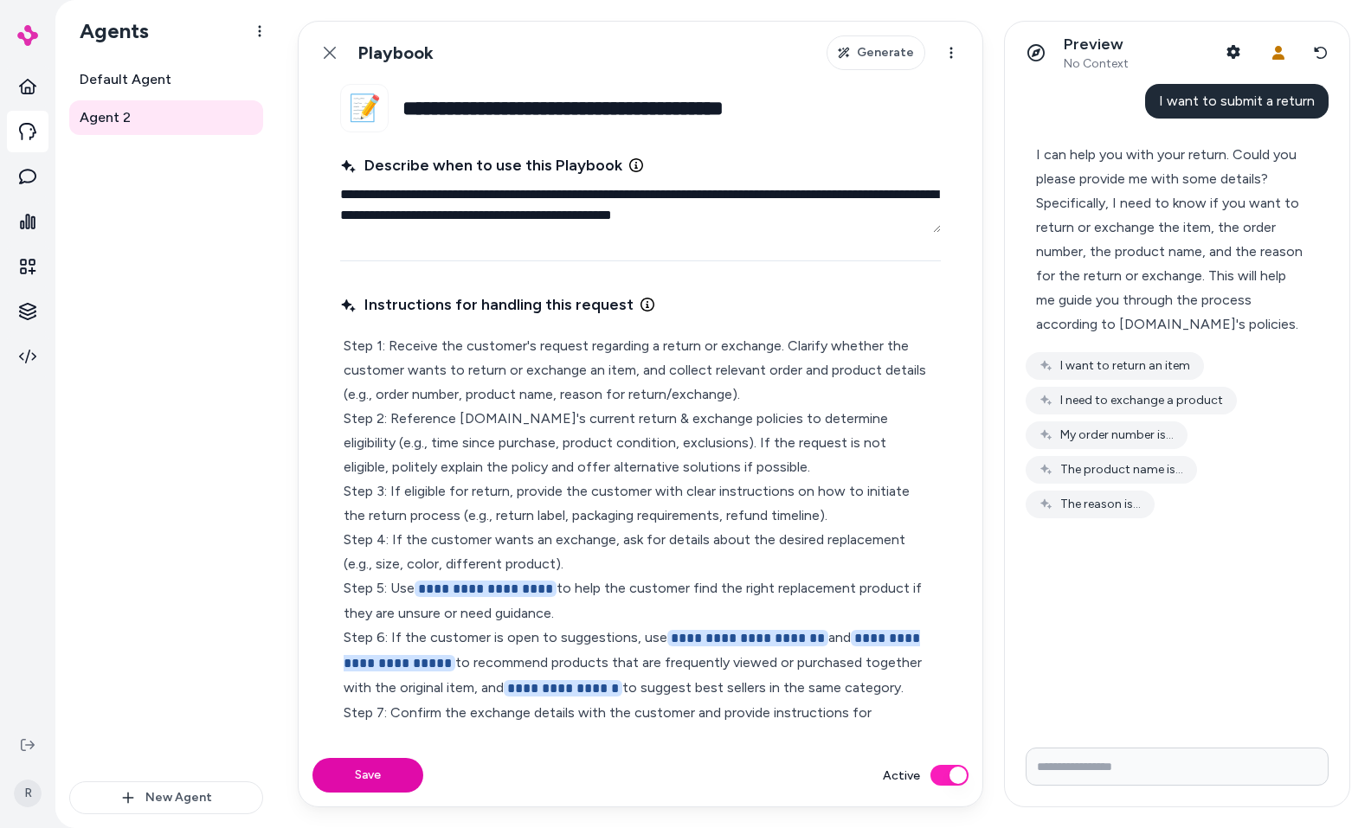
click at [1258, 212] on div "I can help you with your return. Could you please provide me with some details?…" at bounding box center [1170, 240] width 268 height 194
click at [327, 51] on icon at bounding box center [330, 53] width 12 height 12
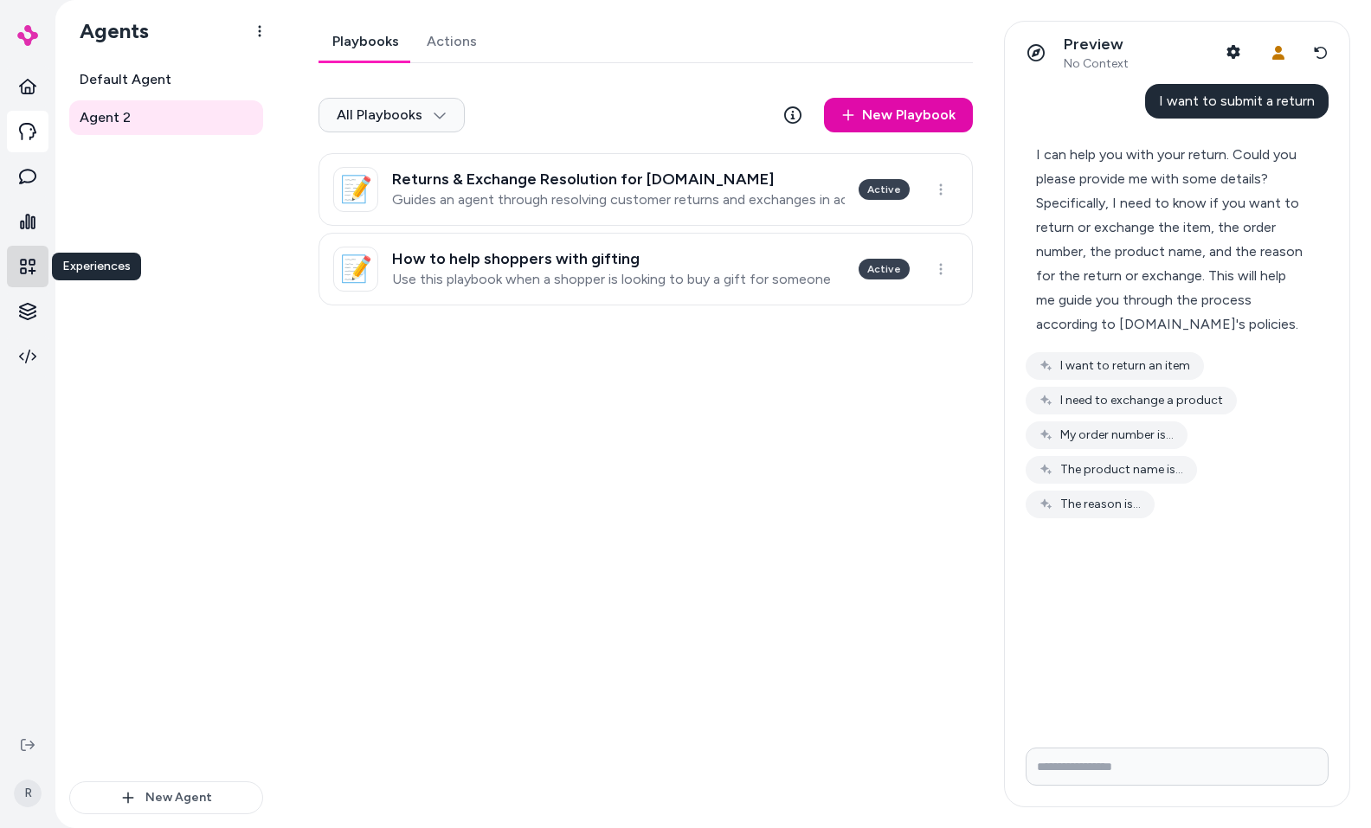
click at [25, 274] on icon at bounding box center [27, 266] width 17 height 17
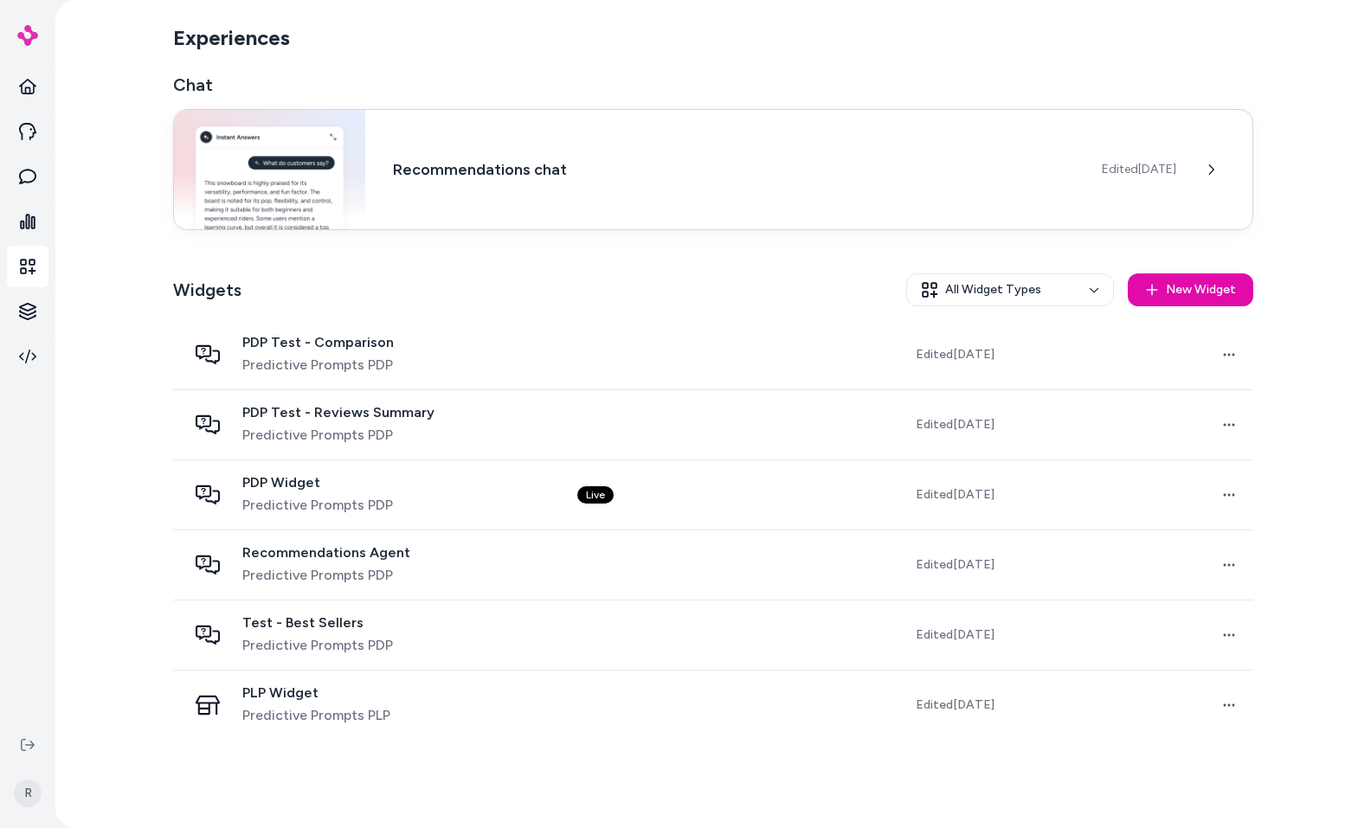
click at [406, 201] on div "Recommendations chat Edited [DATE]" at bounding box center [713, 169] width 1080 height 121
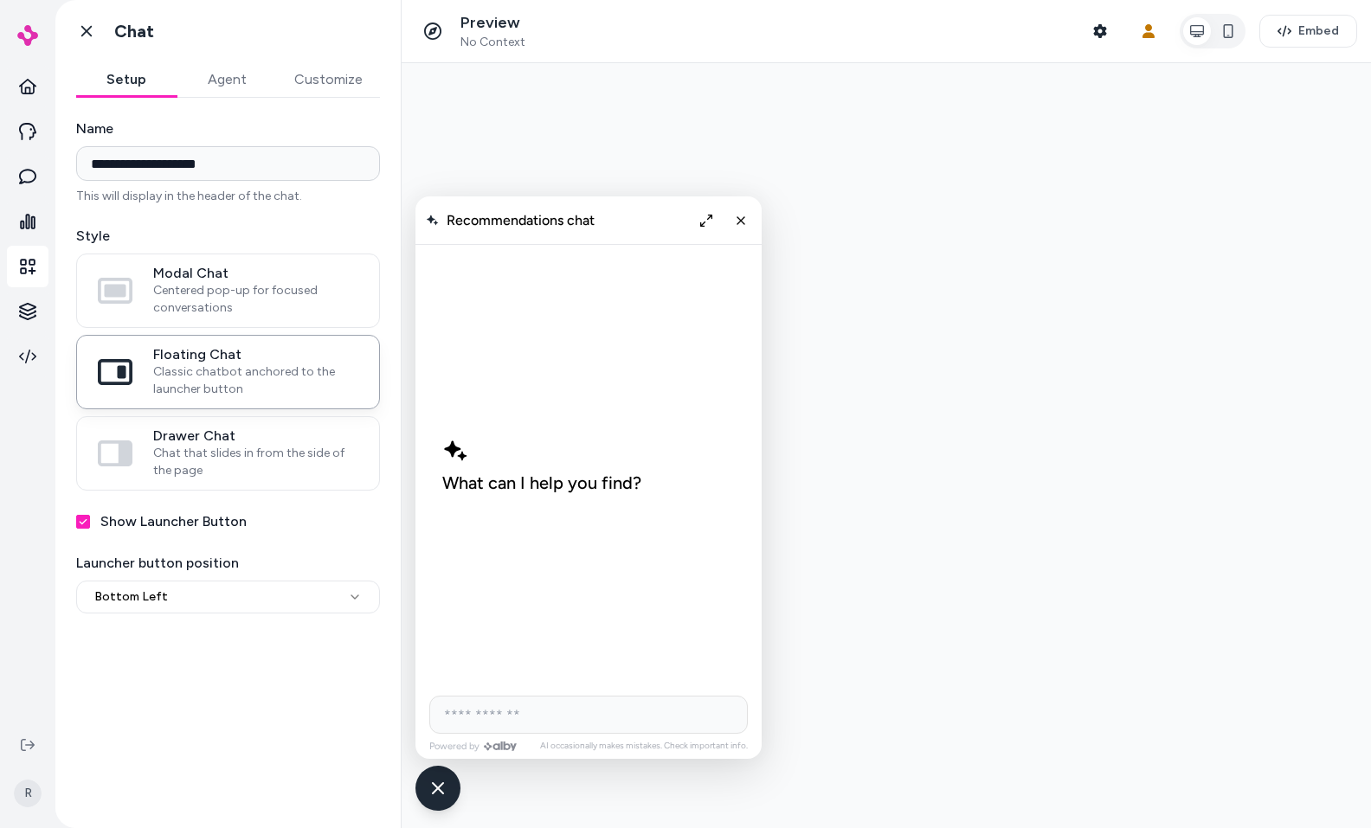
drag, startPoint x: 562, startPoint y: 729, endPoint x: 577, endPoint y: 728, distance: 15.6
click at [562, 728] on input "AI Shopping Assistant" at bounding box center [588, 715] width 319 height 38
type input "**********"
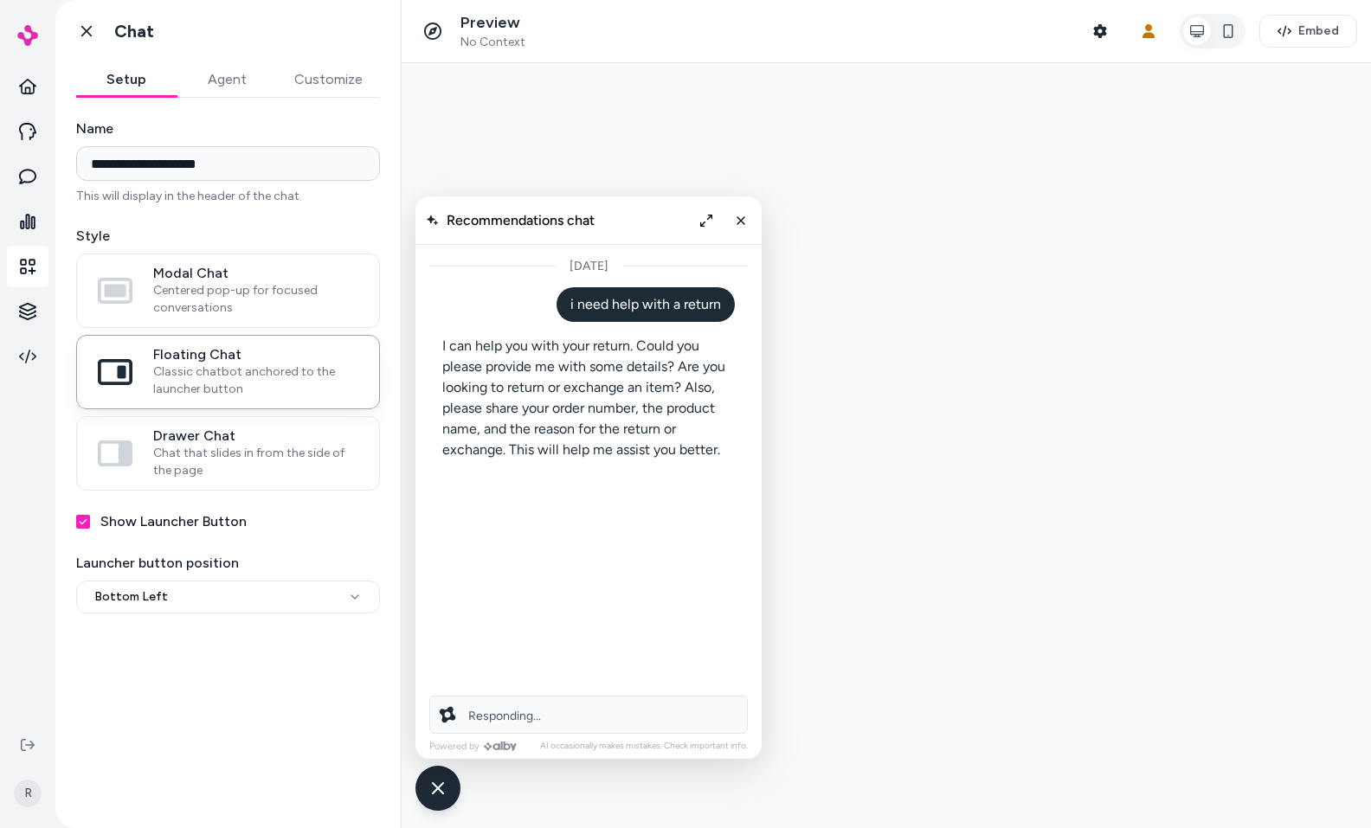
drag, startPoint x: 623, startPoint y: 377, endPoint x: 691, endPoint y: 411, distance: 75.5
click at [691, 411] on p "I can help you with your return. Could you please provide me with some details?…" at bounding box center [588, 398] width 293 height 125
click at [631, 438] on p "I can help you with your return. Could you please provide me with some details?…" at bounding box center [588, 398] width 293 height 125
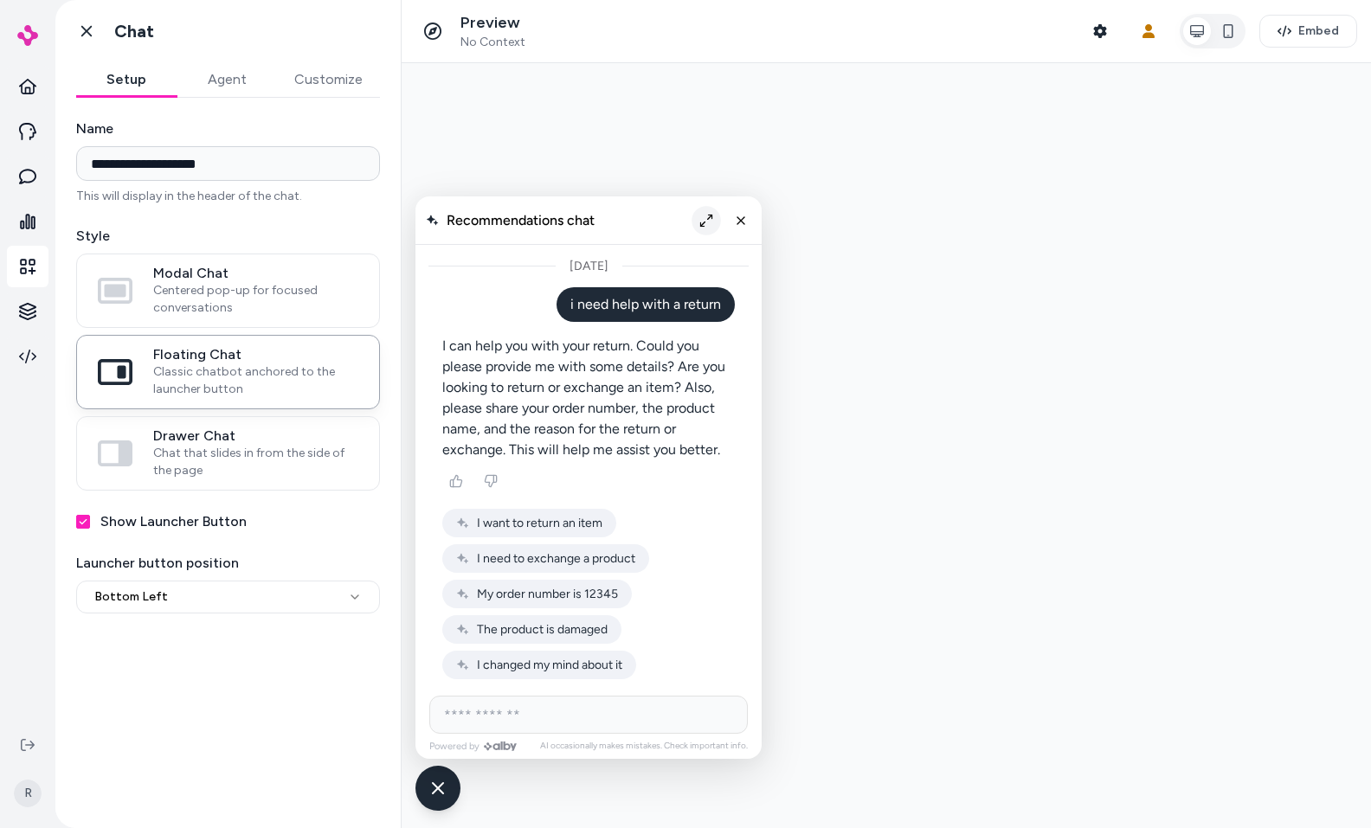
click at [703, 217] on icon "Expand chat" at bounding box center [706, 220] width 13 height 13
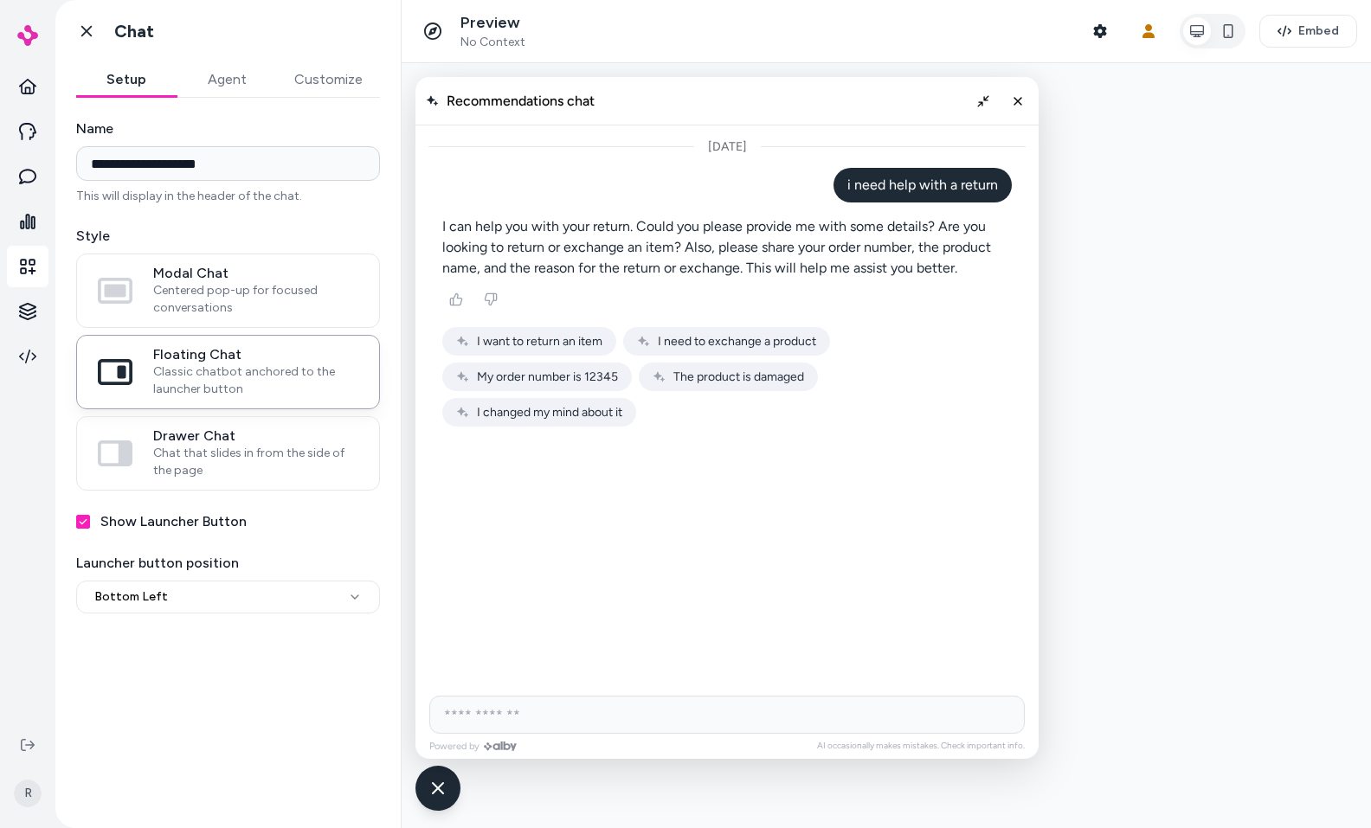
click at [983, 102] on icon "Collapse chat" at bounding box center [982, 100] width 11 height 11
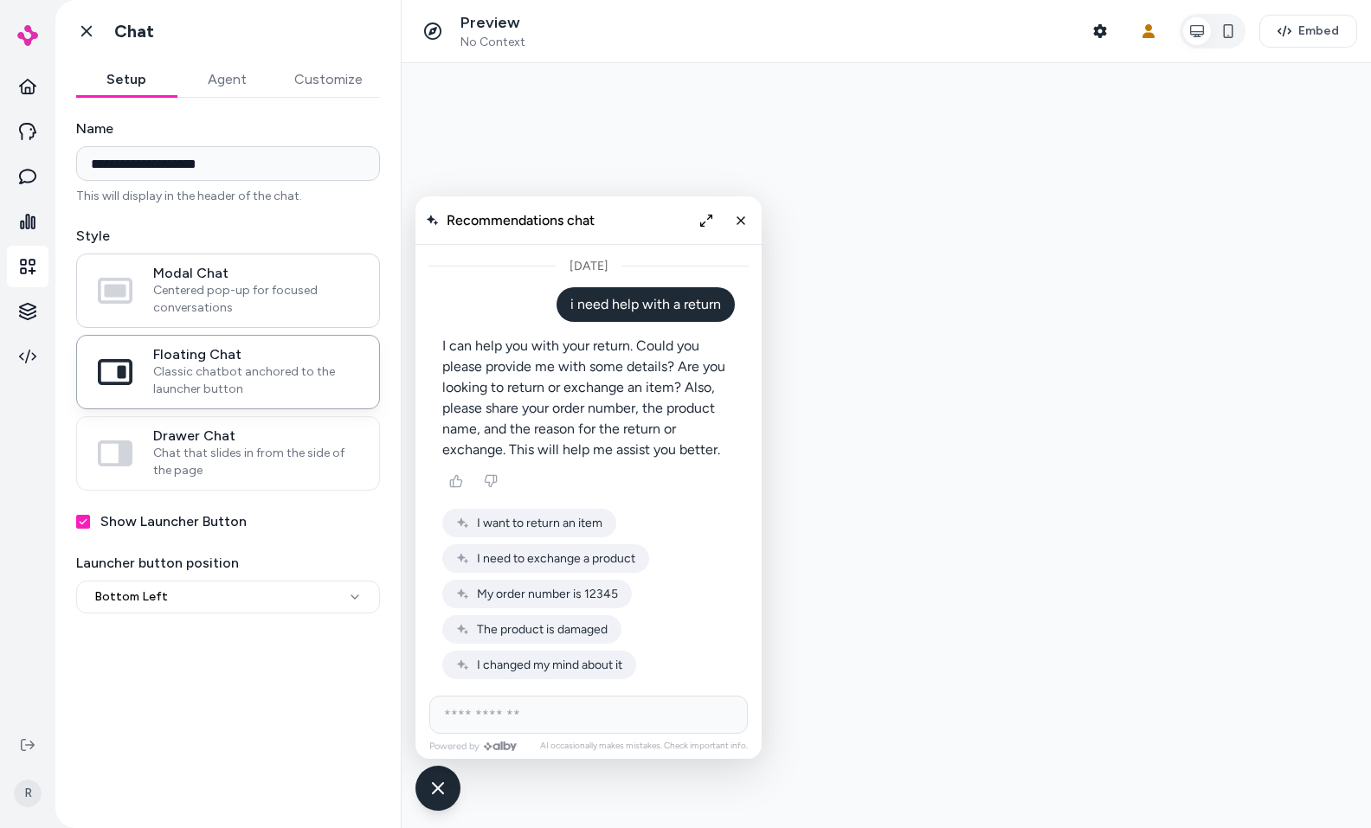
click at [280, 292] on span "Centered pop-up for focused conversations" at bounding box center [255, 299] width 205 height 35
click at [0, 0] on button "Modal Chat Centered pop-up for focused conversations" at bounding box center [0, 0] width 0 height 0
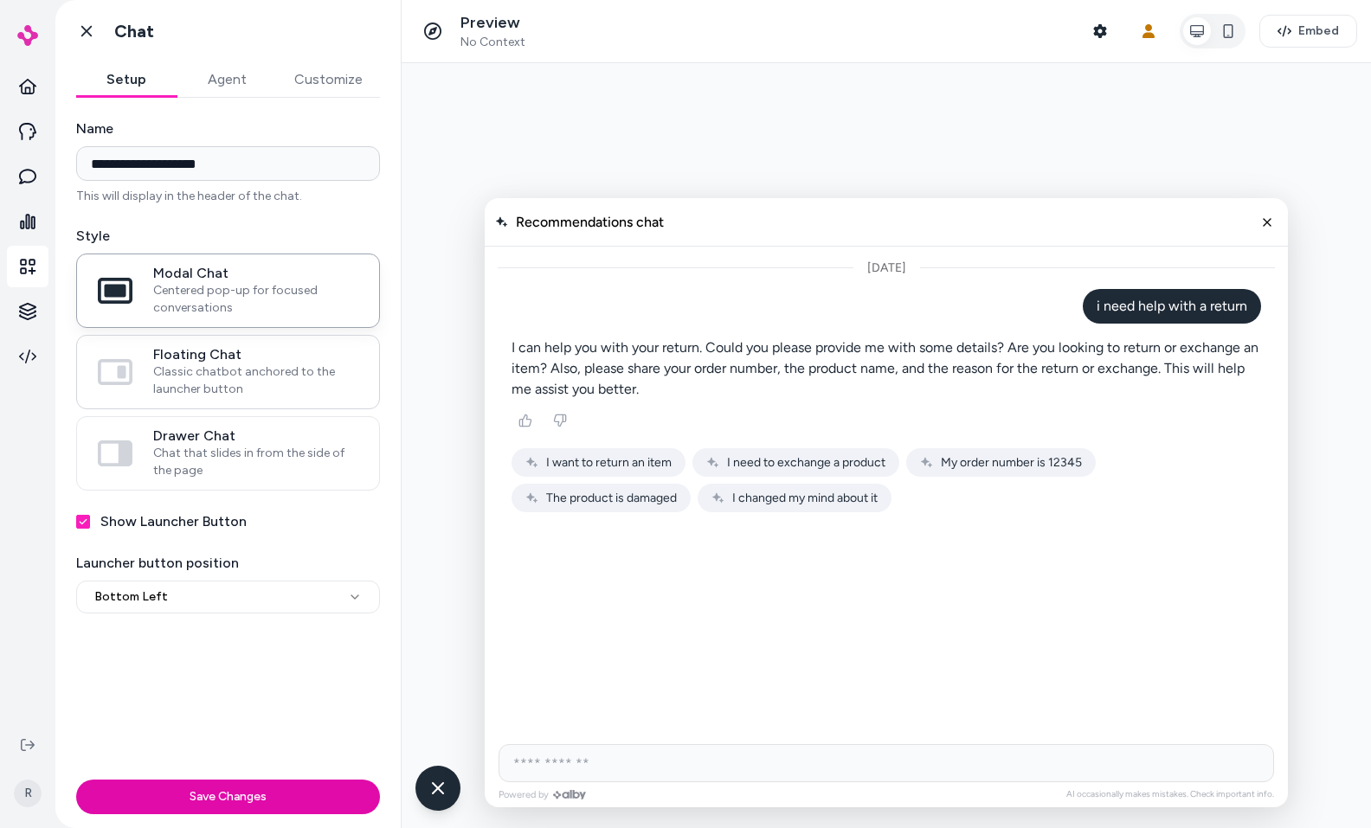
click at [271, 370] on span "Classic chatbot anchored to the launcher button" at bounding box center [255, 381] width 205 height 35
click at [0, 0] on button "Floating Chat Classic chatbot anchored to the launcher button" at bounding box center [0, 0] width 0 height 0
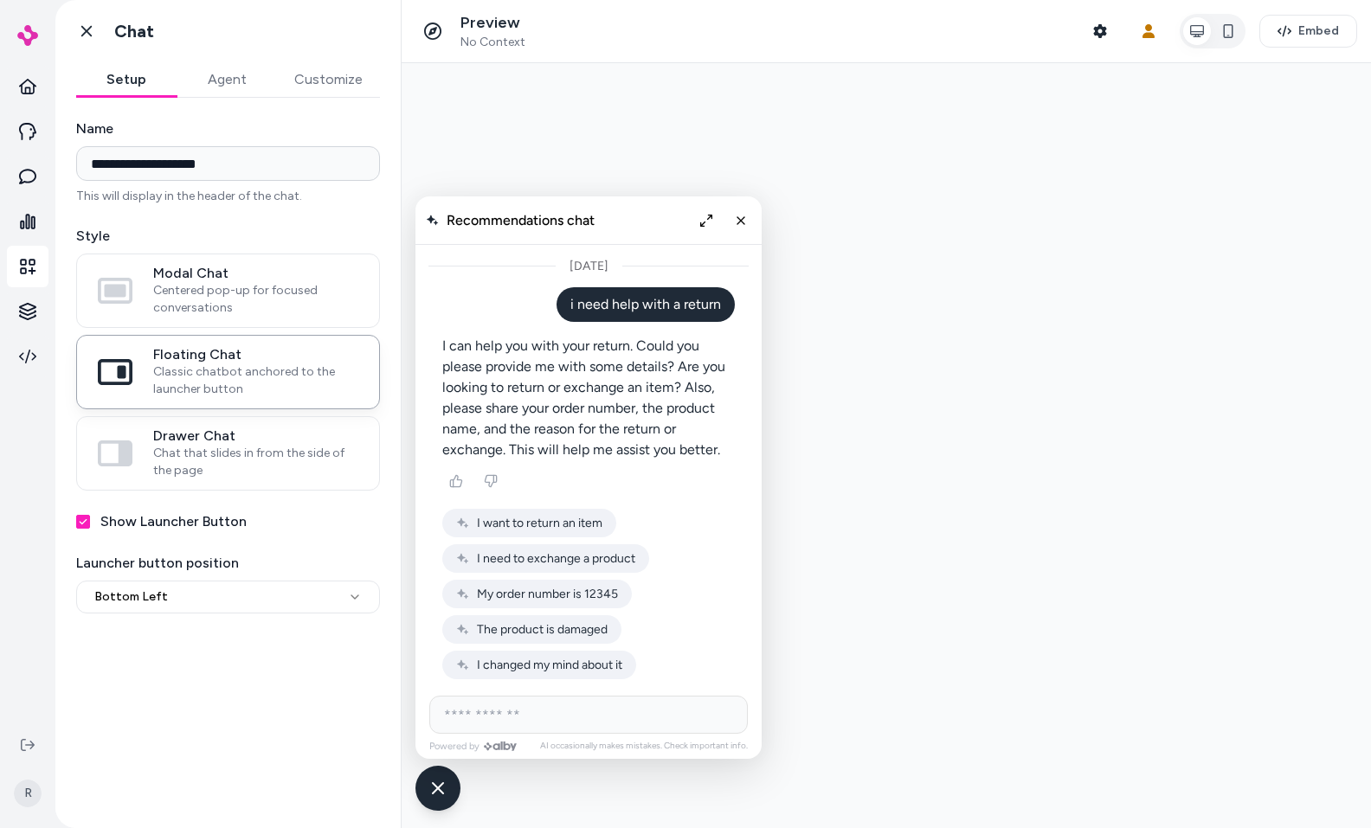
click at [150, 598] on html "**********" at bounding box center [685, 414] width 1371 height 828
select select "**********"
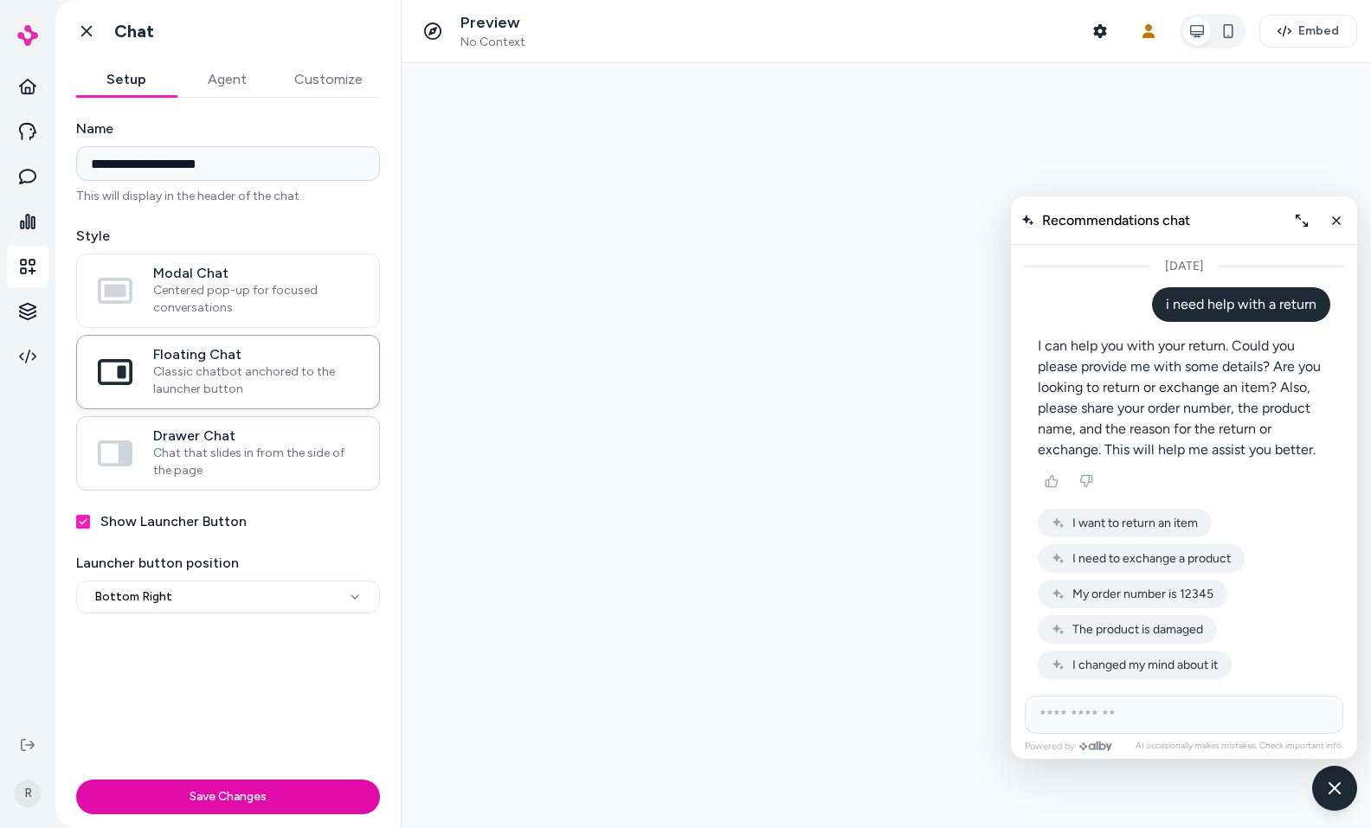
click at [228, 473] on span "Chat that slides in from the side of the page" at bounding box center [255, 462] width 205 height 35
click at [0, 0] on button "Drawer Chat Chat that slides in from the side of the page" at bounding box center [0, 0] width 0 height 0
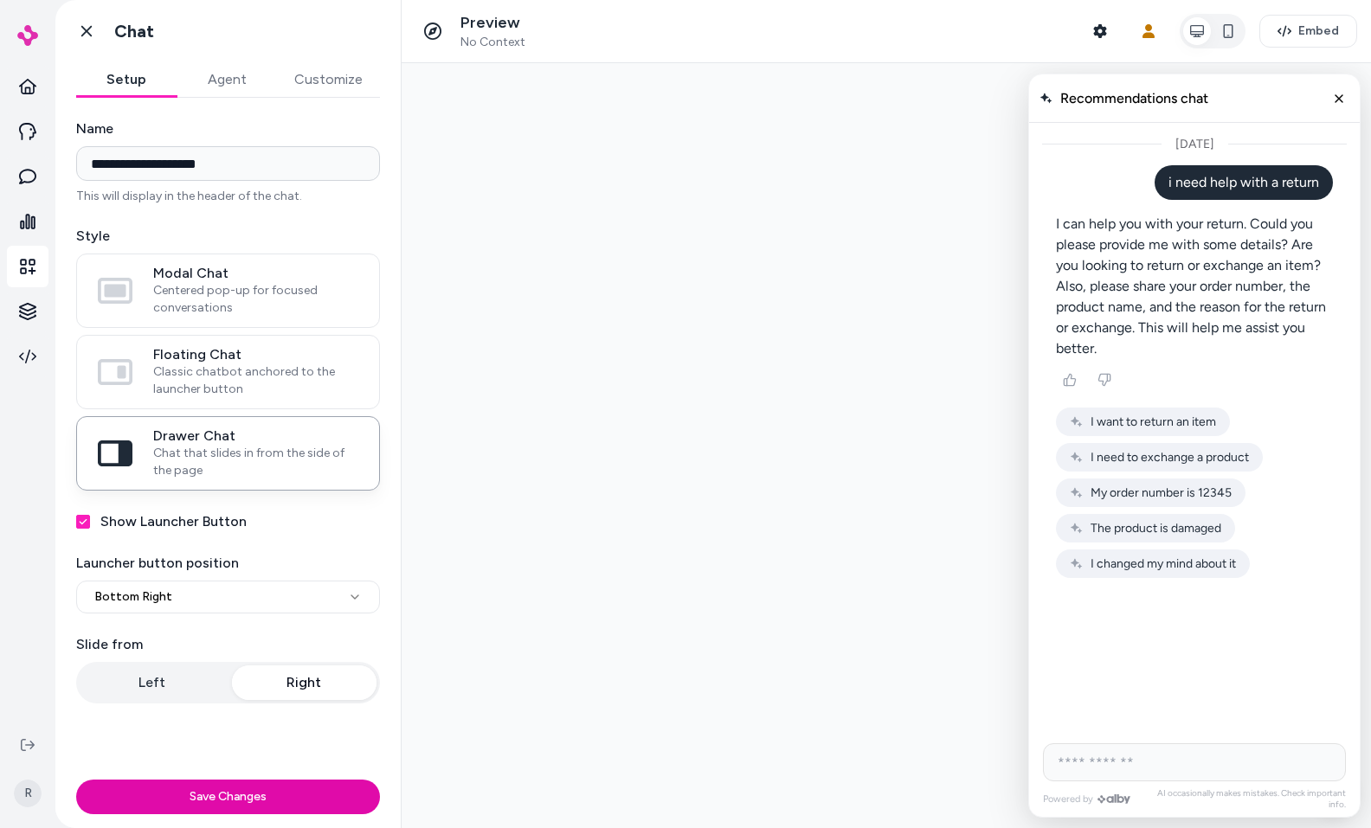
click at [1339, 100] on icon "Close chat" at bounding box center [1339, 99] width 14 height 14
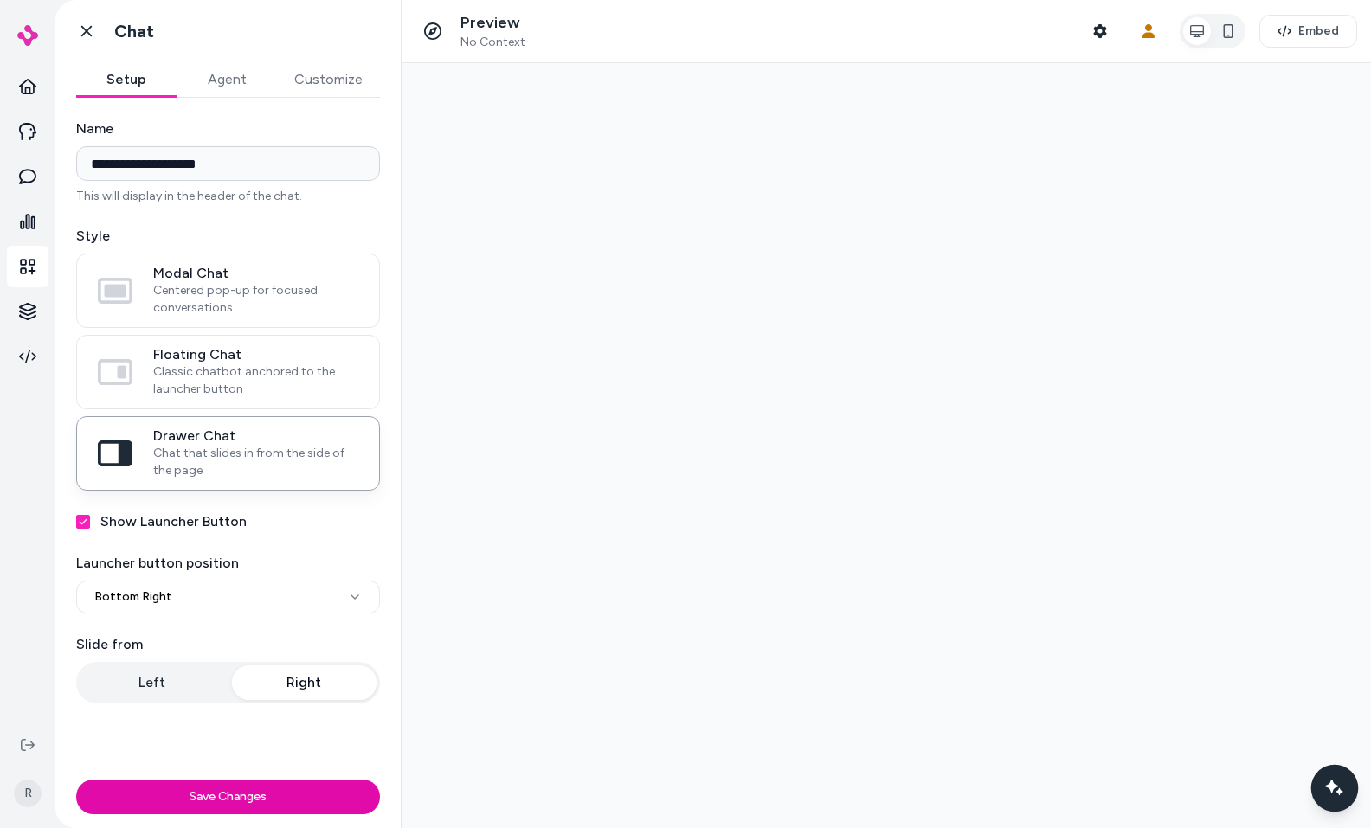
click at [1339, 792] on icon "Chat with our AI assistant" at bounding box center [1335, 788] width 11 height 11
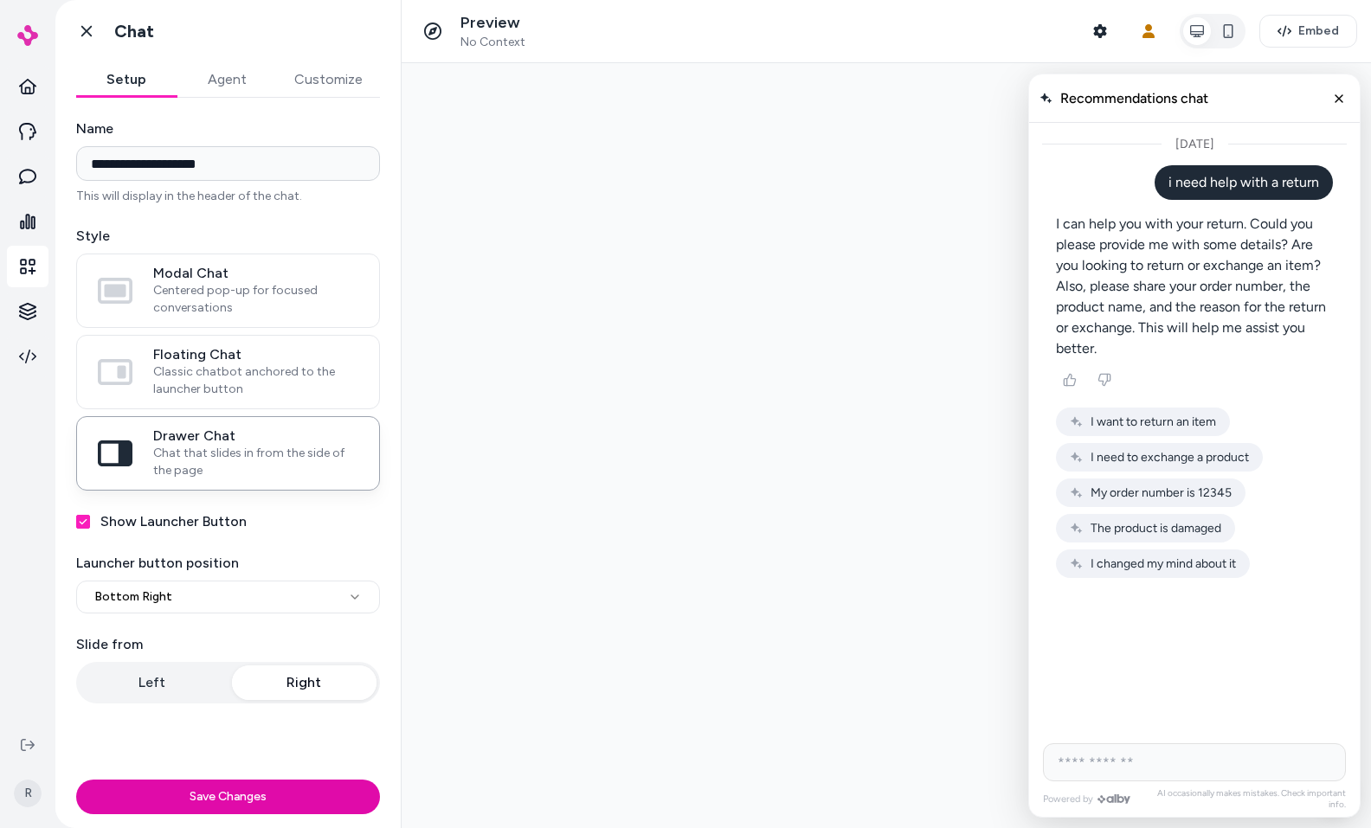
click at [254, 89] on button "Agent" at bounding box center [227, 79] width 100 height 35
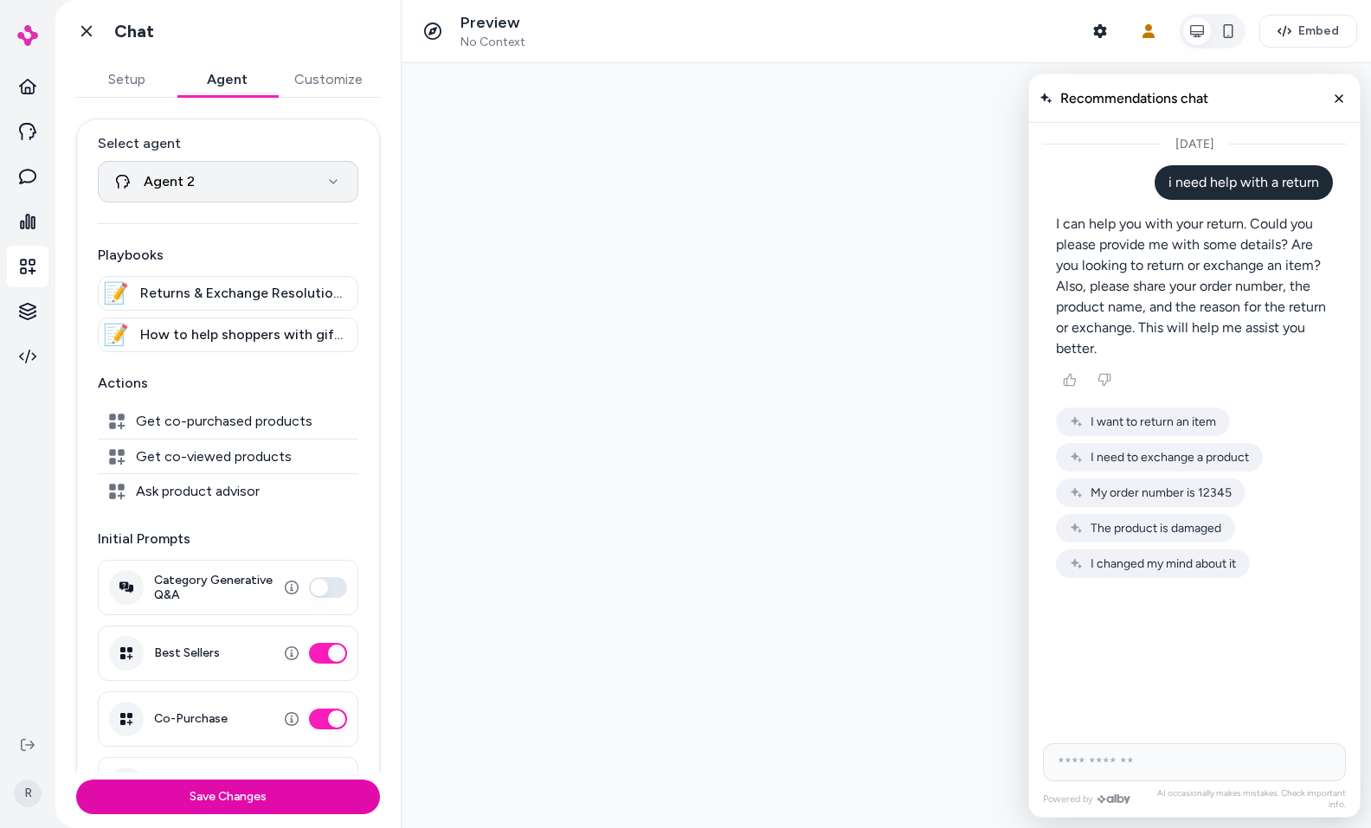
click at [237, 184] on html "**********" at bounding box center [685, 414] width 1371 height 828
click at [358, 267] on html "**********" at bounding box center [685, 414] width 1371 height 828
click at [172, 180] on html "**********" at bounding box center [685, 414] width 1371 height 828
click at [235, 145] on html "**********" at bounding box center [685, 414] width 1371 height 828
drag, startPoint x: 145, startPoint y: 294, endPoint x: 308, endPoint y: 300, distance: 163.7
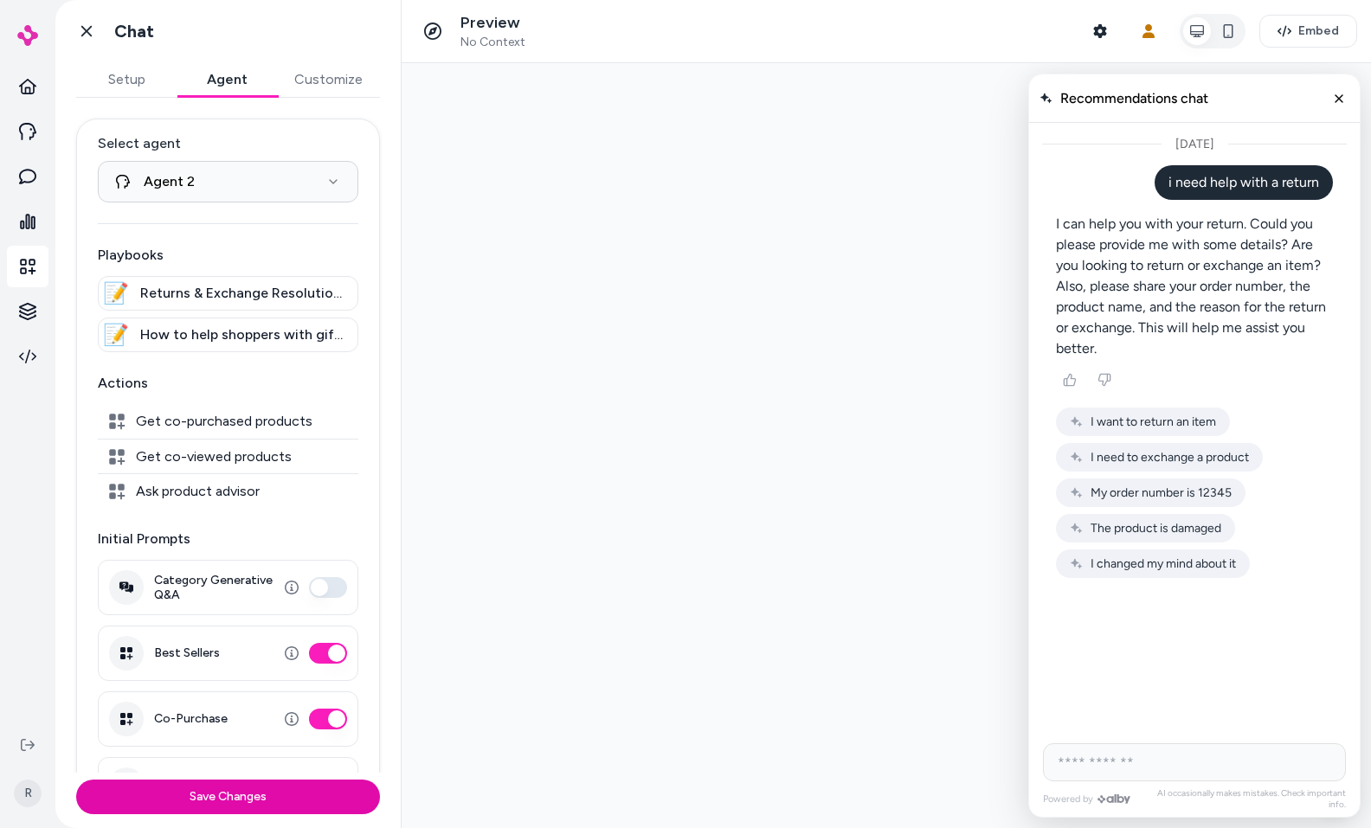
click at [376, 287] on div "**********" at bounding box center [227, 435] width 345 height 675
drag, startPoint x: 306, startPoint y: 300, endPoint x: 200, endPoint y: 301, distance: 106.5
click at [198, 300] on span "Returns & Exchange Resolution for [DOMAIN_NAME]" at bounding box center [243, 293] width 207 height 21
click at [188, 300] on span "Returns & Exchange Resolution for [DOMAIN_NAME]" at bounding box center [243, 293] width 207 height 21
click at [264, 264] on p "Playbooks" at bounding box center [228, 255] width 261 height 21
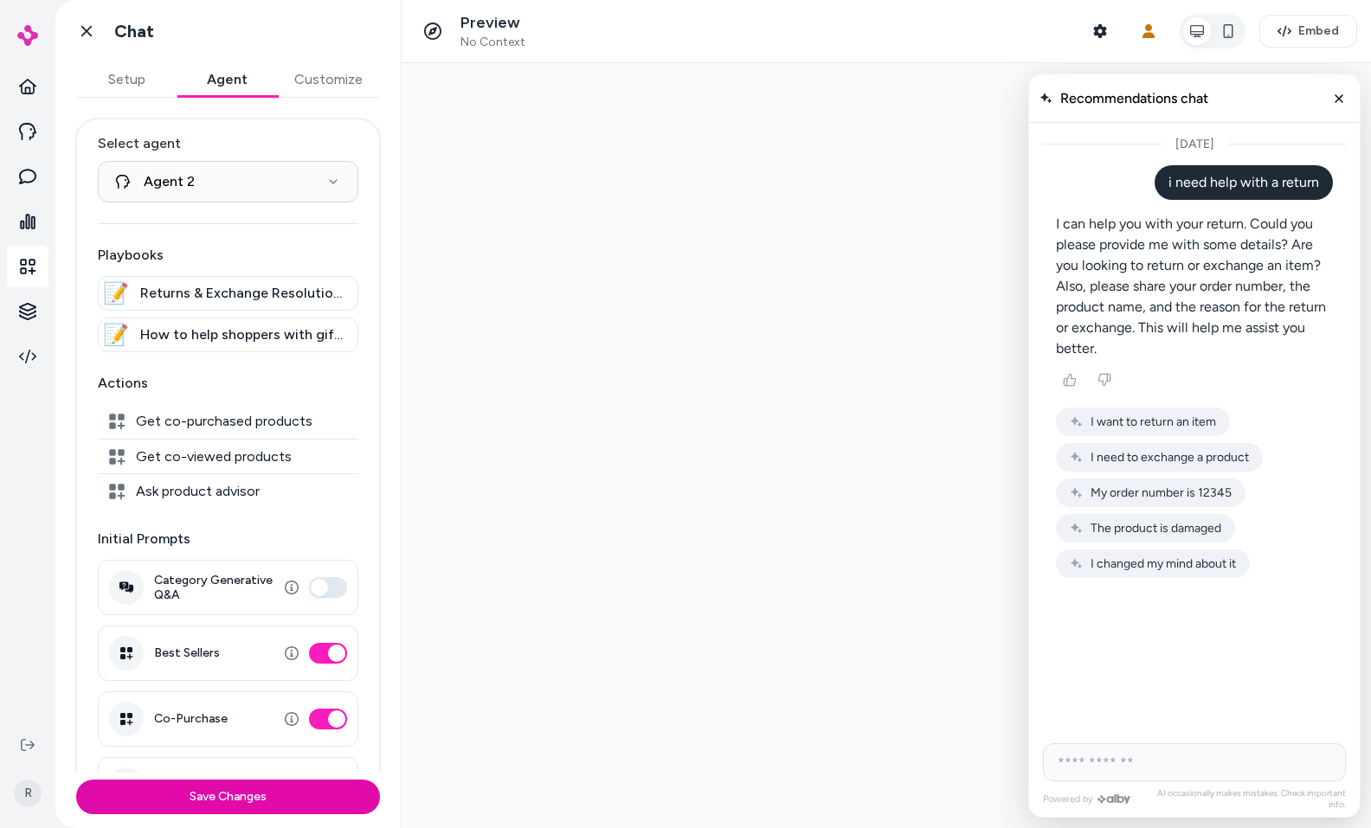
click at [318, 89] on button "Customize" at bounding box center [328, 79] width 103 height 35
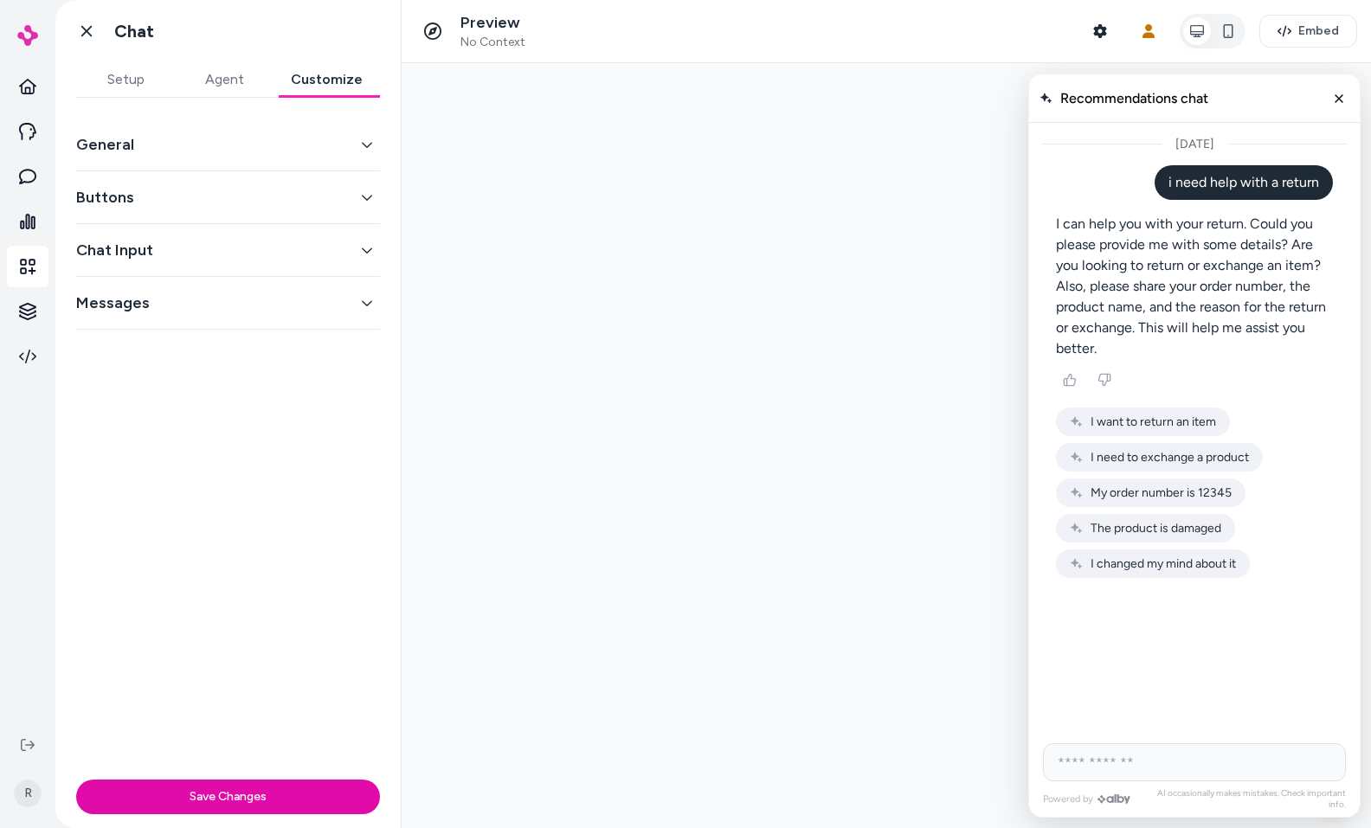
click at [123, 133] on button "General" at bounding box center [228, 144] width 304 height 24
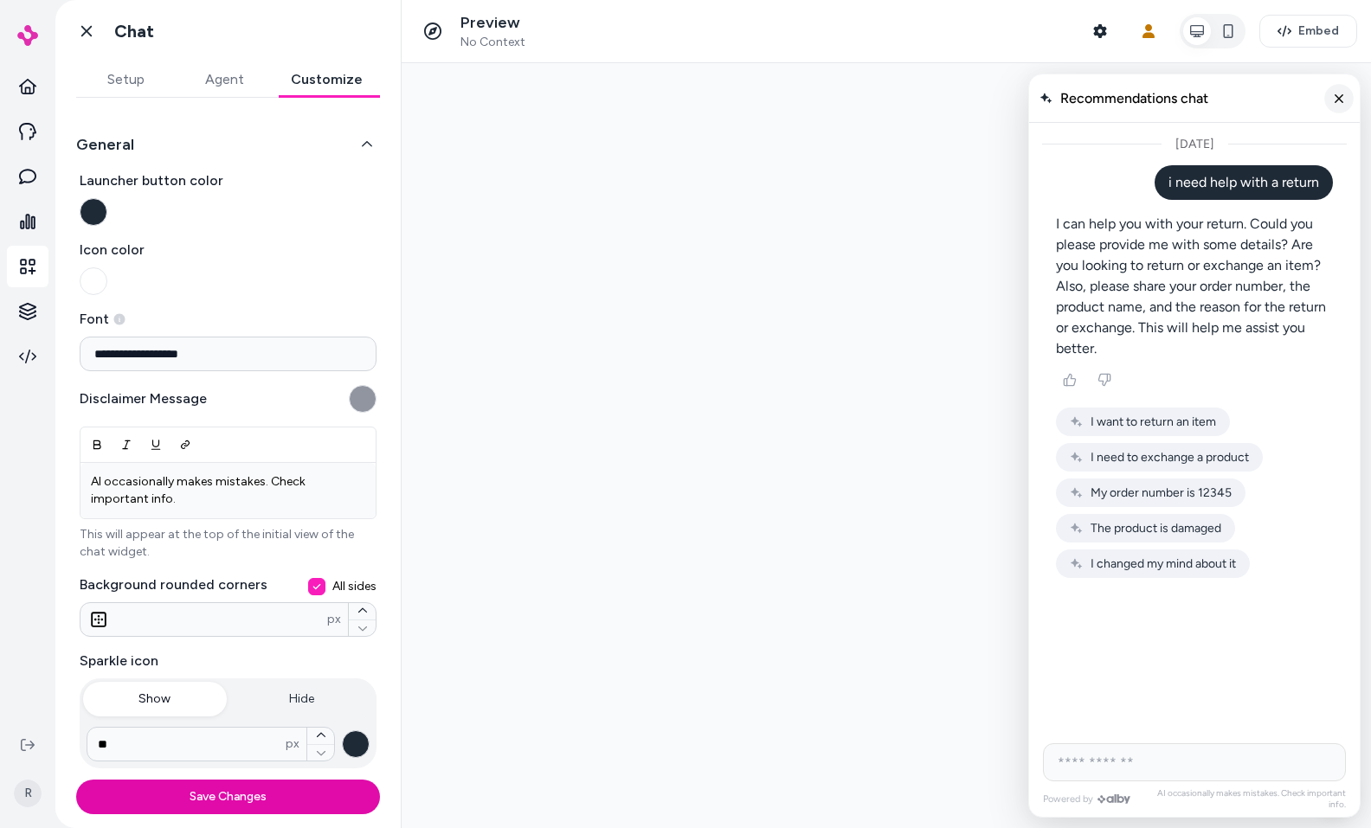
click at [1337, 100] on line "Close chat" at bounding box center [1339, 97] width 7 height 7
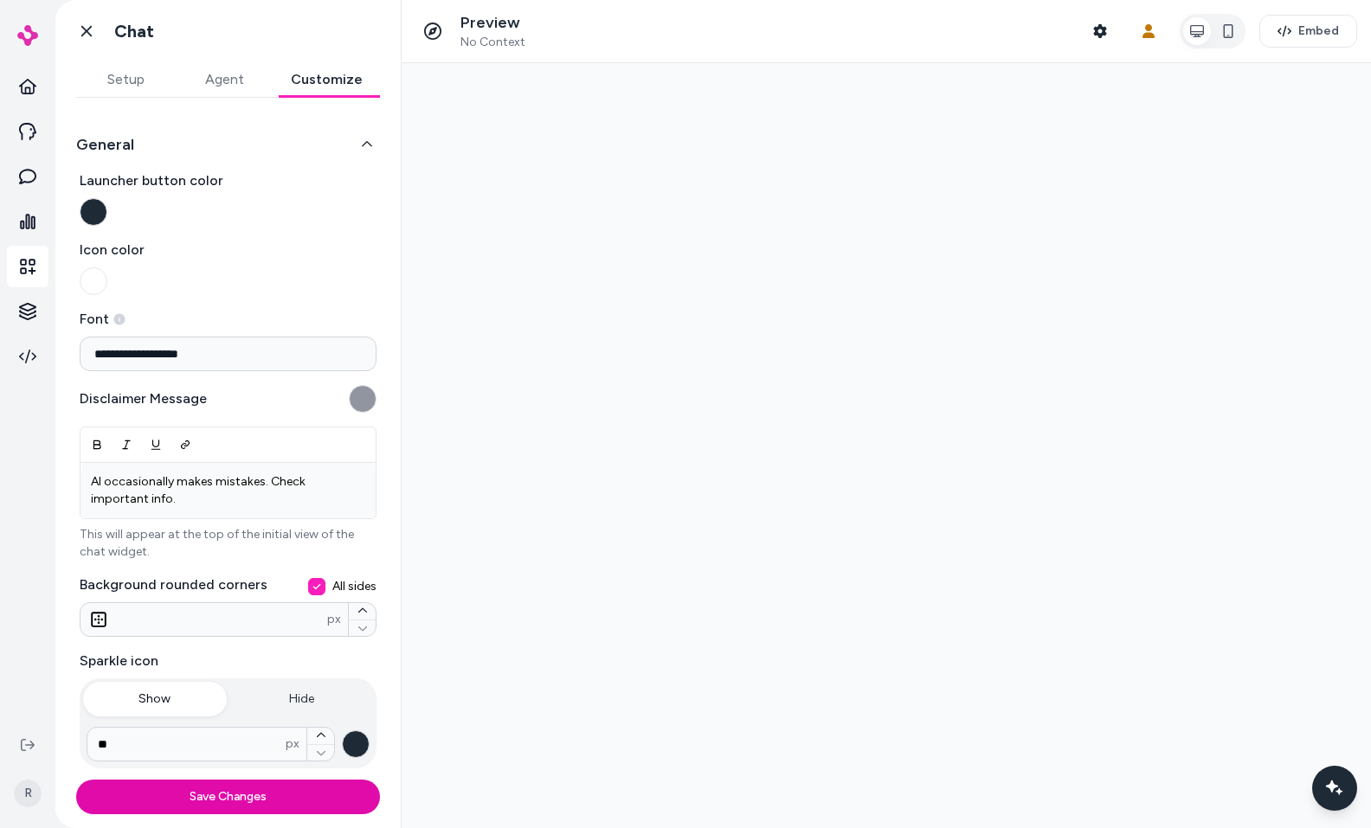
click at [87, 213] on button "Launcher button color" at bounding box center [94, 212] width 28 height 28
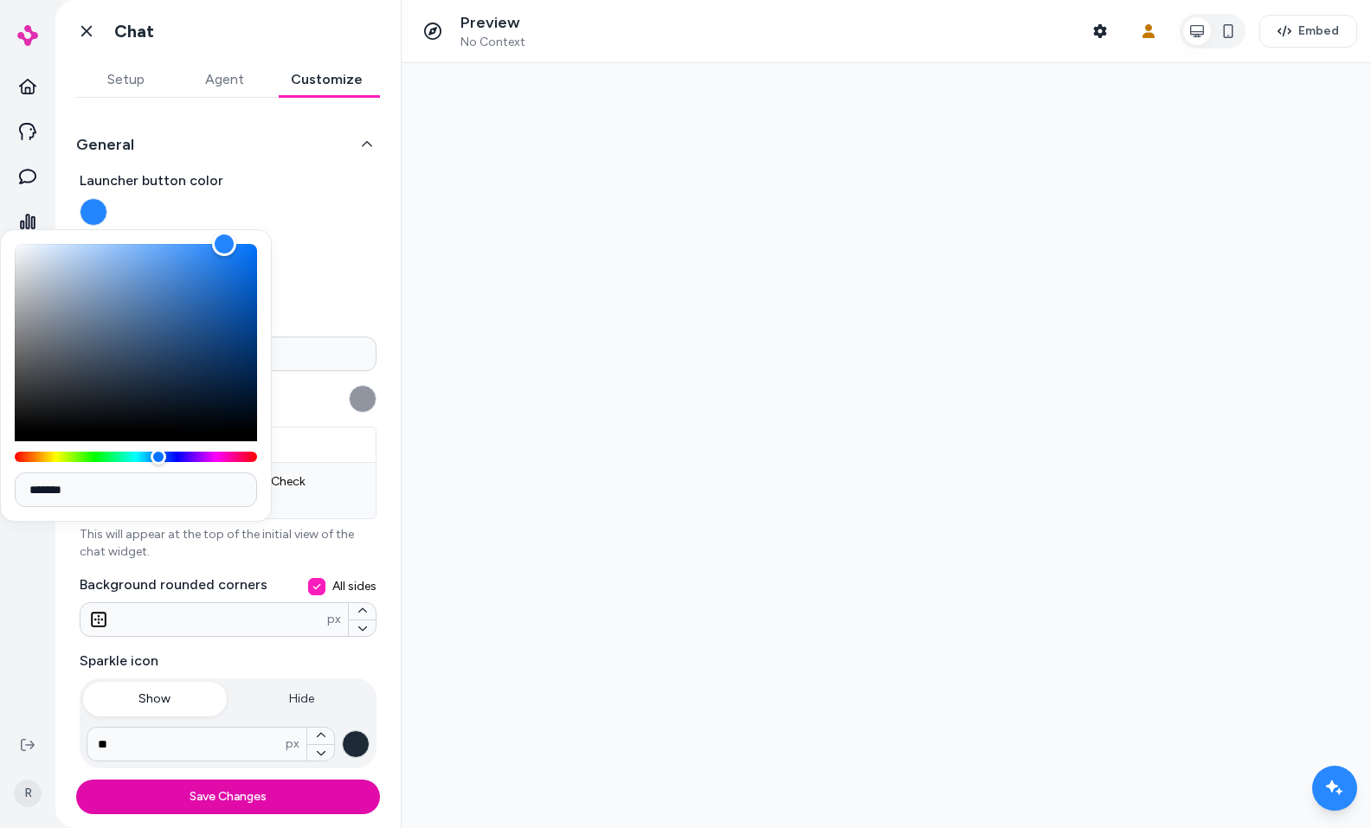
drag, startPoint x: 172, startPoint y: 282, endPoint x: 212, endPoint y: 255, distance: 48.5
click at [227, 222] on body "**********" at bounding box center [685, 414] width 1371 height 828
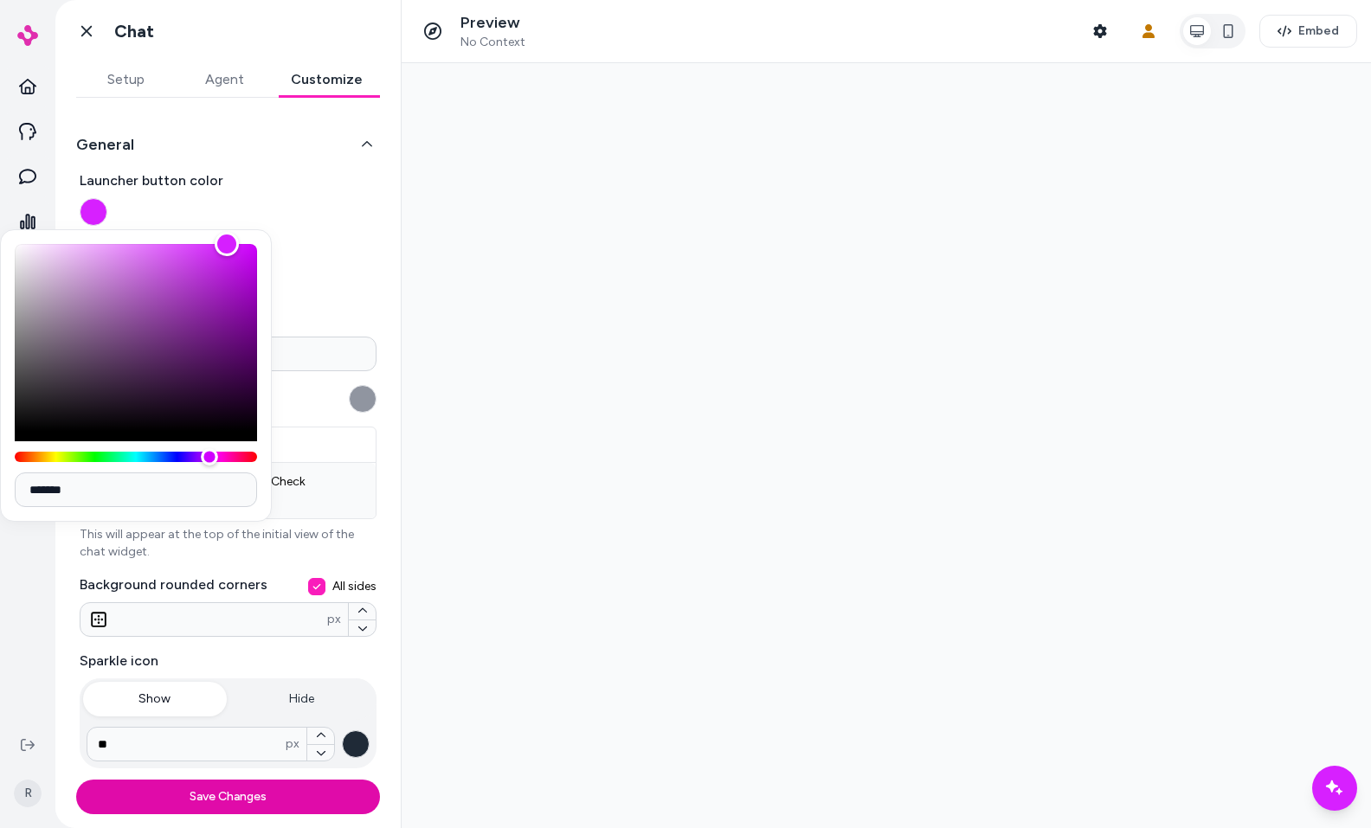
drag, startPoint x: 187, startPoint y: 454, endPoint x: 210, endPoint y: 458, distance: 22.9
click at [210, 458] on div "Hue" at bounding box center [136, 457] width 242 height 10
type input "*******"
click at [38, 454] on div "Hue" at bounding box center [136, 457] width 242 height 10
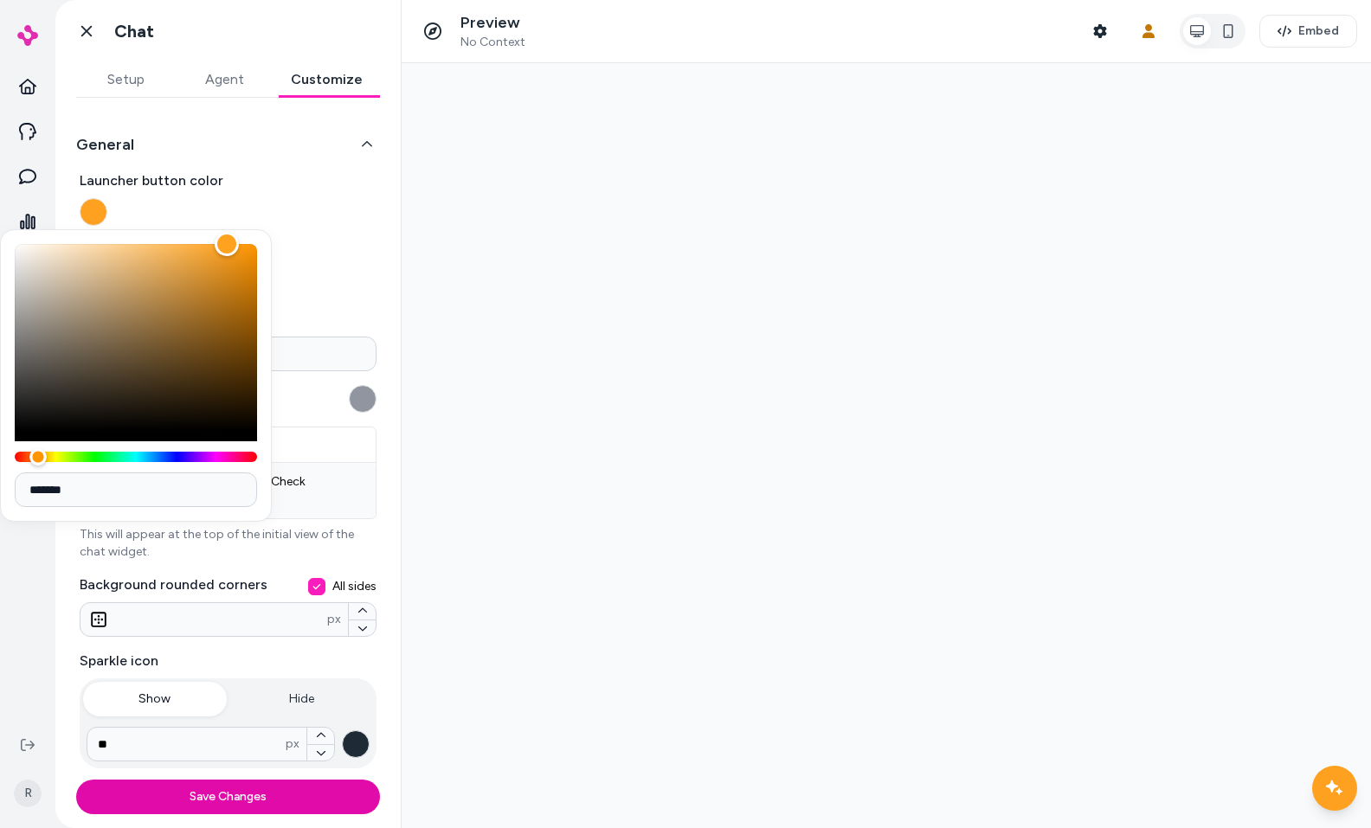
click at [400, 227] on div "**********" at bounding box center [227, 435] width 345 height 675
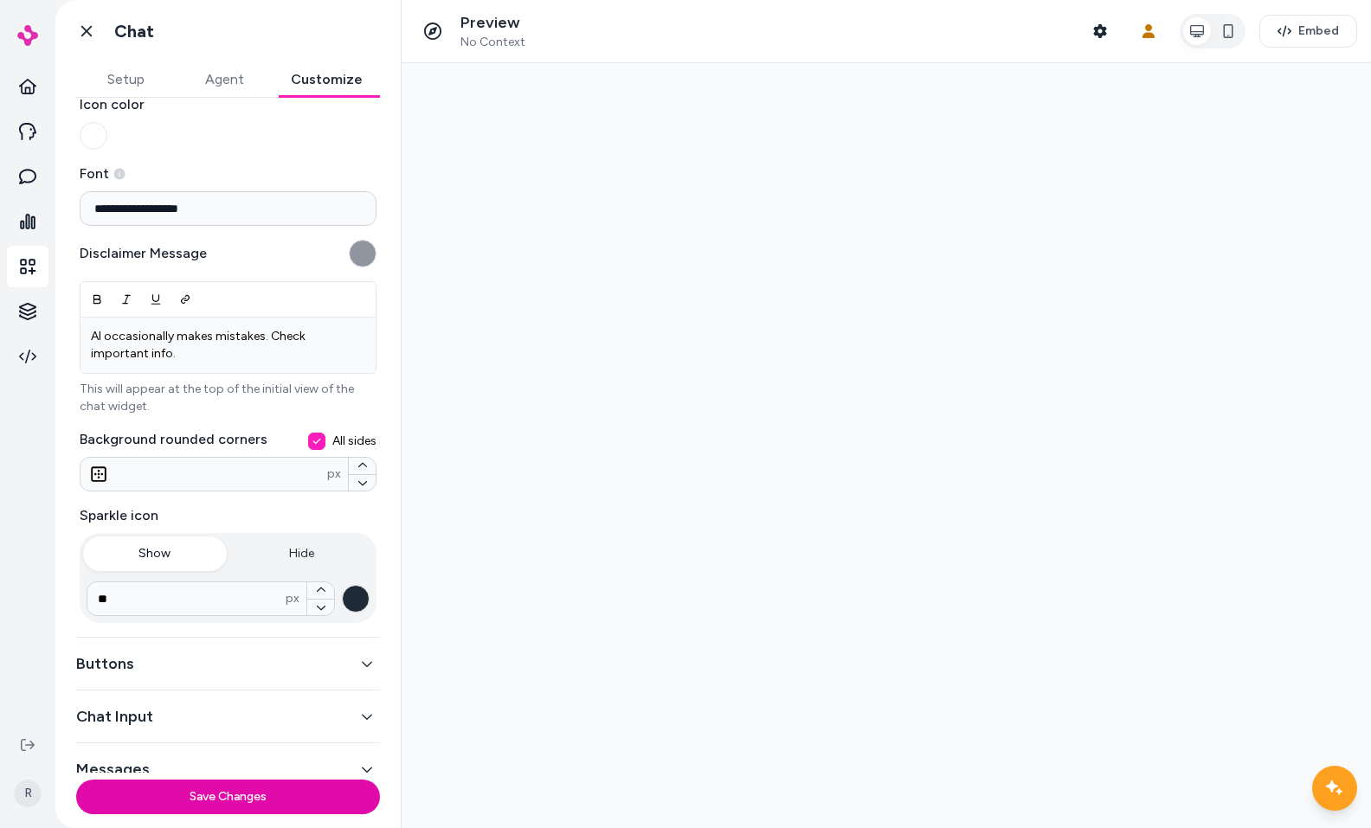
scroll to position [169, 0]
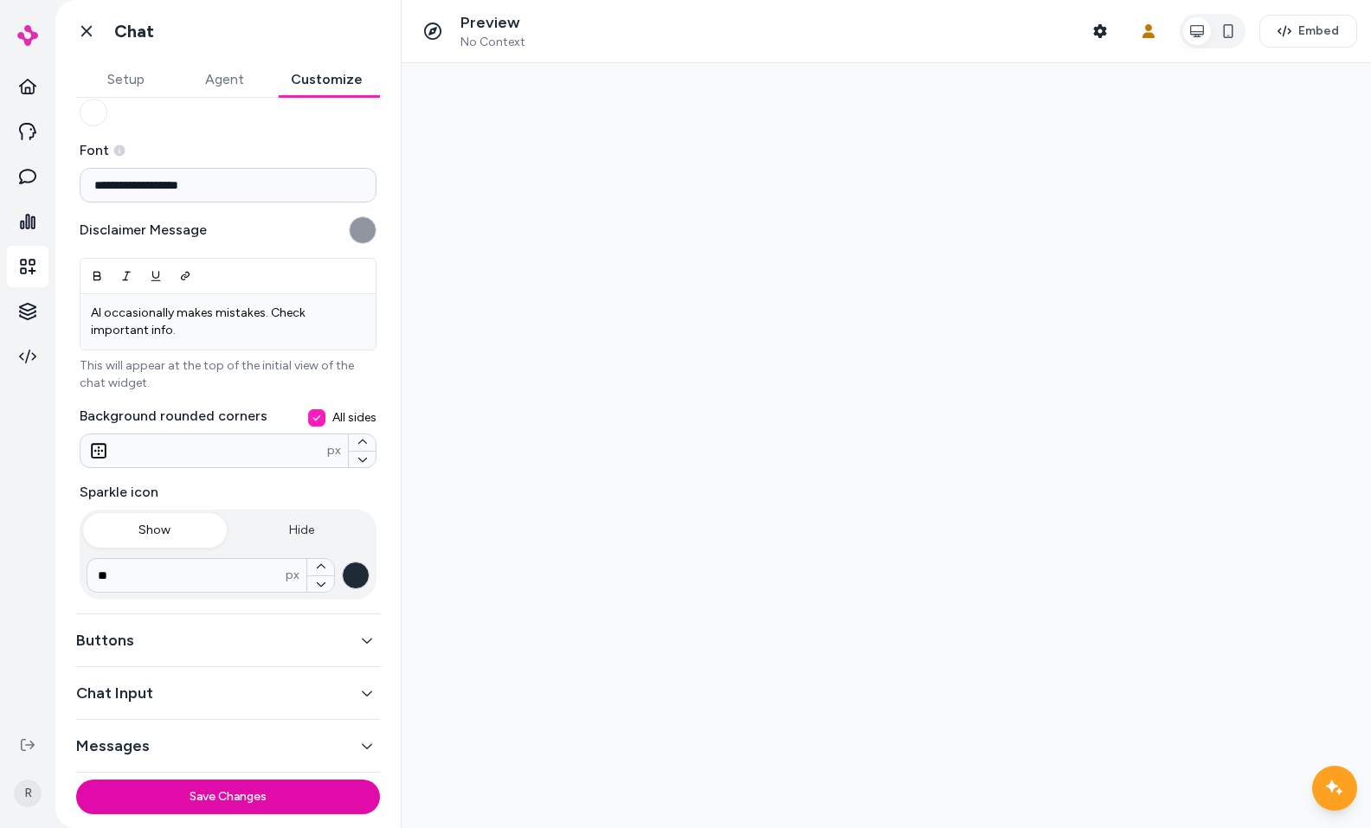
click at [174, 638] on button "Buttons" at bounding box center [228, 641] width 304 height 24
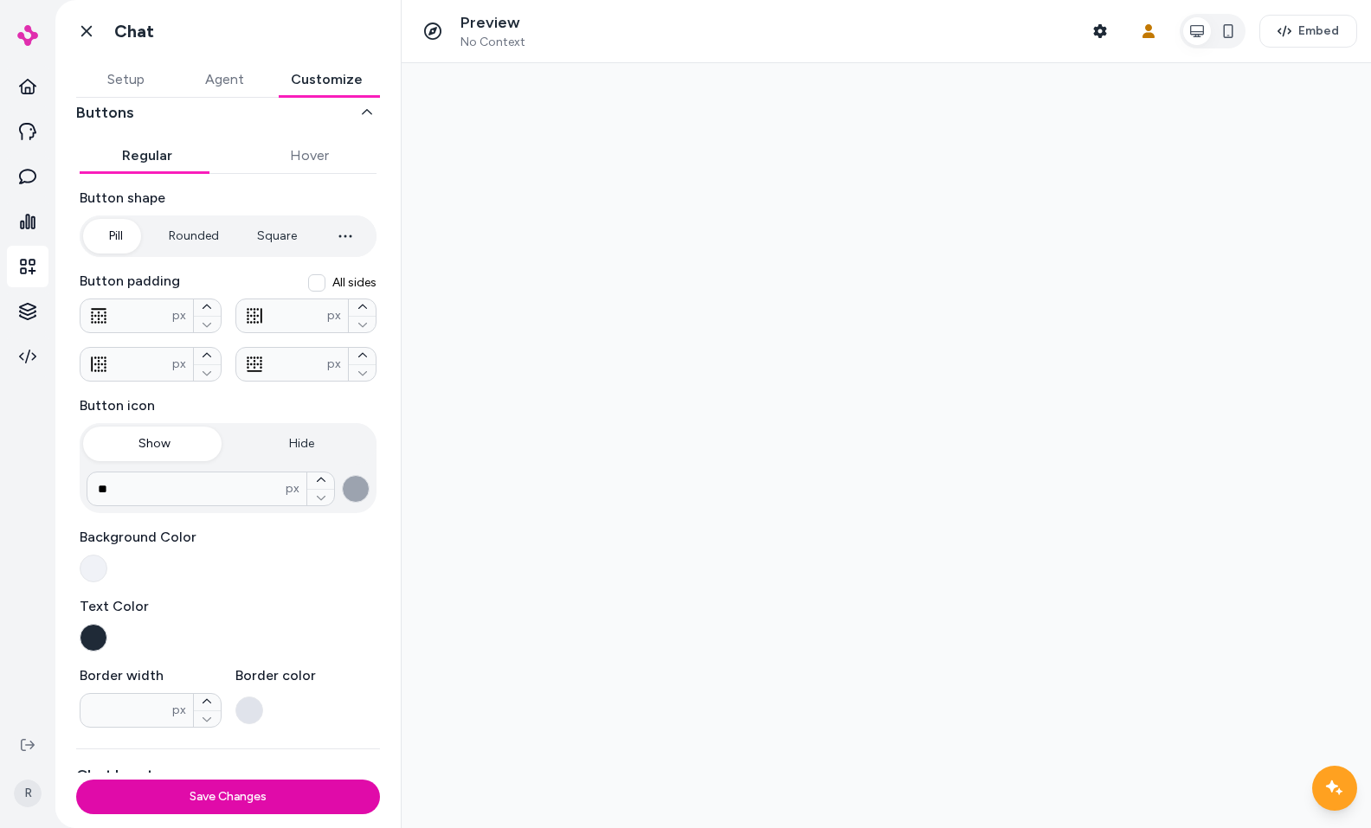
scroll to position [0, 0]
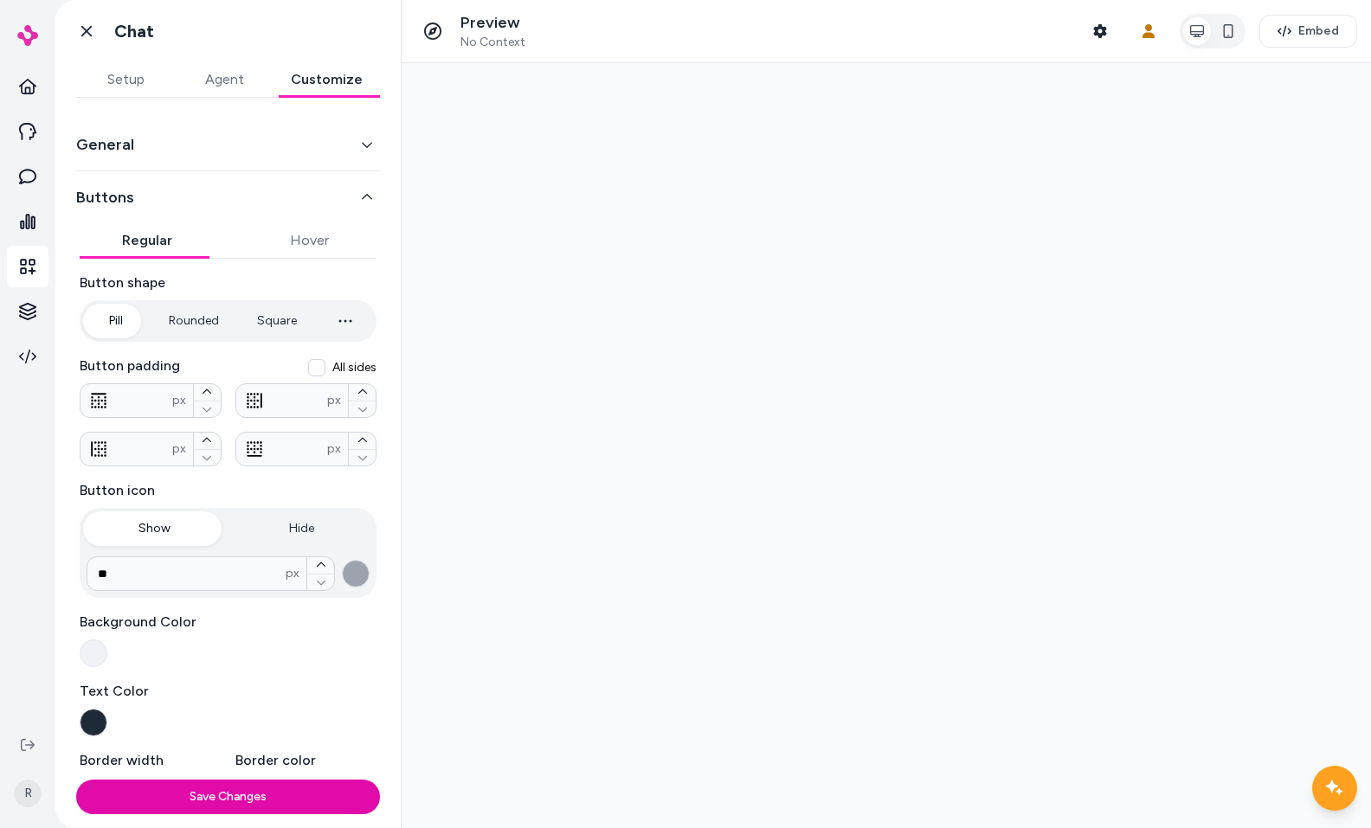
click at [132, 235] on button "Regular" at bounding box center [147, 240] width 135 height 35
click at [286, 231] on button "Hover" at bounding box center [309, 240] width 135 height 35
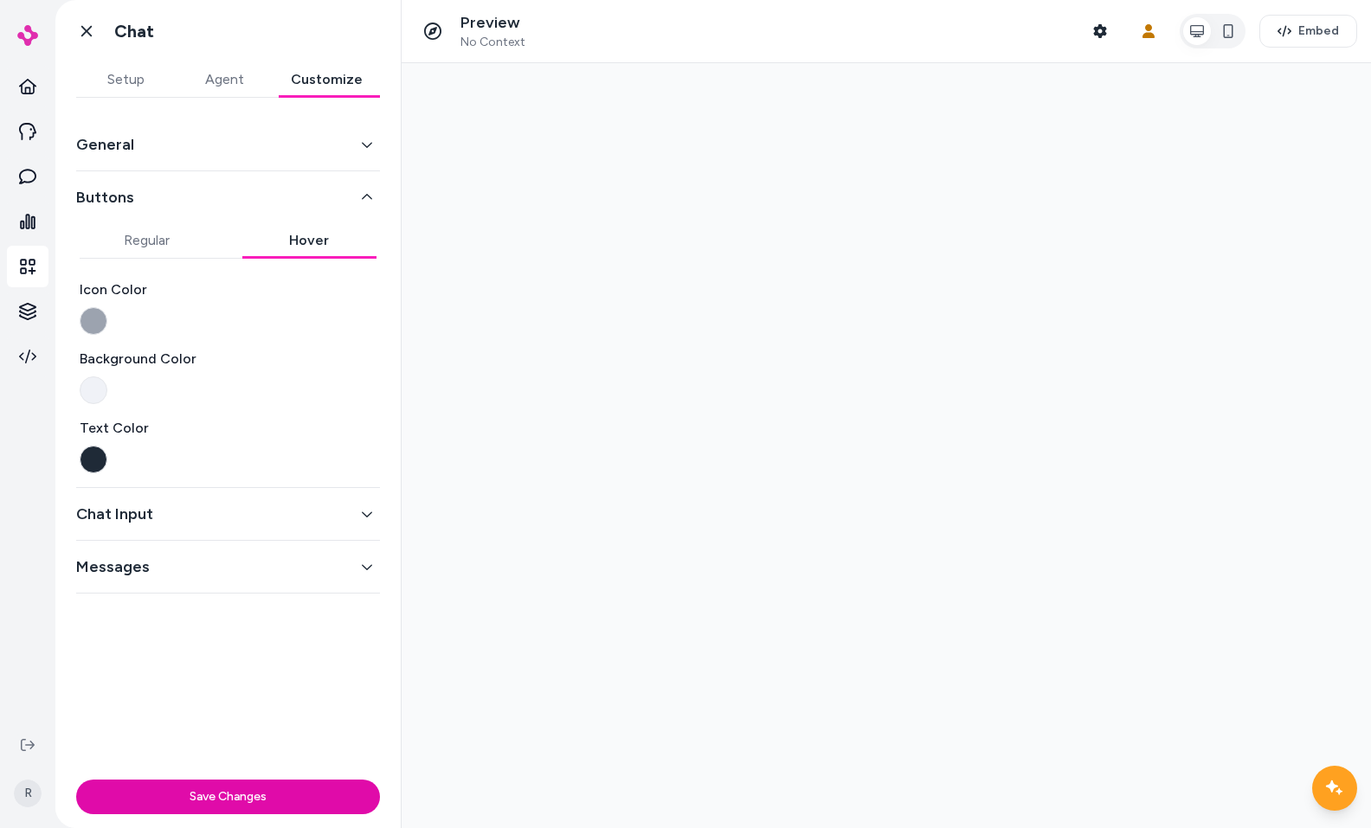
drag, startPoint x: 162, startPoint y: 243, endPoint x: 76, endPoint y: 261, distance: 87.6
click at [162, 243] on button "Regular" at bounding box center [147, 240] width 135 height 35
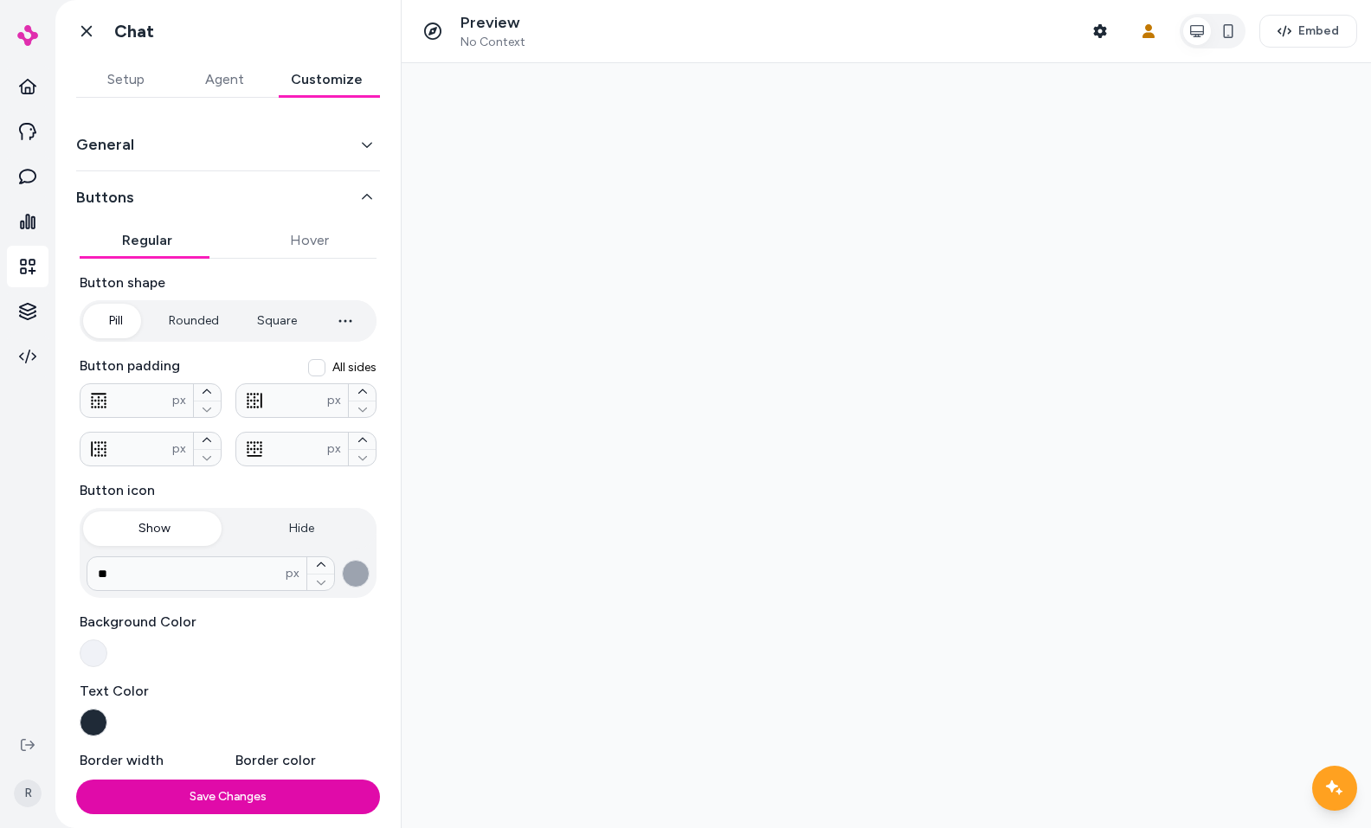
scroll to position [167, 0]
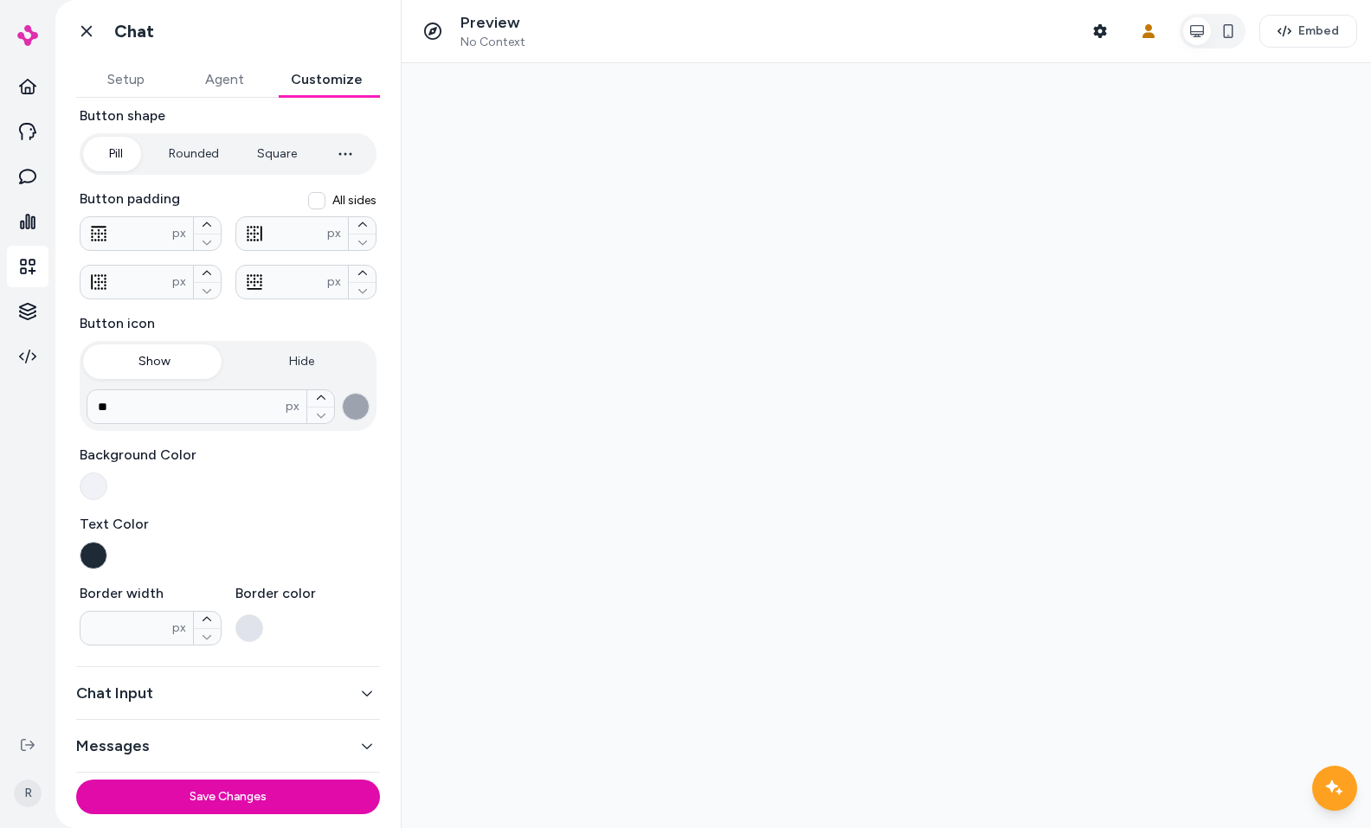
drag, startPoint x: 297, startPoint y: 720, endPoint x: 164, endPoint y: 706, distance: 133.3
click at [296, 720] on div "Messages" at bounding box center [228, 746] width 304 height 53
click at [139, 699] on button "Chat Input" at bounding box center [228, 693] width 304 height 24
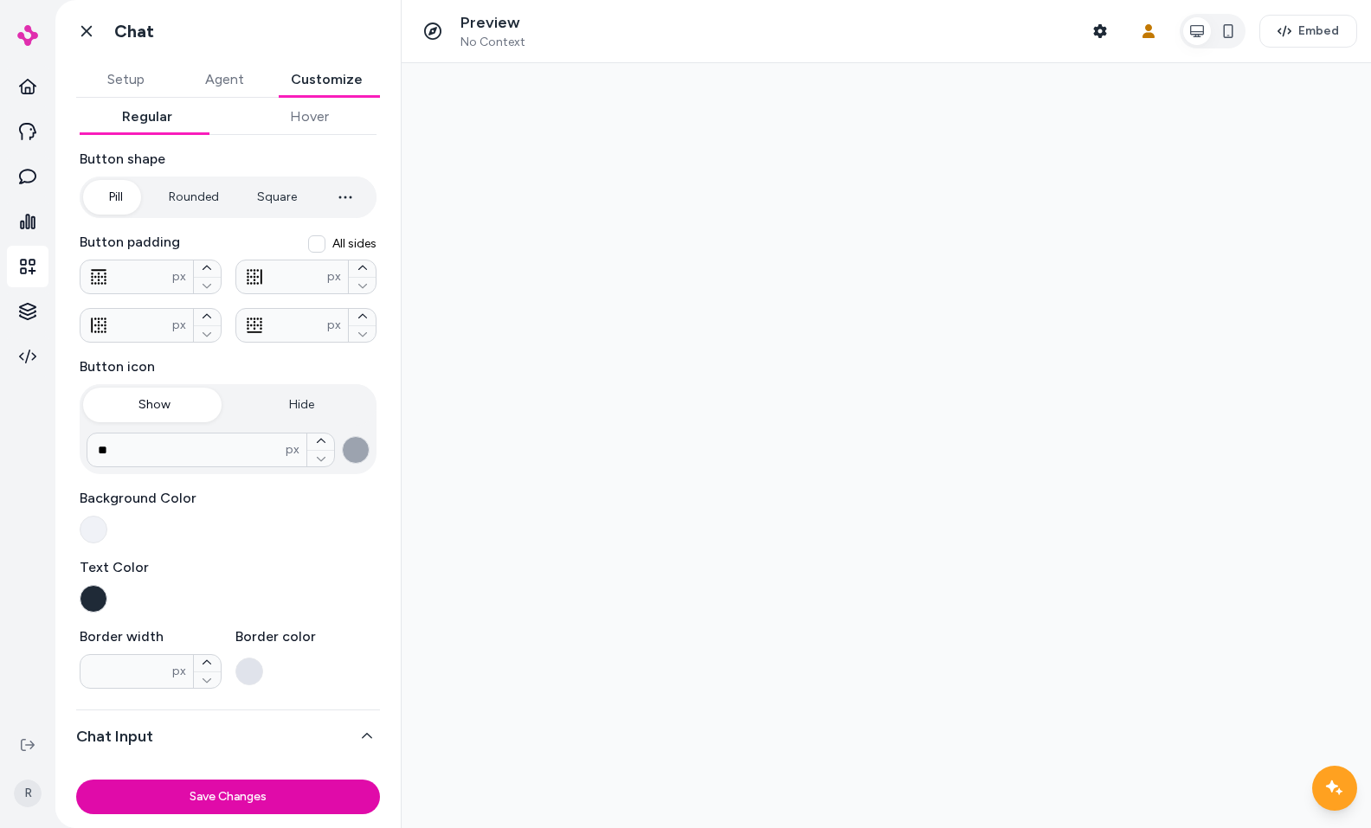
scroll to position [98, 0]
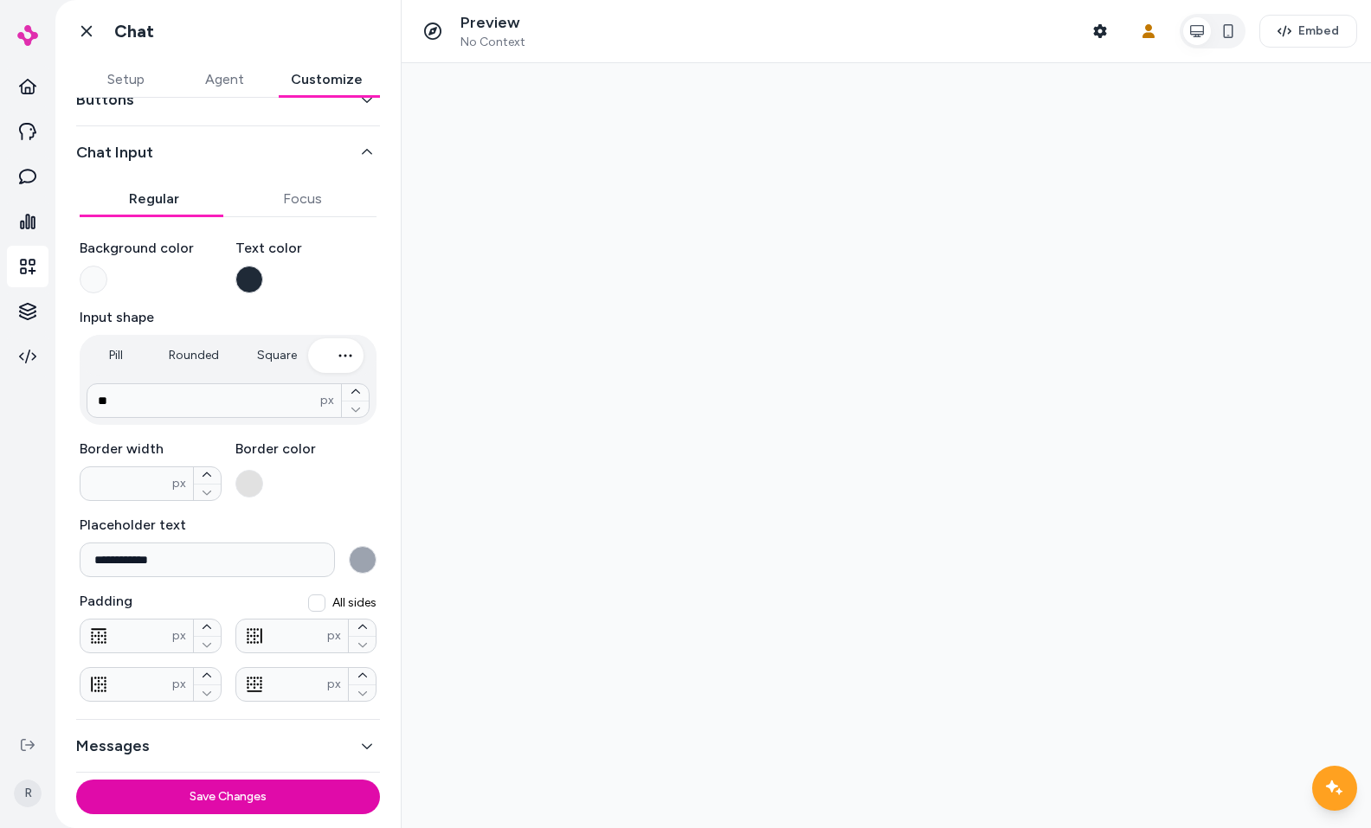
click at [187, 736] on button "Messages" at bounding box center [228, 746] width 304 height 24
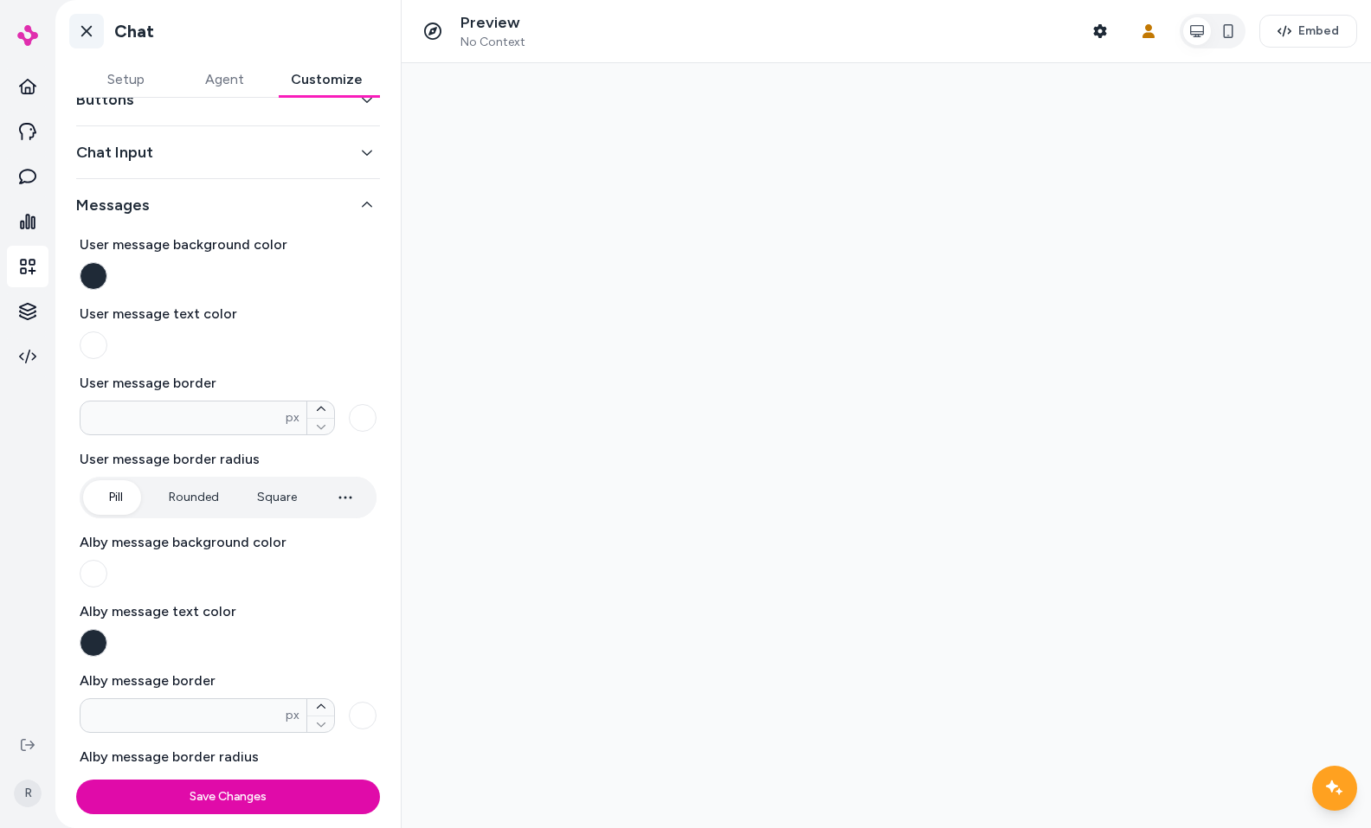
click at [94, 36] on icon at bounding box center [86, 31] width 17 height 17
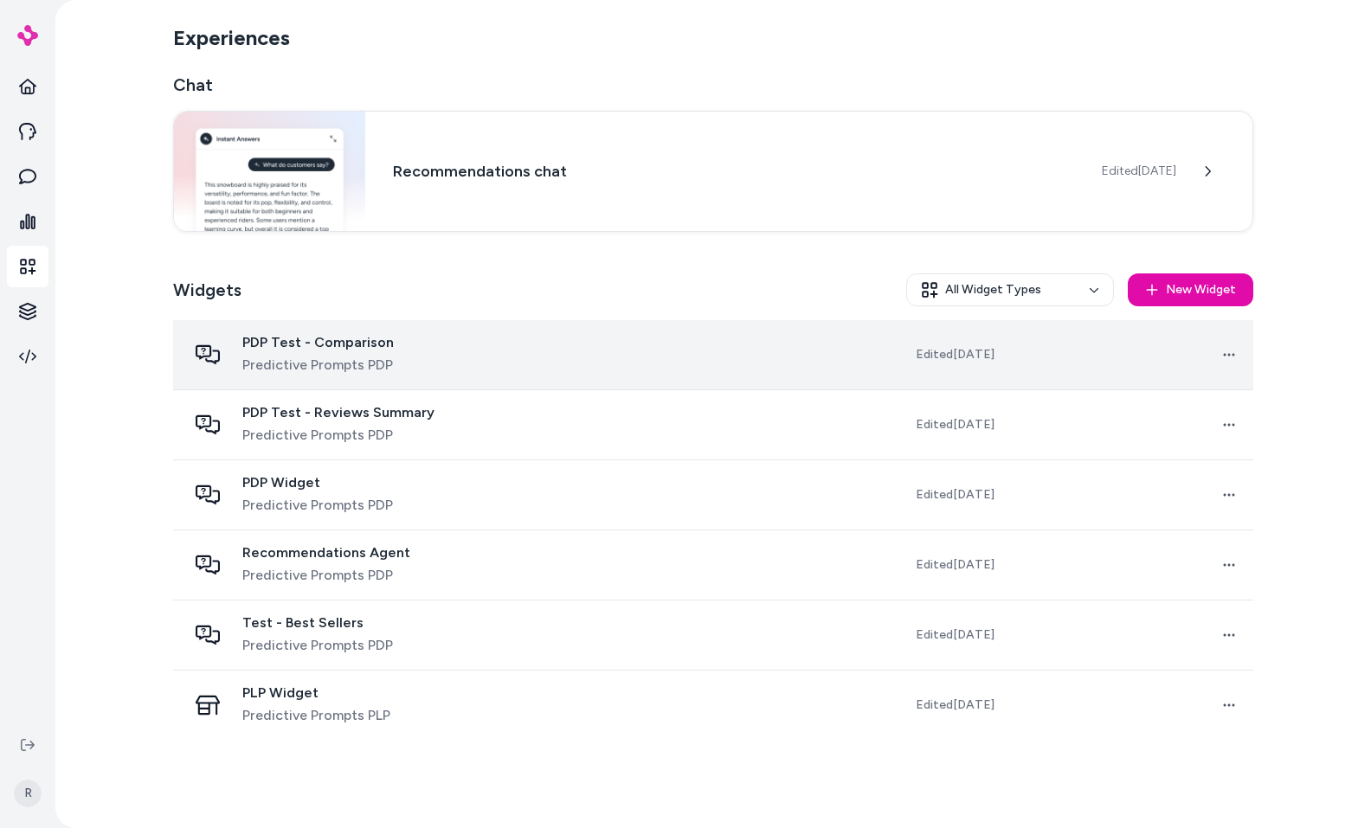
click at [410, 338] on div "PDP Test - Comparison Predictive Prompts PDP" at bounding box center [368, 355] width 363 height 42
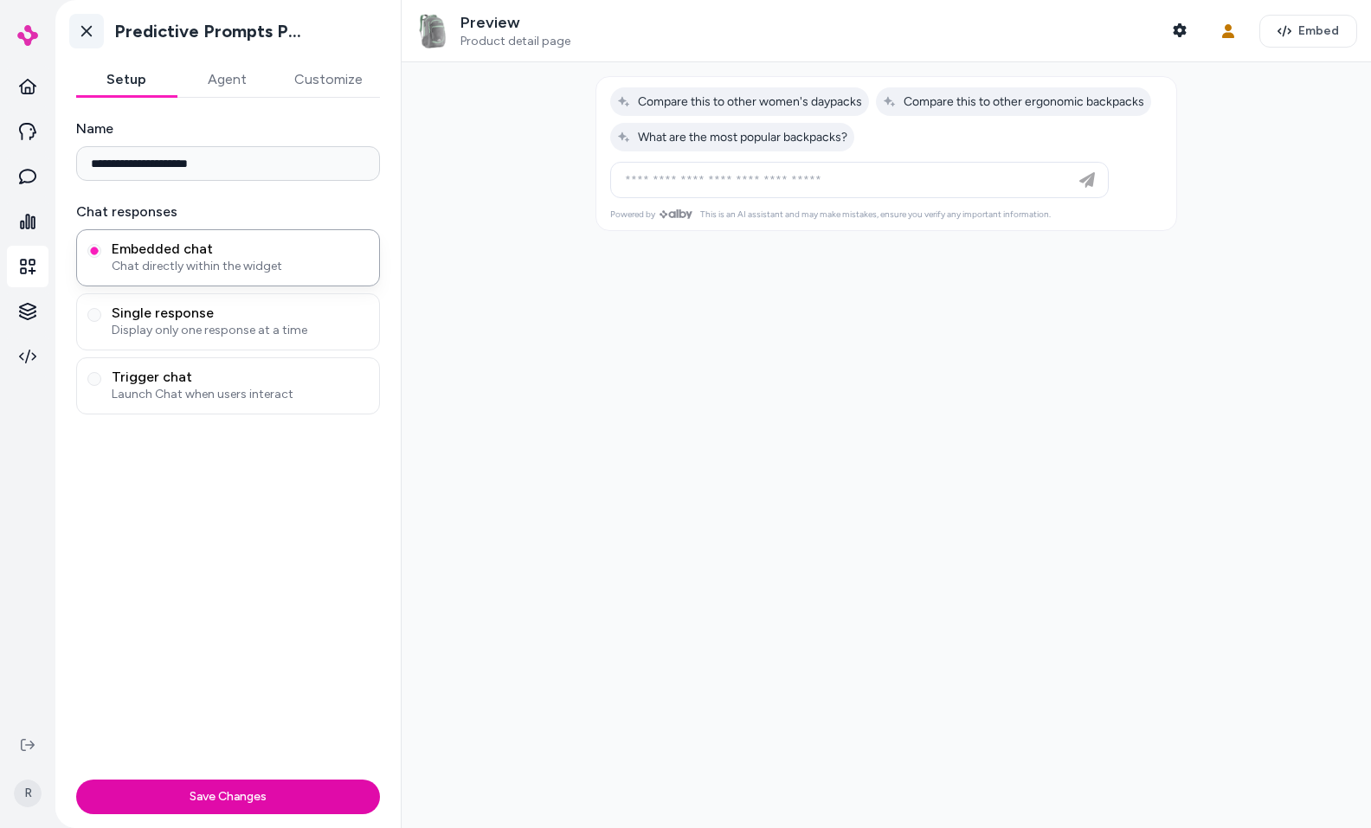
click at [92, 36] on icon at bounding box center [86, 31] width 17 height 17
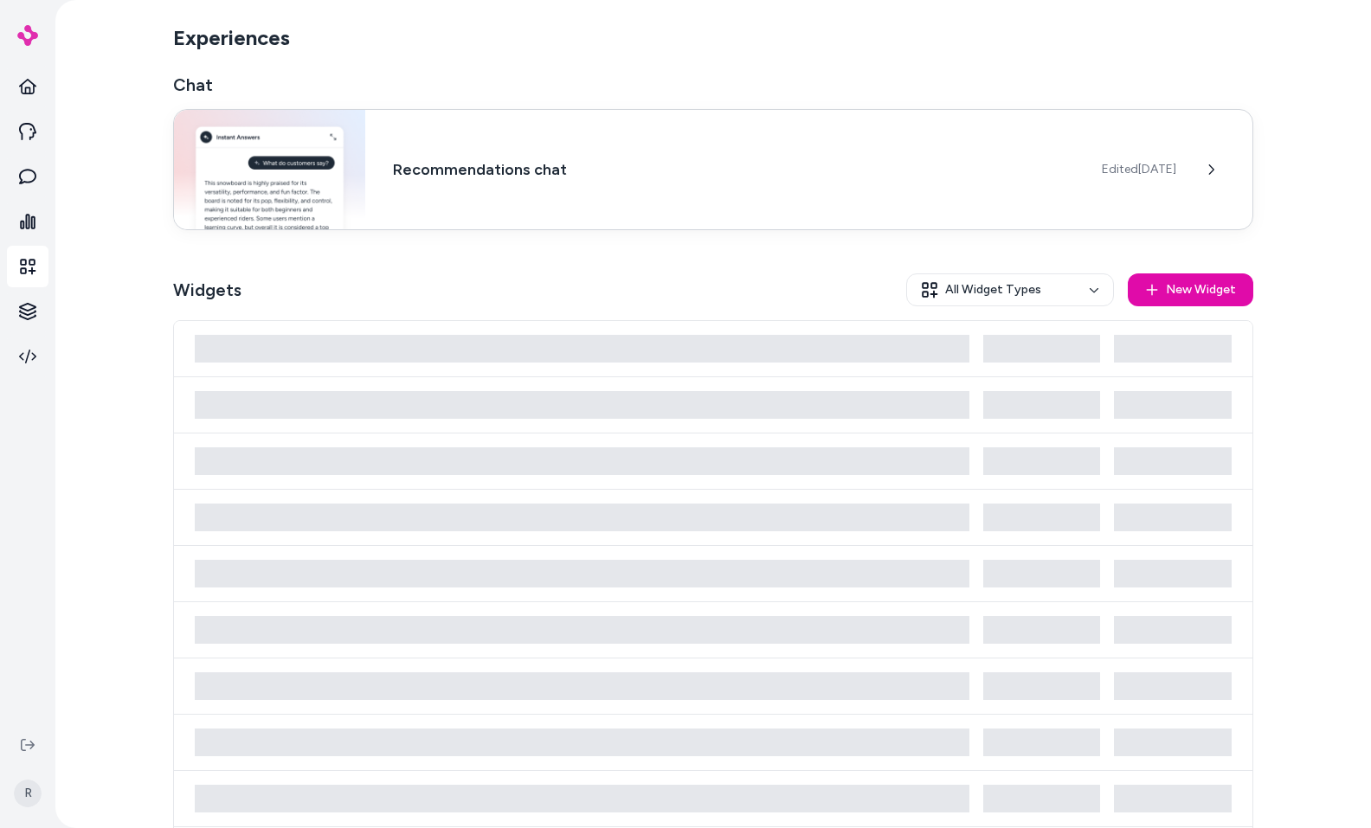
click at [809, 184] on div "Recommendations chat Edited [DATE]" at bounding box center [713, 169] width 1080 height 121
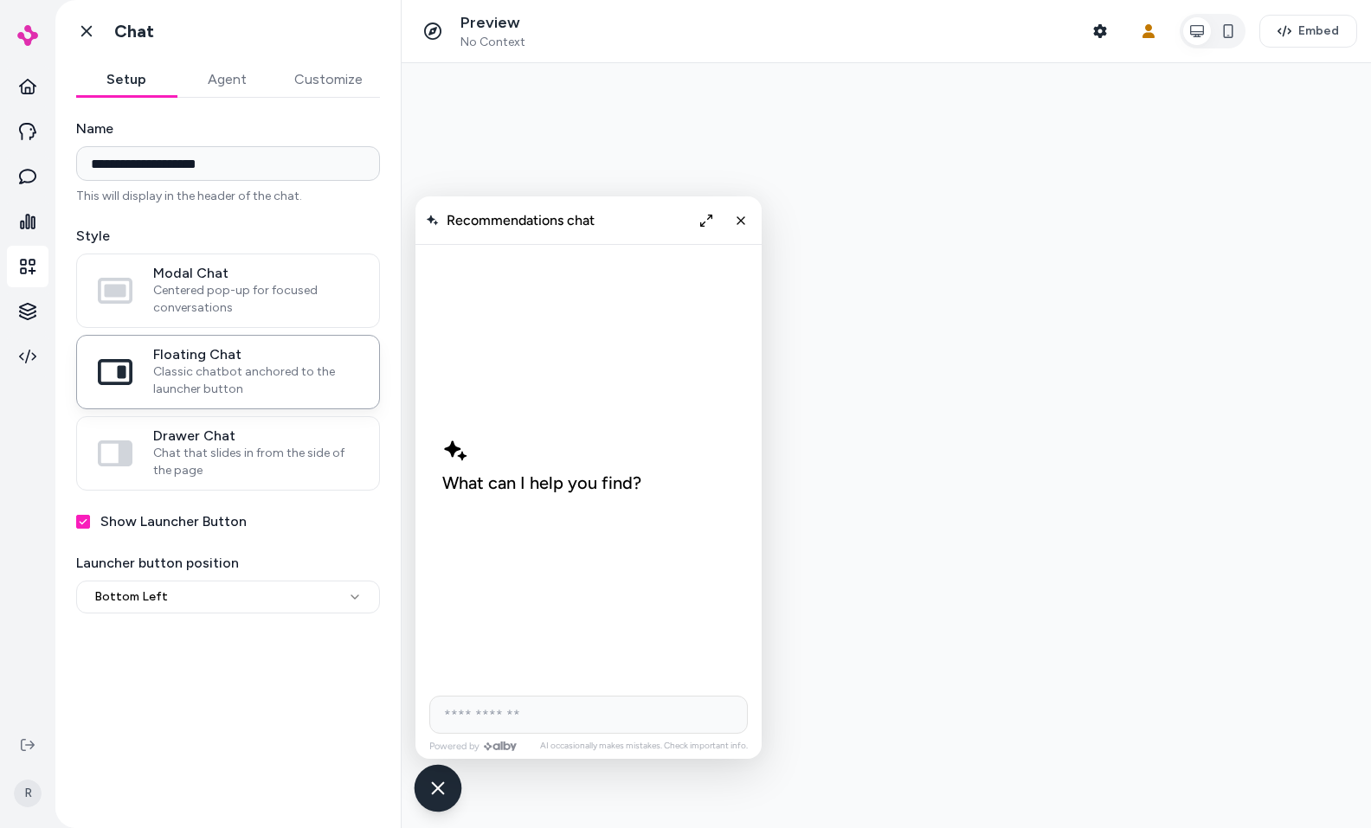
click at [433, 801] on div "Chat with our AI assistant" at bounding box center [439, 789] width 48 height 48
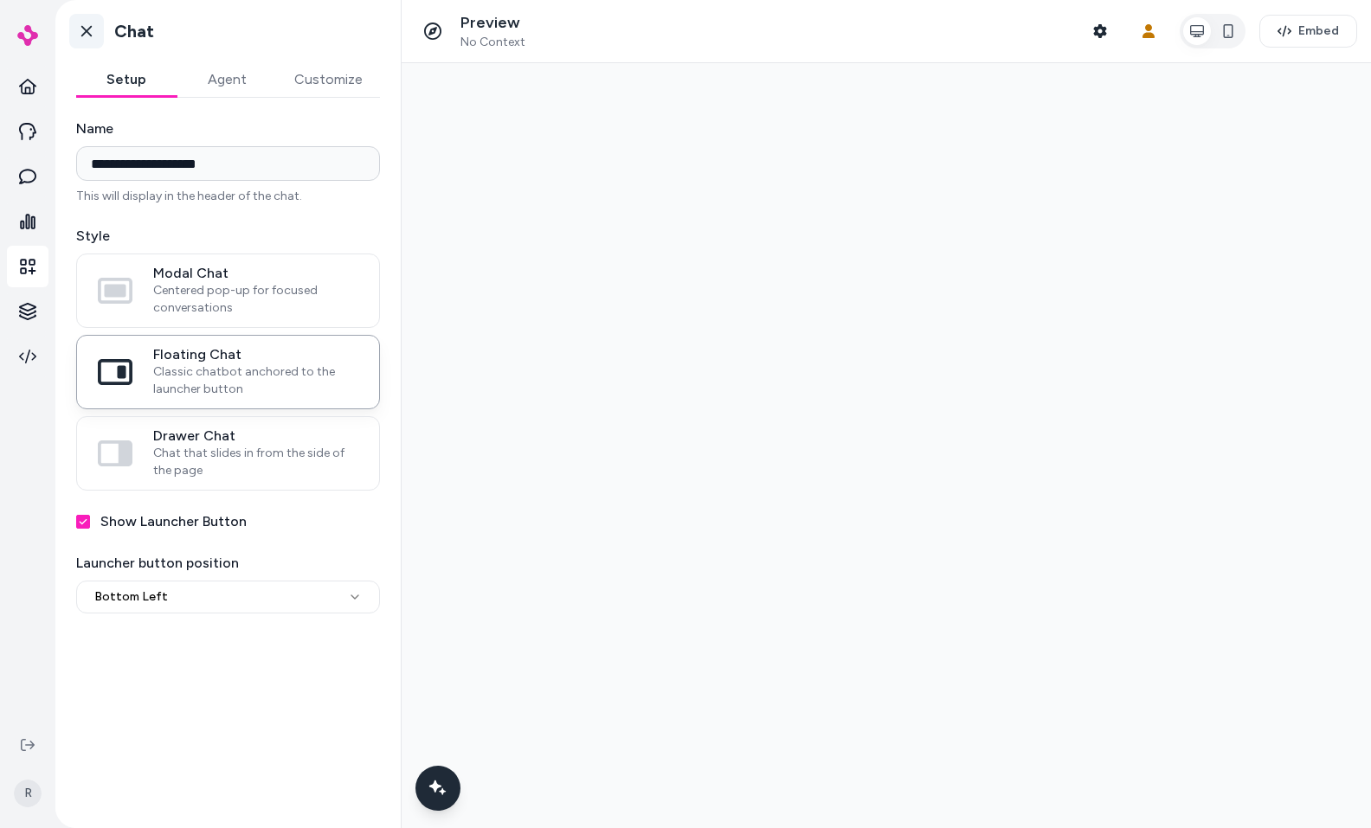
click at [82, 29] on icon at bounding box center [86, 31] width 17 height 17
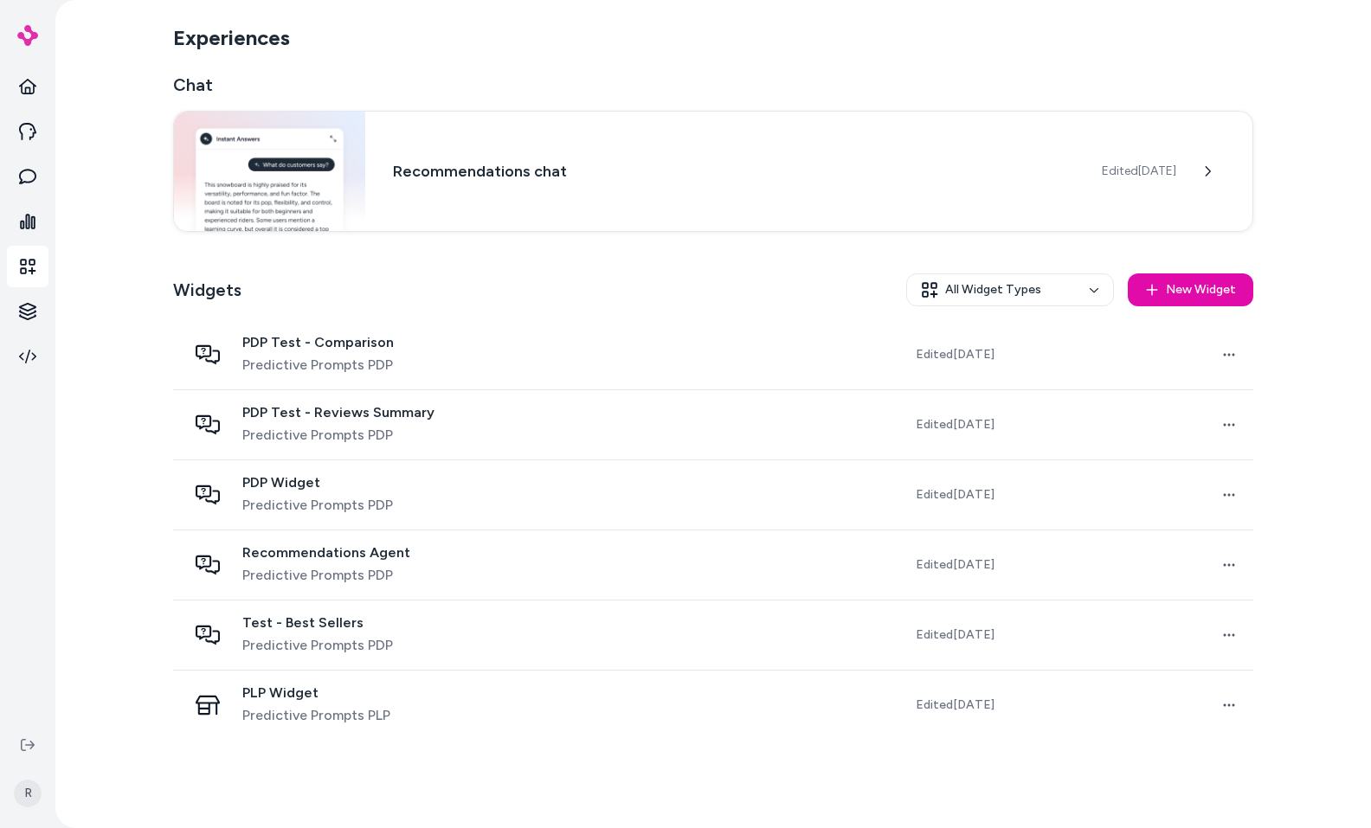
click at [496, 281] on div "Widgets All Widget Types New Widget" at bounding box center [713, 290] width 1080 height 61
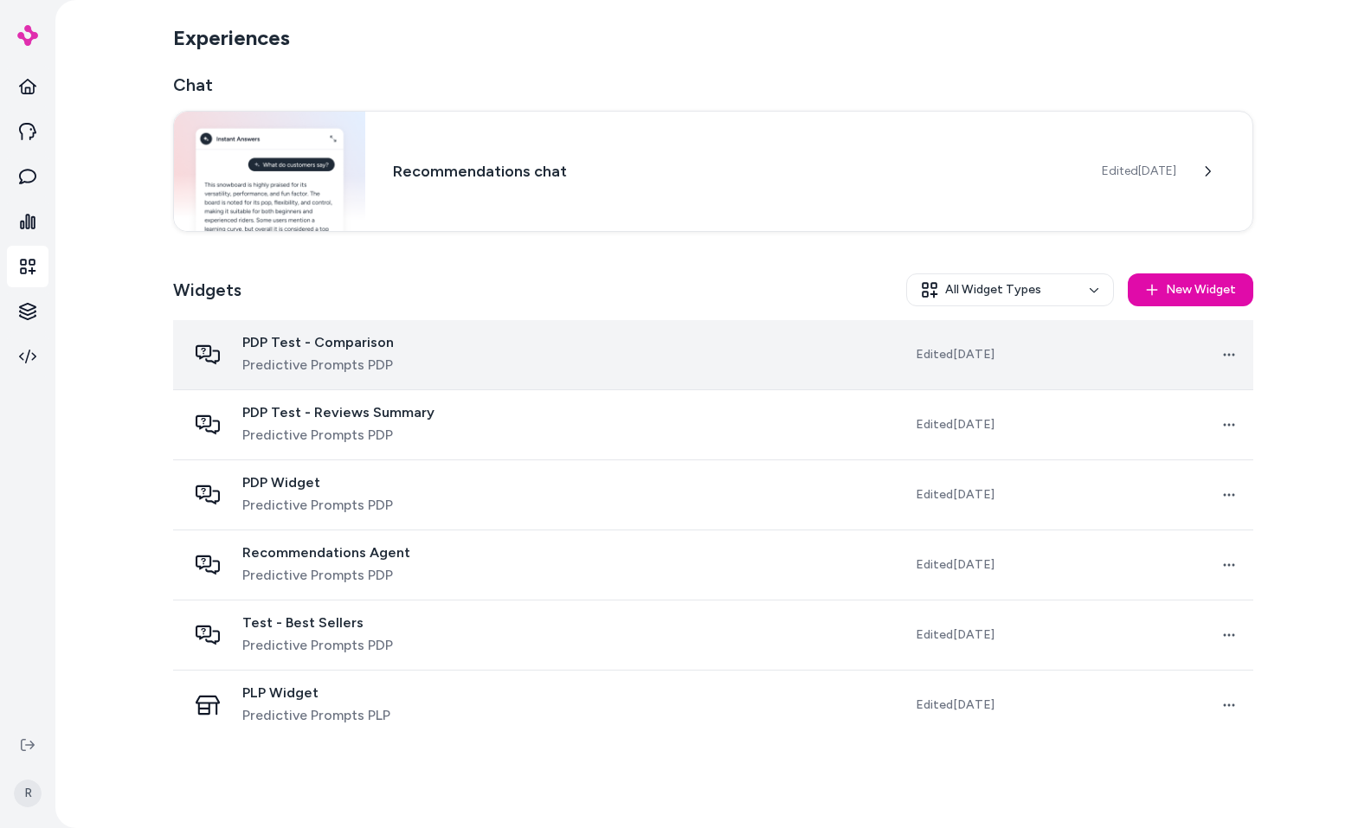
click at [439, 371] on div "PDP Test - Comparison Predictive Prompts PDP" at bounding box center [368, 355] width 363 height 42
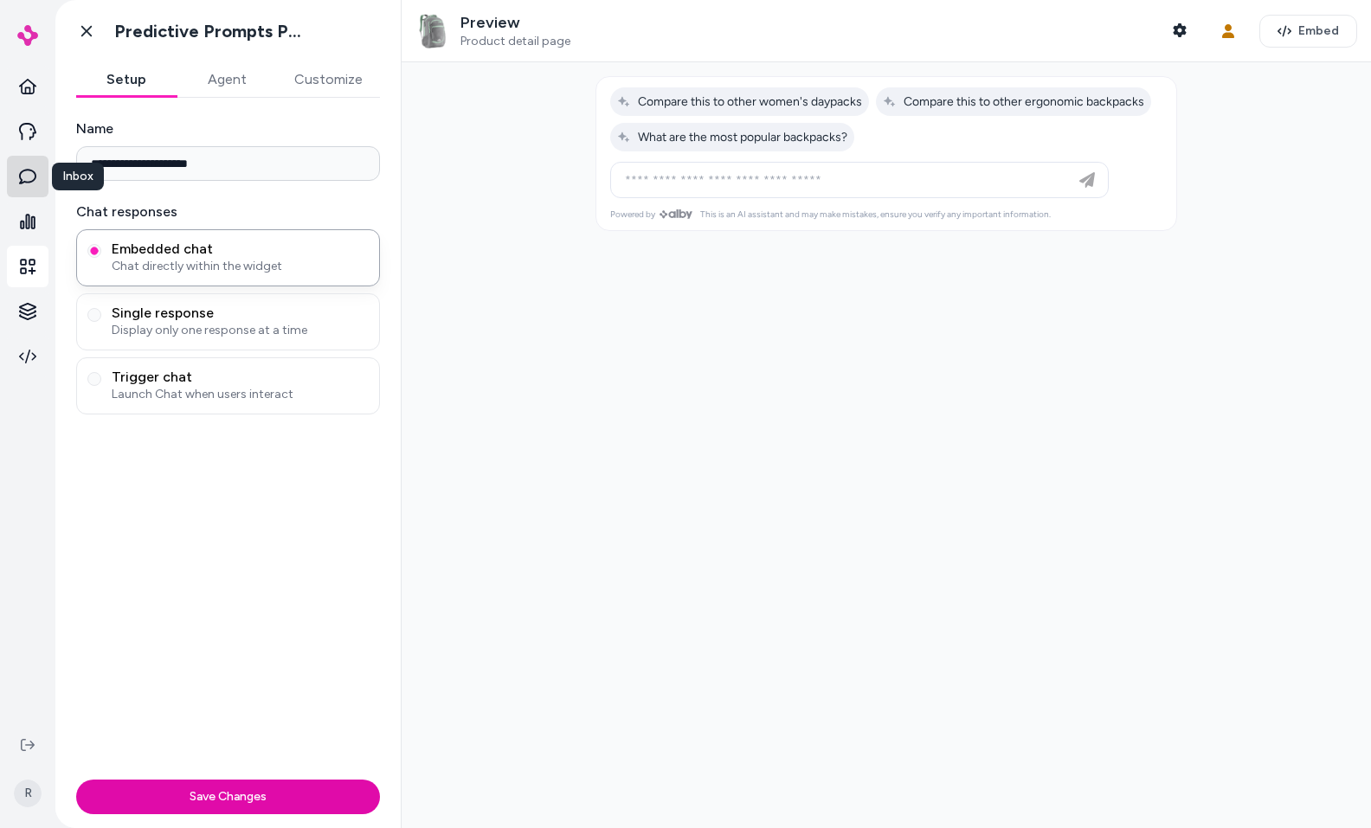
click at [32, 182] on icon at bounding box center [27, 176] width 17 height 17
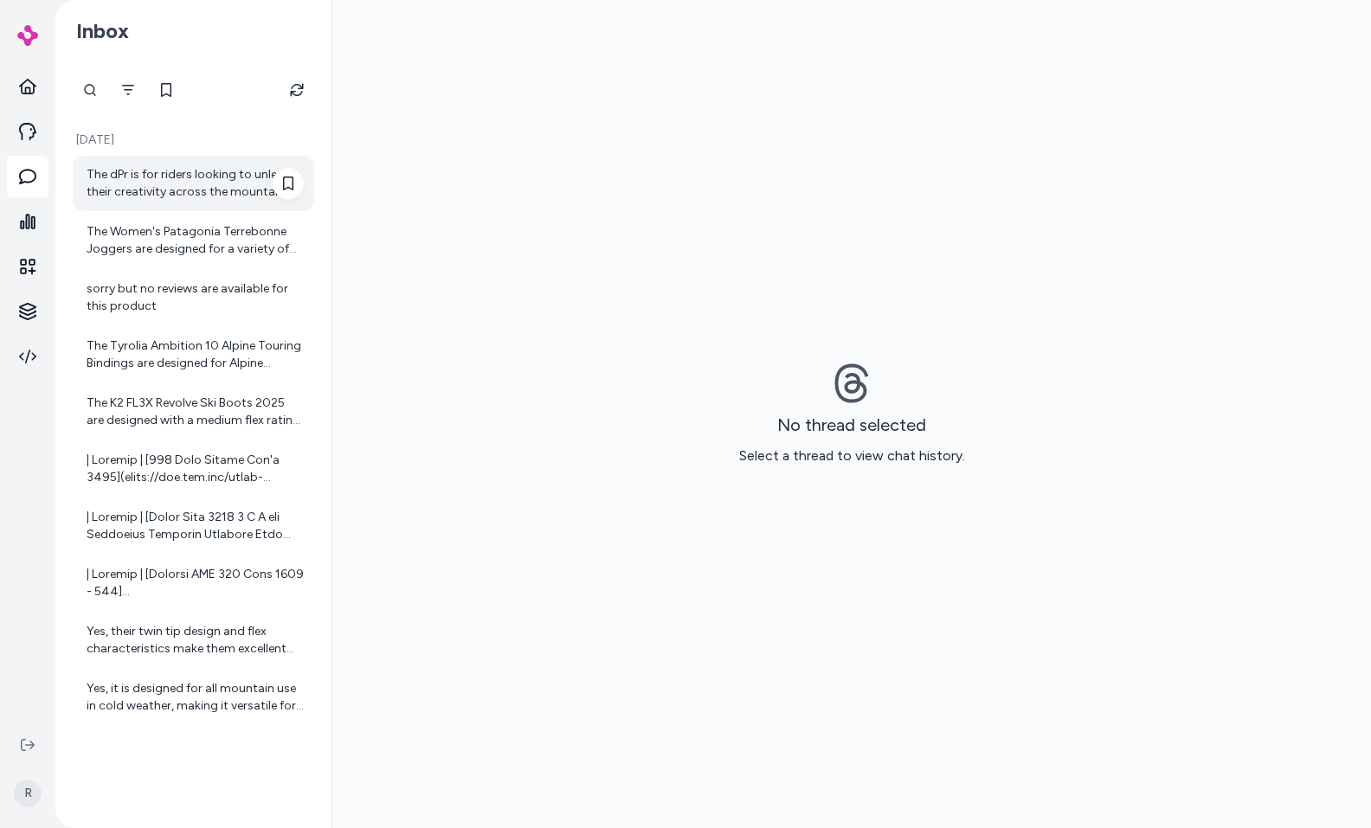
click at [136, 177] on div "The dPr is for riders looking to unleash their creativity across the mountain. …" at bounding box center [195, 183] width 217 height 35
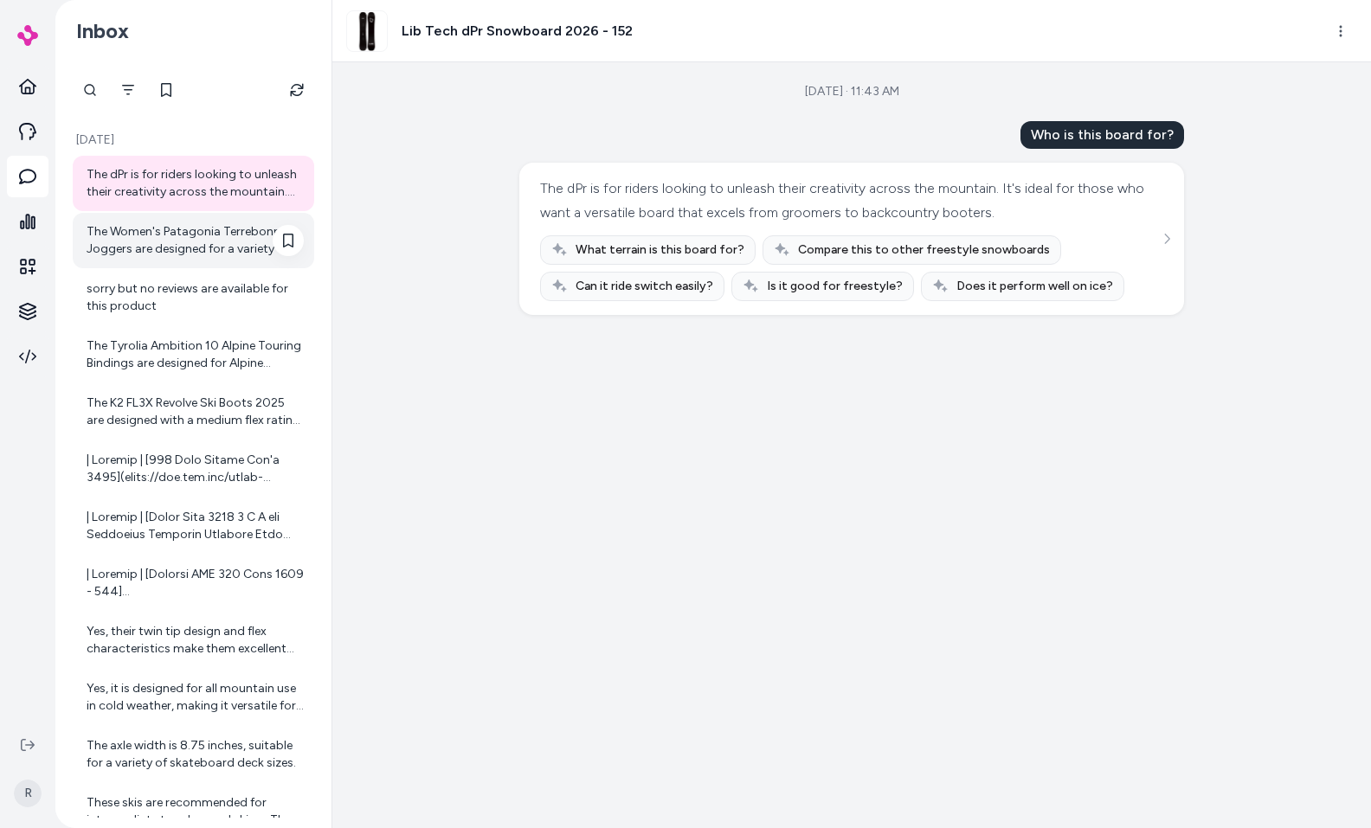
click at [194, 218] on div "The Women's Patagonia Terrebonne Joggers are designed for a variety of outdoor …" at bounding box center [194, 240] width 242 height 55
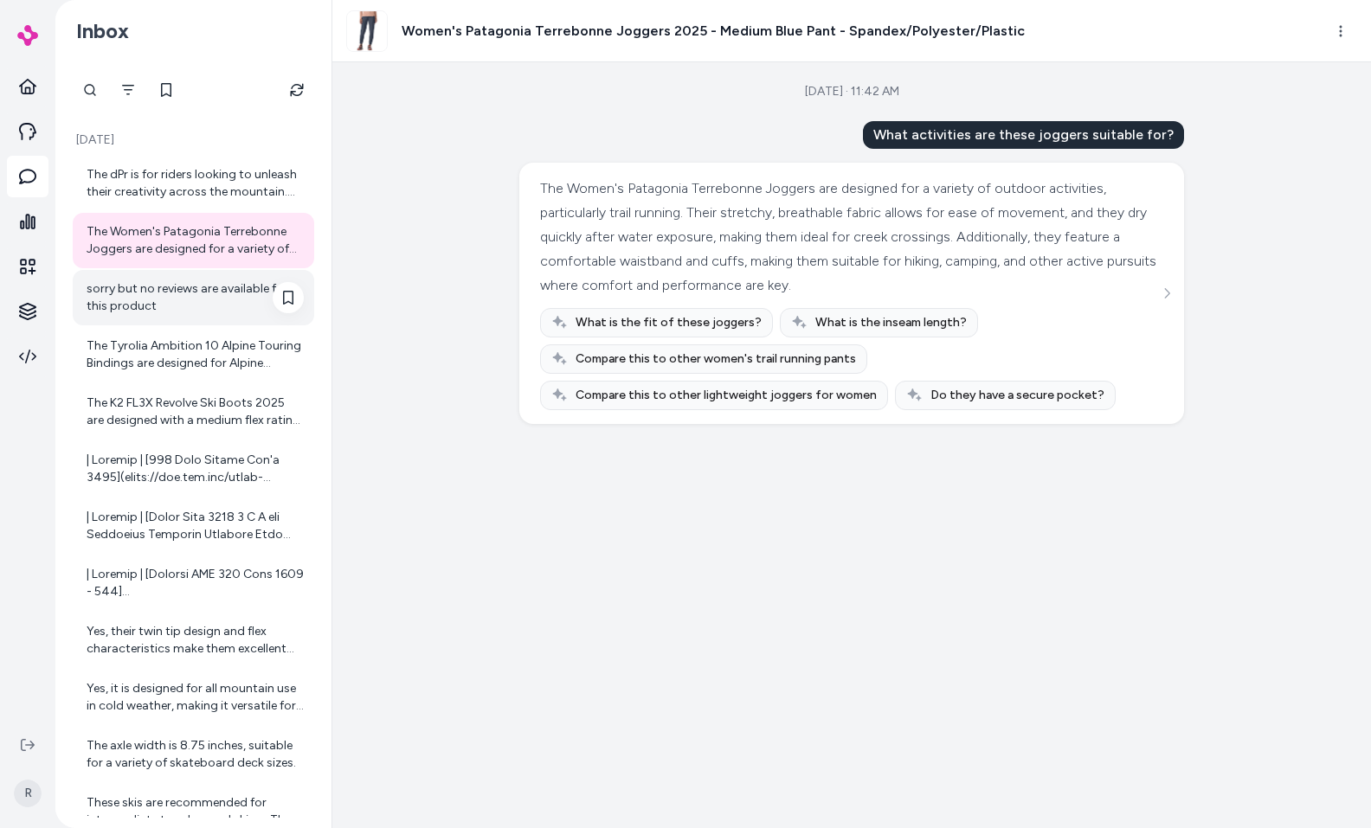
click at [171, 286] on div "sorry but no reviews are available for this product" at bounding box center [195, 297] width 217 height 35
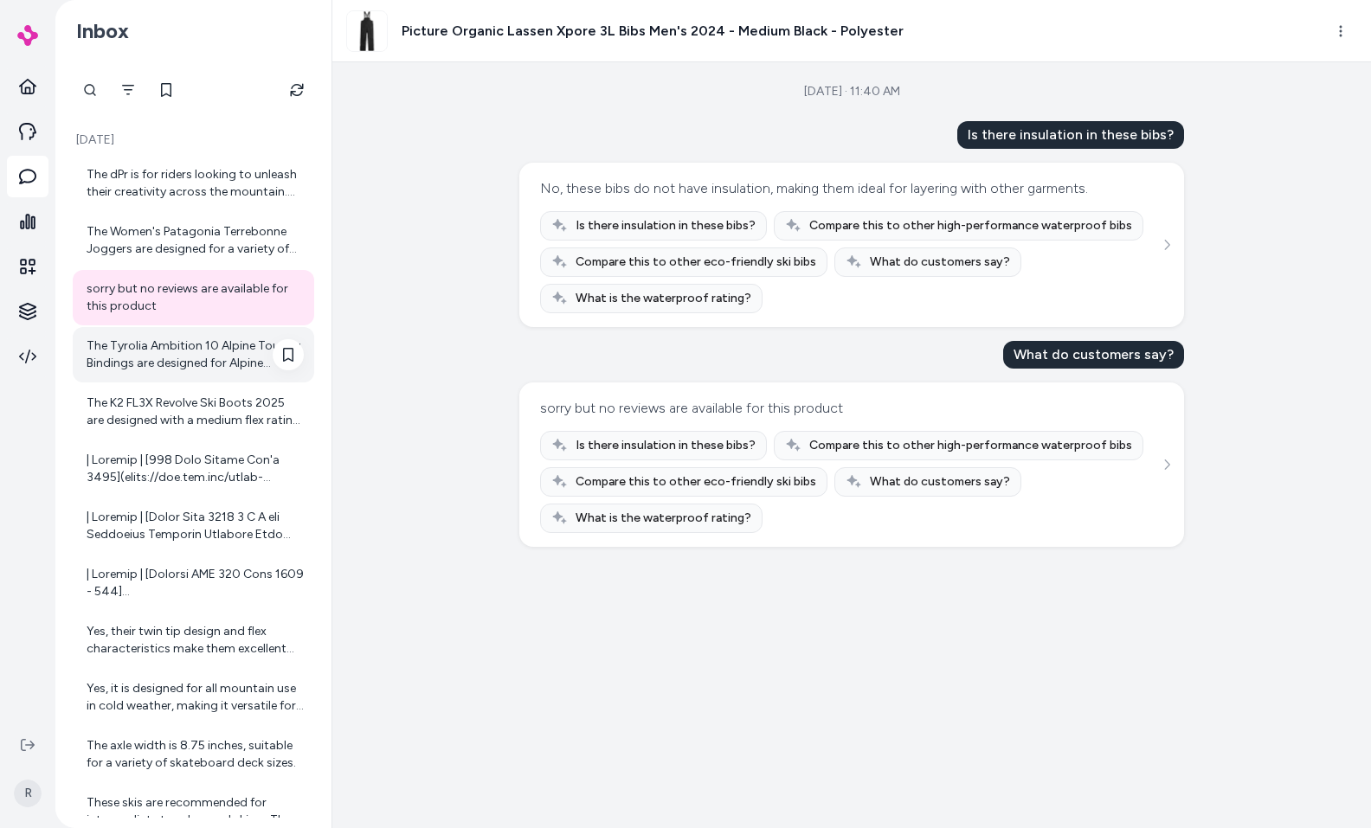
click at [164, 331] on div "The Tyrolia Ambition 10 Alpine Touring Bindings are designed for Alpine Touring…" at bounding box center [194, 354] width 242 height 55
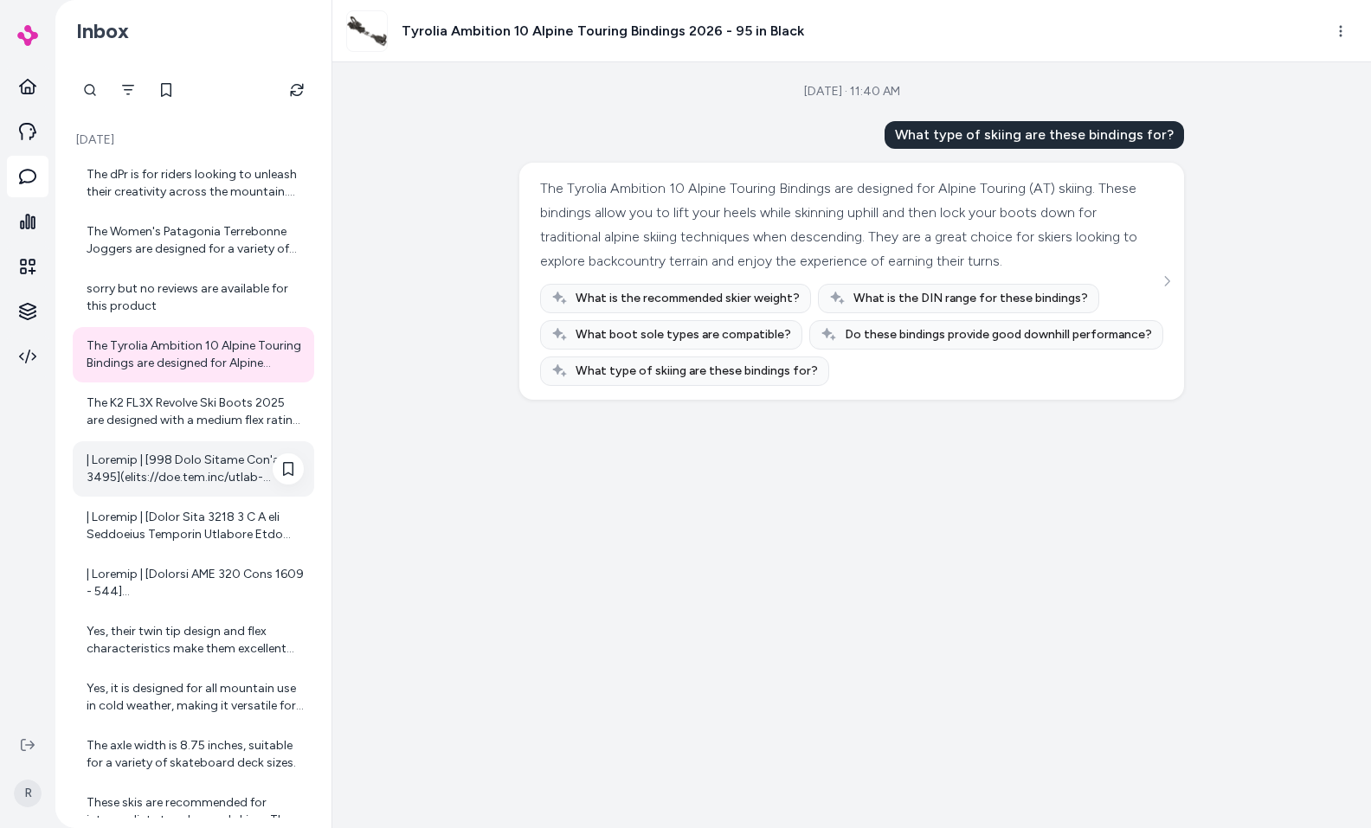
click at [184, 456] on div at bounding box center [195, 469] width 217 height 35
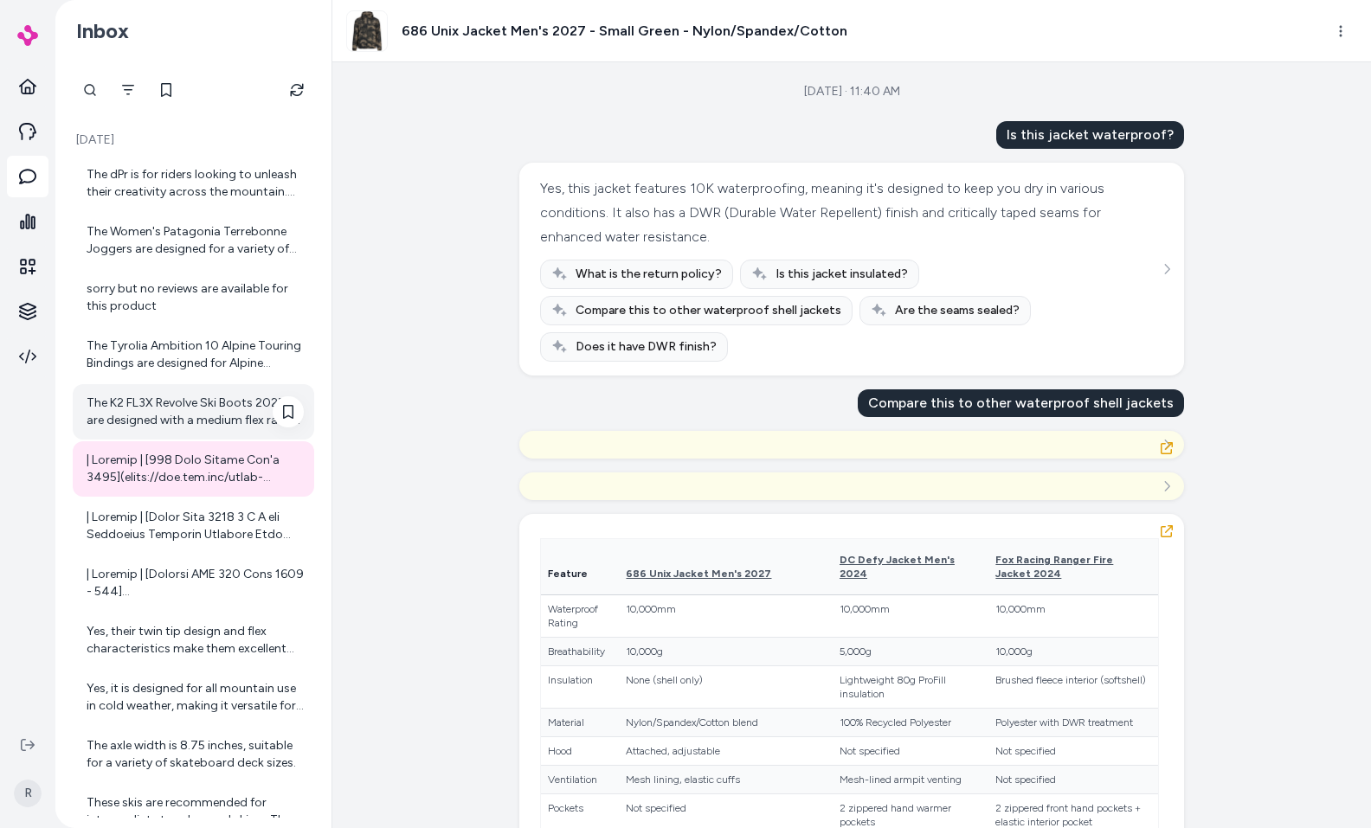
click at [183, 424] on div "The K2 FL3X Revolve Ski Boots 2025 are designed with a medium flex rating (90-1…" at bounding box center [195, 412] width 217 height 35
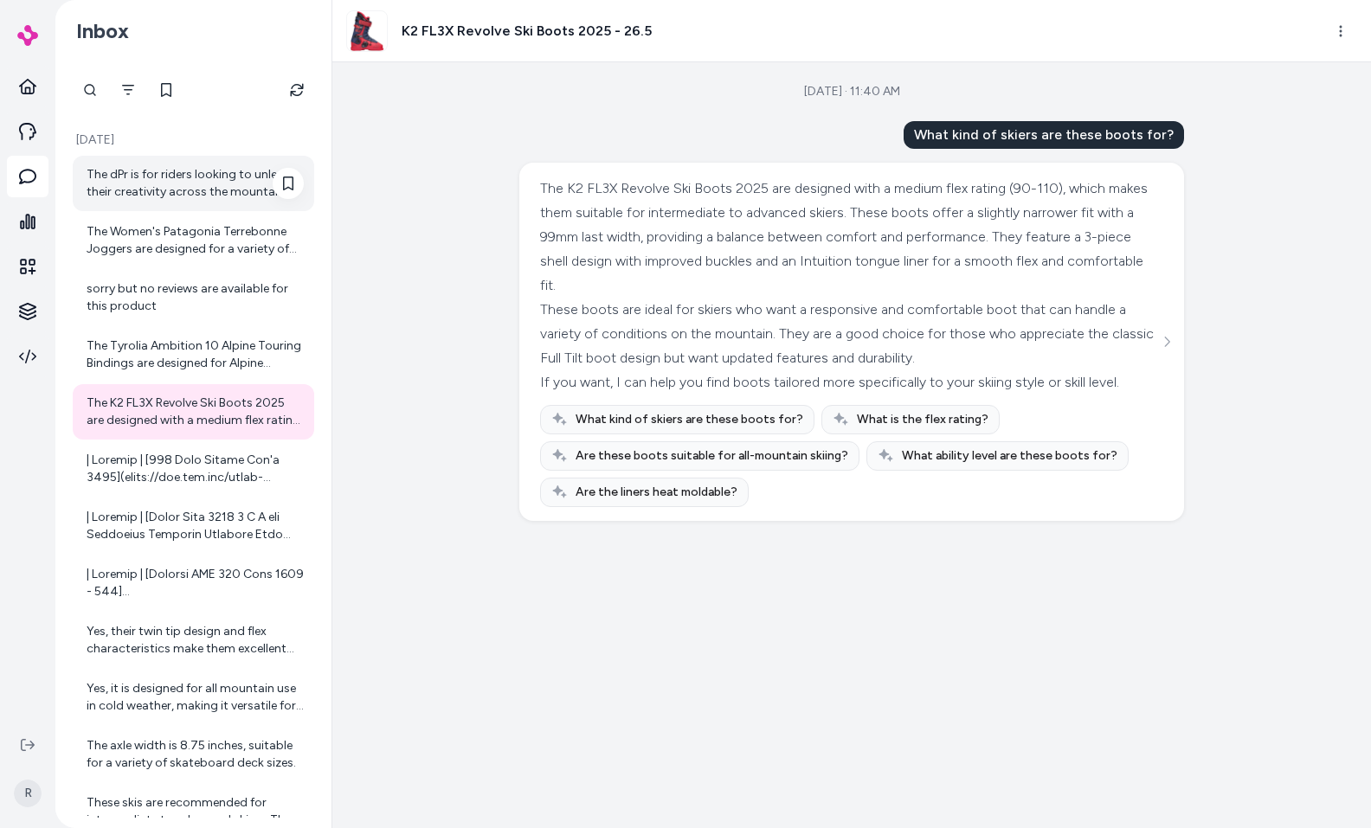
click at [159, 164] on div "The dPr is for riders looking to unleash their creativity across the mountain. …" at bounding box center [194, 183] width 242 height 55
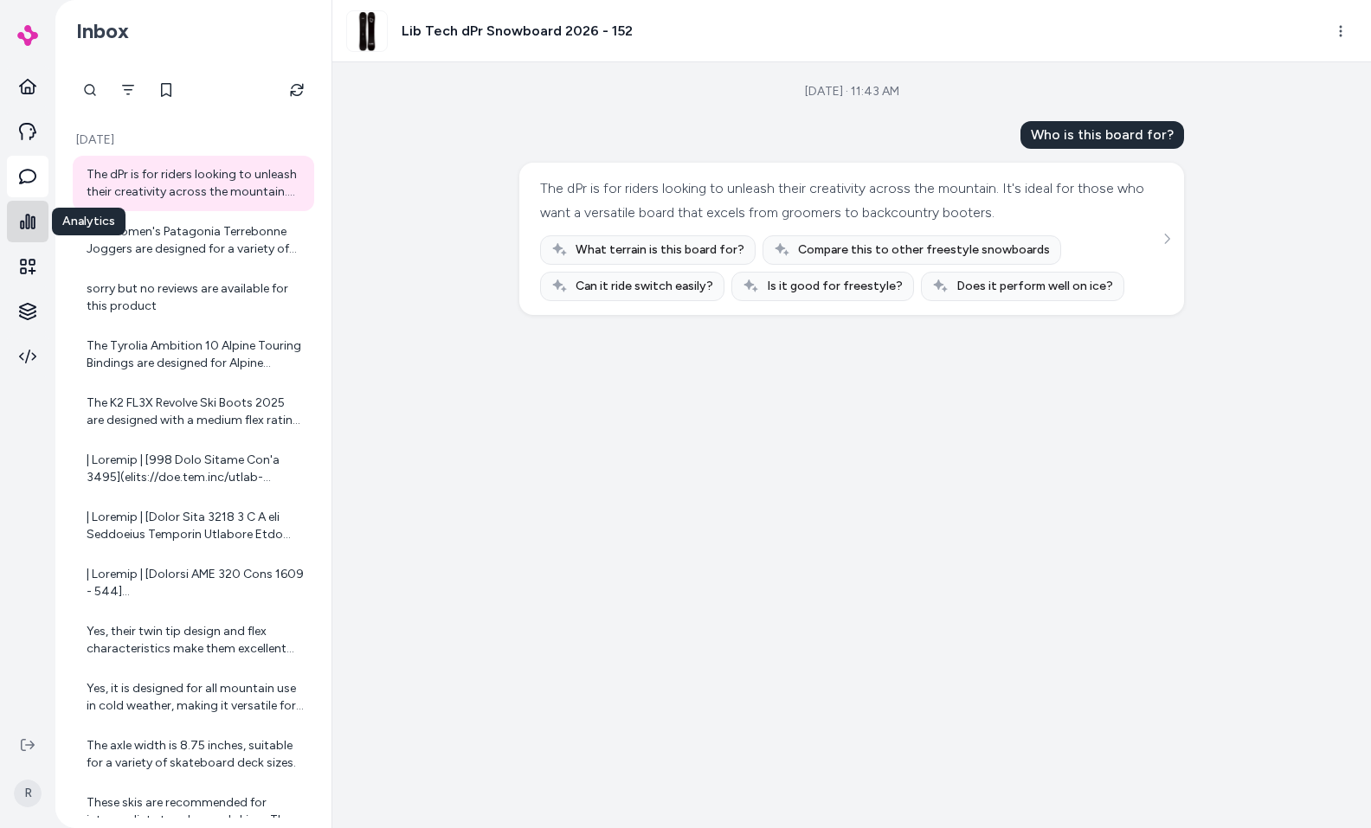
click at [35, 223] on icon at bounding box center [27, 221] width 17 height 17
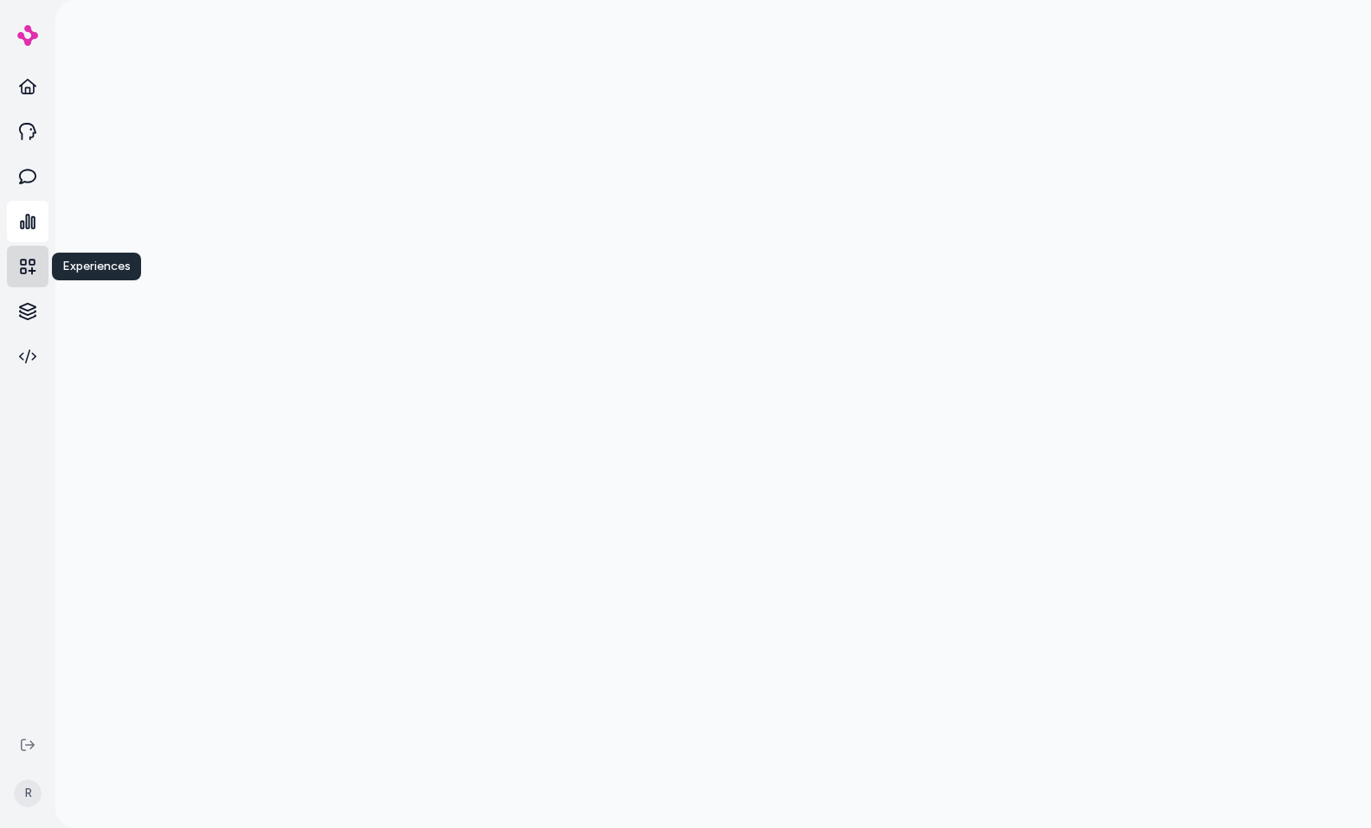
click at [36, 267] on link at bounding box center [28, 267] width 42 height 42
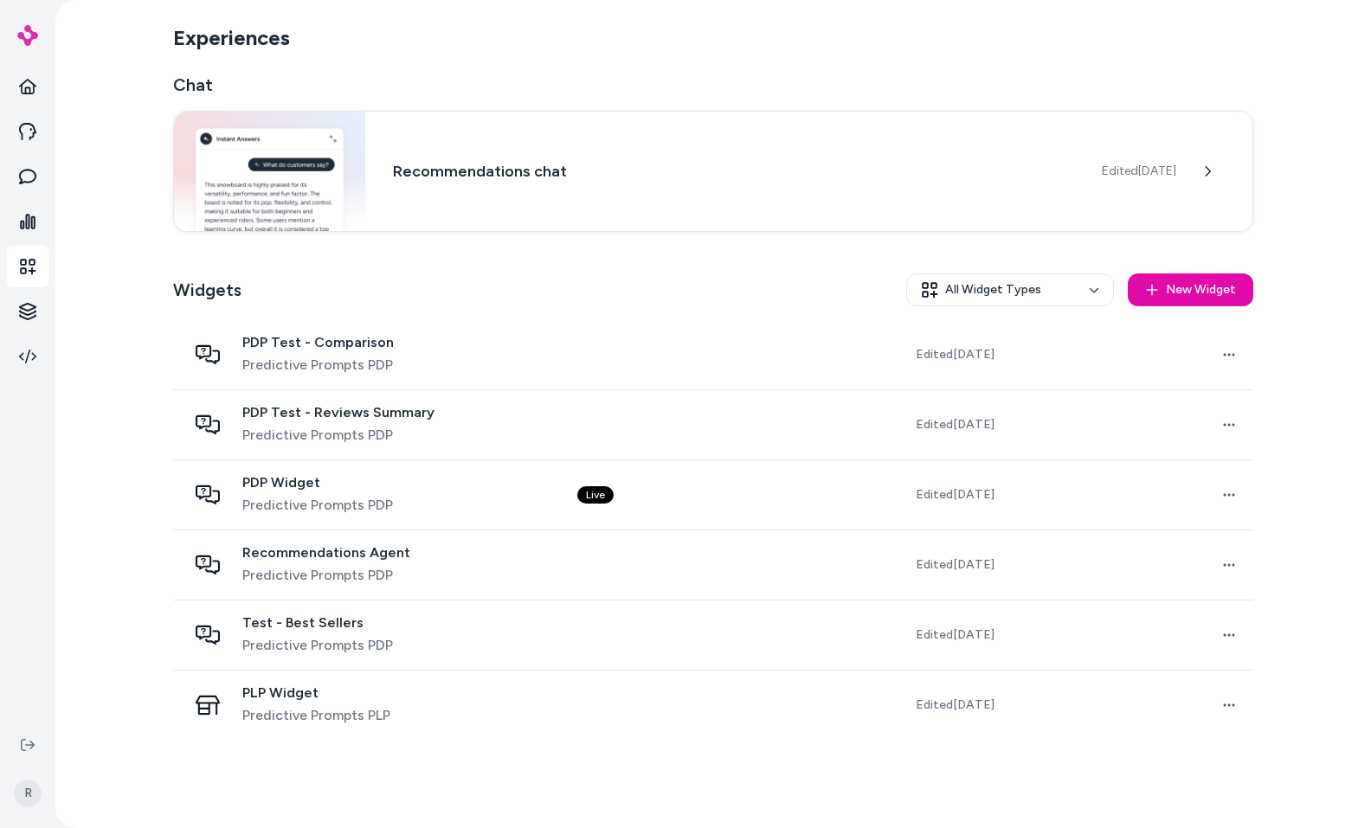
click at [50, 321] on div at bounding box center [27, 362] width 55 height 725
click at [35, 313] on html "R Experiences Chat Recommendations chat Edited [DATE] Widgets All Widget Types …" at bounding box center [685, 414] width 1371 height 828
click at [87, 317] on p "Products" at bounding box center [96, 310] width 49 height 17
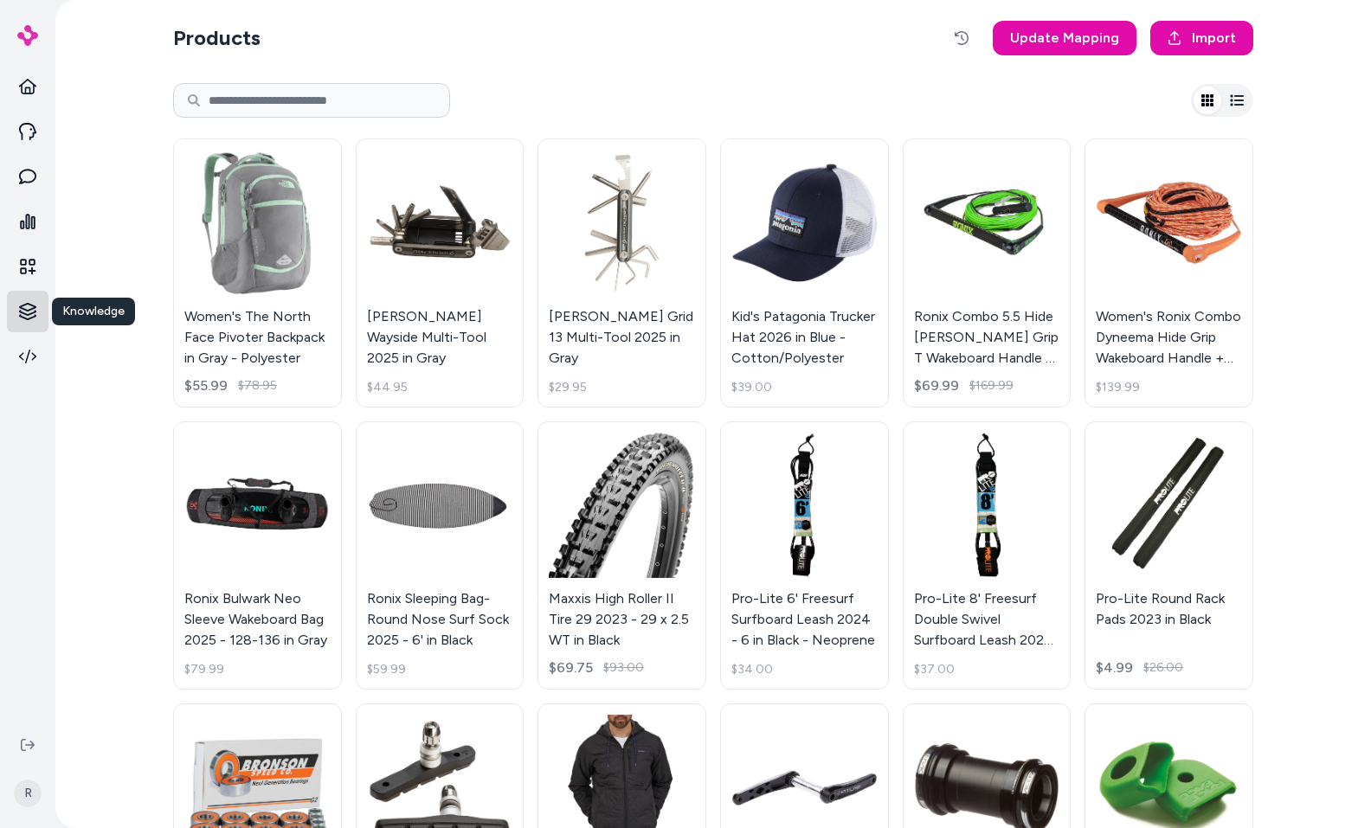
click at [36, 309] on html "Knowledge Knowledge R Products Update Mapping Import Women's The North Face Piv…" at bounding box center [685, 414] width 1371 height 828
click at [99, 337] on p "Documents" at bounding box center [104, 341] width 64 height 17
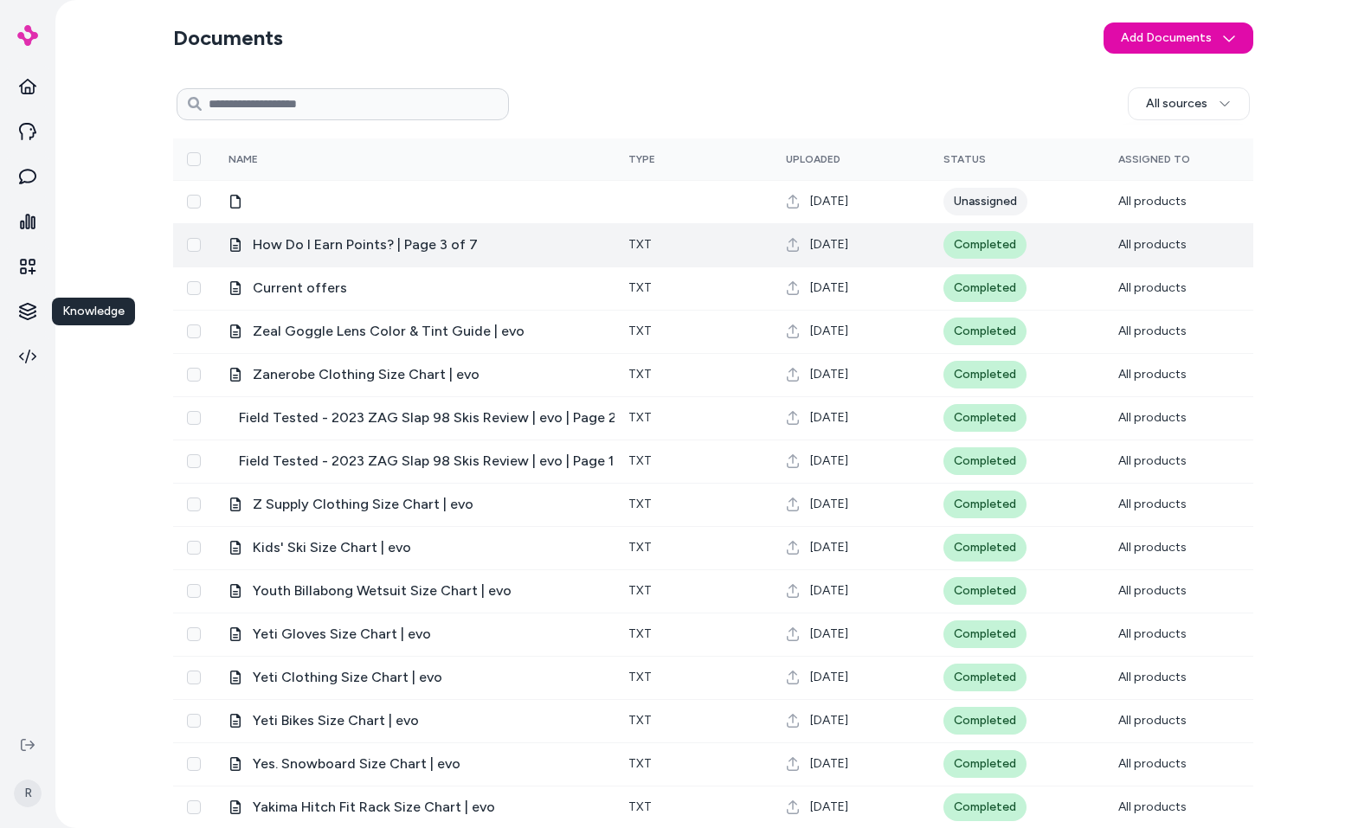
click at [522, 241] on div "How Do I Earn Points? | Page 3 of 7" at bounding box center [415, 245] width 372 height 21
click at [424, 239] on span "How Do I Earn Points? | Page 3 of 7" at bounding box center [365, 245] width 225 height 21
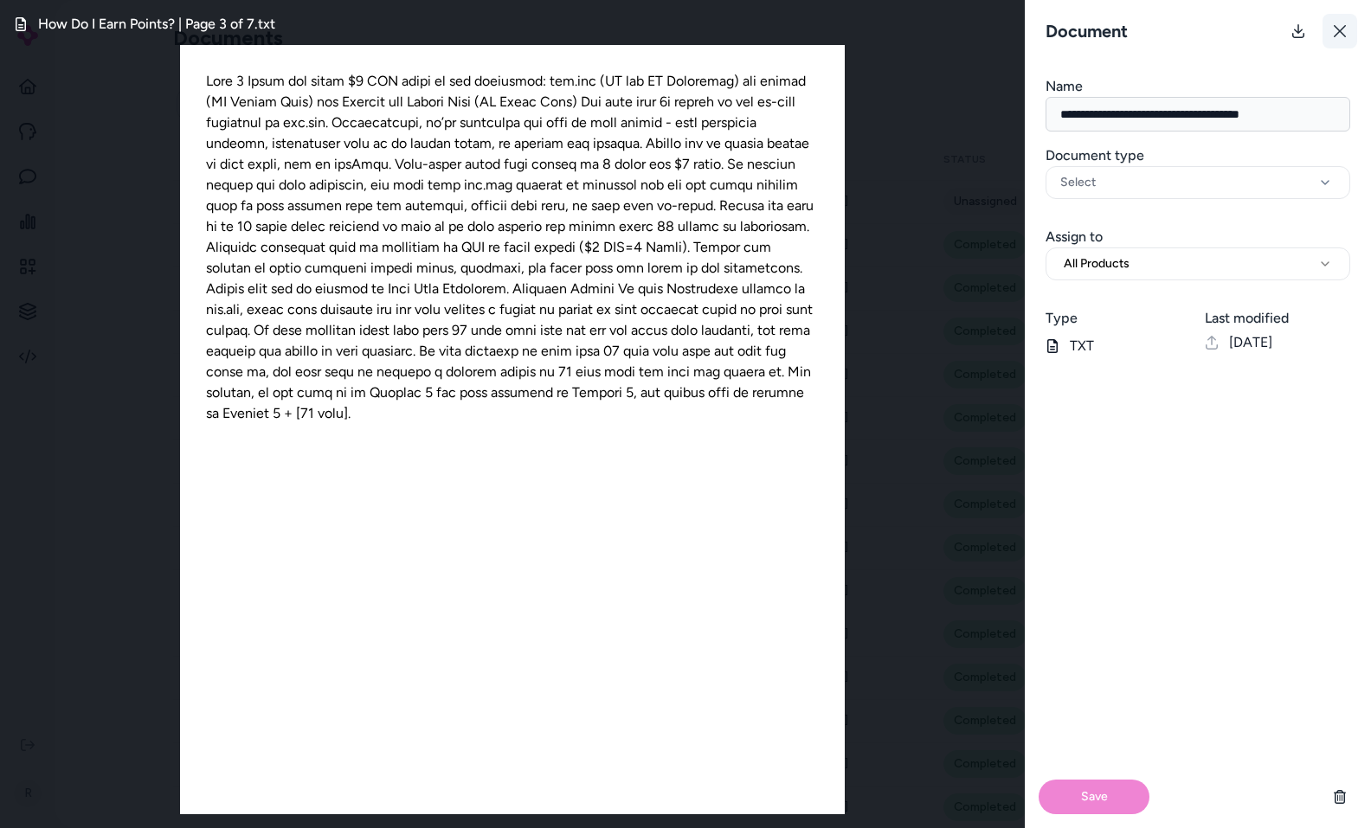
click at [1342, 30] on icon at bounding box center [1340, 31] width 14 height 14
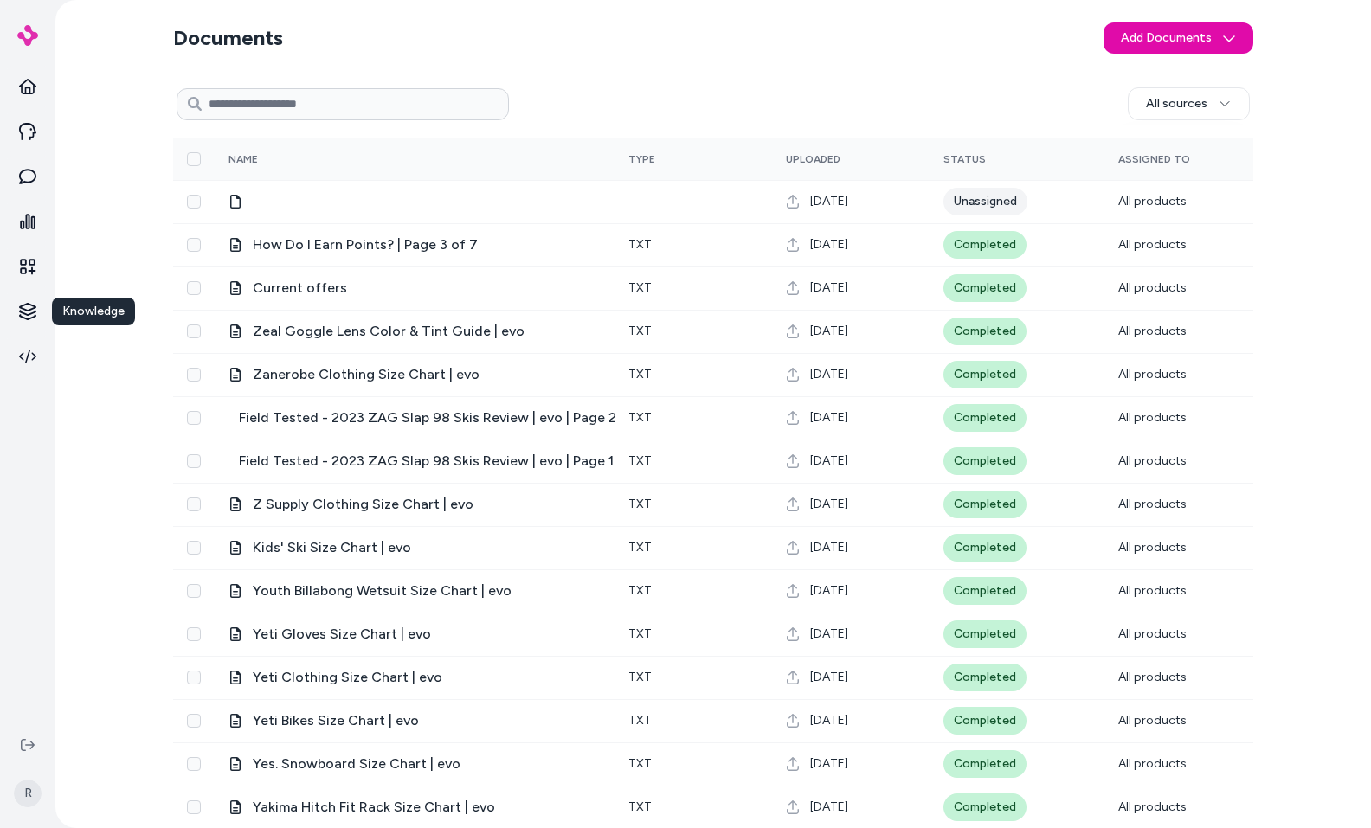
click at [23, 308] on html "Knowledge Knowledge R Documents Add Documents All sources 0 Selected Edit Multi…" at bounding box center [685, 414] width 1371 height 828
click at [104, 379] on link "Rules" at bounding box center [121, 373] width 126 height 31
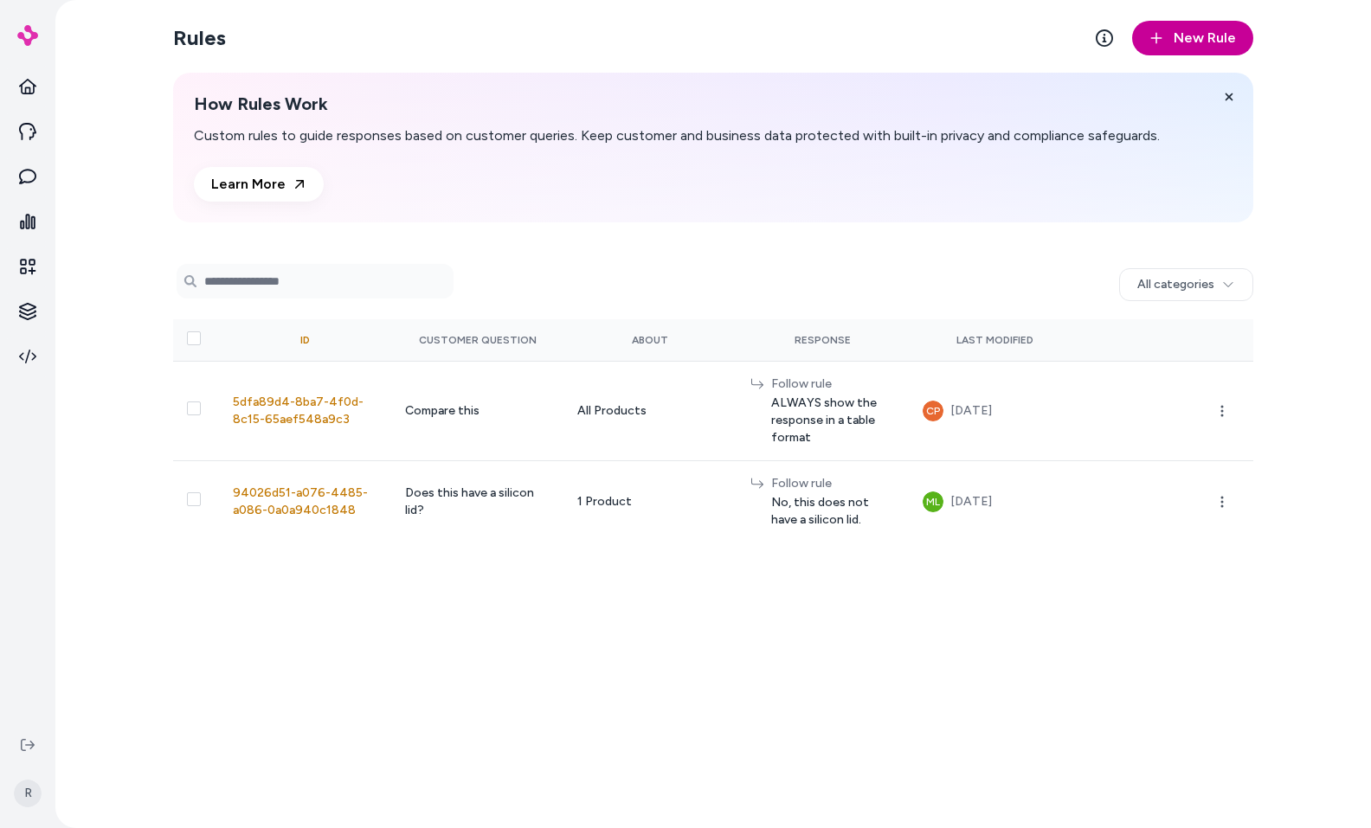
click at [1201, 40] on span "New Rule" at bounding box center [1205, 38] width 62 height 21
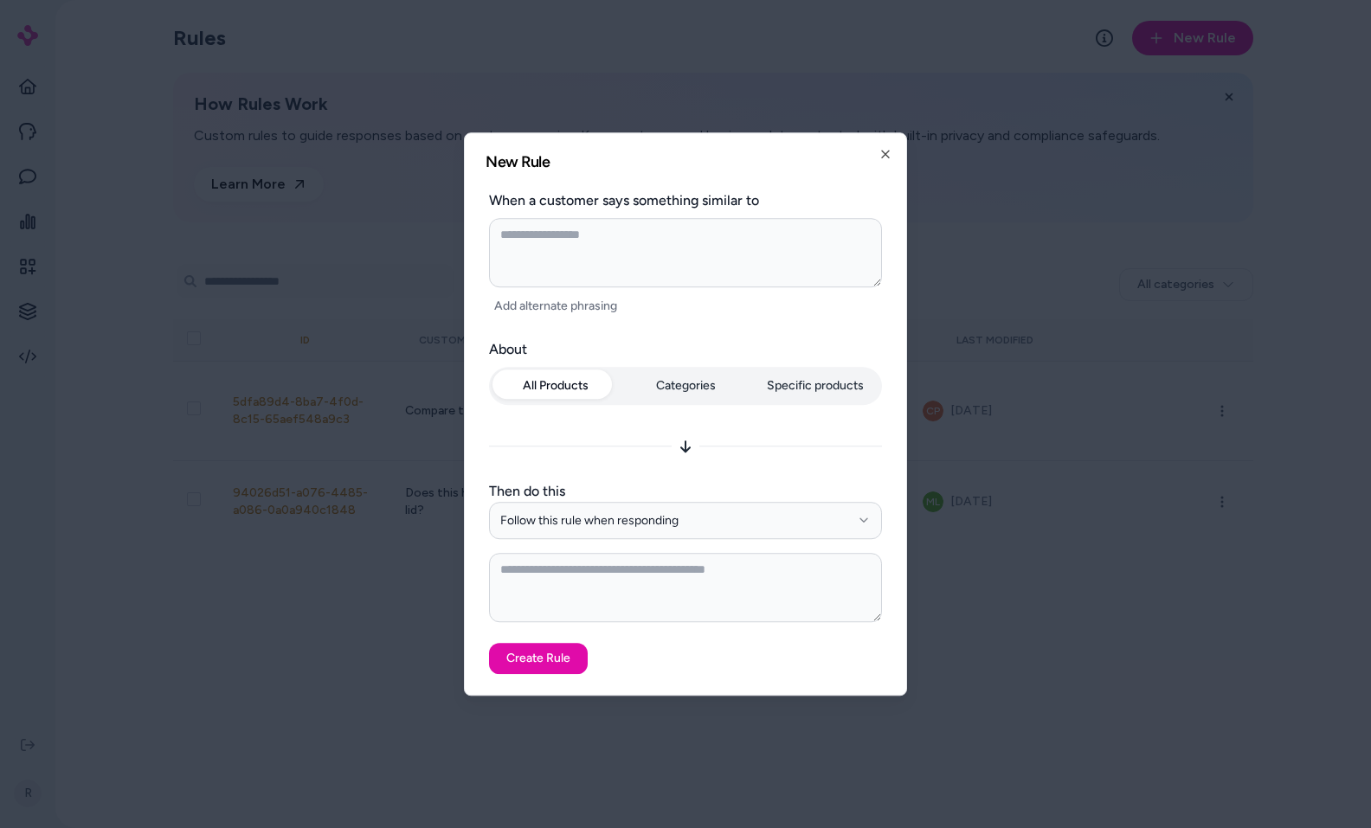
click at [697, 274] on textarea at bounding box center [685, 252] width 393 height 69
type textarea "*"
type textarea "**"
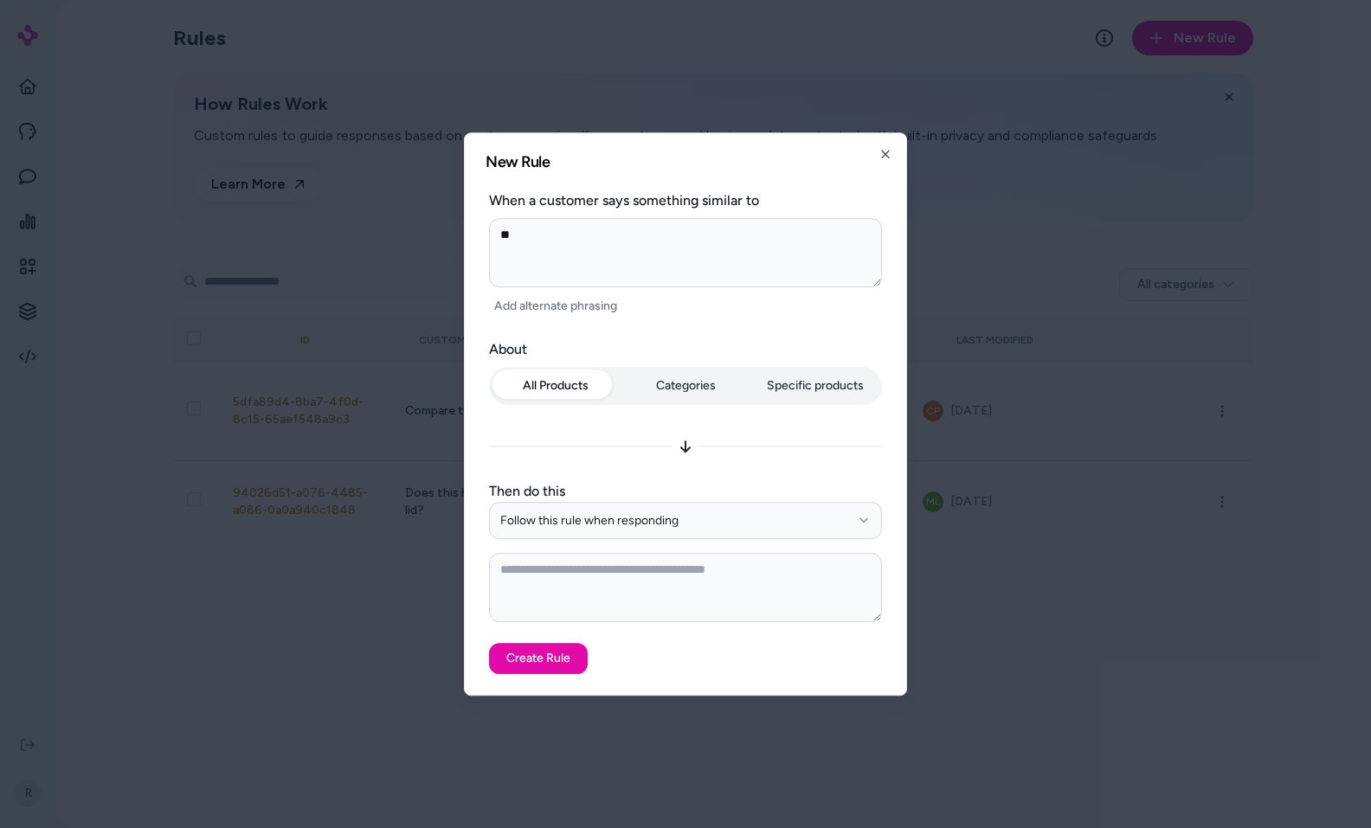
type textarea "*"
type textarea "***"
type textarea "*"
type textarea "***"
type textarea "*"
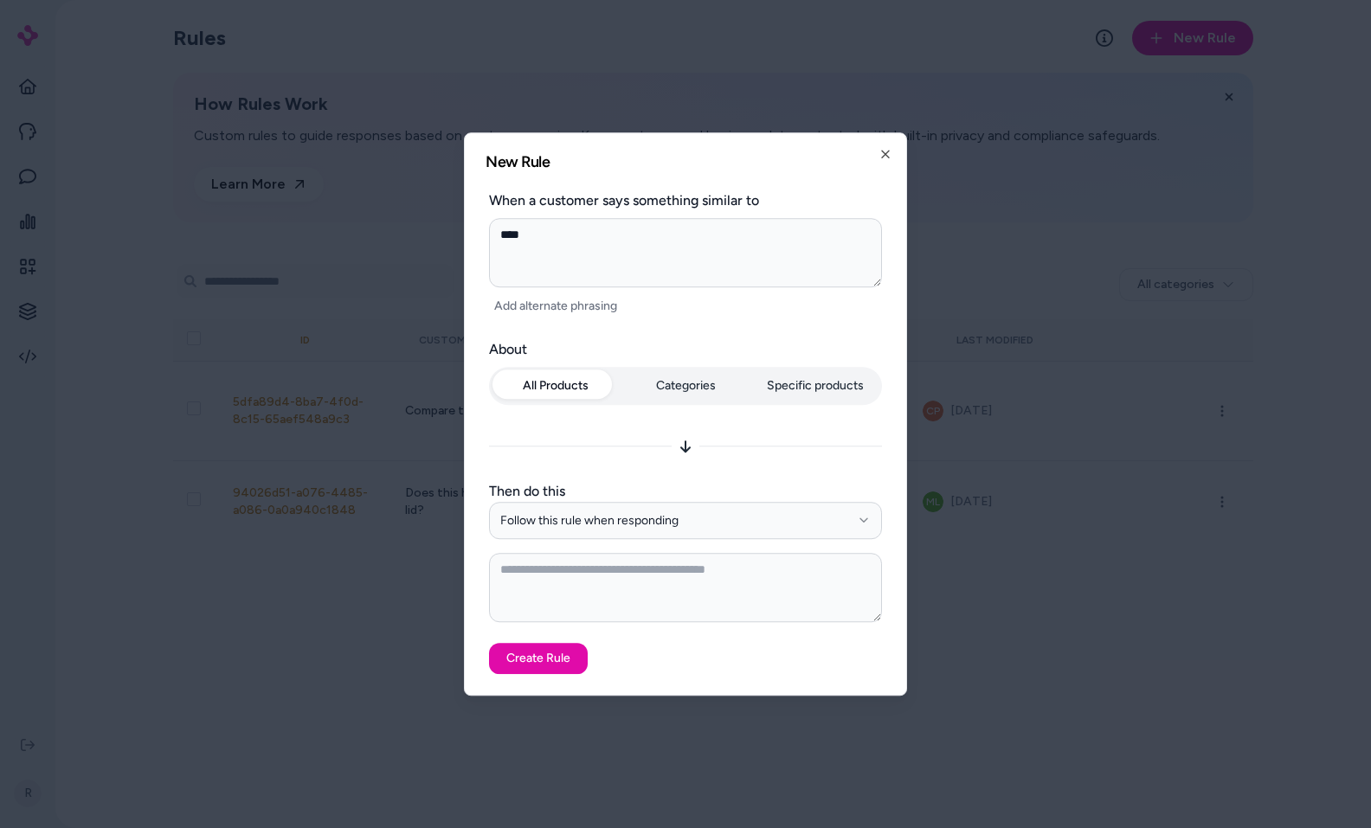
type textarea "*"
type textarea "**"
type textarea "*"
type textarea "**"
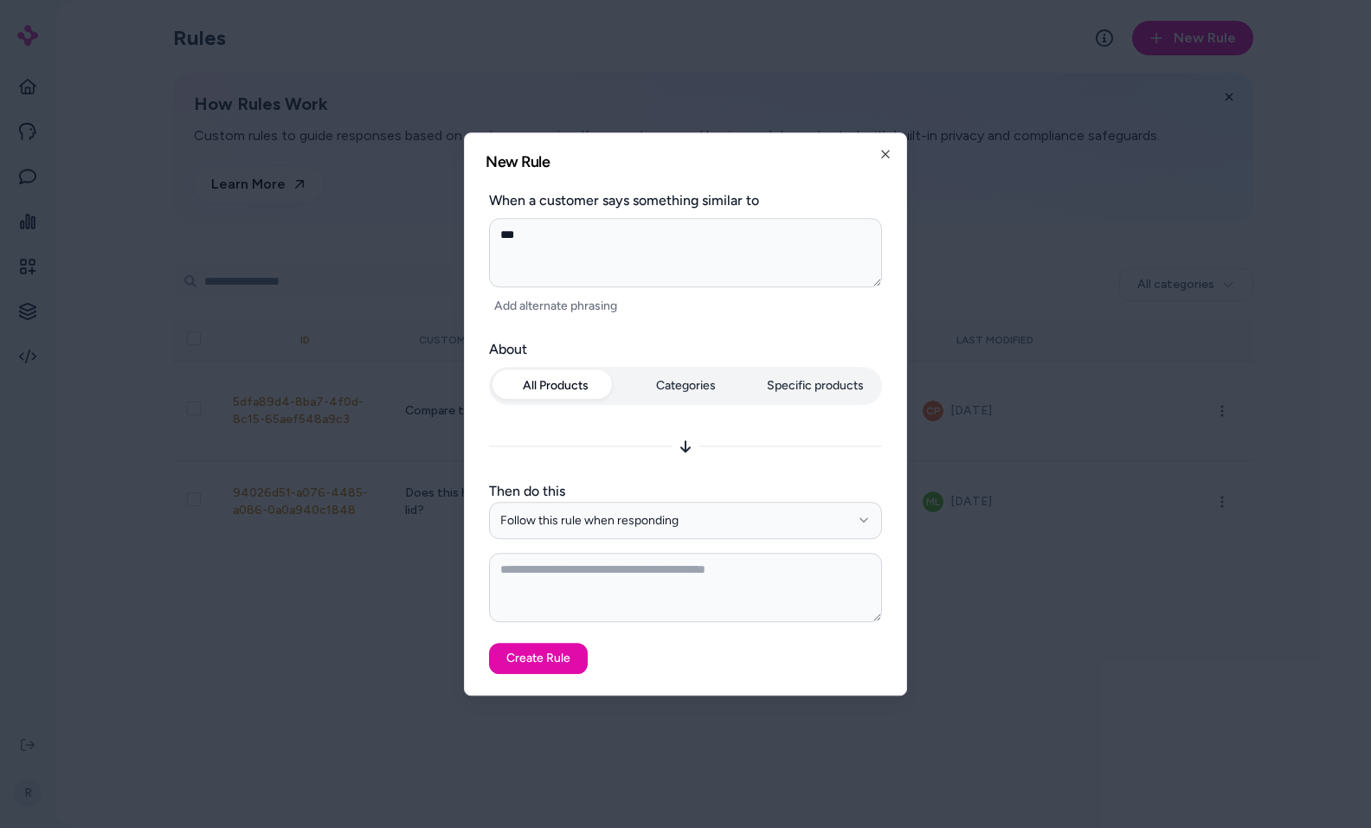
type textarea "*"
type textarea "****"
type textarea "*"
type textarea "*****"
type textarea "*"
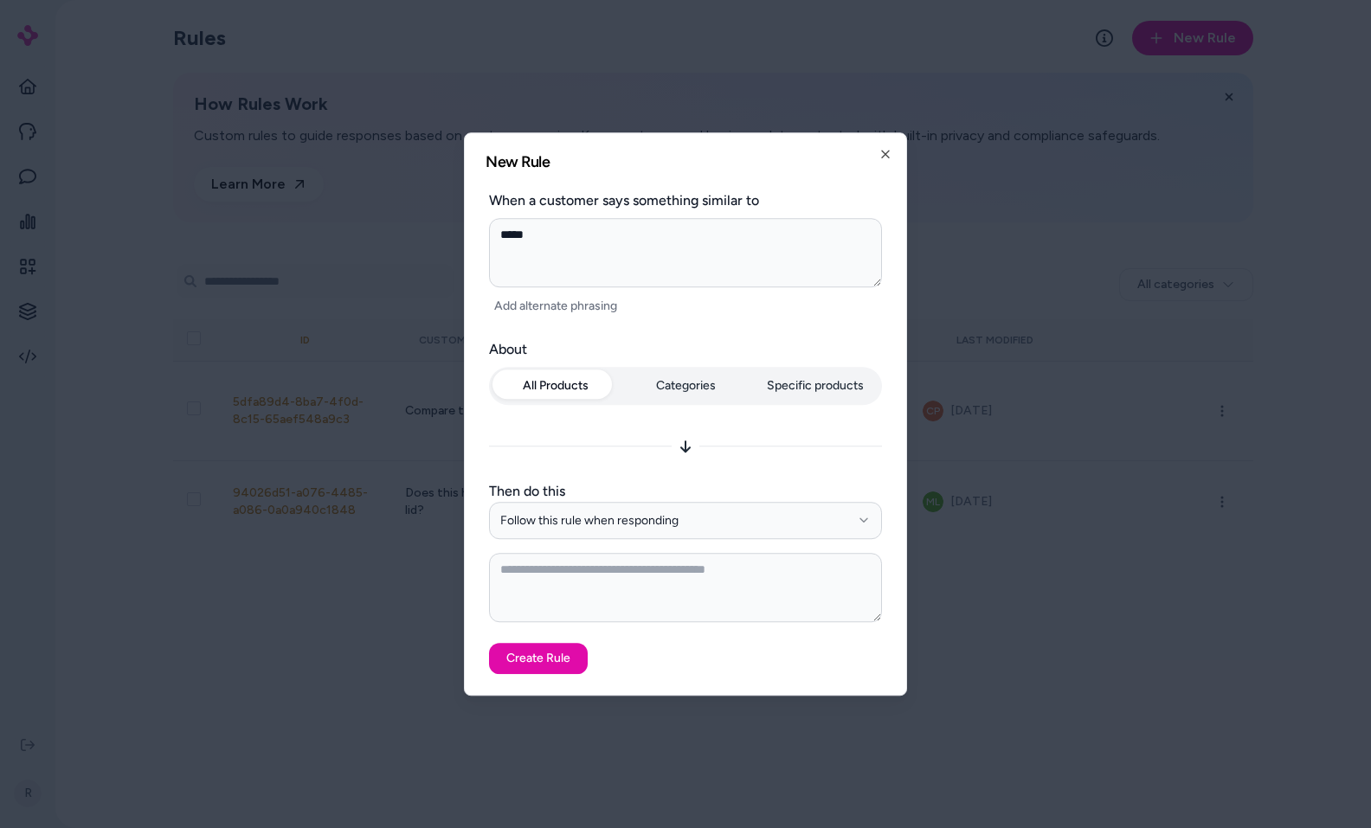
type textarea "******"
type textarea "*"
type textarea "*******"
type textarea "*"
type textarea "*******"
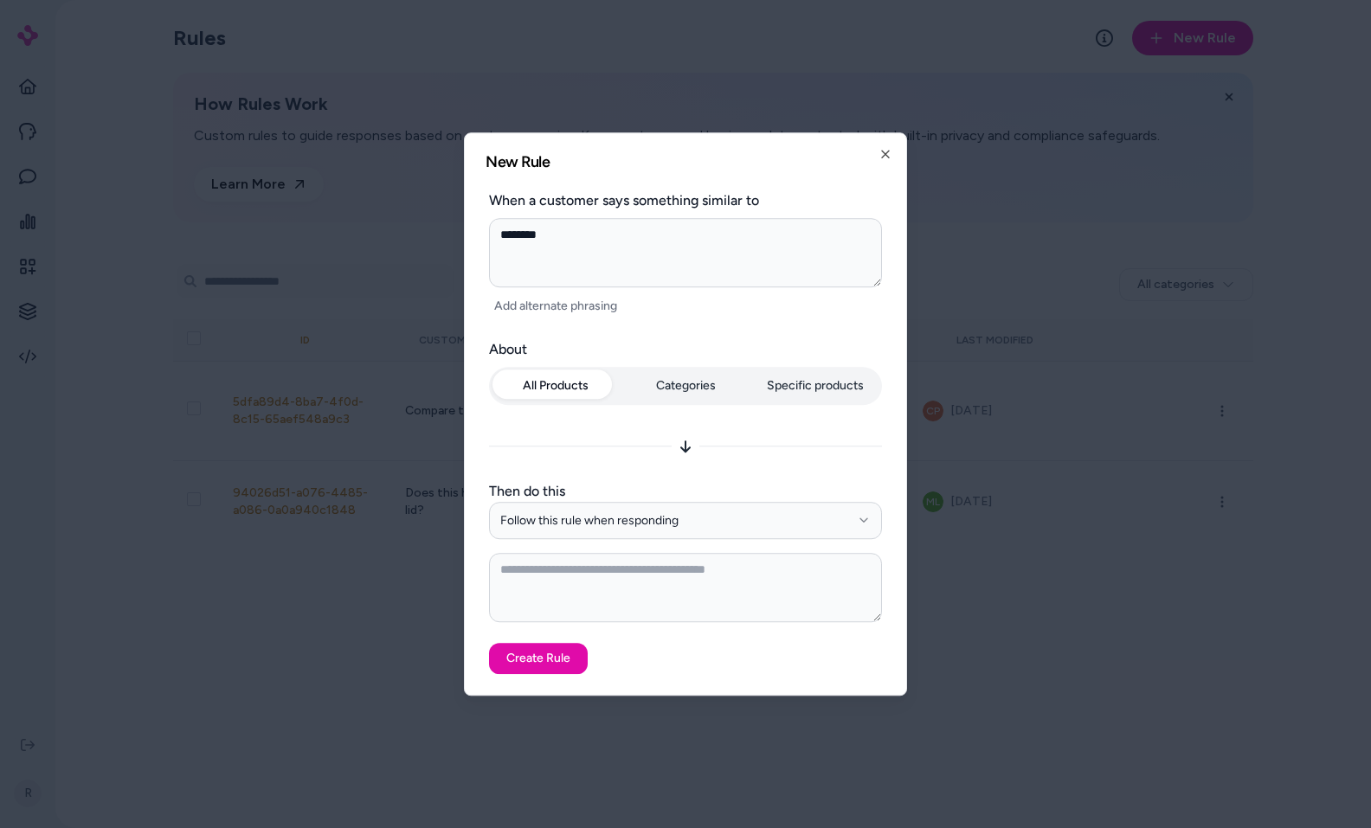
type textarea "*"
type textarea "**********"
type textarea "*"
type textarea "**********"
type textarea "*"
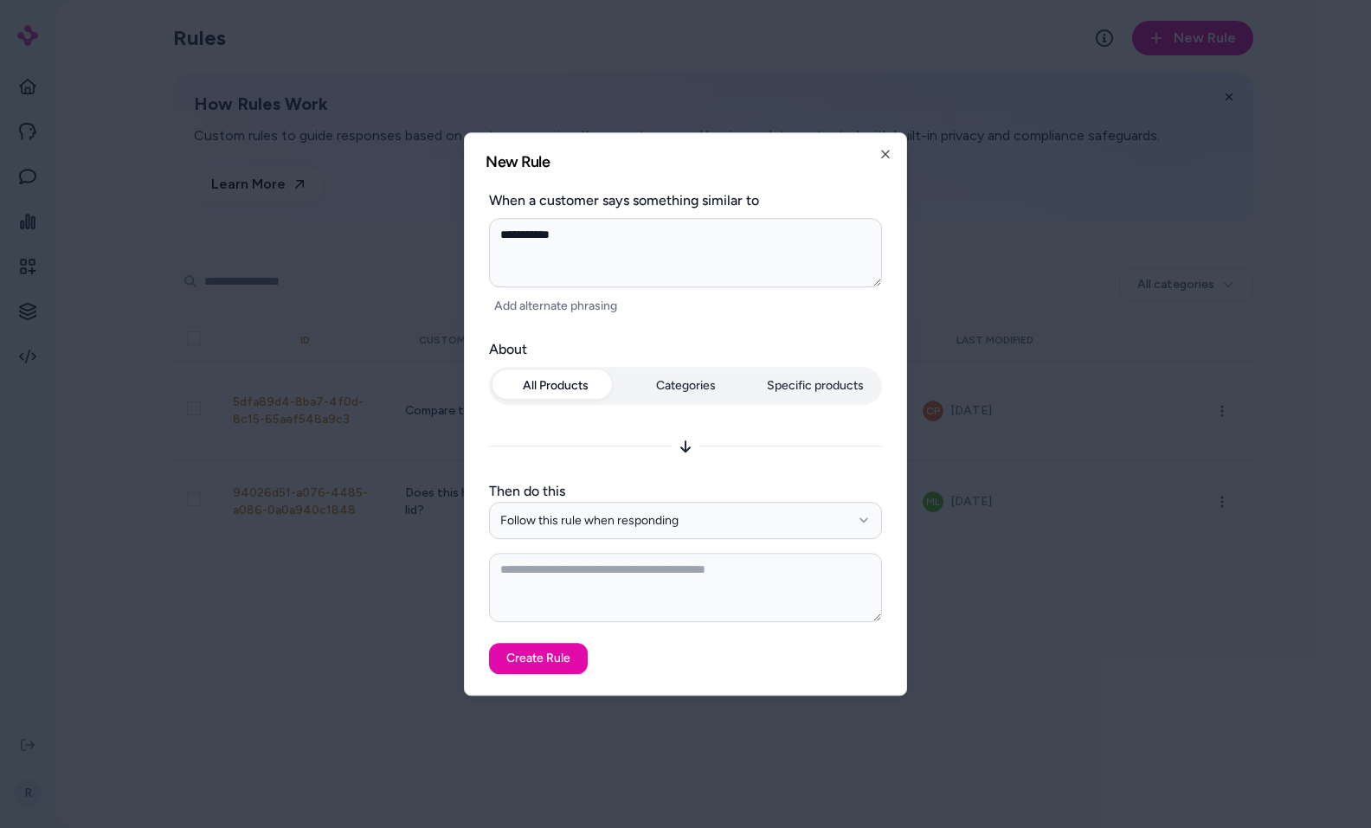
type textarea "**********"
type textarea "*"
type textarea "**********"
type textarea "*"
type textarea "**********"
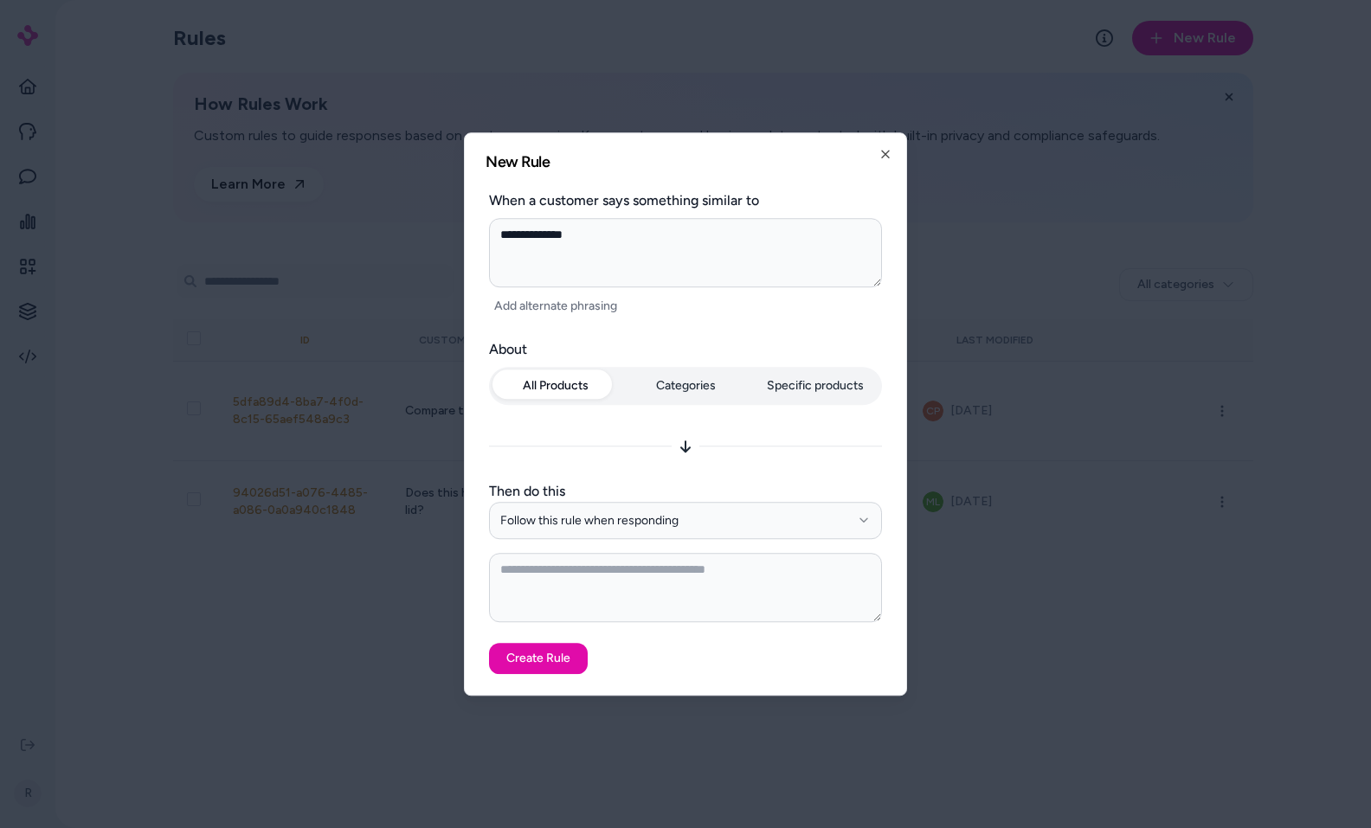
type textarea "*"
type textarea "**********"
type textarea "*"
type textarea "**********"
type textarea "*"
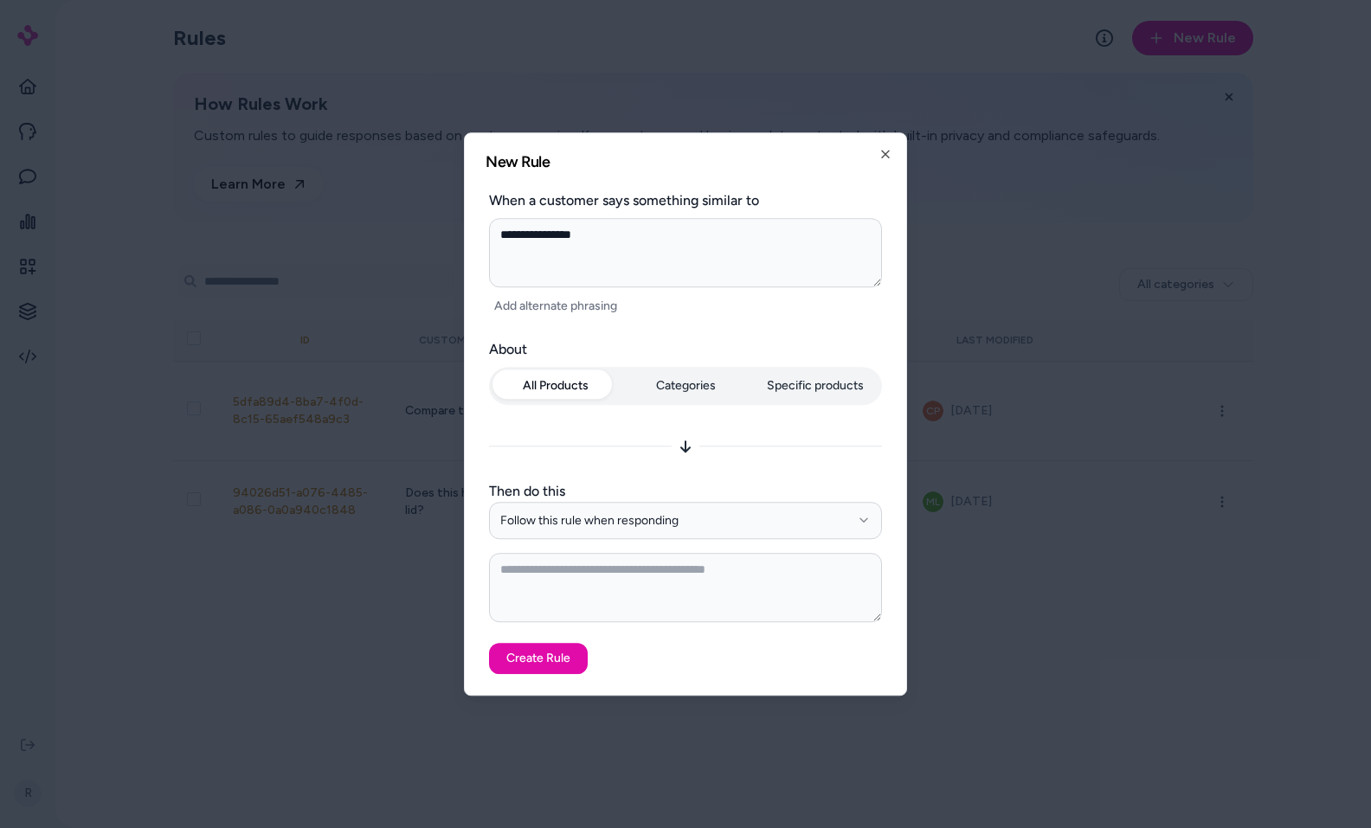
type textarea "**********"
type textarea "*"
type textarea "**********"
type textarea "*"
type textarea "**********"
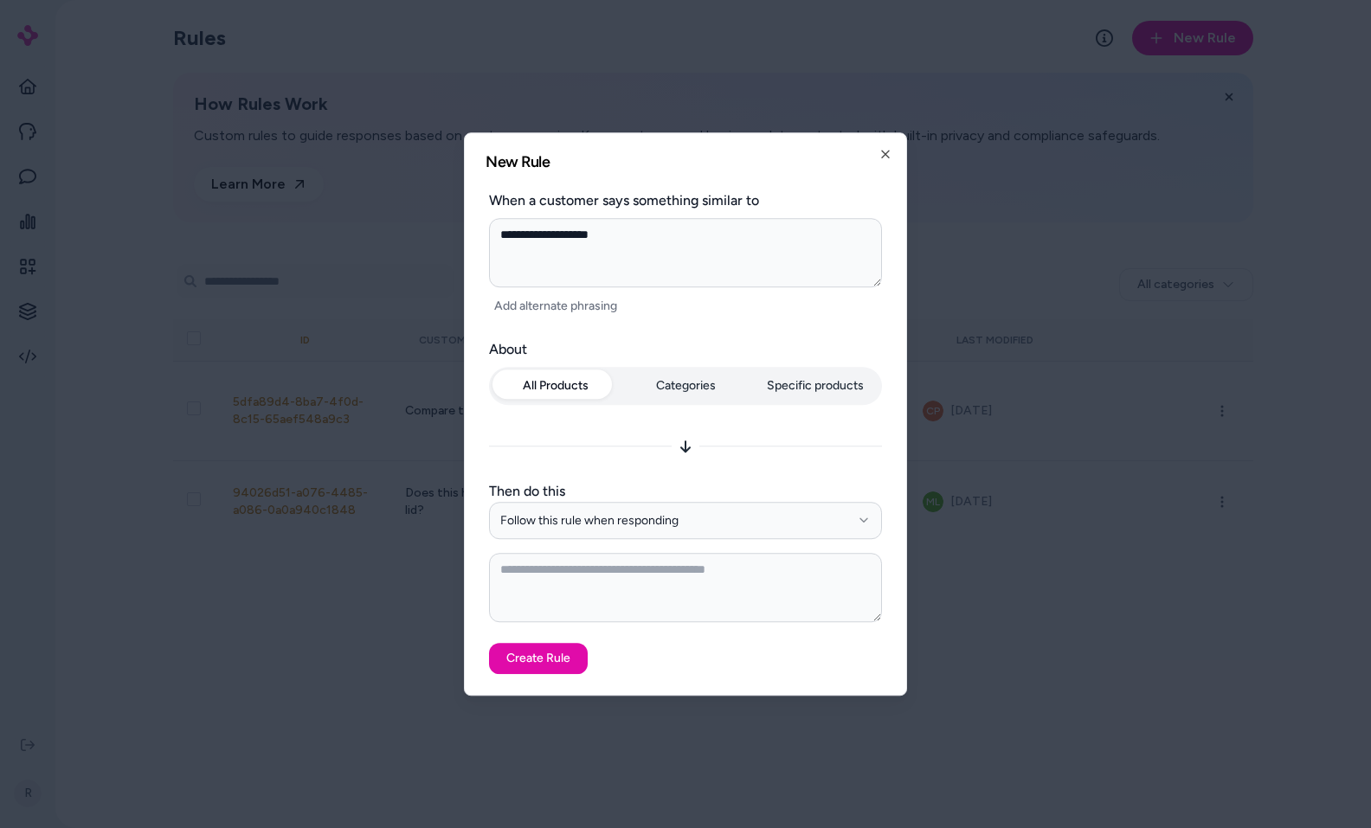
type textarea "*"
type textarea "**********"
type textarea "*"
type textarea "**********"
type textarea "*"
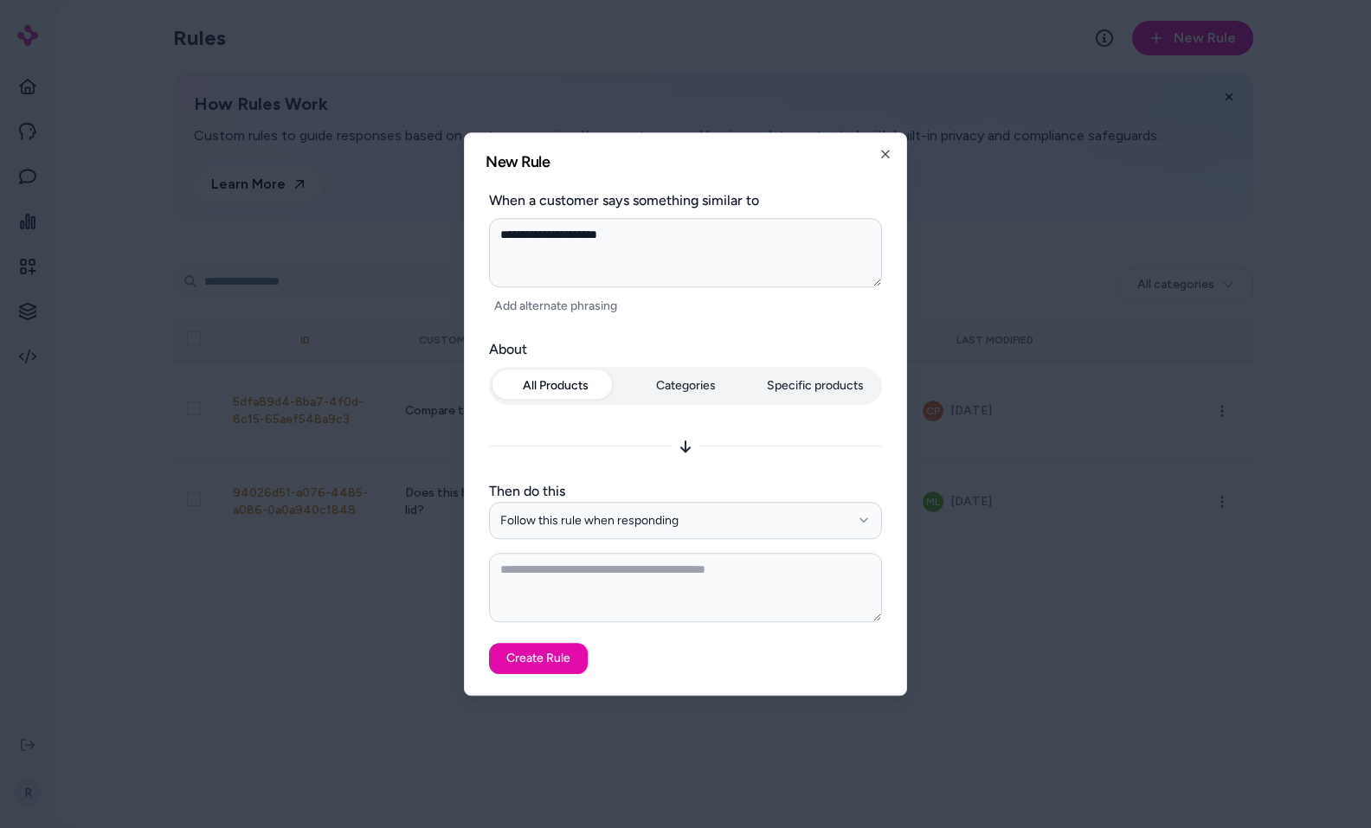
type textarea "**********"
type textarea "*"
type textarea "**********"
click at [555, 518] on button "Follow this rule when responding" at bounding box center [685, 521] width 393 height 38
drag, startPoint x: 578, startPoint y: 562, endPoint x: 623, endPoint y: 605, distance: 62.5
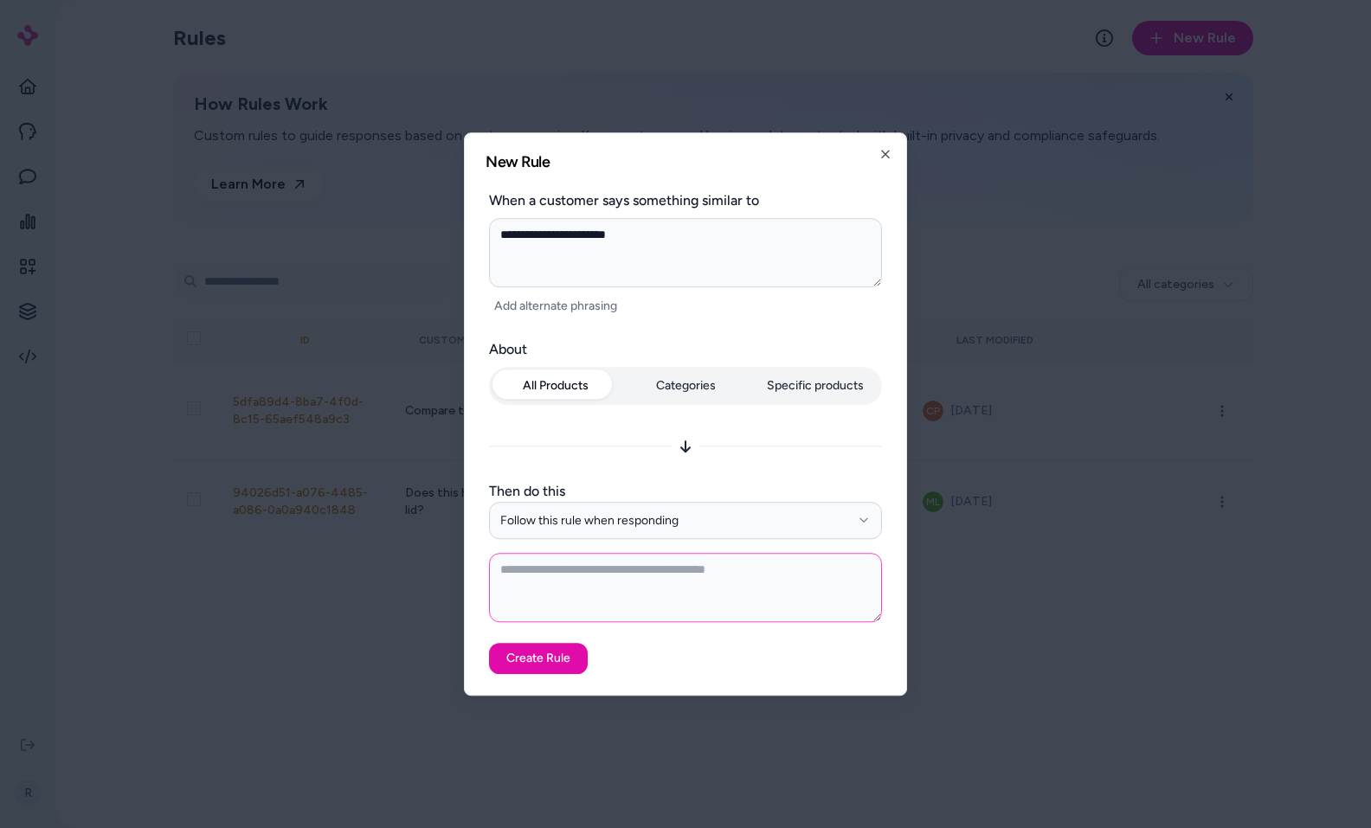
drag, startPoint x: 597, startPoint y: 613, endPoint x: 738, endPoint y: 604, distance: 141.4
click at [597, 612] on textarea at bounding box center [685, 587] width 393 height 69
type textarea "*"
type textarea "**********"
click at [891, 157] on icon "button" at bounding box center [886, 154] width 14 height 14
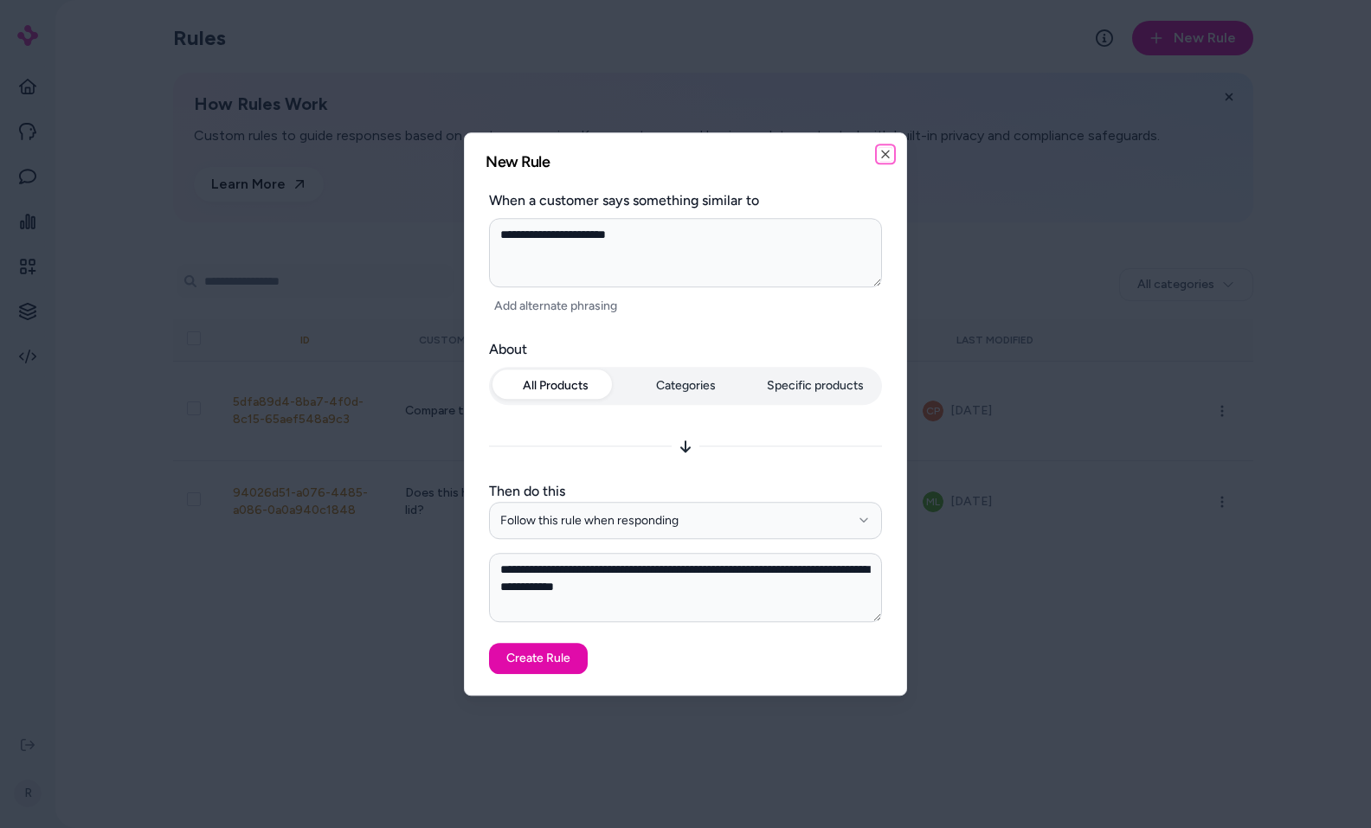
type textarea "*"
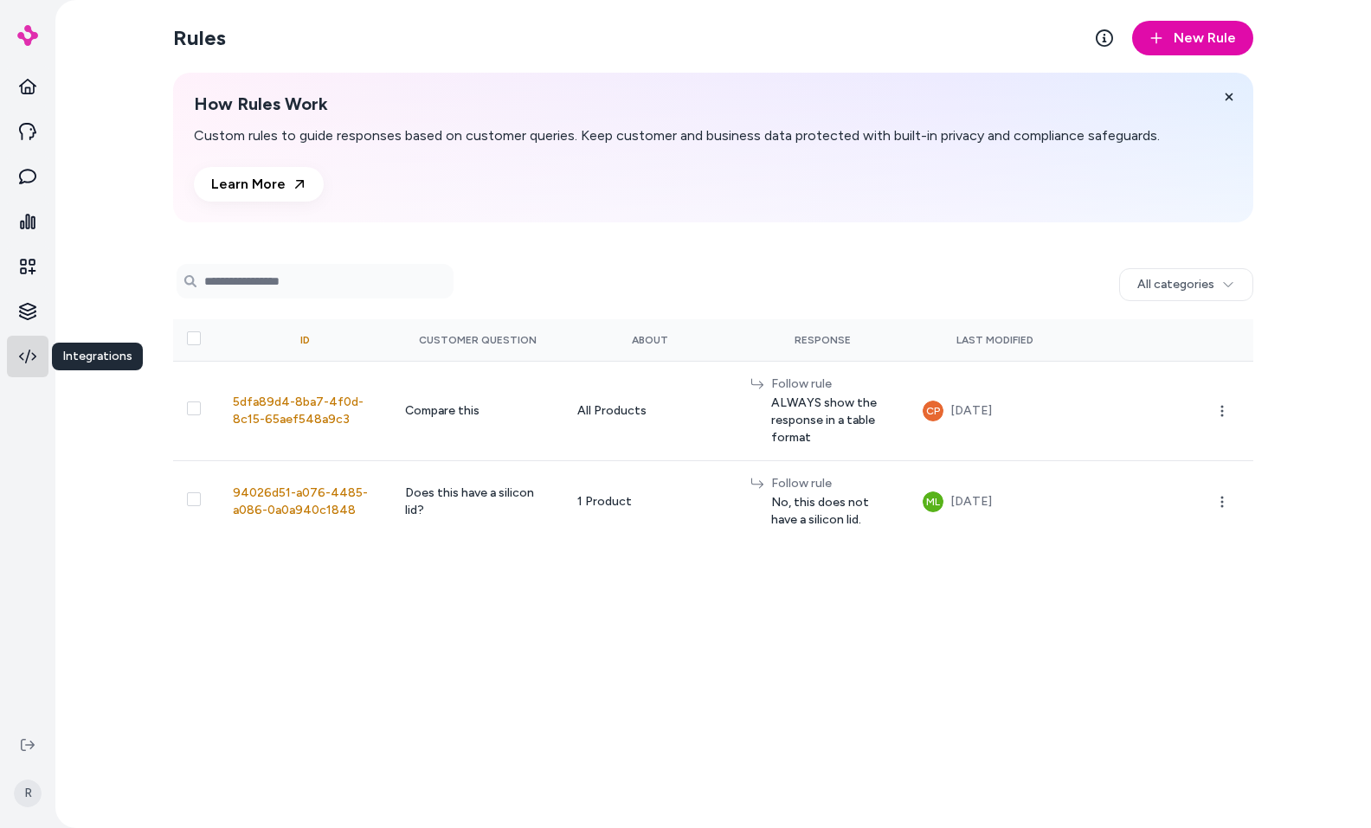
click at [42, 352] on link at bounding box center [28, 357] width 42 height 42
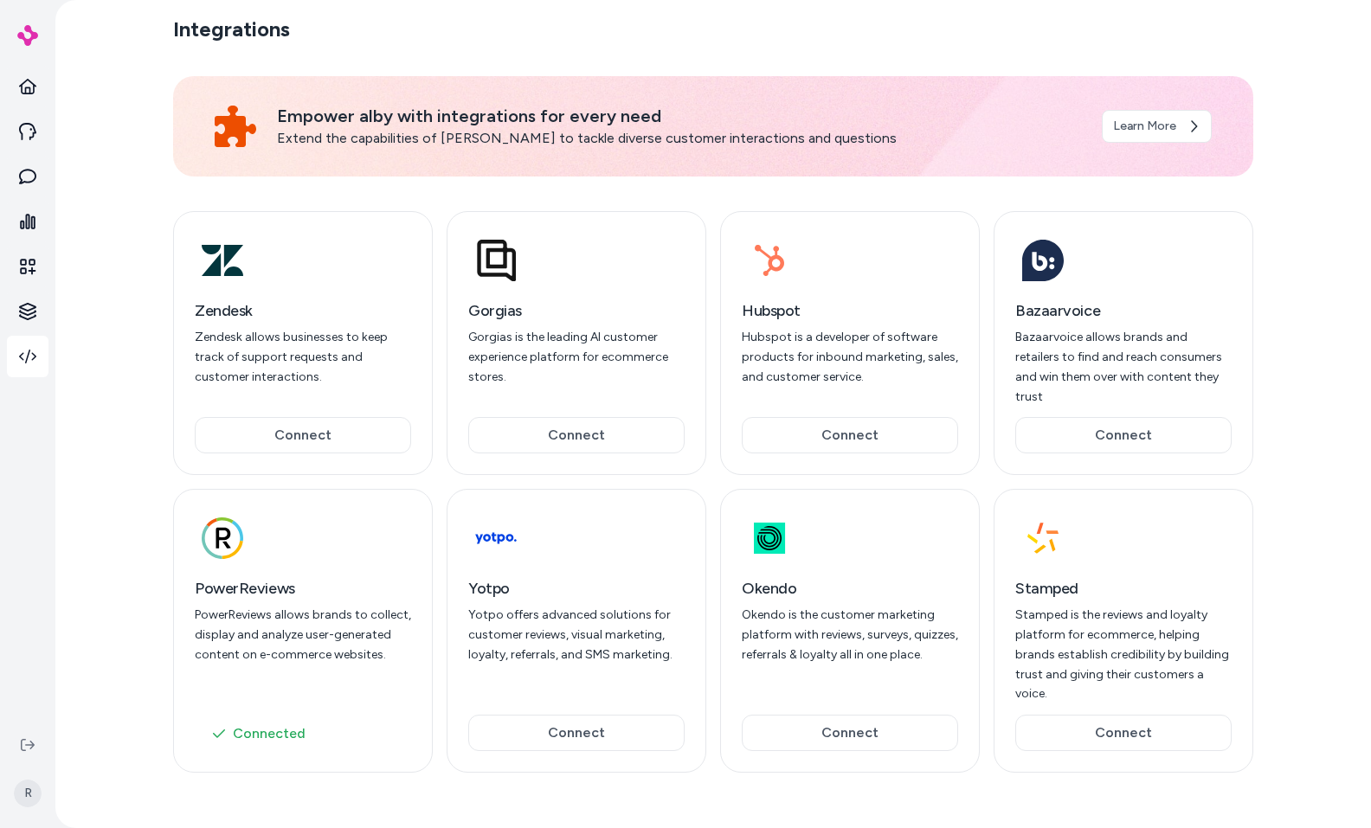
click at [758, 229] on div "Hubspot Hubspot is a developer of software products for inbound marketing, sale…" at bounding box center [850, 343] width 260 height 264
click at [284, 793] on div "Empower alby with integrations for every need Extend the capabilities of alby t…" at bounding box center [713, 434] width 1080 height 759
click at [28, 91] on icon at bounding box center [27, 86] width 17 height 17
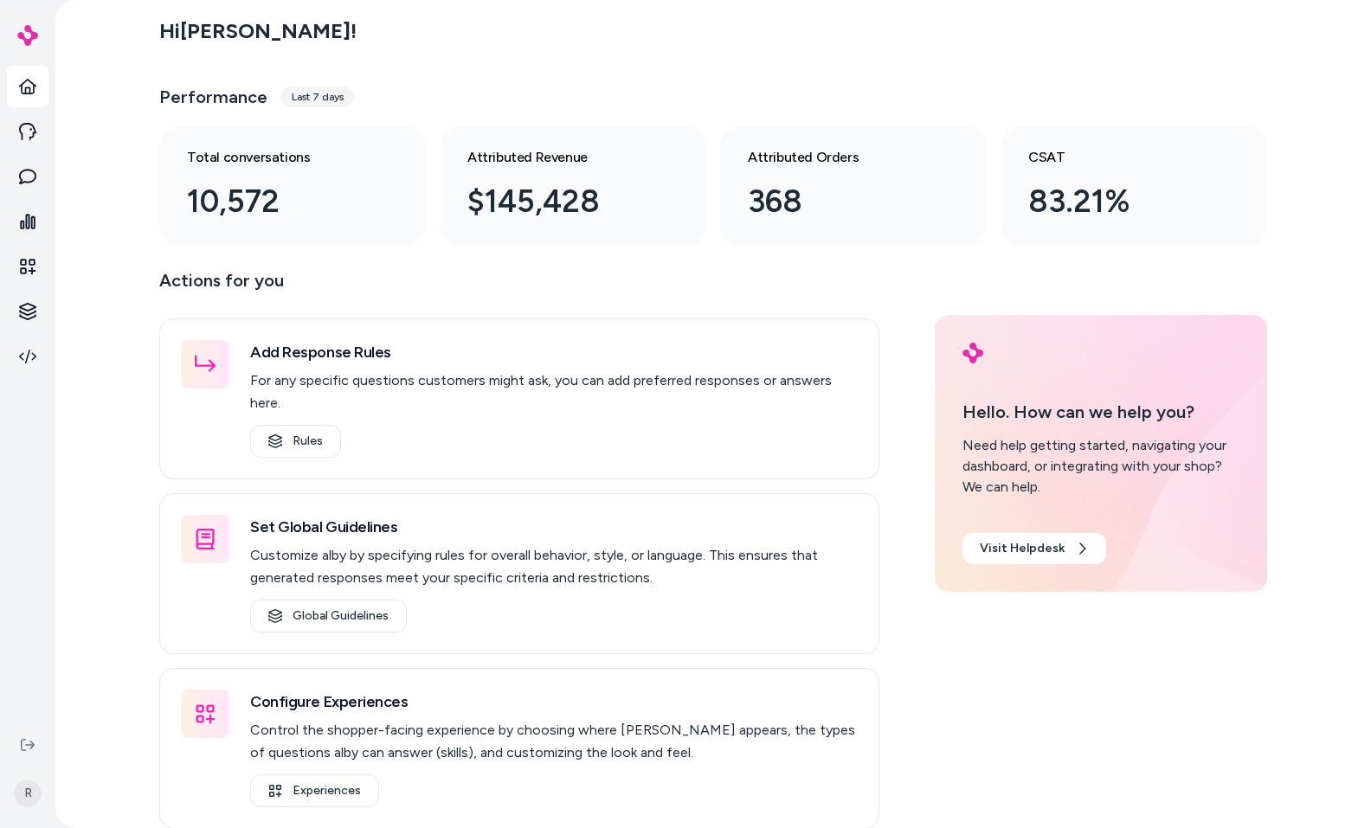
click at [1146, 259] on main "Hi [PERSON_NAME] ! Performance Last 7 days Total conversations 10,572 Attribute…" at bounding box center [713, 423] width 1108 height 847
click at [22, 126] on icon at bounding box center [27, 131] width 17 height 17
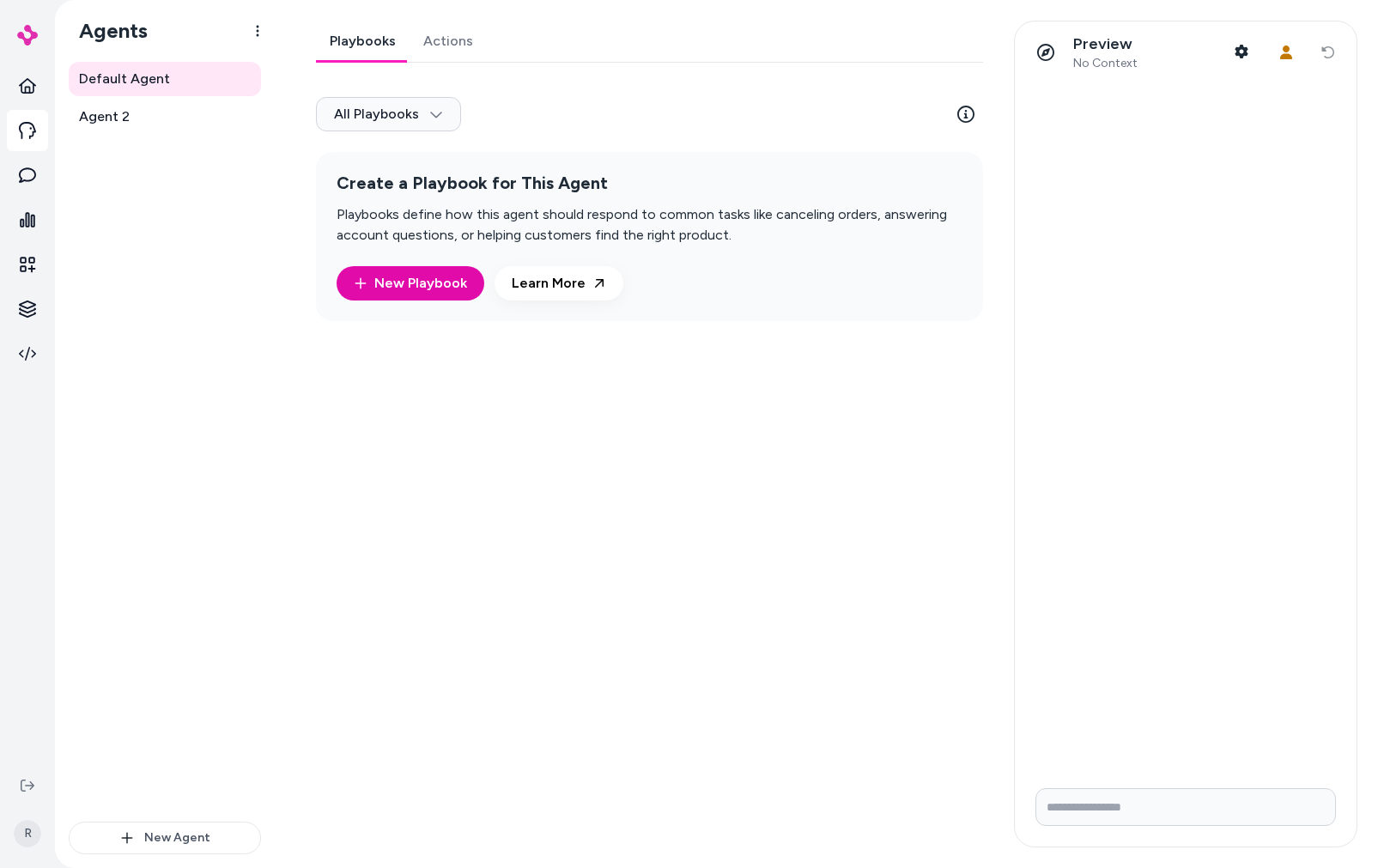
click at [266, 219] on div "Default Agent Agent 2 New Agent" at bounding box center [165, 464] width 220 height 806
click at [159, 108] on link "Agent 2" at bounding box center [165, 116] width 192 height 35
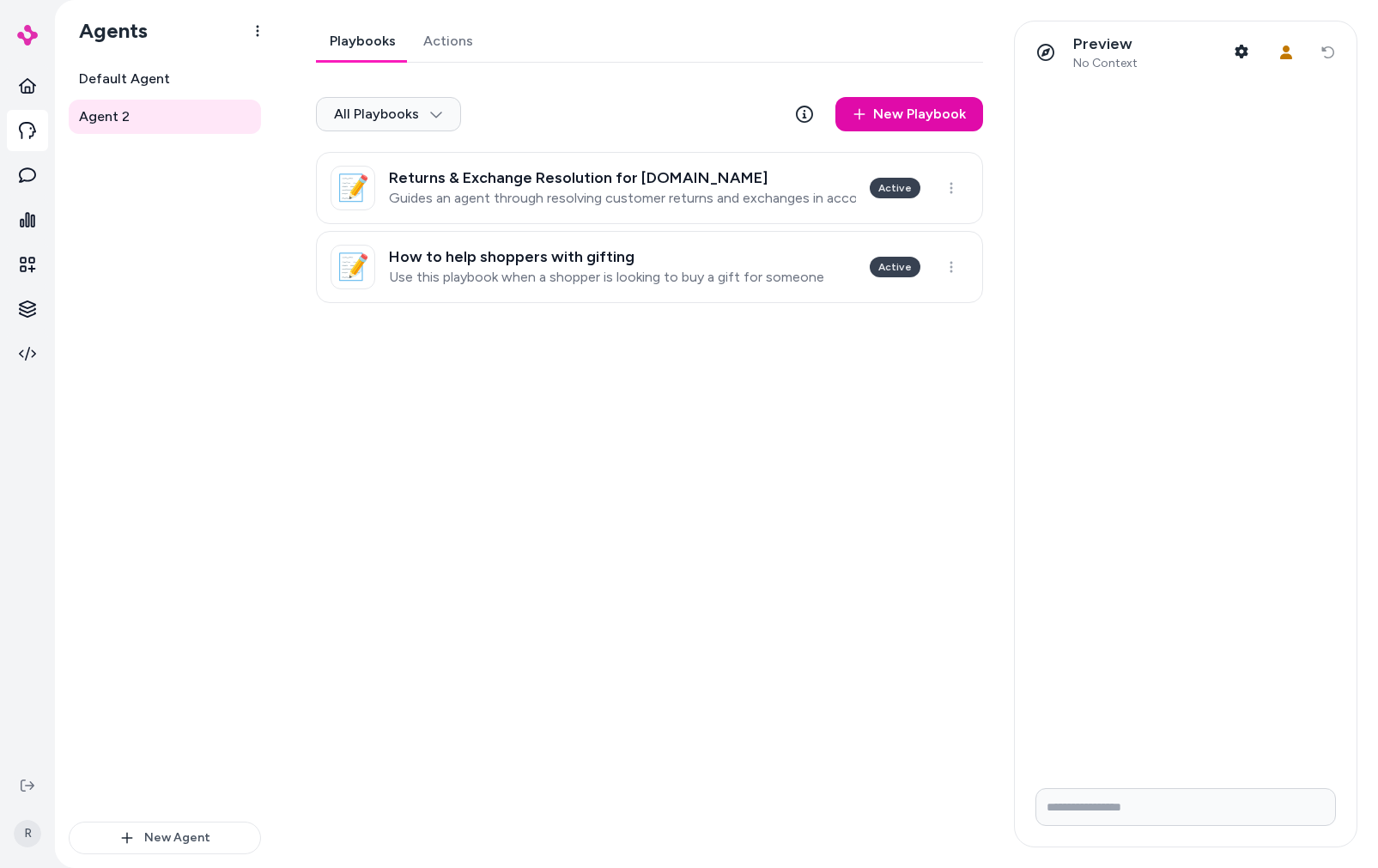
click at [468, 42] on link "Actions" at bounding box center [448, 42] width 77 height 42
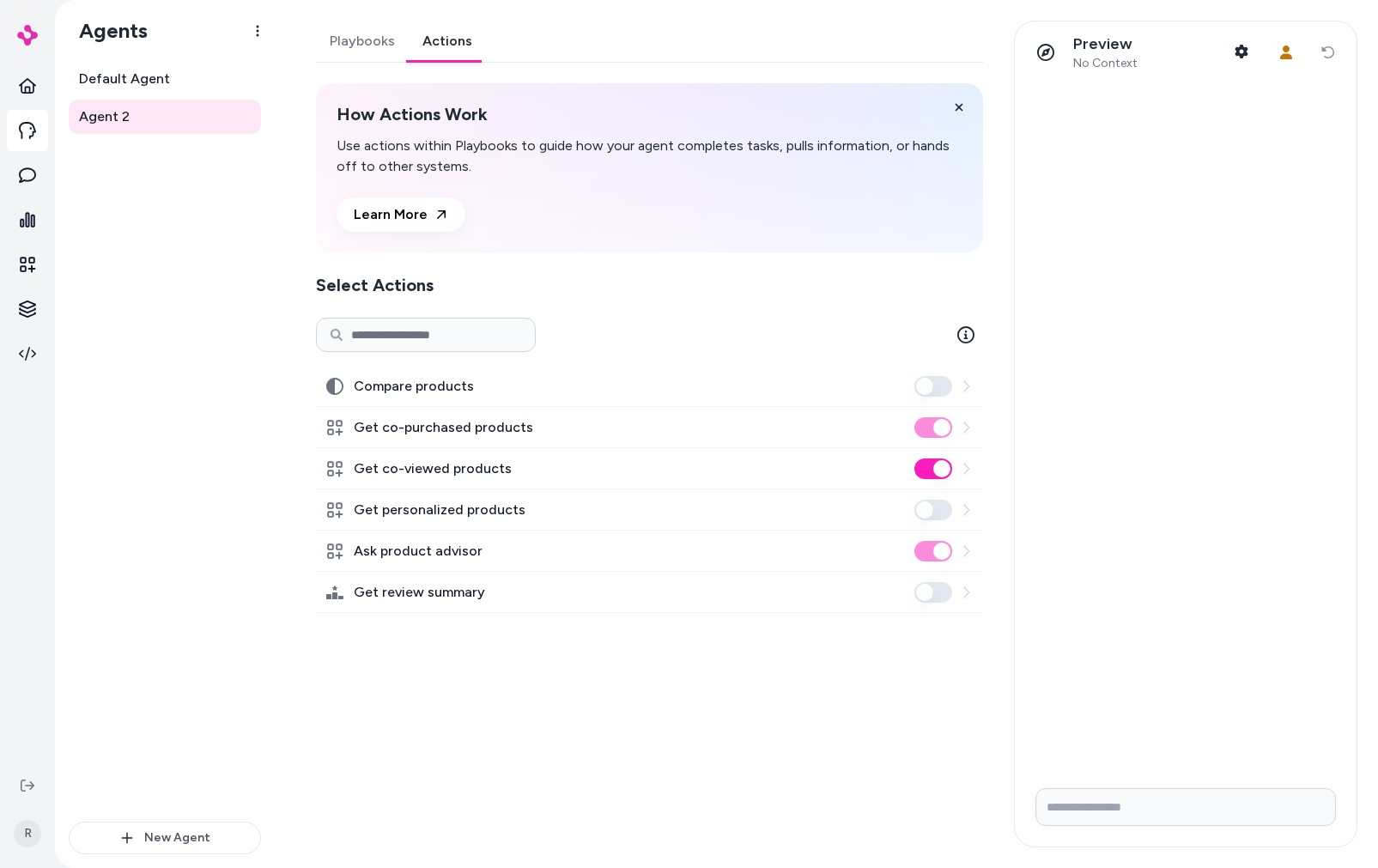
click at [366, 44] on link "Playbooks" at bounding box center [362, 42] width 92 height 42
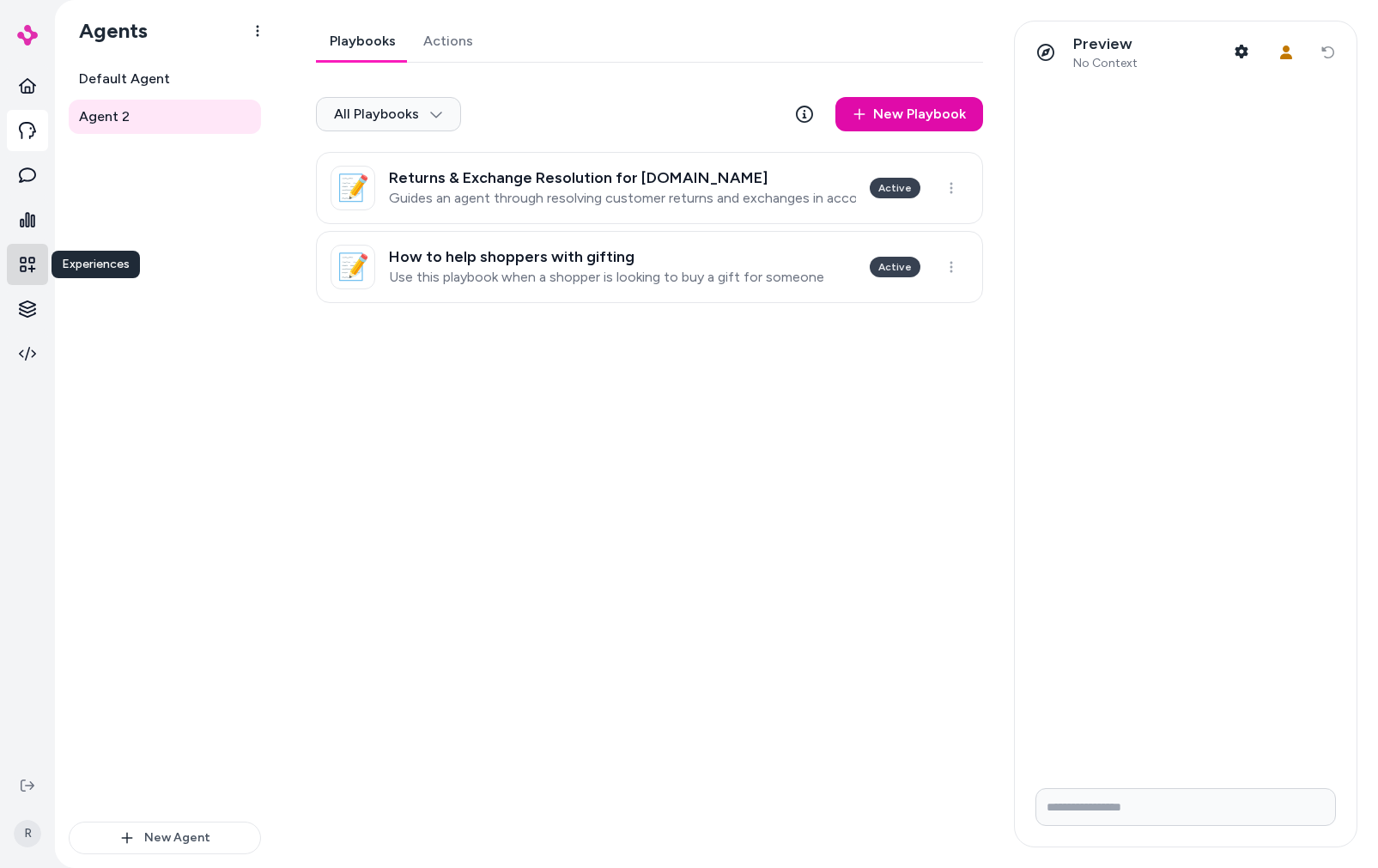
click at [27, 262] on icon at bounding box center [27, 264] width 17 height 17
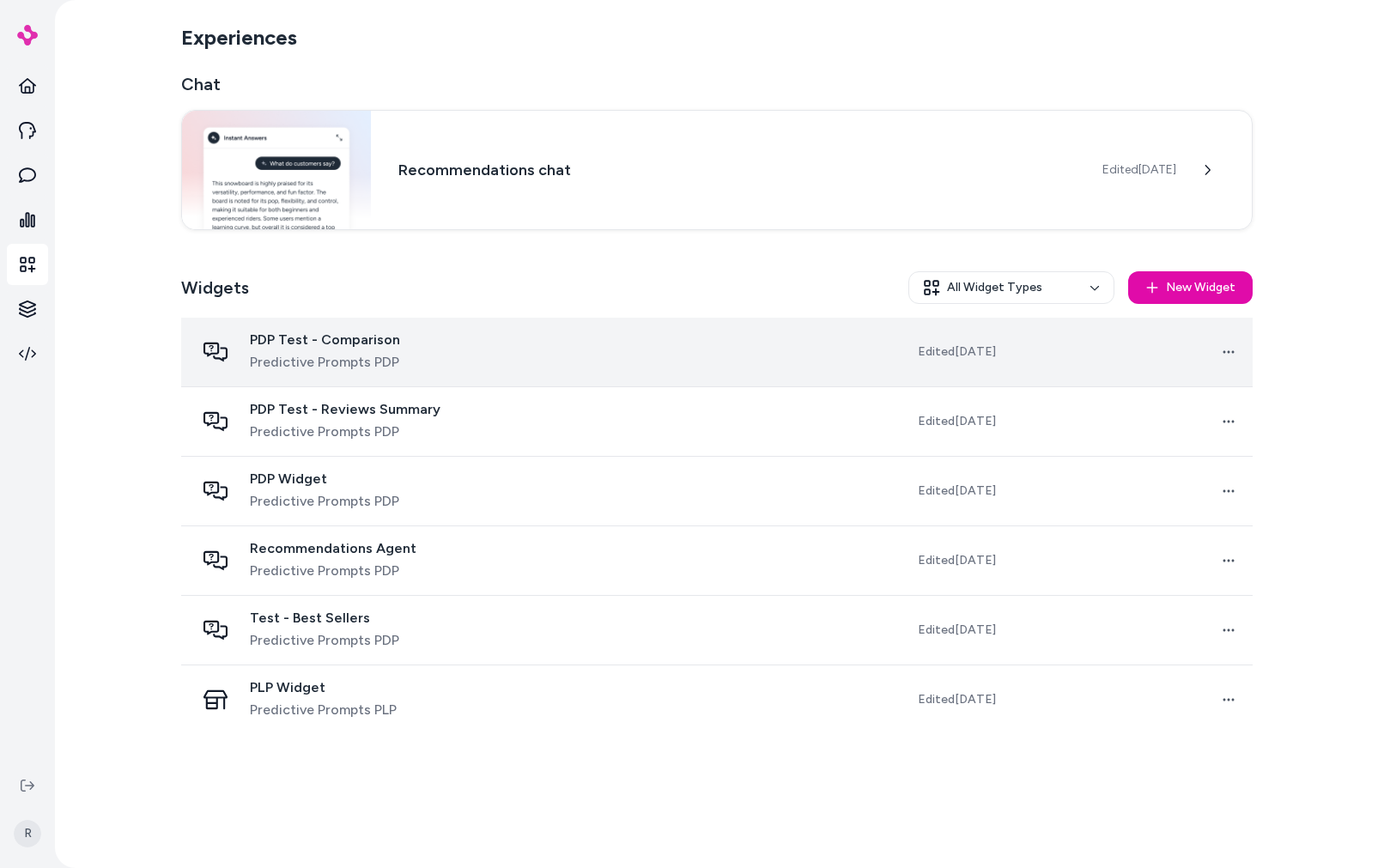
click at [324, 363] on span "Predictive Prompts PDP" at bounding box center [324, 362] width 150 height 21
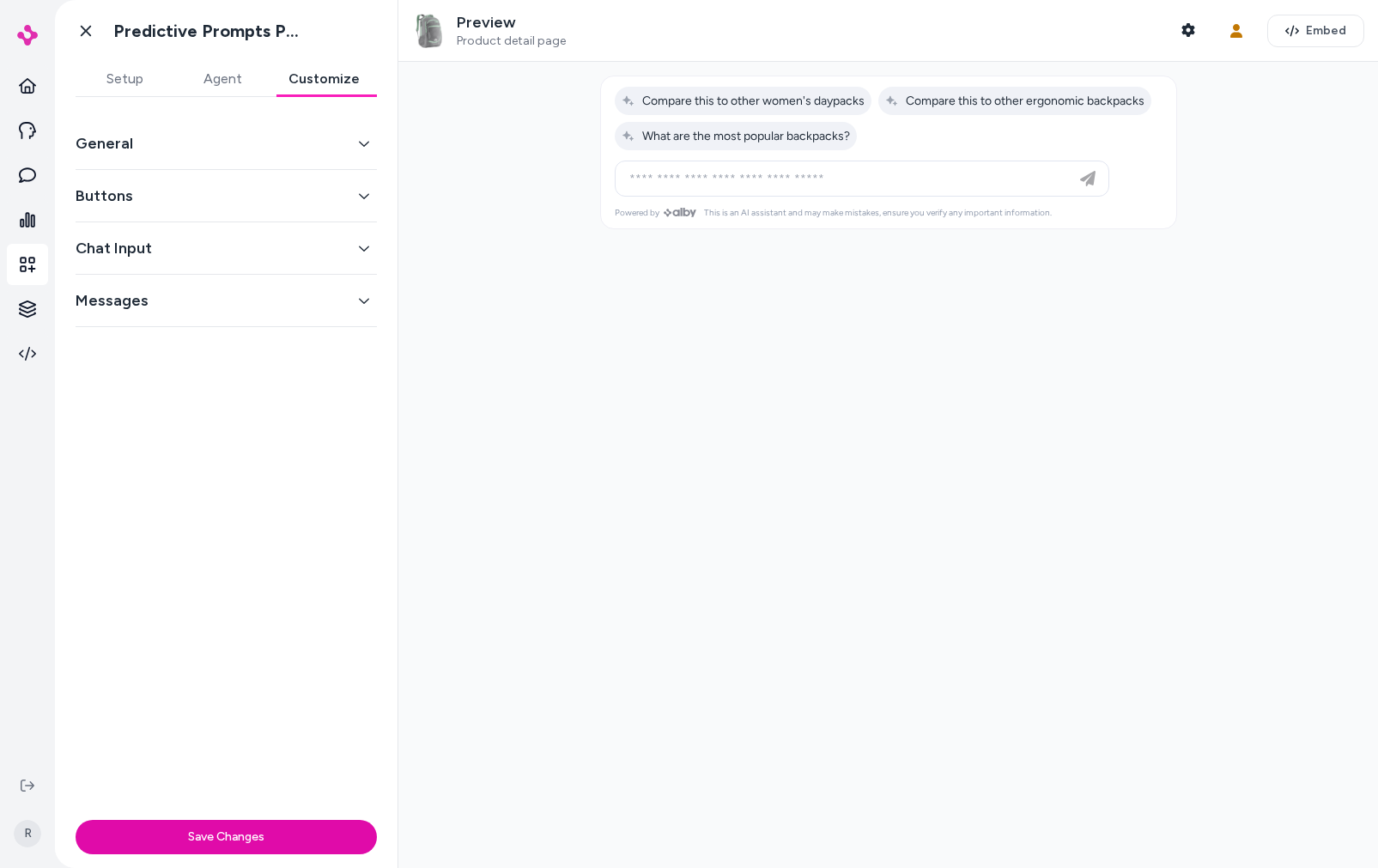
click at [341, 85] on button "Customize" at bounding box center [324, 78] width 105 height 35
drag, startPoint x: 99, startPoint y: 131, endPoint x: 113, endPoint y: 141, distance: 17.2
click at [99, 131] on button "General" at bounding box center [226, 143] width 302 height 24
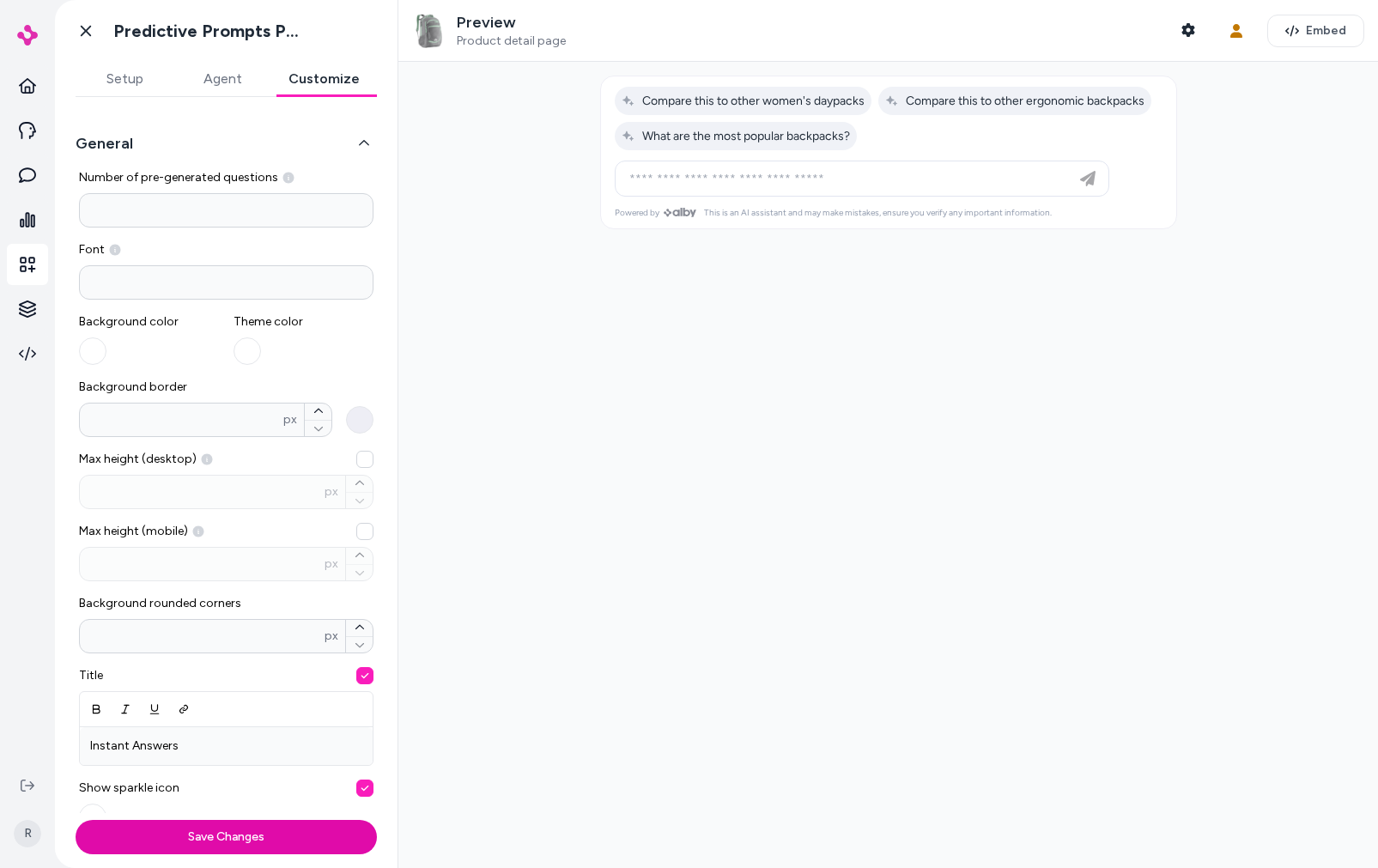
click at [636, 286] on div at bounding box center [889, 464] width 980 height 806
click at [188, 220] on input "*" at bounding box center [226, 210] width 295 height 35
click at [727, 304] on div at bounding box center [889, 464] width 980 height 806
click at [1291, 43] on button "Embed" at bounding box center [1316, 31] width 97 height 33
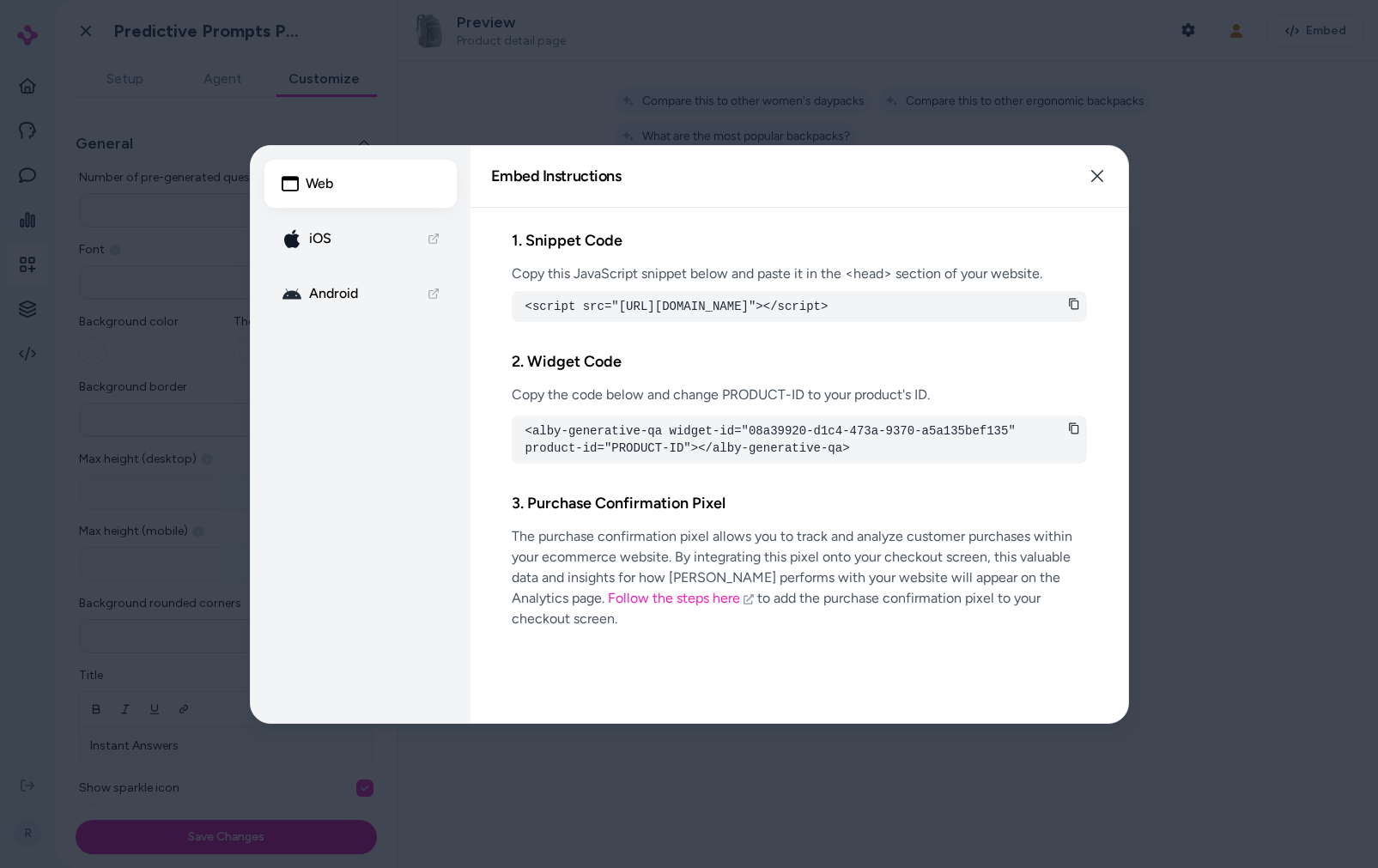
click at [364, 234] on link "iOS" at bounding box center [361, 238] width 192 height 48
click at [530, 304] on pre "<script src="[URL][DOMAIN_NAME]"></script>" at bounding box center [800, 306] width 548 height 17
drag, startPoint x: 526, startPoint y: 305, endPoint x: 917, endPoint y: 320, distance: 391.3
click at [917, 315] on pre "<script src="[URL][DOMAIN_NAME]"></script>" at bounding box center [800, 306] width 548 height 17
drag, startPoint x: 916, startPoint y: 319, endPoint x: 848, endPoint y: 338, distance: 70.6
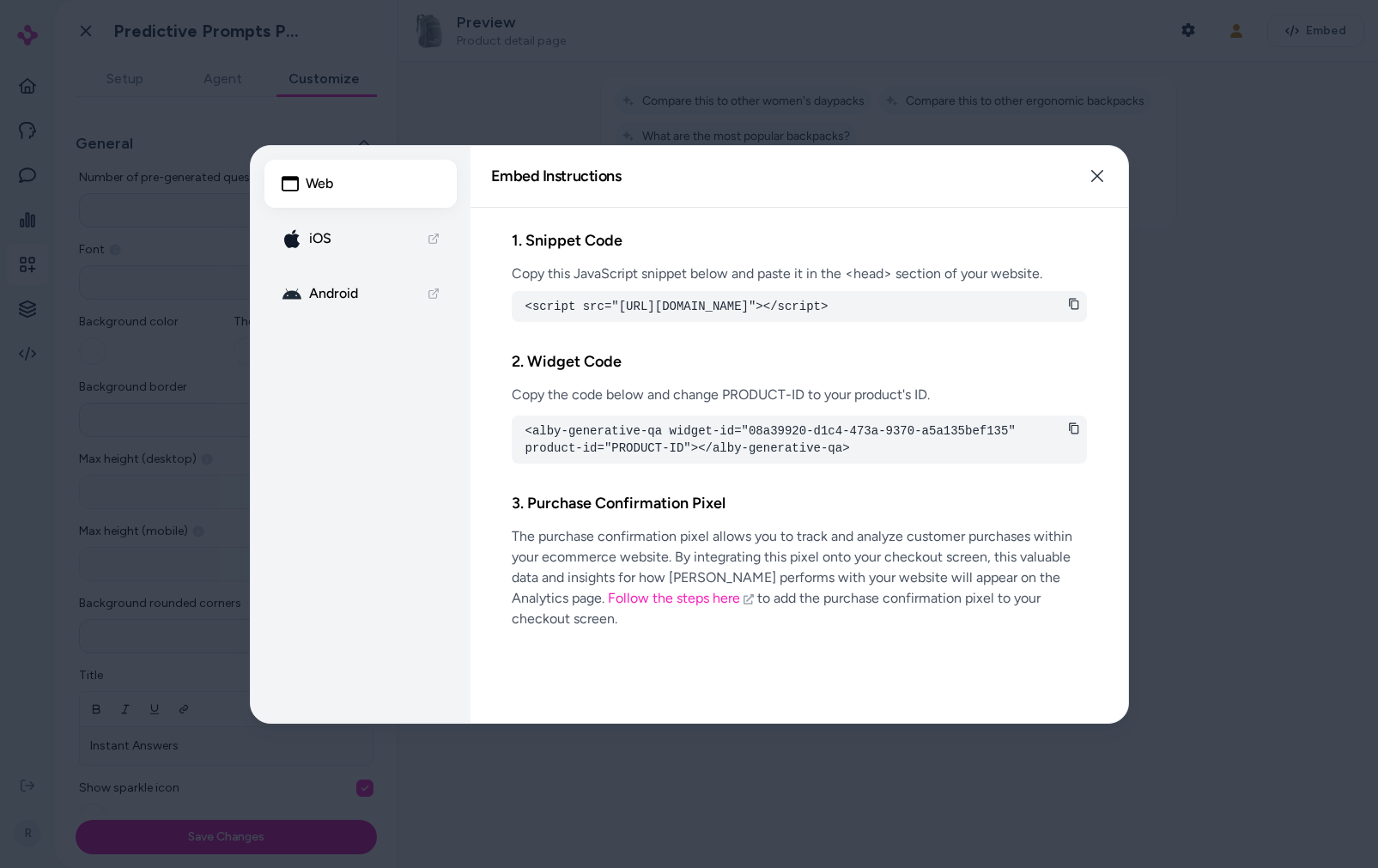
click at [915, 315] on pre "<script src="[URL][DOMAIN_NAME]"></script>" at bounding box center [800, 306] width 548 height 17
click at [532, 446] on pre "<alby-generative-qa widget-id="08a39920-d1c4-473a-9370-a5a135bef135" product-id…" at bounding box center [800, 439] width 548 height 35
click at [523, 447] on div "<alby-generative-qa widget-id="08a39920-d1c4-473a-9370-a5a135bef135" product-id…" at bounding box center [800, 439] width 575 height 48
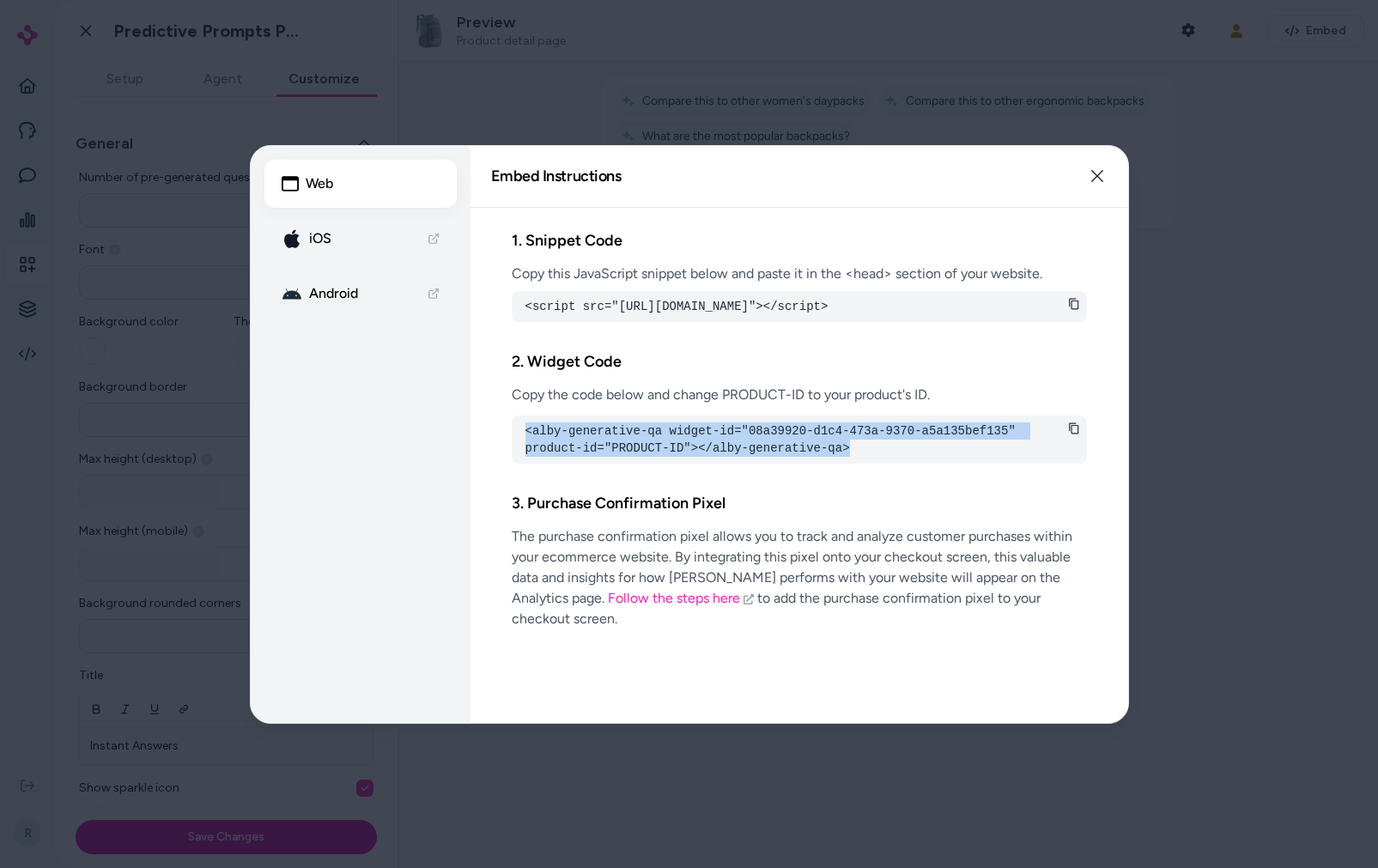
drag, startPoint x: 527, startPoint y: 450, endPoint x: 886, endPoint y: 470, distance: 359.6
click at [886, 457] on pre "<alby-generative-qa widget-id="08a39920-d1c4-473a-9370-a5a135bef135" product-id…" at bounding box center [800, 439] width 548 height 35
drag, startPoint x: 883, startPoint y: 470, endPoint x: 515, endPoint y: 444, distance: 368.9
click at [515, 444] on div "<alby-generative-qa widget-id="08a39920-d1c4-473a-9370-a5a135bef135" product-id…" at bounding box center [800, 439] width 575 height 48
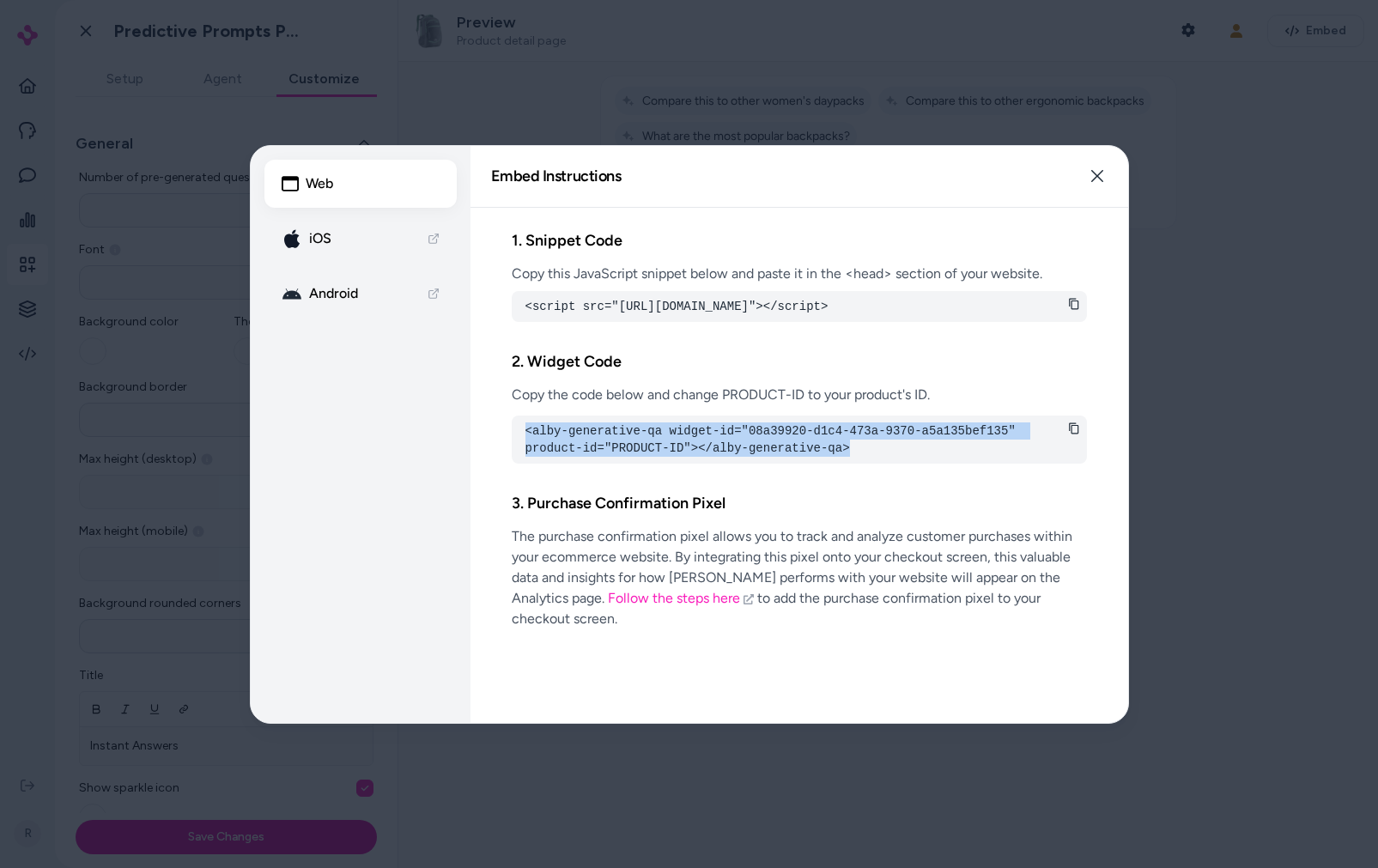
click at [872, 457] on pre "<alby-generative-qa widget-id="08a39920-d1c4-473a-9370-a5a135bef135" product-id…" at bounding box center [800, 439] width 548 height 35
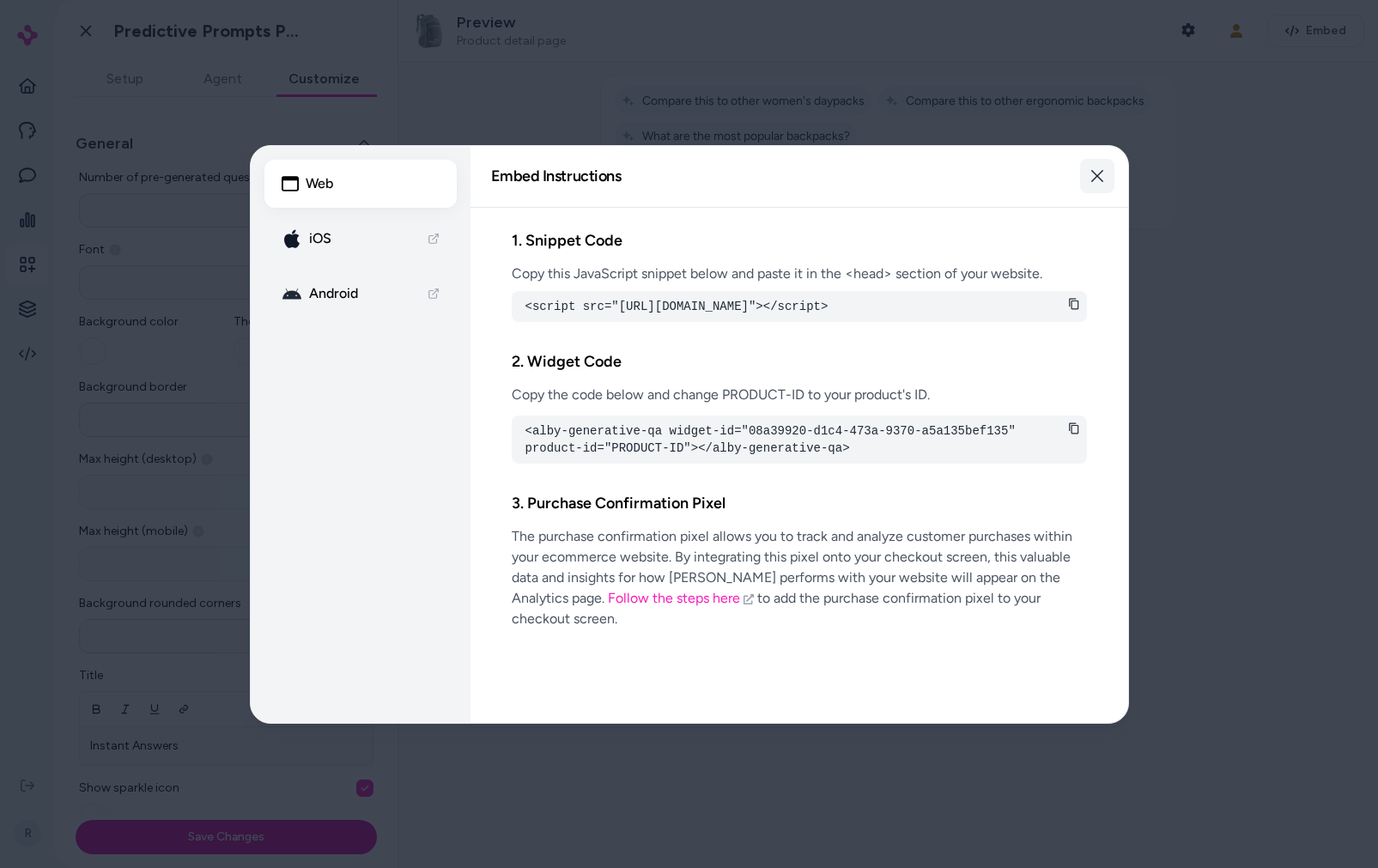
click at [1103, 173] on icon "button" at bounding box center [1097, 177] width 14 height 14
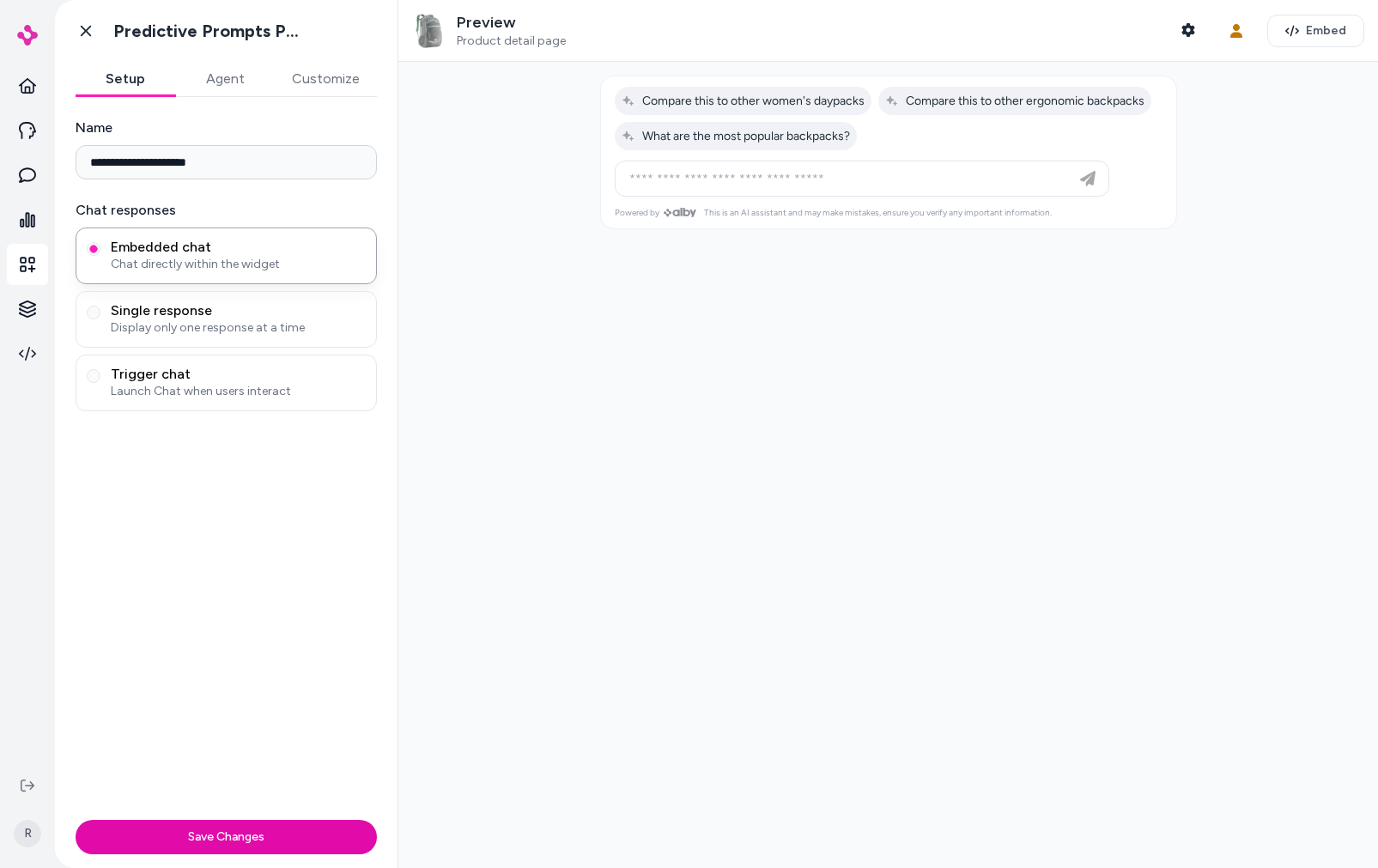
click at [106, 78] on button "Setup" at bounding box center [125, 78] width 99 height 35
click at [747, 444] on div at bounding box center [889, 464] width 980 height 806
drag, startPoint x: 1015, startPoint y: 618, endPoint x: 1026, endPoint y: 598, distance: 22.8
click at [1016, 617] on div at bounding box center [889, 464] width 980 height 806
click at [504, 576] on div at bounding box center [889, 464] width 980 height 806
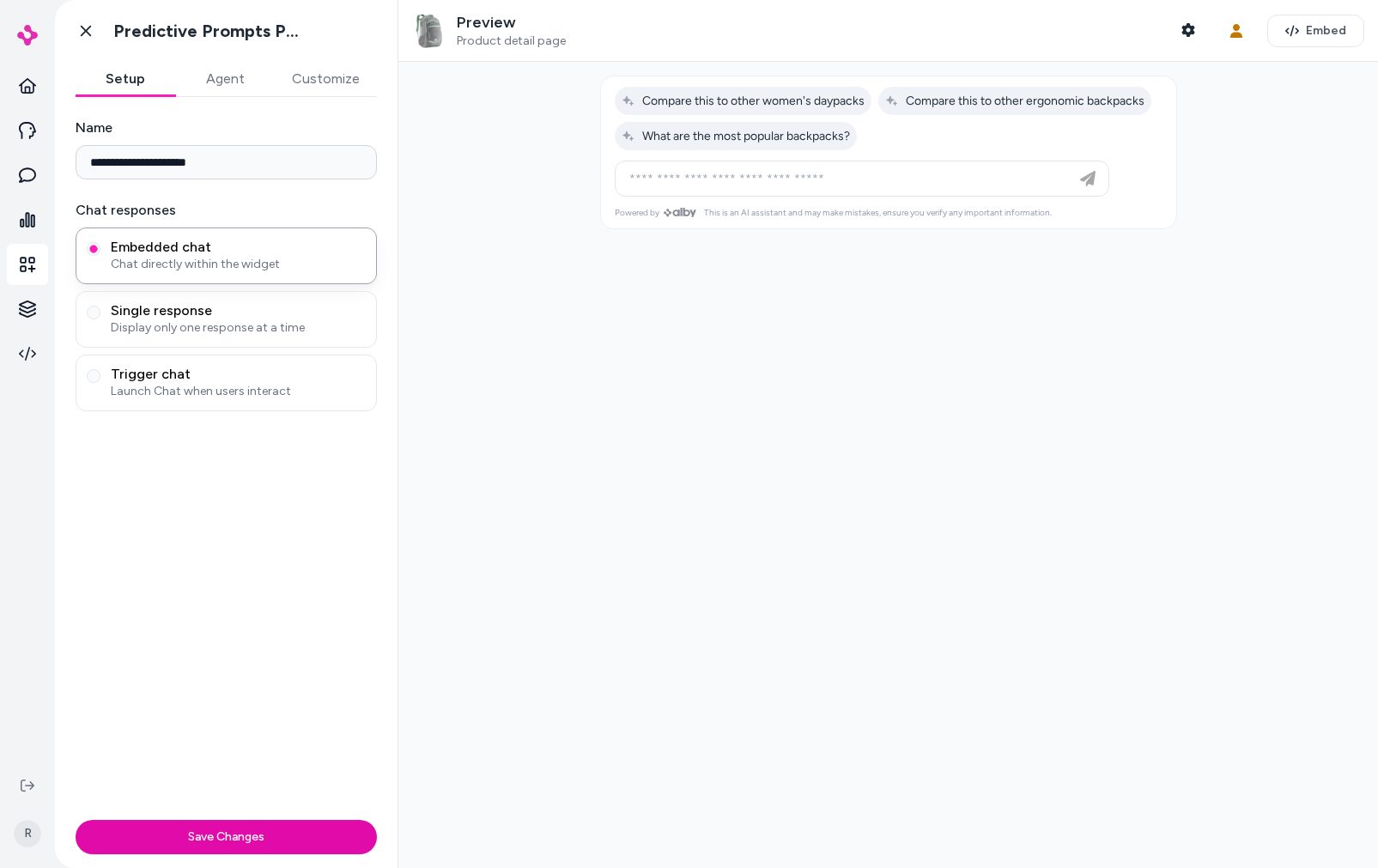
click at [810, 553] on div at bounding box center [889, 464] width 980 height 806
click at [811, 452] on div at bounding box center [889, 464] width 980 height 806
drag, startPoint x: 713, startPoint y: 532, endPoint x: 738, endPoint y: 551, distance: 31.4
click at [709, 536] on div at bounding box center [889, 464] width 980 height 806
click at [89, 40] on link "Go back" at bounding box center [85, 31] width 35 height 35
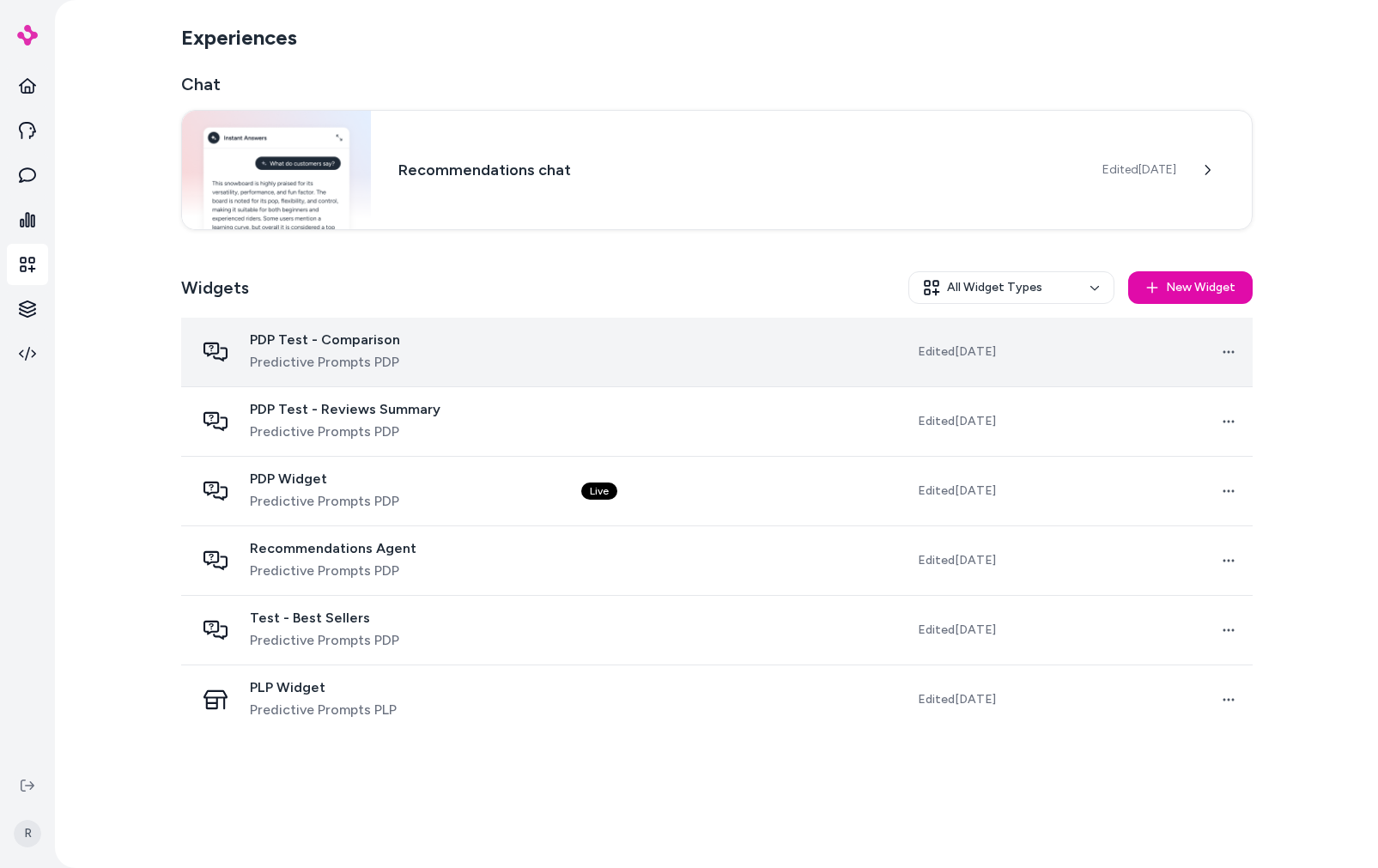
click at [446, 361] on div "PDP Test - Comparison Predictive Prompts PDP" at bounding box center [375, 352] width 360 height 42
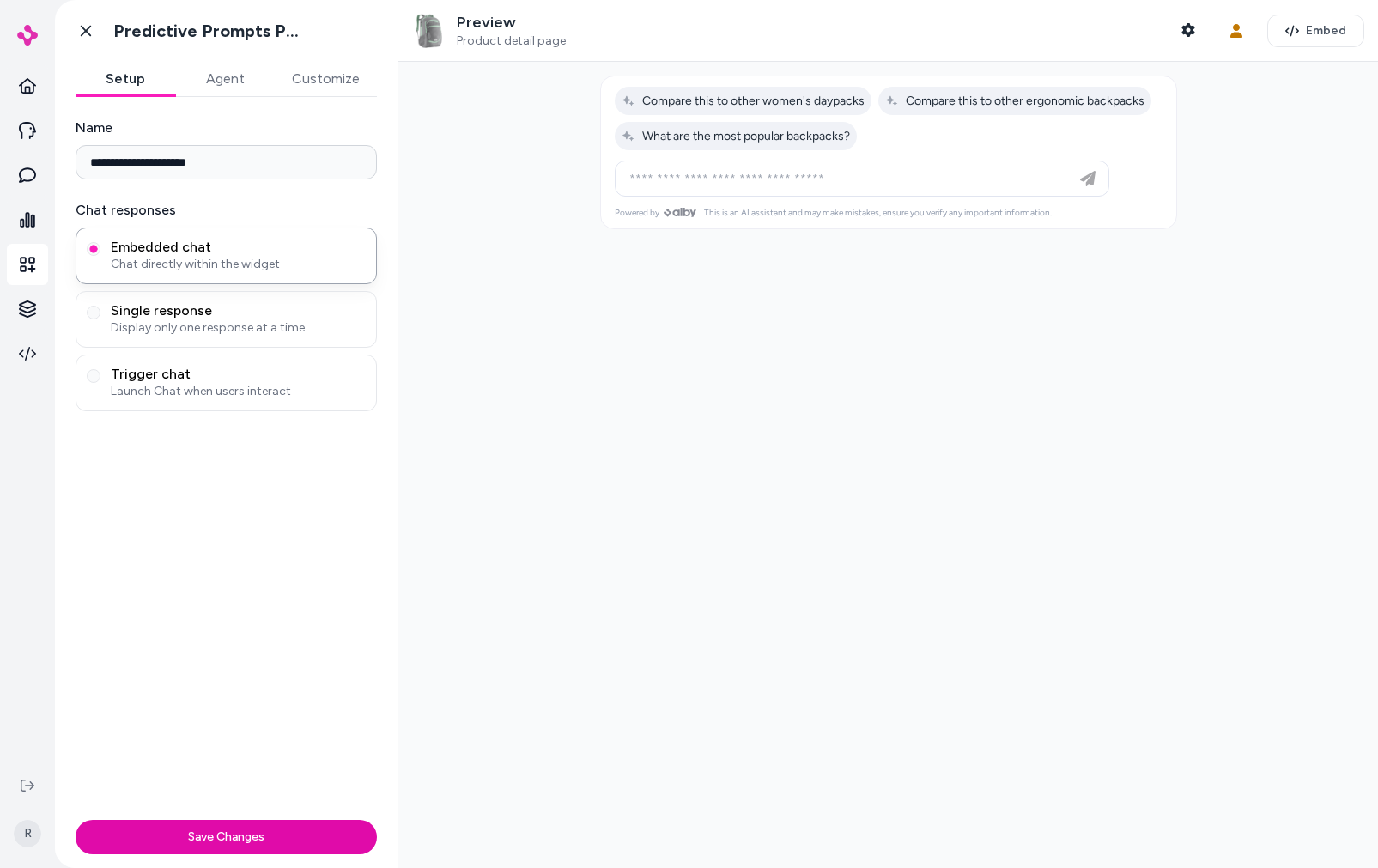
click at [240, 82] on button "Agent" at bounding box center [225, 78] width 99 height 35
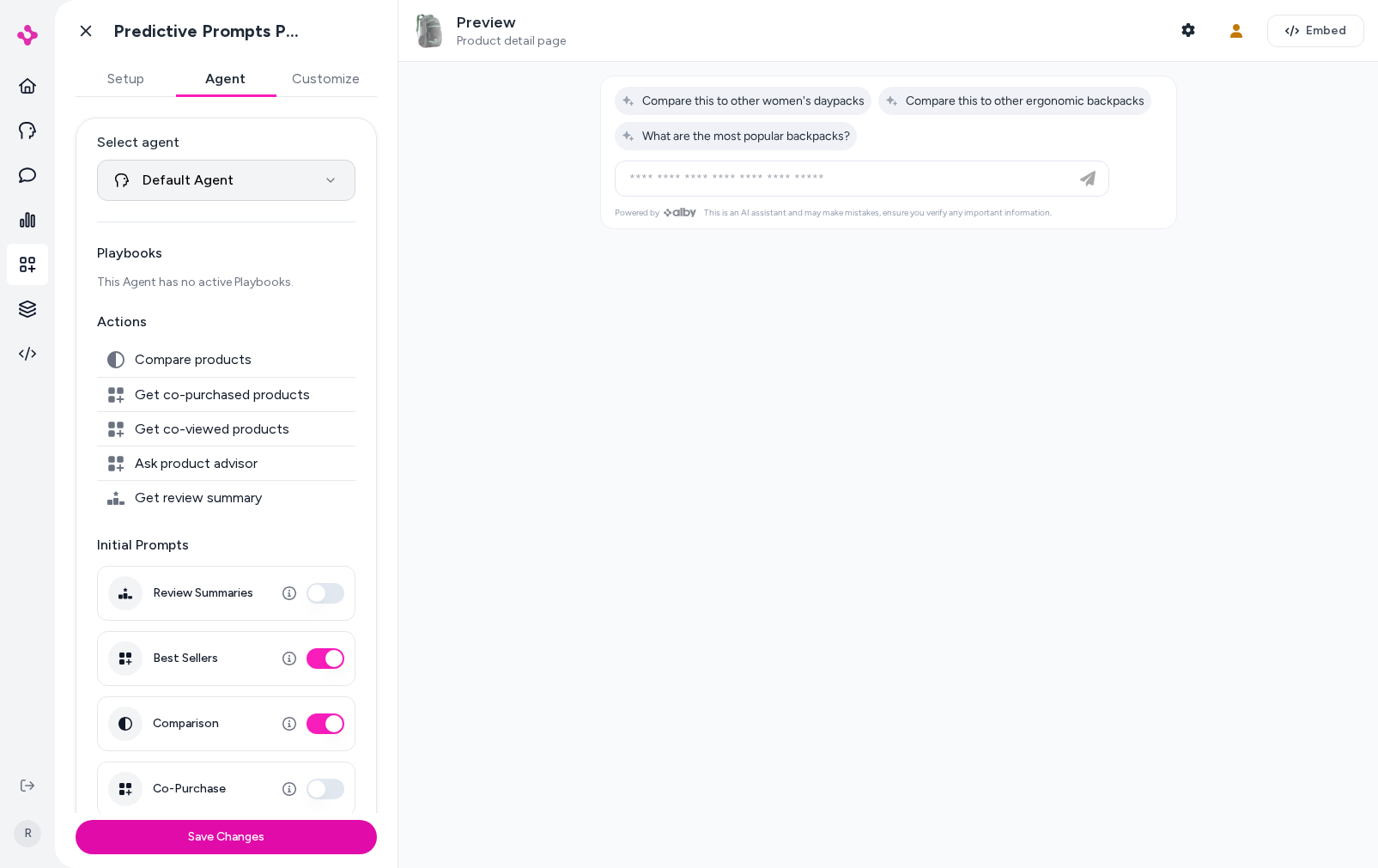
click at [250, 194] on html "**********" at bounding box center [689, 434] width 1378 height 868
drag, startPoint x: 214, startPoint y: 131, endPoint x: 183, endPoint y: 110, distance: 37.4
click at [214, 129] on html "**********" at bounding box center [689, 434] width 1378 height 868
click at [144, 86] on button "Setup" at bounding box center [125, 78] width 99 height 35
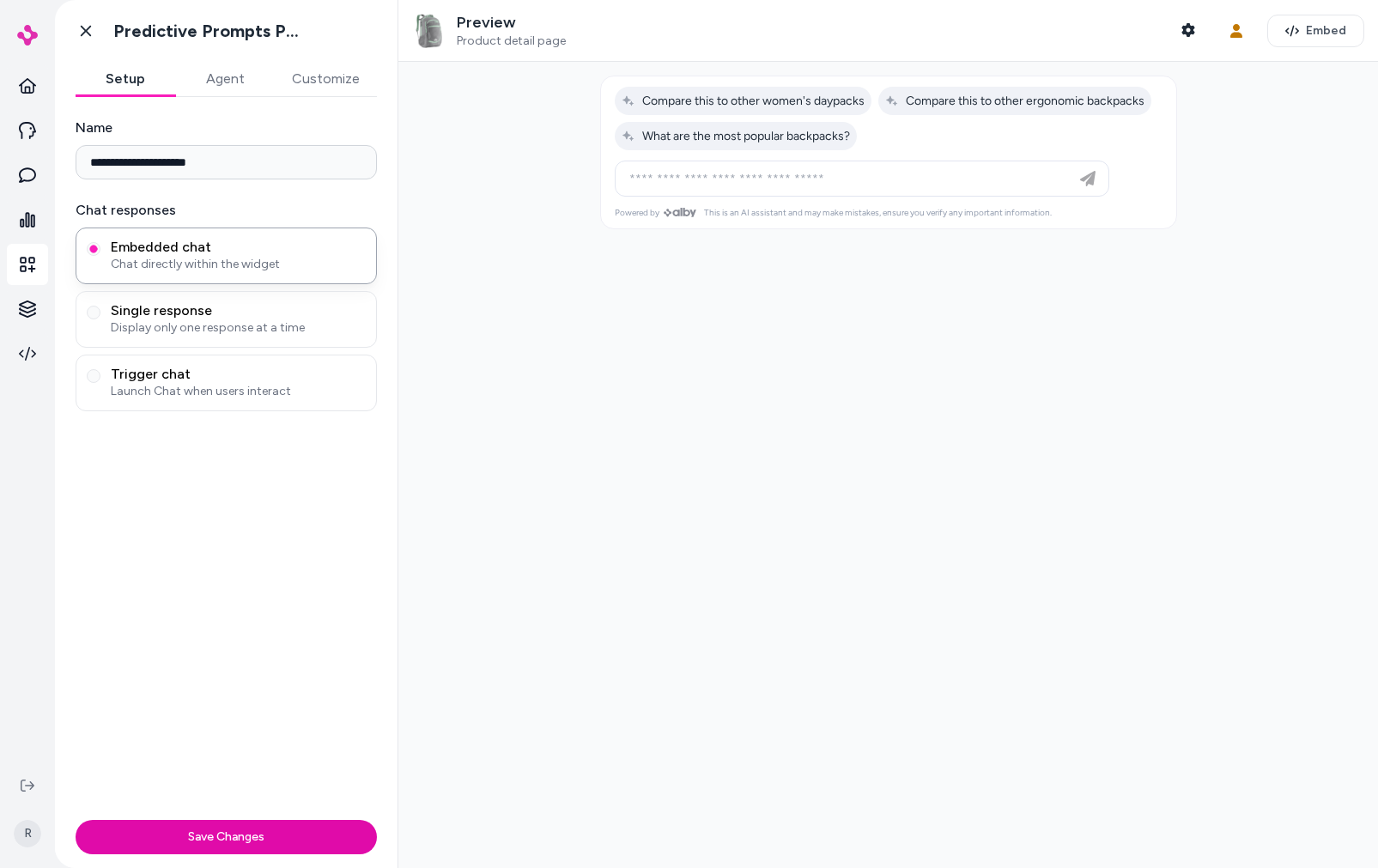
click at [331, 87] on button "Customize" at bounding box center [325, 78] width 102 height 35
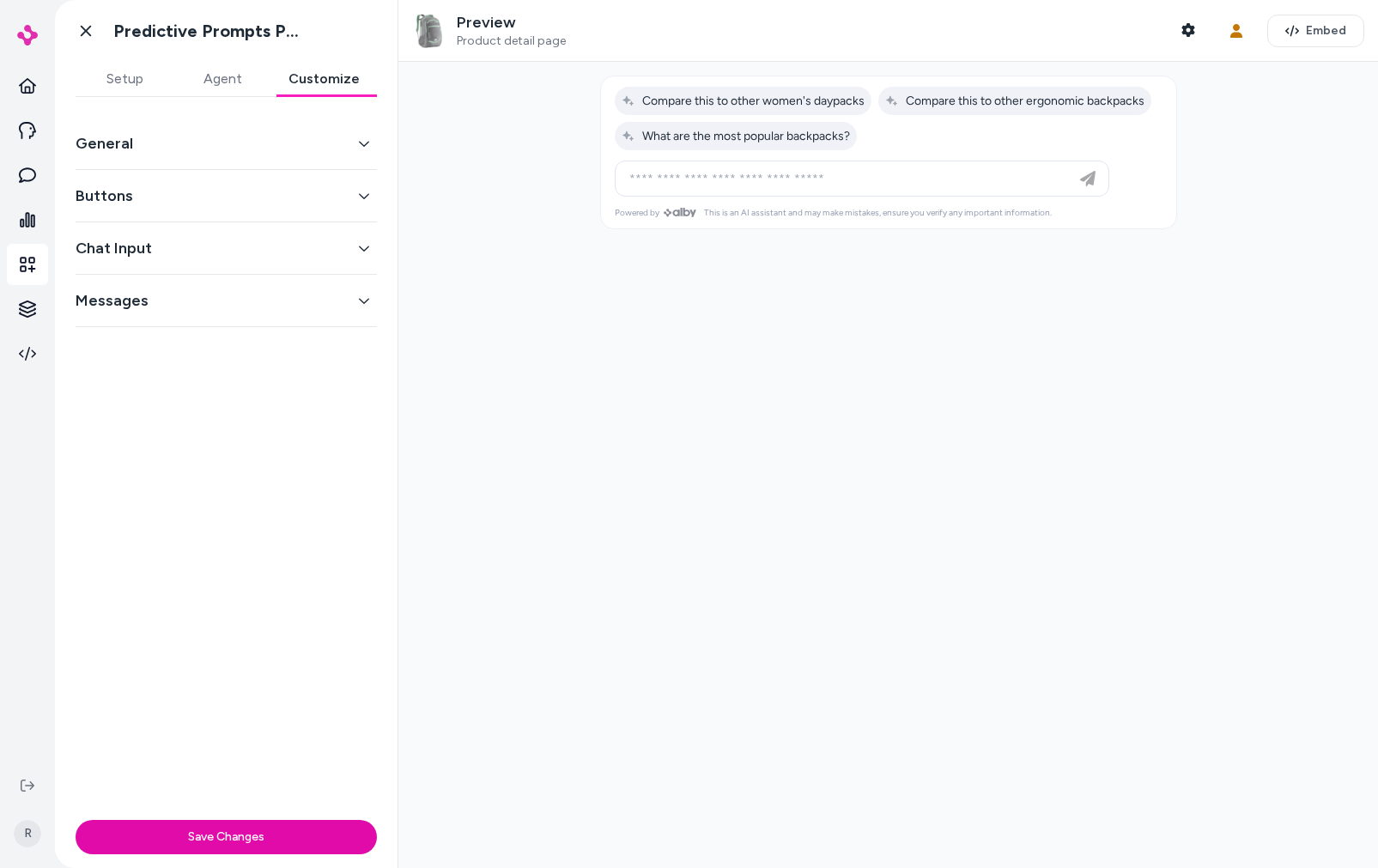
click at [222, 151] on button "General" at bounding box center [226, 143] width 302 height 24
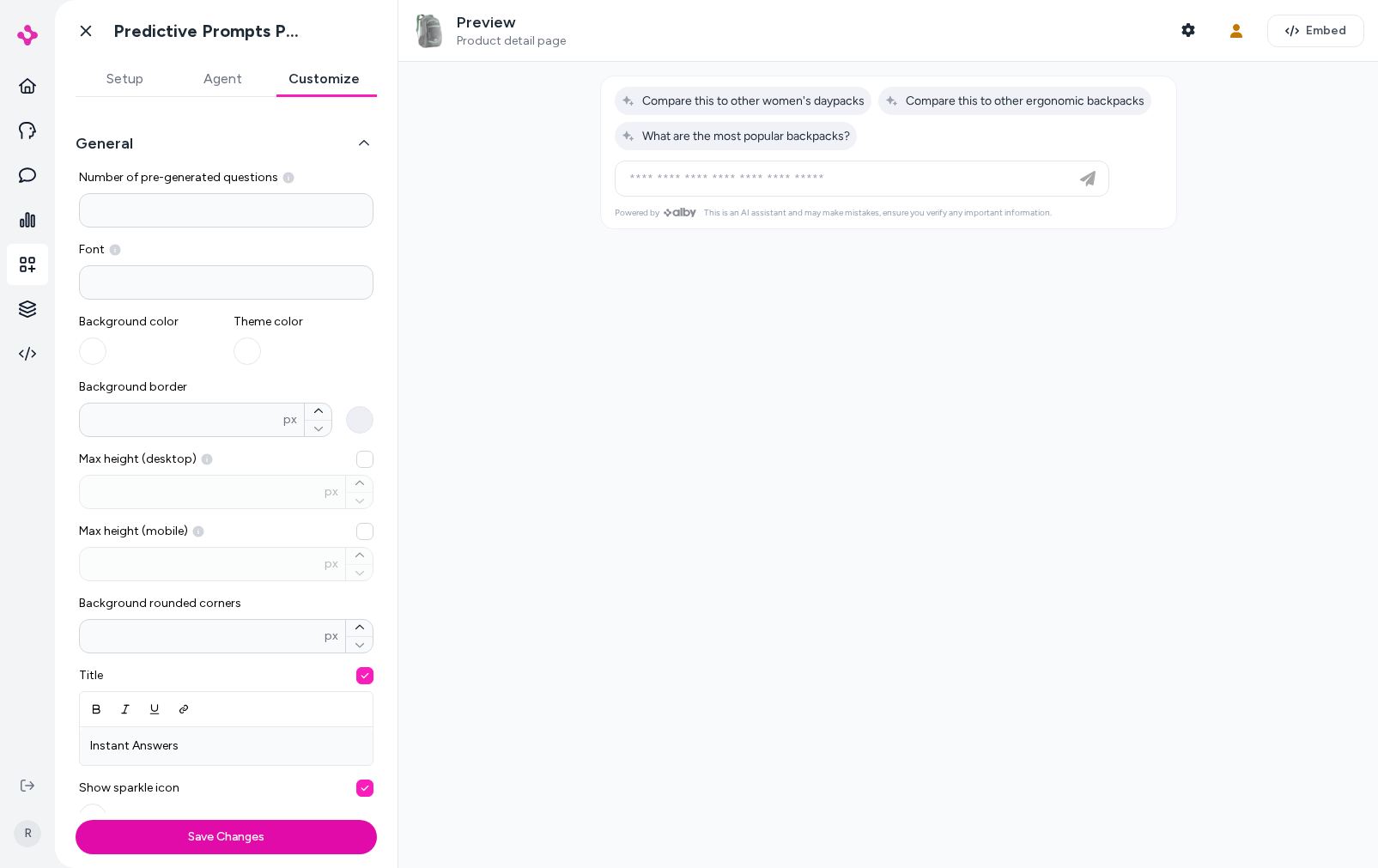
click at [256, 142] on button "General" at bounding box center [226, 143] width 302 height 24
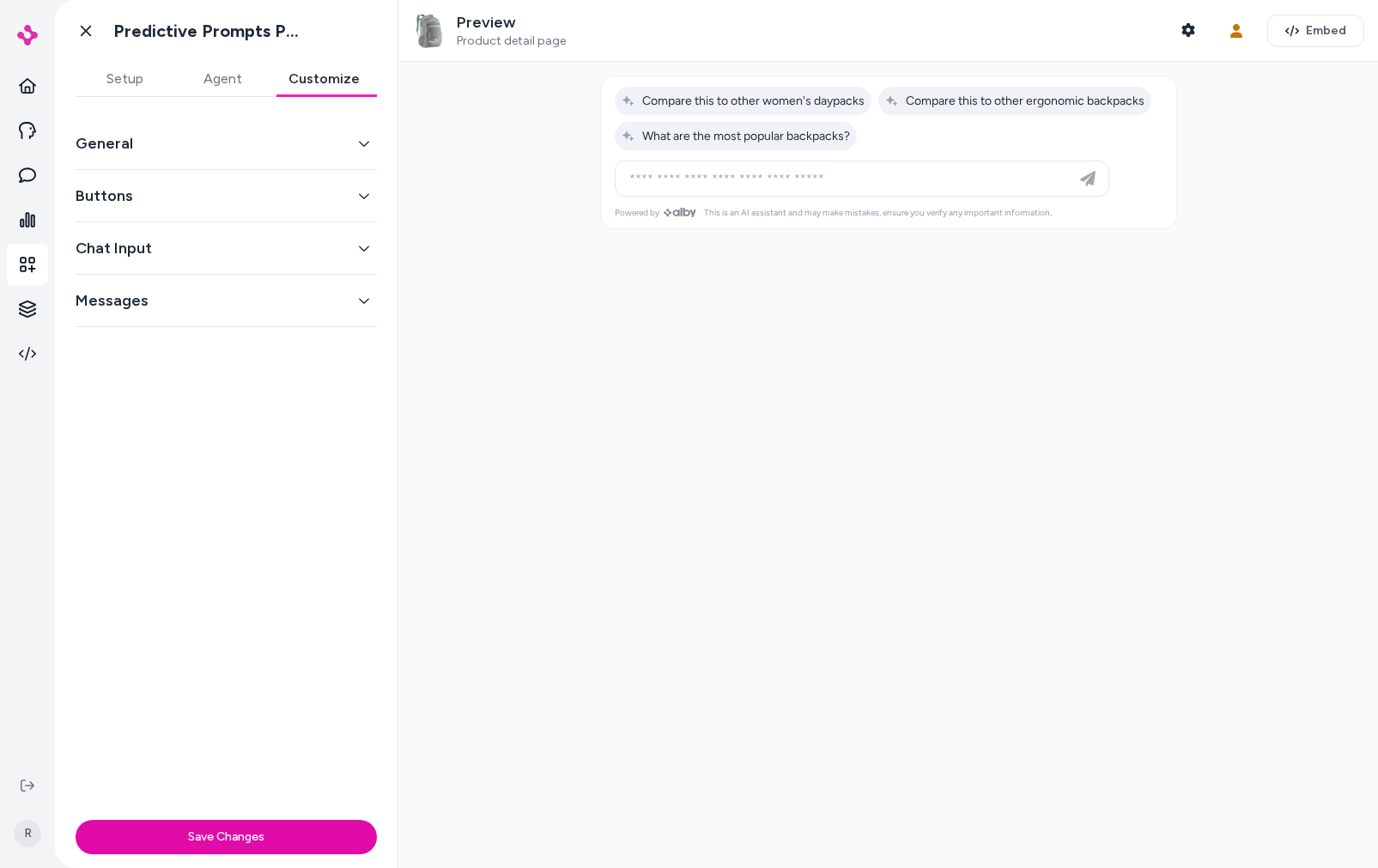
click at [139, 204] on button "Buttons" at bounding box center [226, 195] width 302 height 24
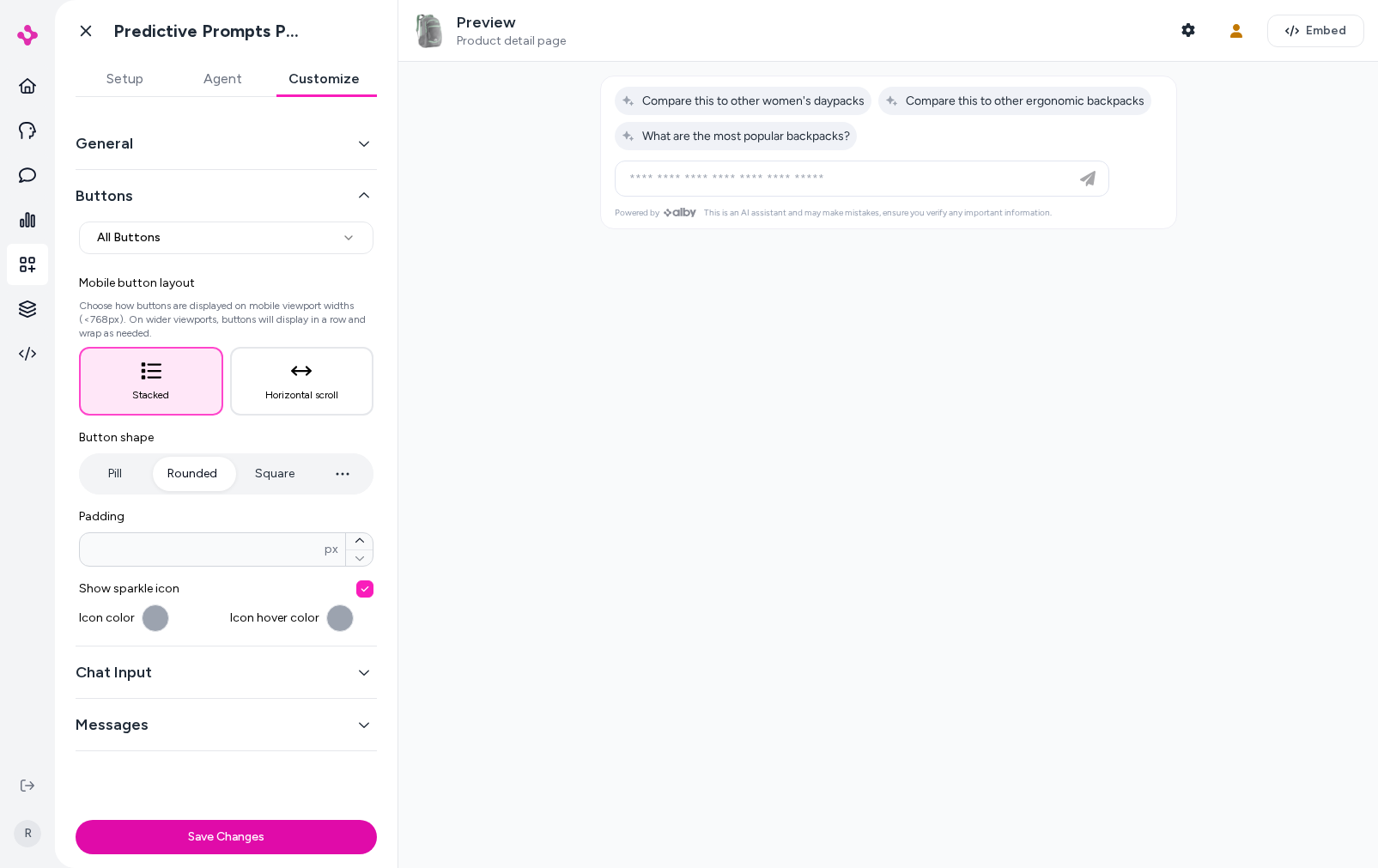
click at [181, 203] on button "Buttons" at bounding box center [226, 195] width 302 height 24
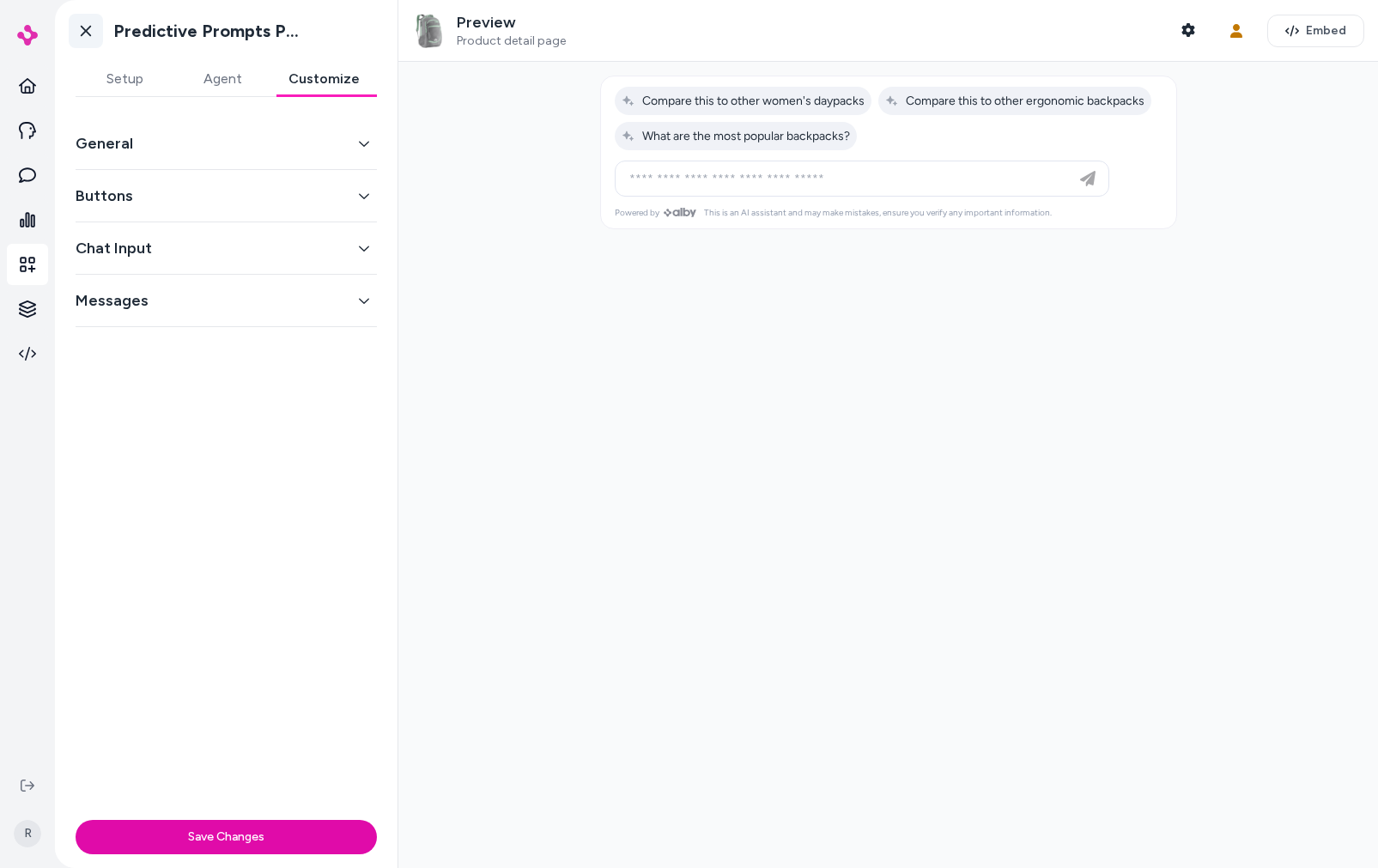
click at [81, 29] on icon at bounding box center [85, 31] width 17 height 17
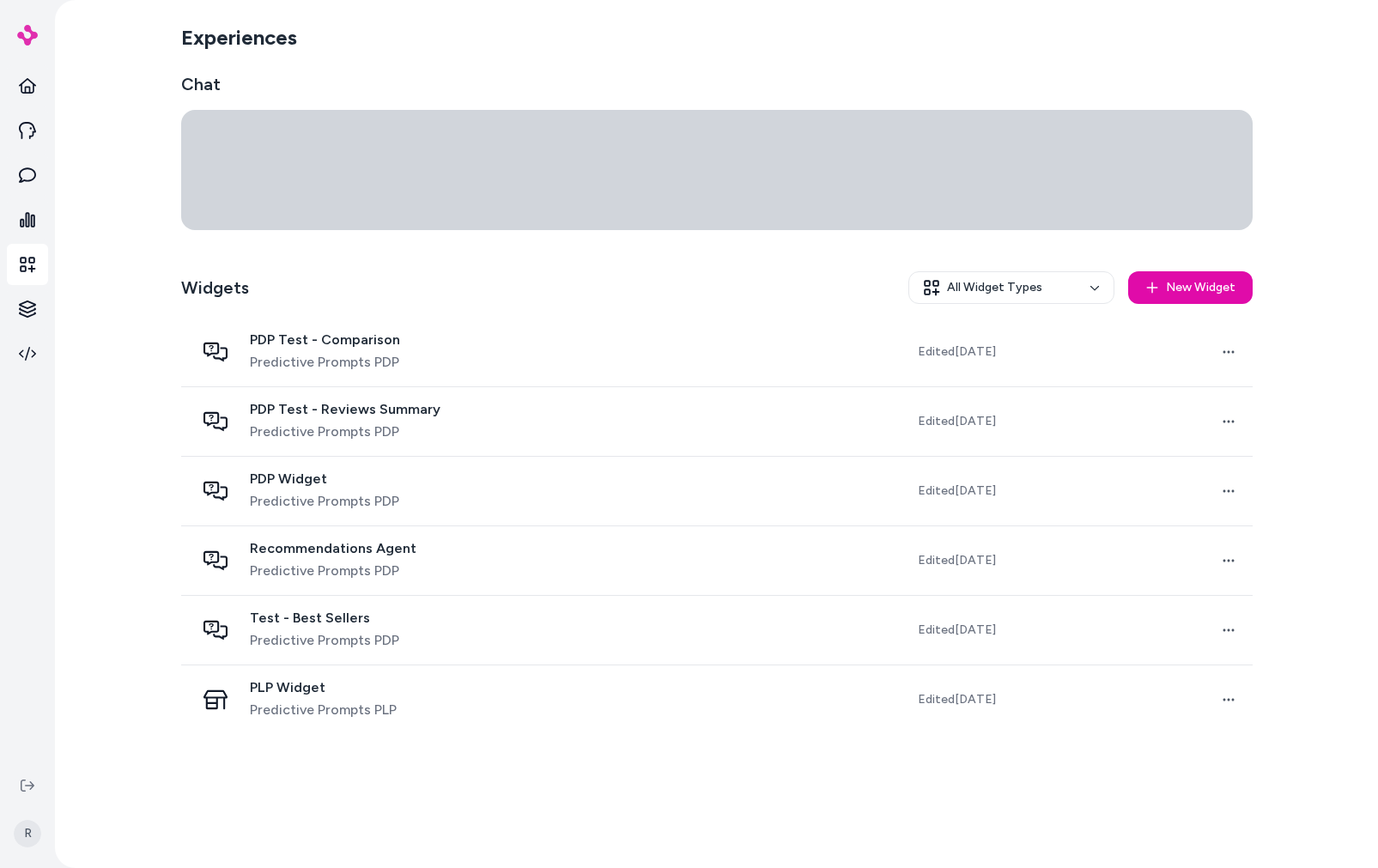
click at [682, 255] on div "Chat Widgets All Widget Types New Widget PDP Test - Comparison Predictive Promp…" at bounding box center [717, 403] width 1071 height 662
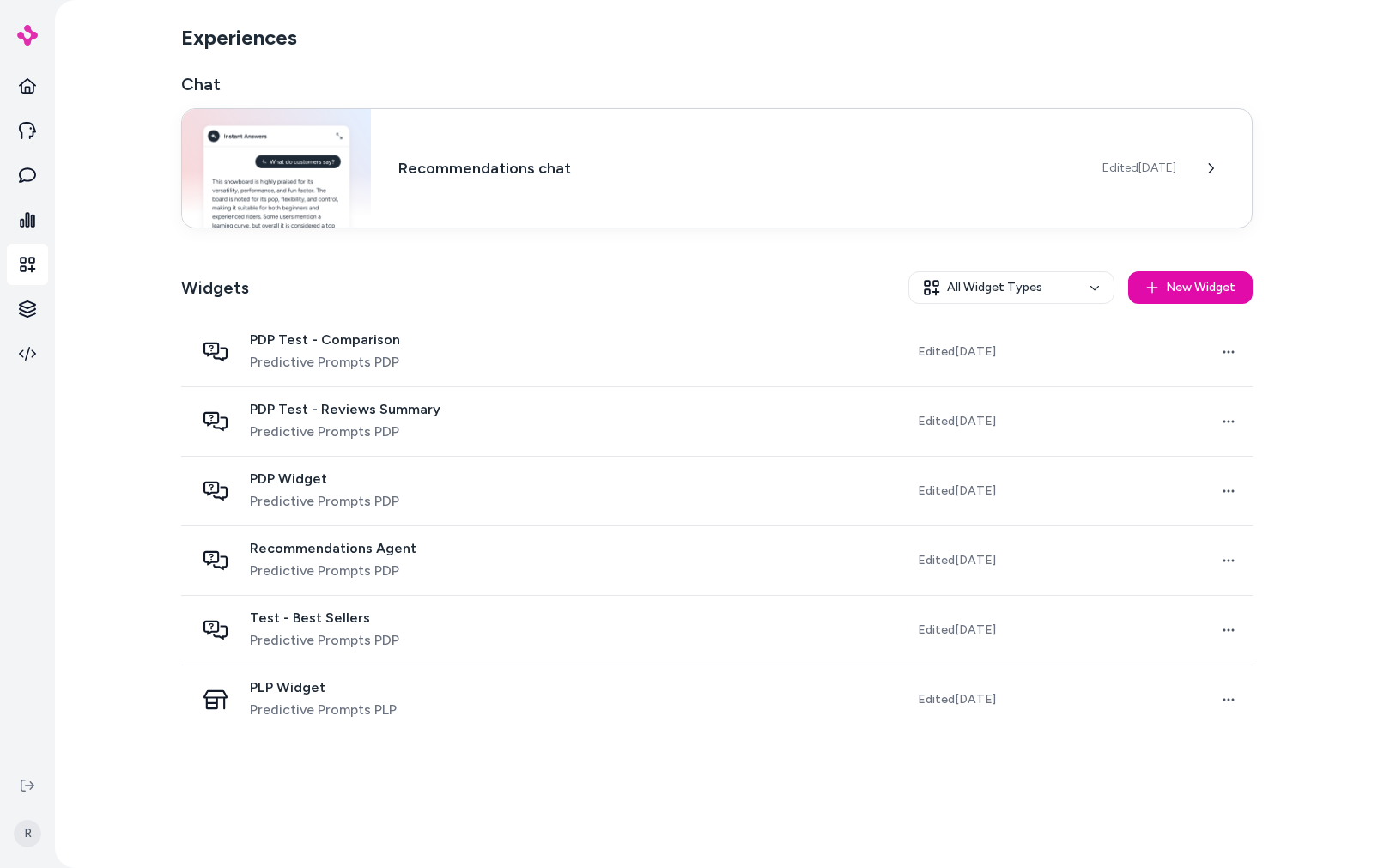
click at [792, 188] on div "Recommendations chat Edited [DATE]" at bounding box center [717, 168] width 1071 height 120
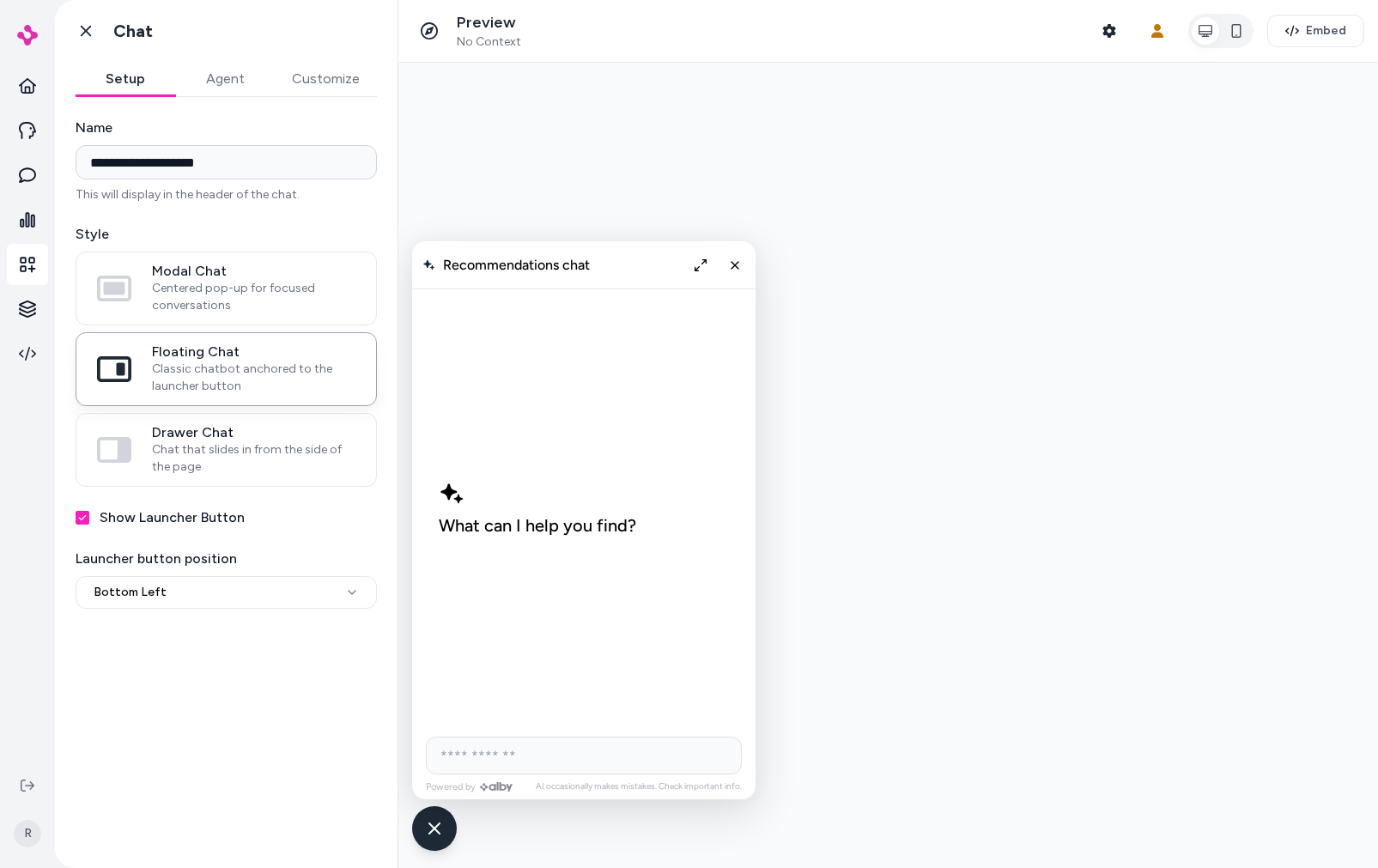
click at [688, 261] on button "Expand chat" at bounding box center [701, 266] width 28 height 28
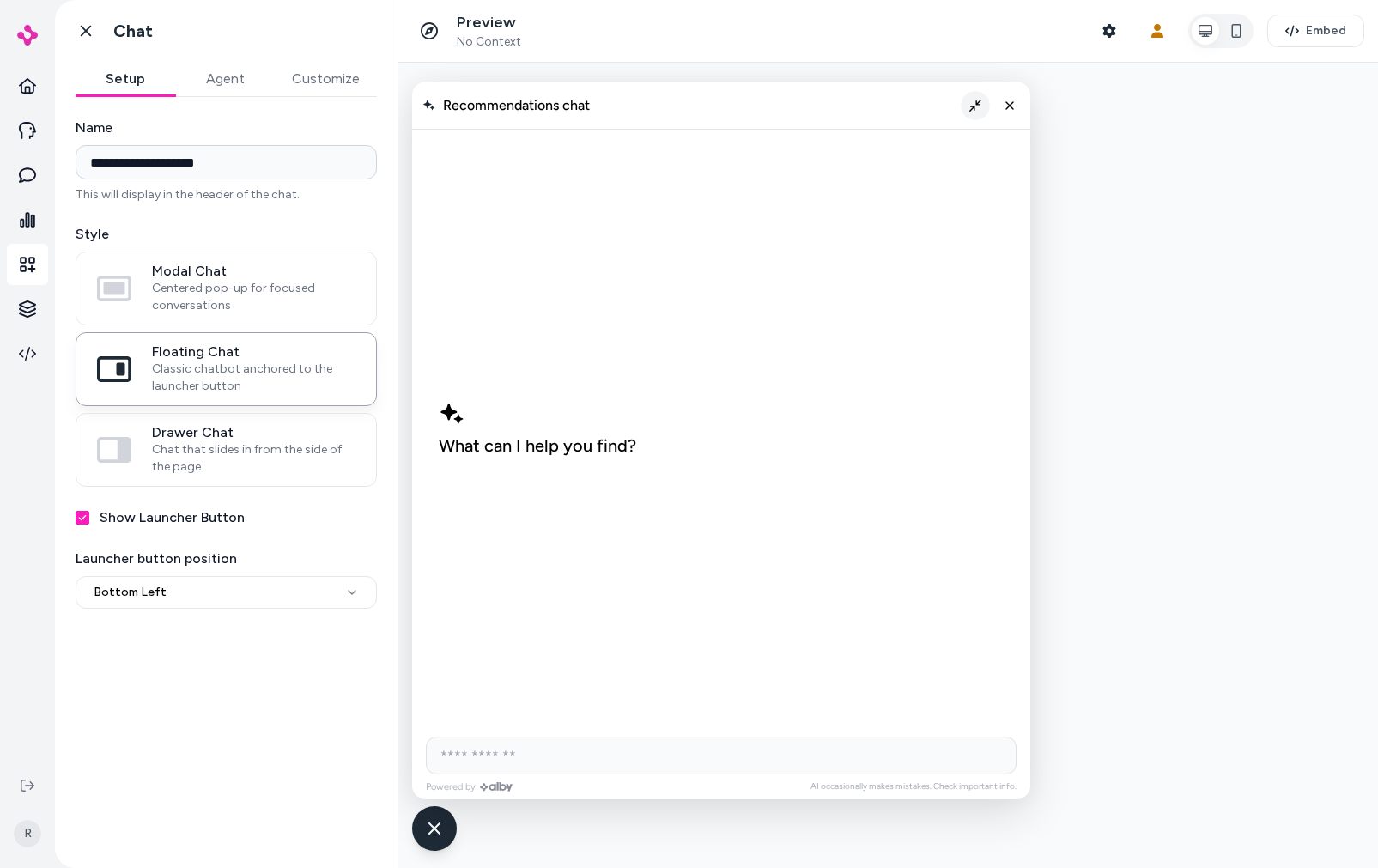
click at [980, 117] on button "Collapse chat" at bounding box center [975, 105] width 29 height 29
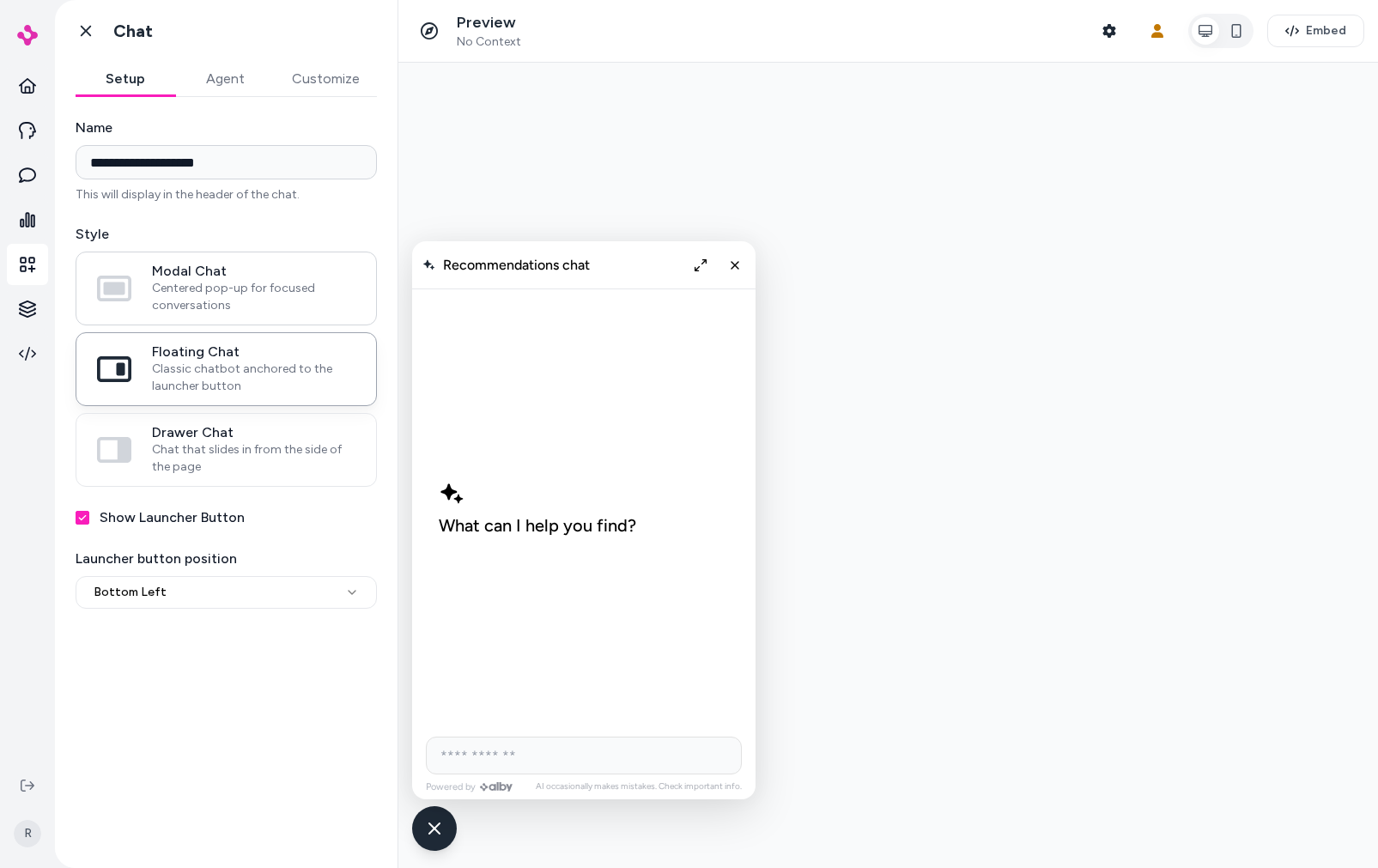
click at [289, 300] on span "Centered pop-up for focused conversations" at bounding box center [253, 297] width 203 height 35
click at [0, 0] on button "Modal Chat Centered pop-up for focused conversations" at bounding box center [0, 0] width 0 height 0
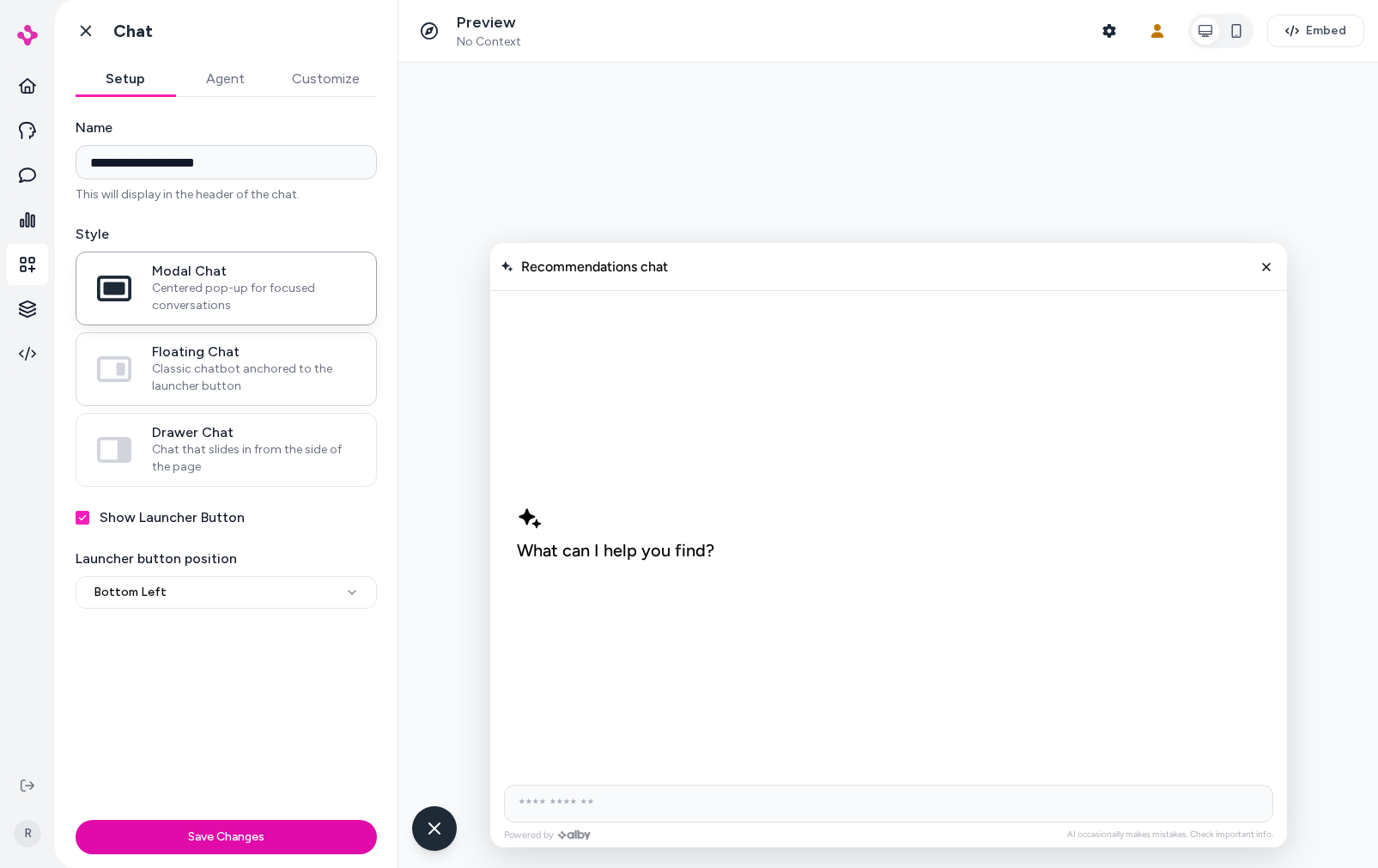
click at [202, 404] on label "Floating Chat Classic chatbot anchored to the launcher button" at bounding box center [226, 369] width 300 height 72
click at [0, 0] on button "Floating Chat Classic chatbot anchored to the launcher button" at bounding box center [0, 0] width 0 height 0
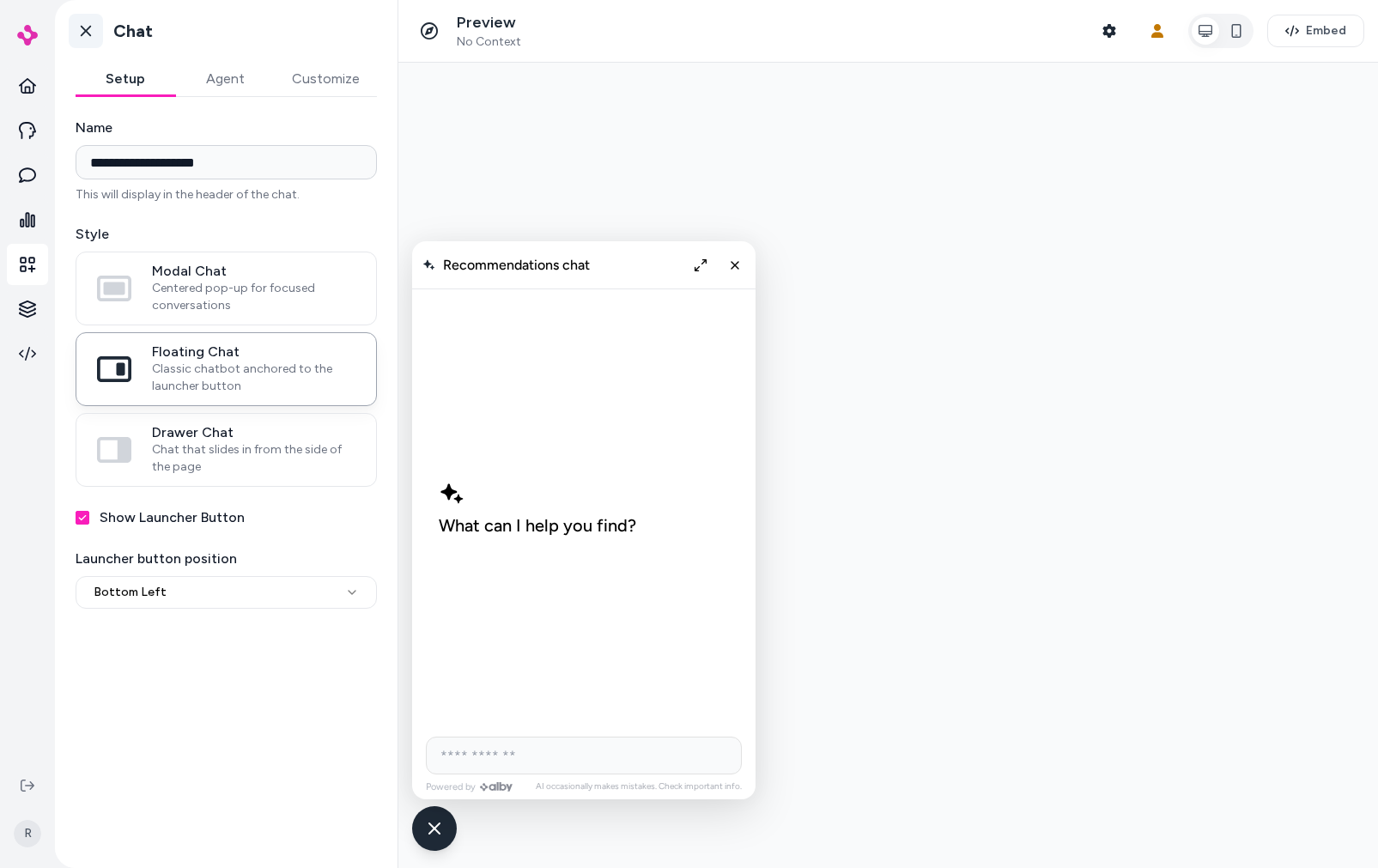
click at [90, 40] on link "Go back" at bounding box center [85, 31] width 35 height 35
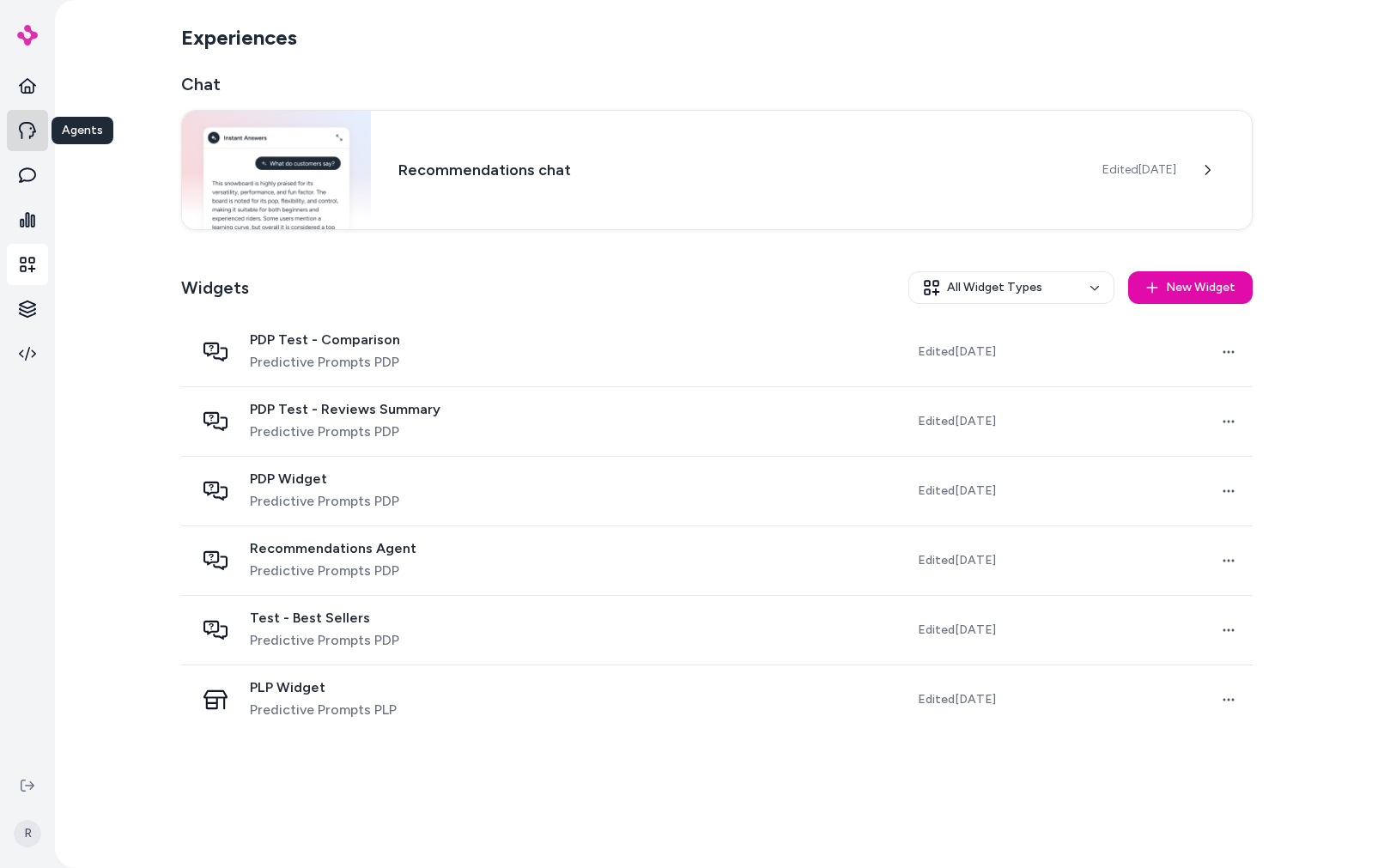
click at [29, 129] on icon at bounding box center [27, 130] width 17 height 17
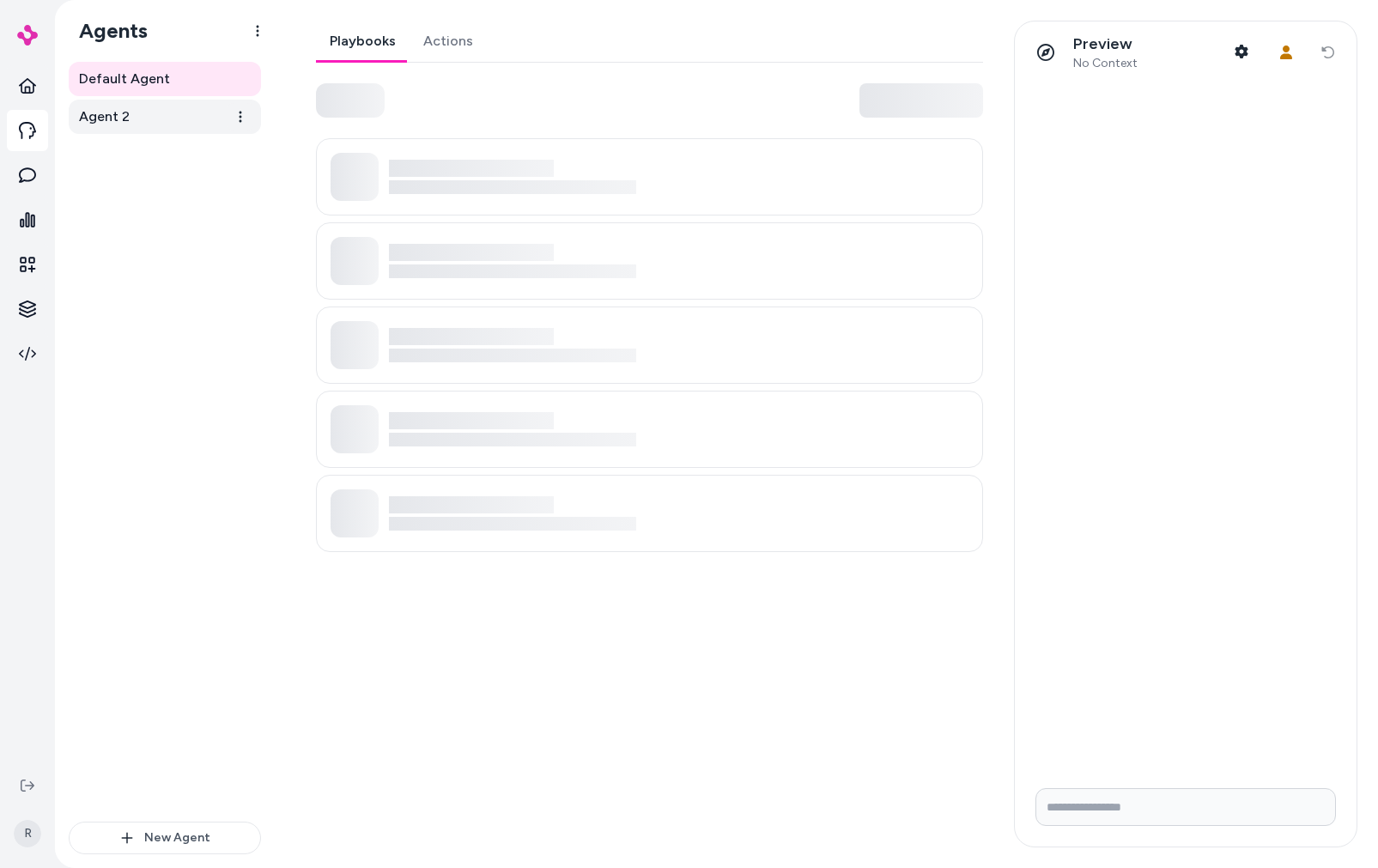
click at [176, 121] on link "Agent 2" at bounding box center [165, 116] width 192 height 35
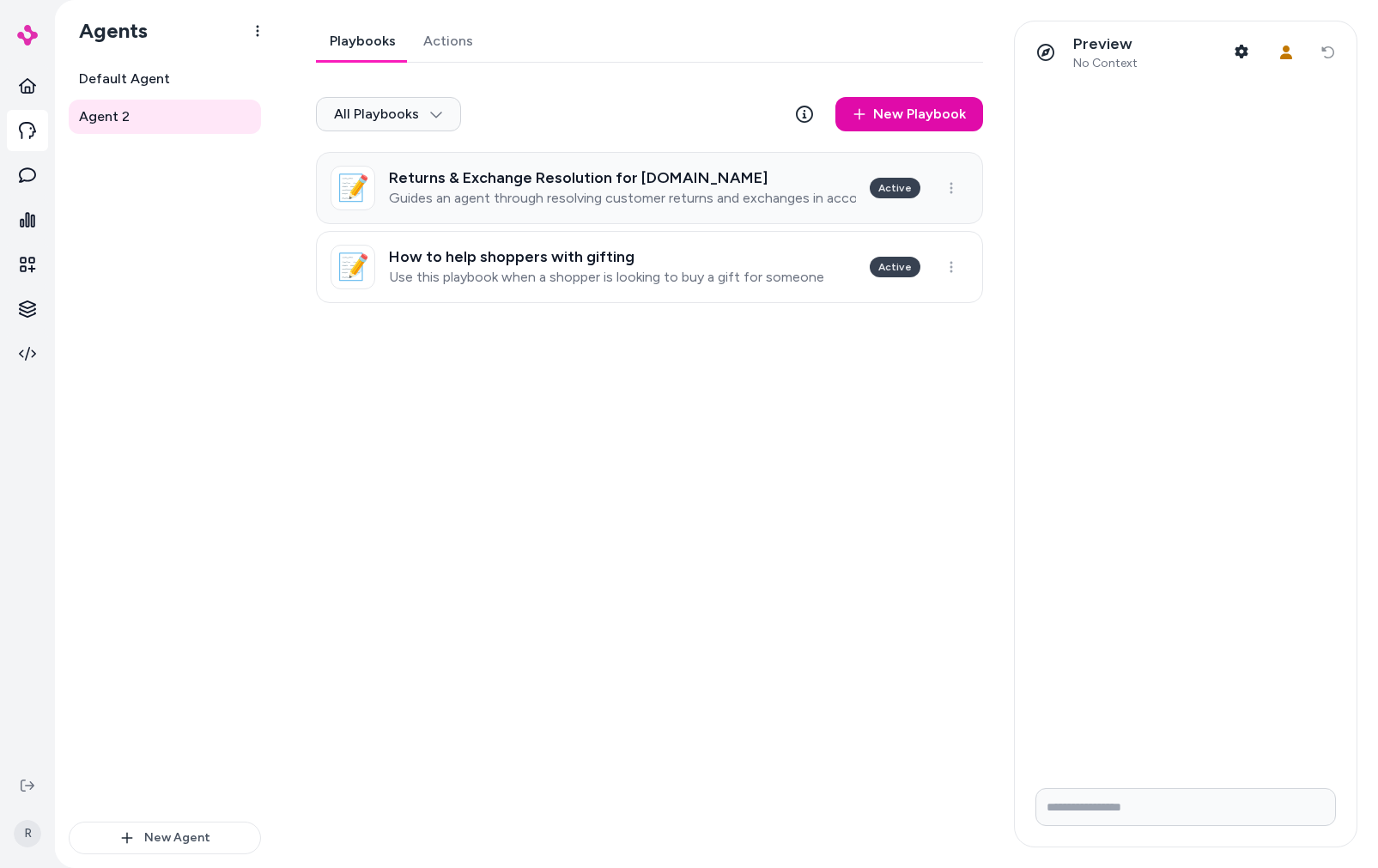
click at [628, 187] on div "Returns & Exchange Resolution for [DOMAIN_NAME] Guides an agent through resolvi…" at bounding box center [622, 188] width 467 height 38
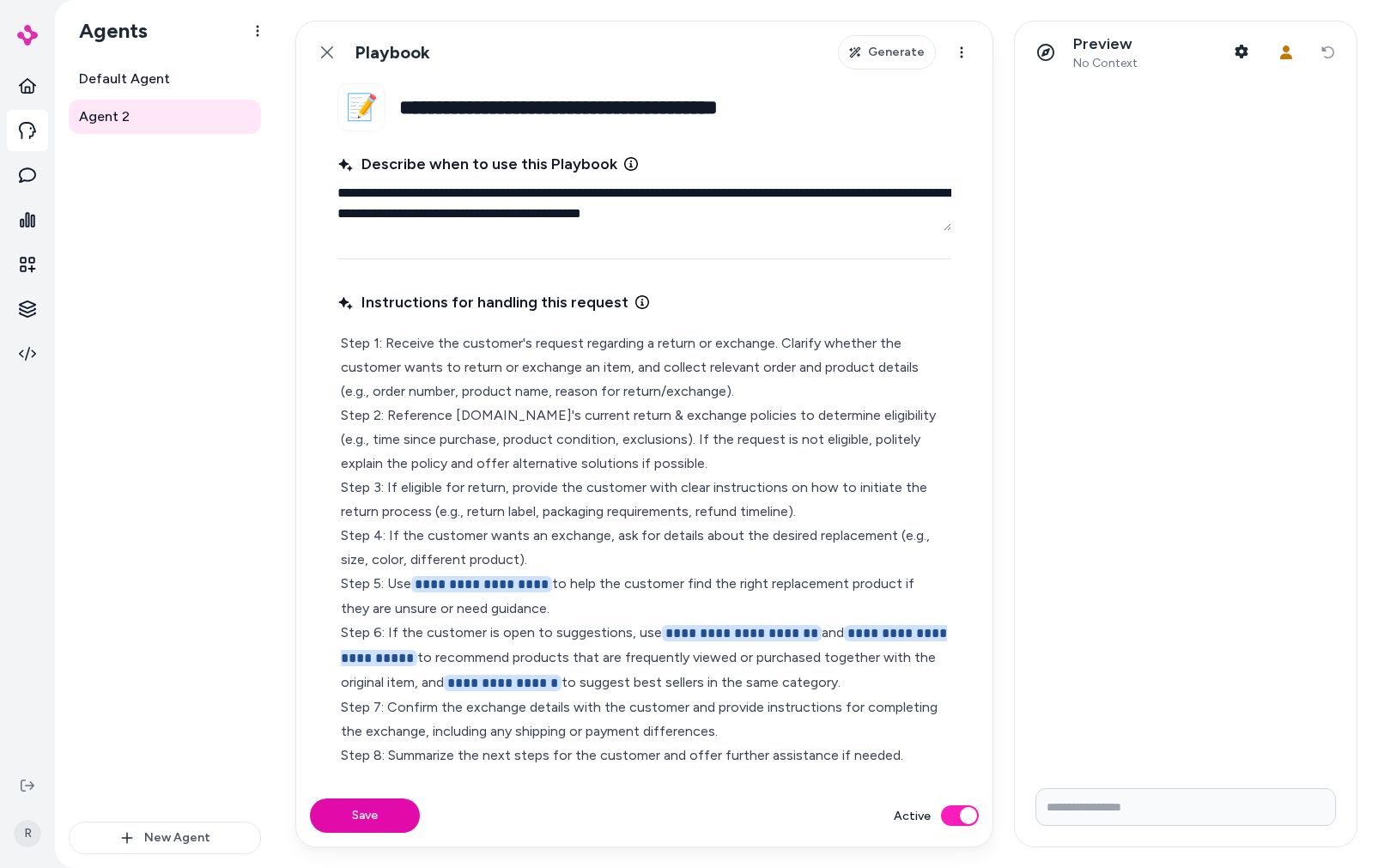
drag, startPoint x: 406, startPoint y: 110, endPoint x: 560, endPoint y: 110, distance: 154.0
click at [557, 107] on input "**********" at bounding box center [676, 107] width 553 height 48
type textarea "*"
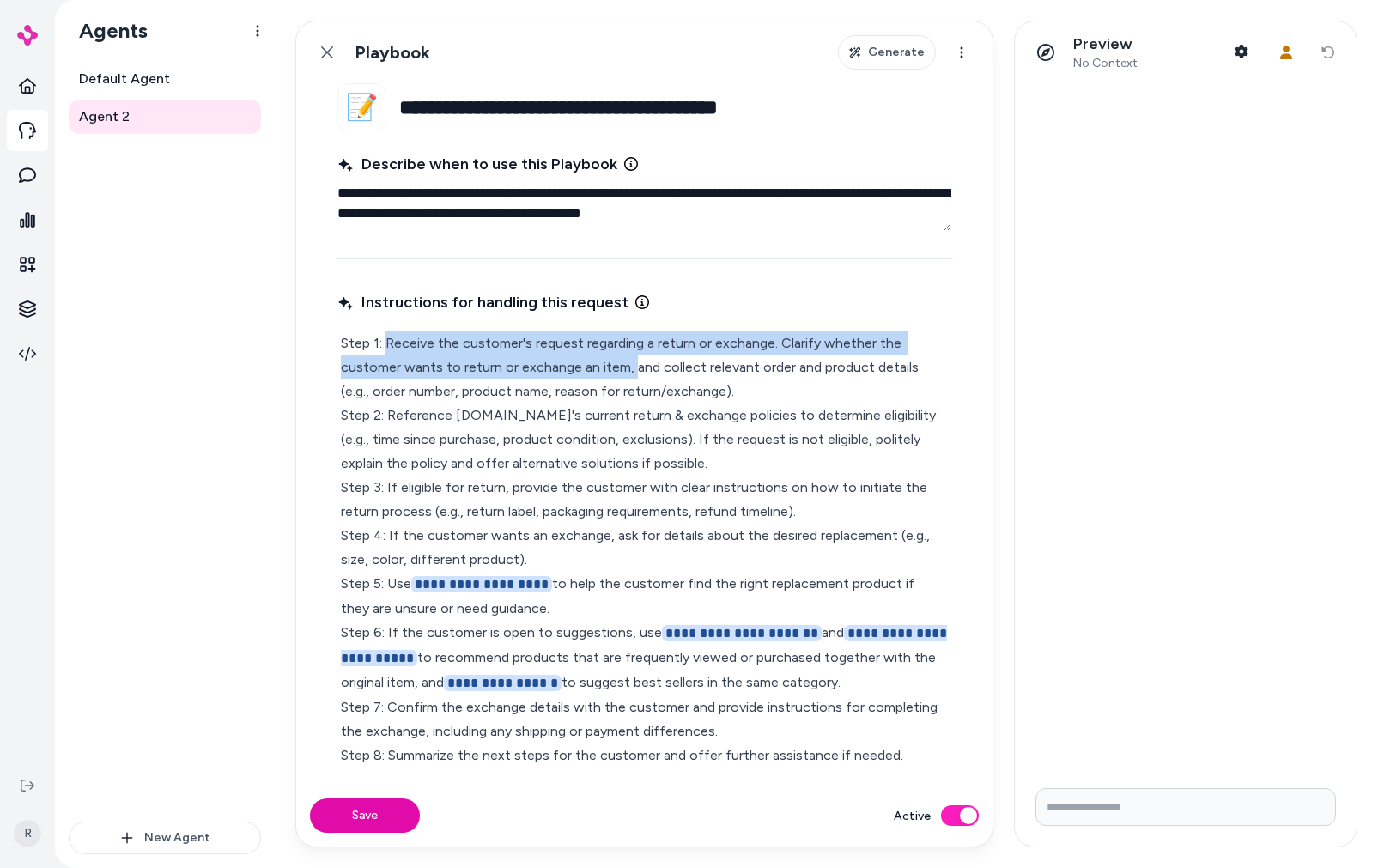
drag, startPoint x: 387, startPoint y: 341, endPoint x: 630, endPoint y: 371, distance: 244.8
click at [630, 371] on p "**********" at bounding box center [645, 573] width 607 height 484
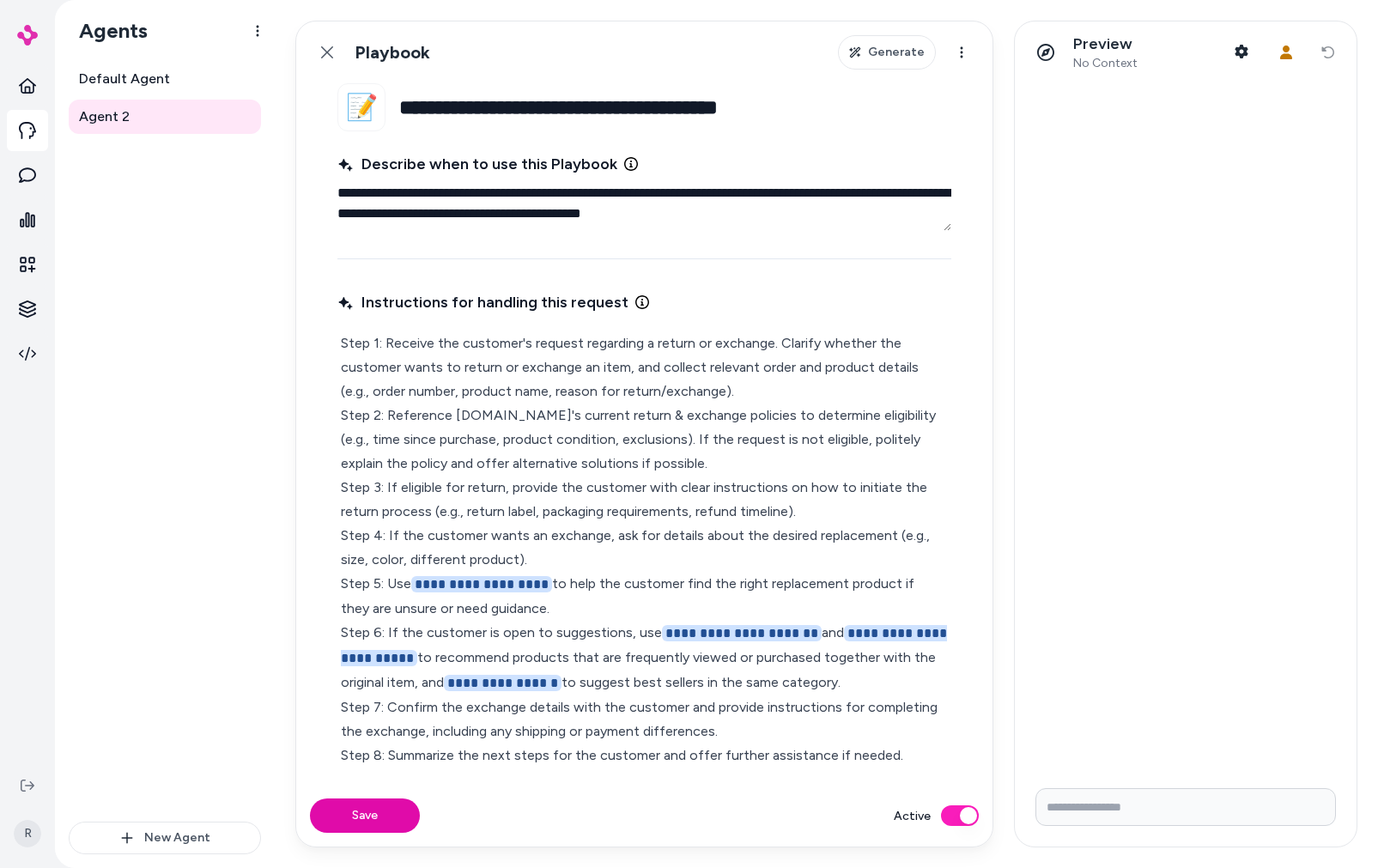
click at [630, 390] on p "**********" at bounding box center [645, 573] width 607 height 484
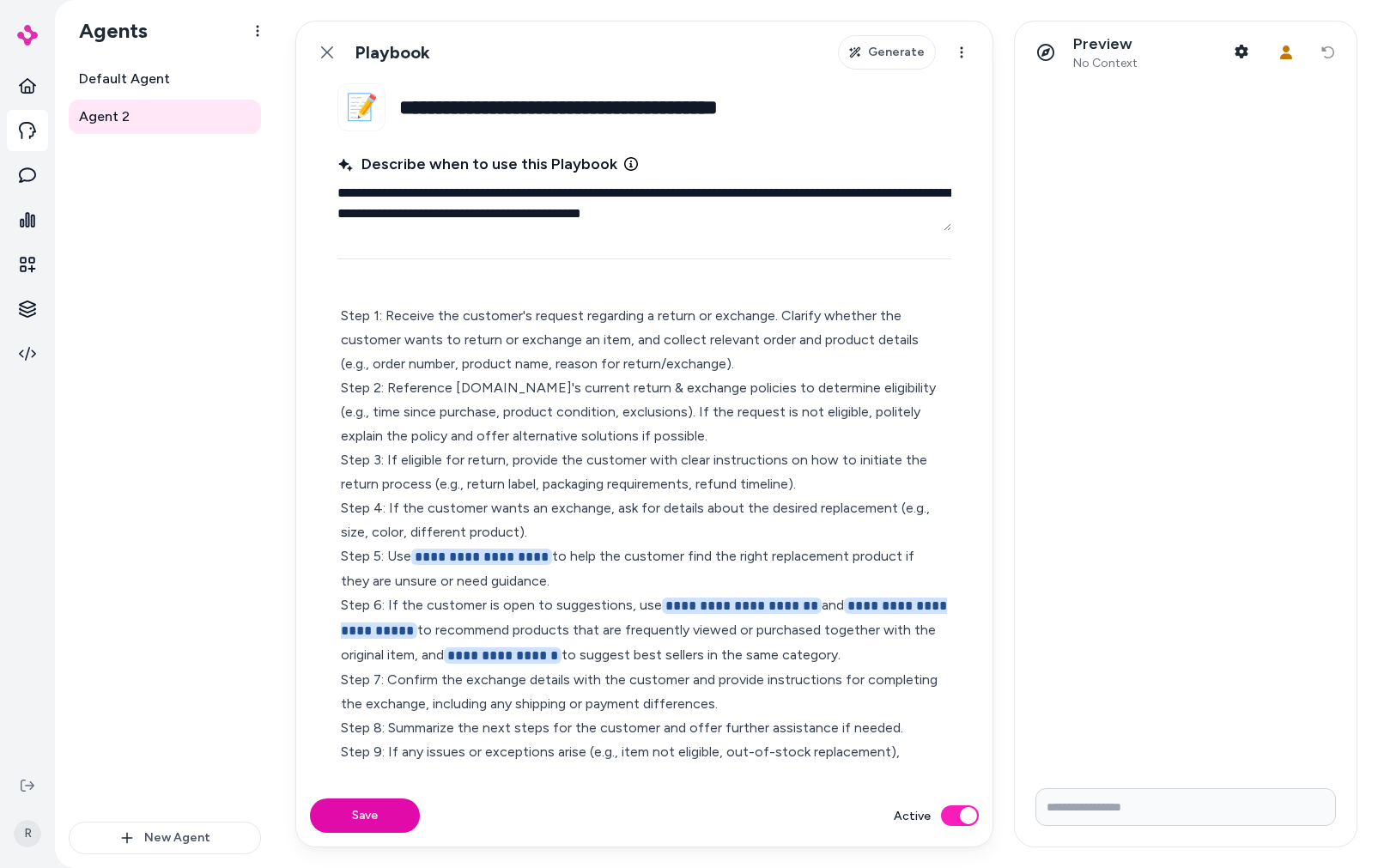
scroll to position [17, 0]
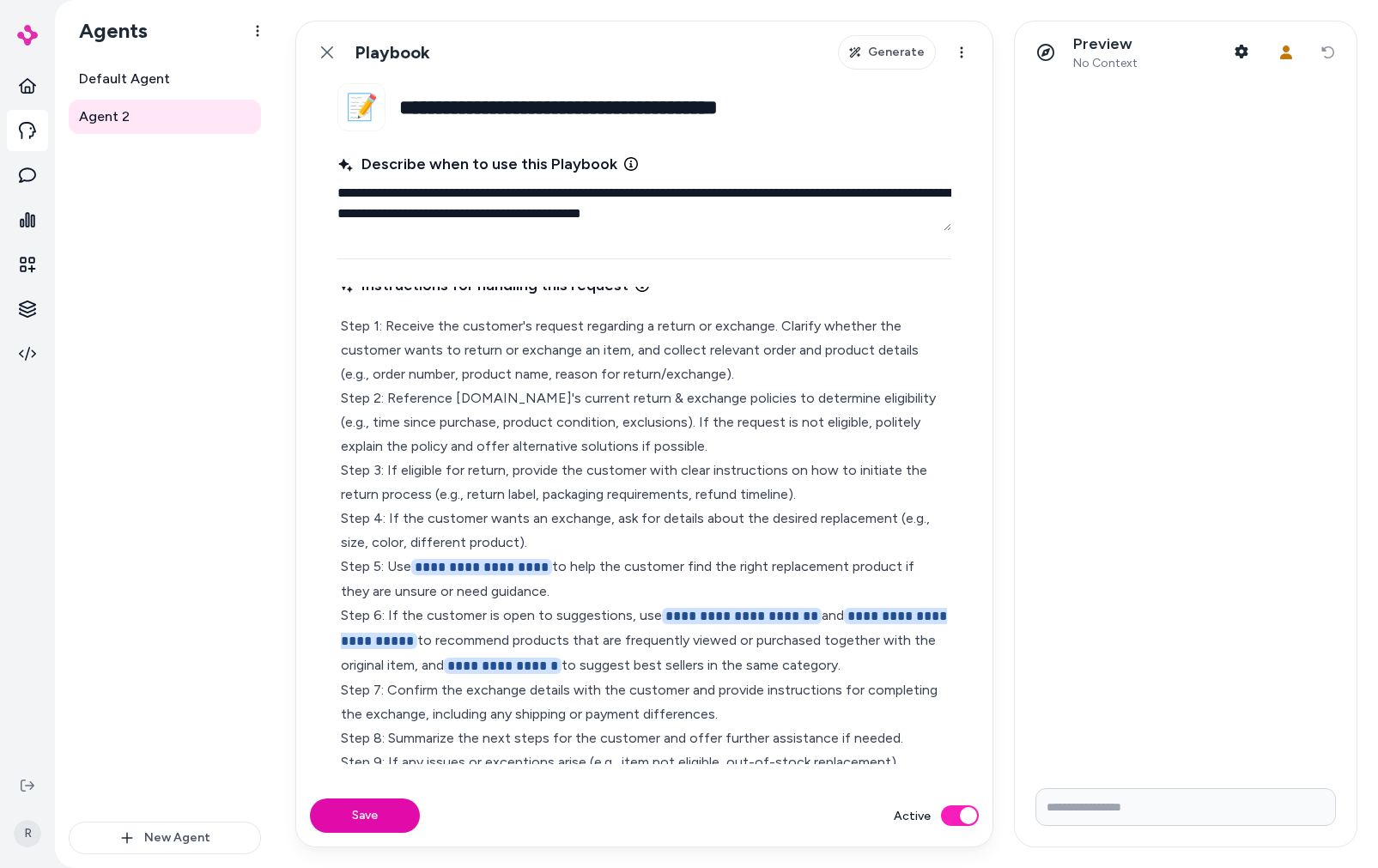
click at [1111, 797] on input "Write your prompt here" at bounding box center [1186, 807] width 301 height 38
type input "**********"
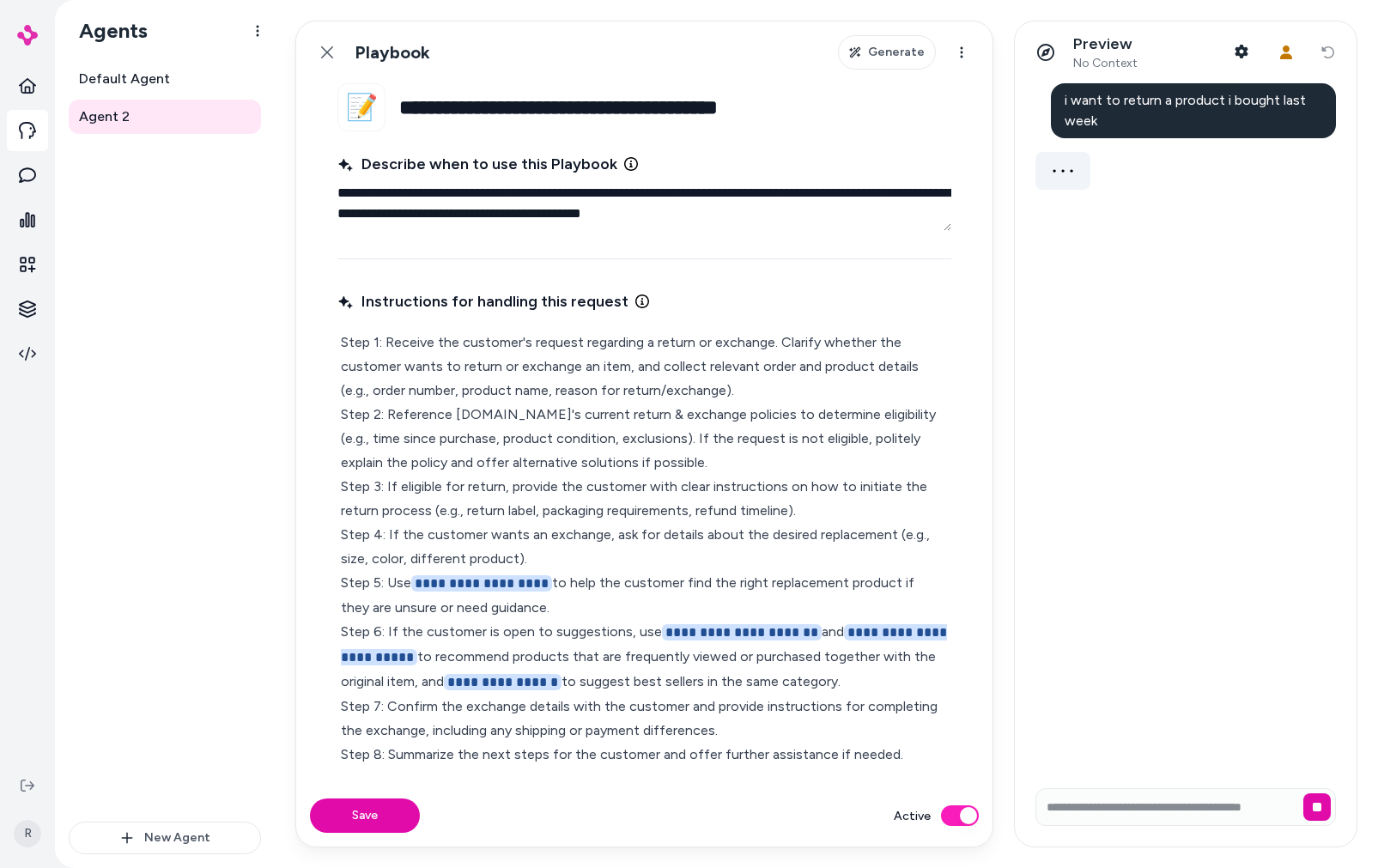
scroll to position [0, 0]
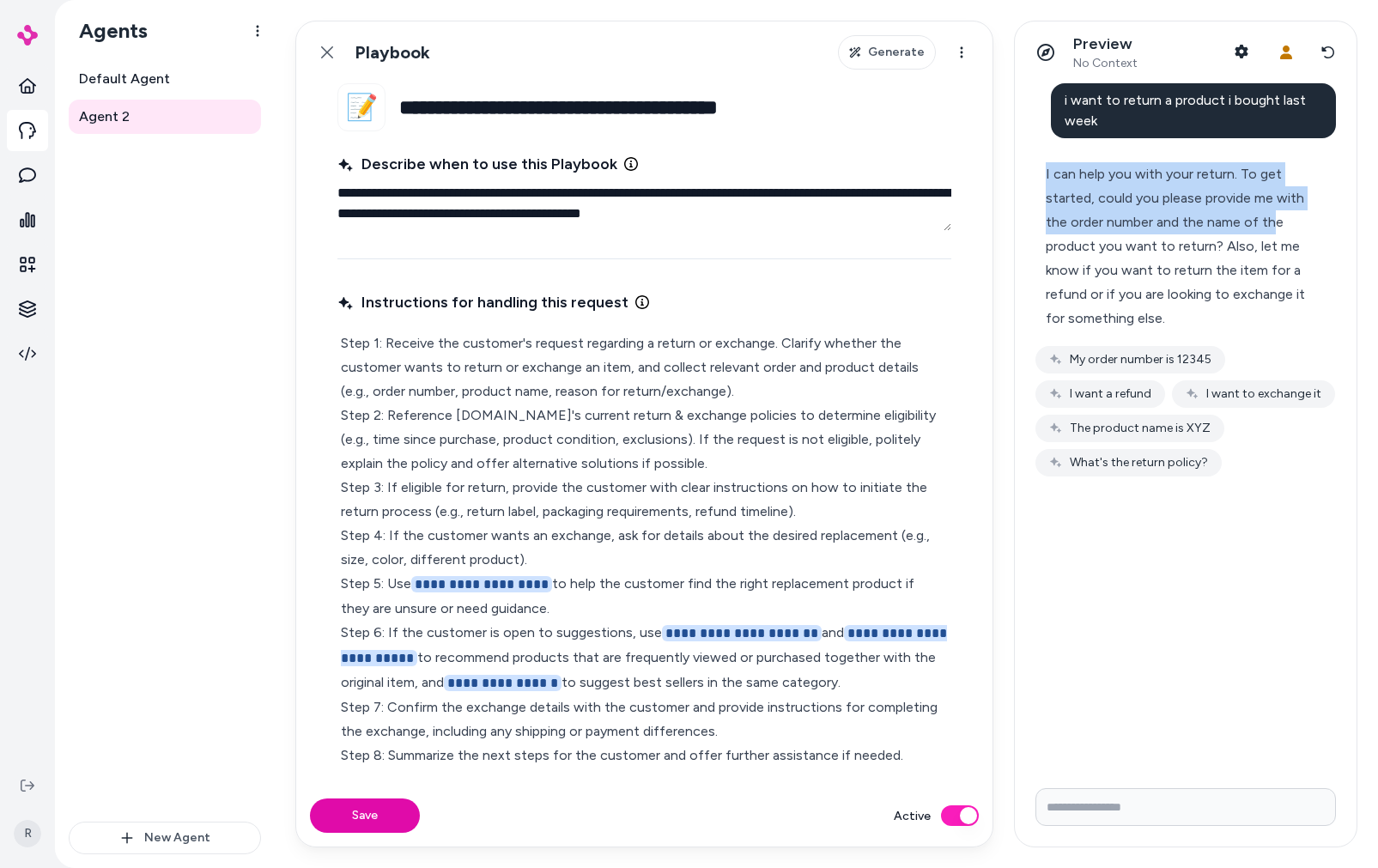
drag, startPoint x: 1045, startPoint y: 170, endPoint x: 1189, endPoint y: 226, distance: 154.5
click at [1270, 216] on div "I can help you with your return. To get started, could you please provide me wi…" at bounding box center [1179, 246] width 286 height 188
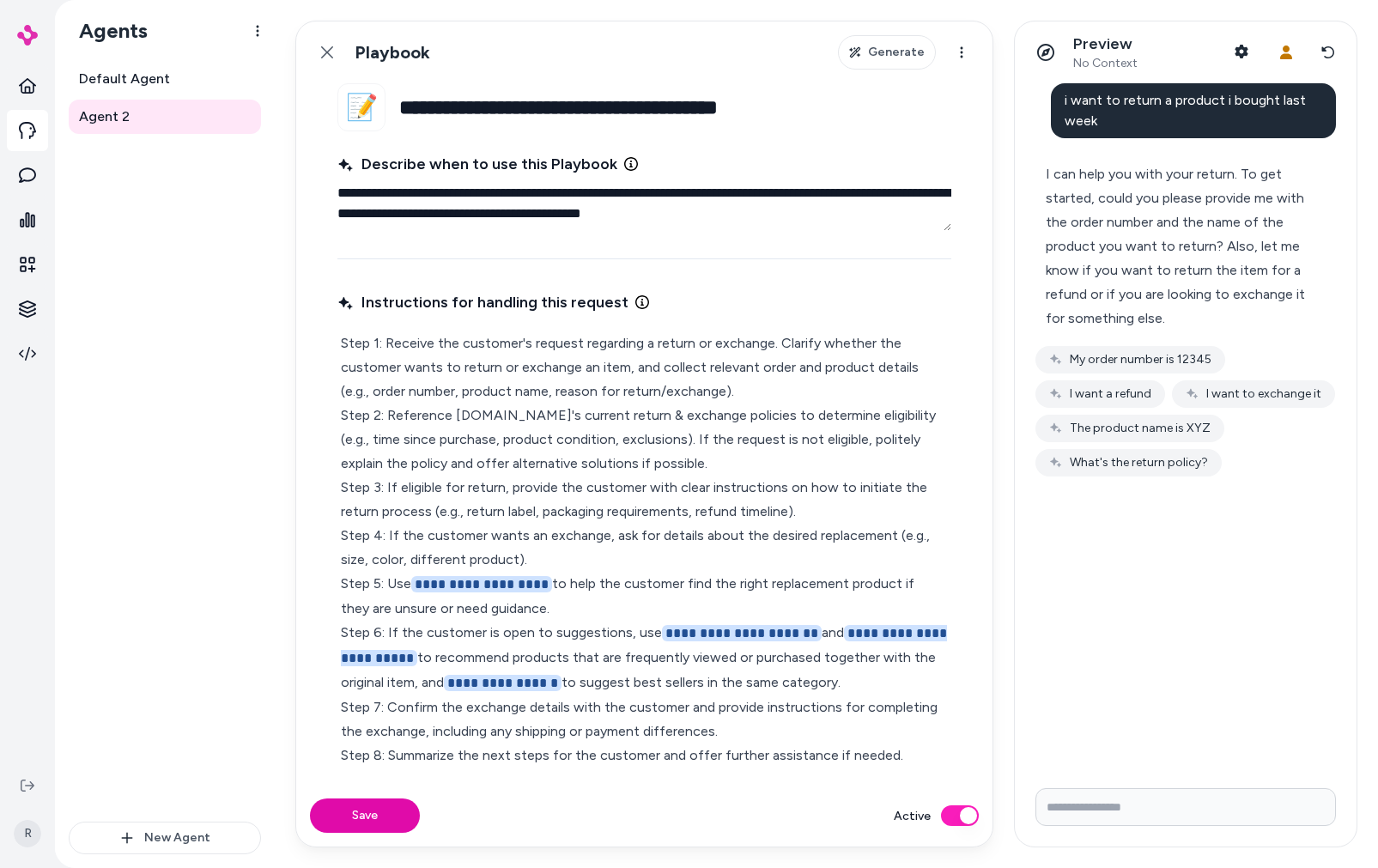
click at [1176, 271] on div "I can help you with your return. To get started, could you please provide me wi…" at bounding box center [1179, 247] width 266 height 169
click at [330, 47] on icon at bounding box center [327, 53] width 14 height 14
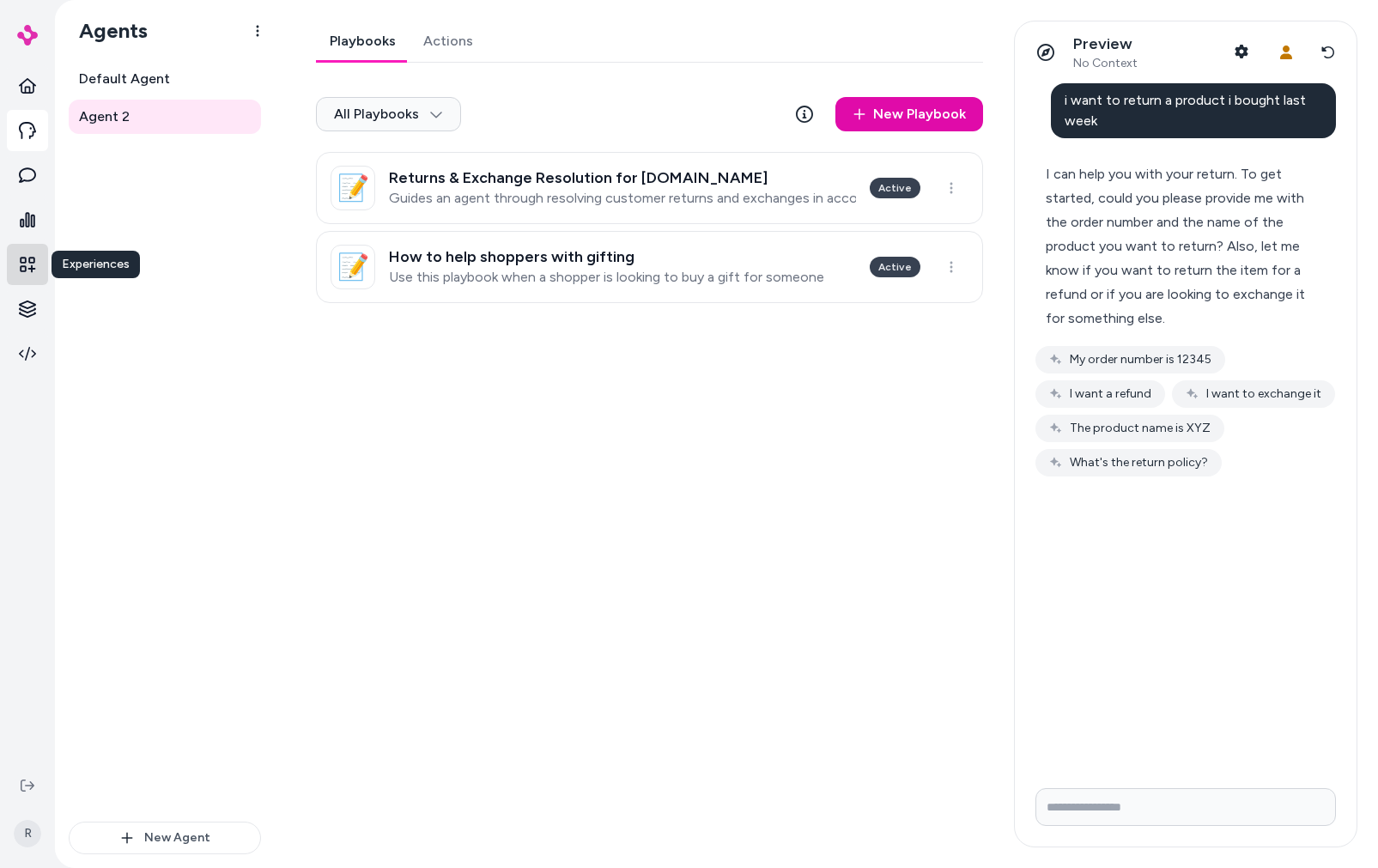
click at [32, 258] on icon at bounding box center [28, 265] width 16 height 16
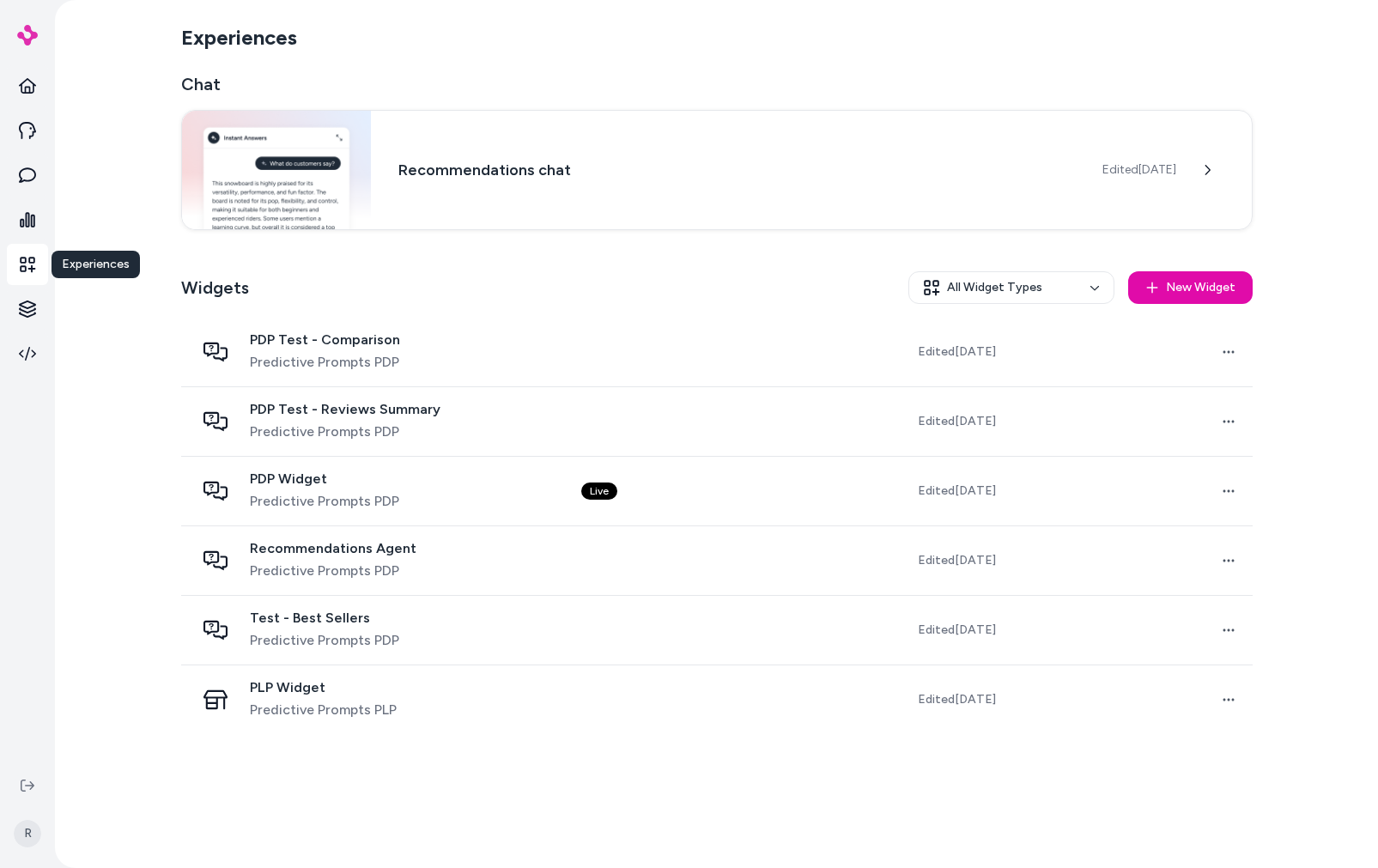
click at [914, 64] on div "Experiences Chat Recommendations chat Edited [DATE] Widgets All Widget Types Ne…" at bounding box center [717, 434] width 1099 height 868
click at [1122, 796] on div "Experiences Chat Recommendations chat Edited [DATE] Widgets All Widget Types Ne…" at bounding box center [717, 434] width 1099 height 868
click at [1103, 793] on div "Experiences Chat Recommendations chat Edited [DATE] Widgets All Widget Types Ne…" at bounding box center [717, 434] width 1099 height 868
